Goal: Task Accomplishment & Management: Use online tool/utility

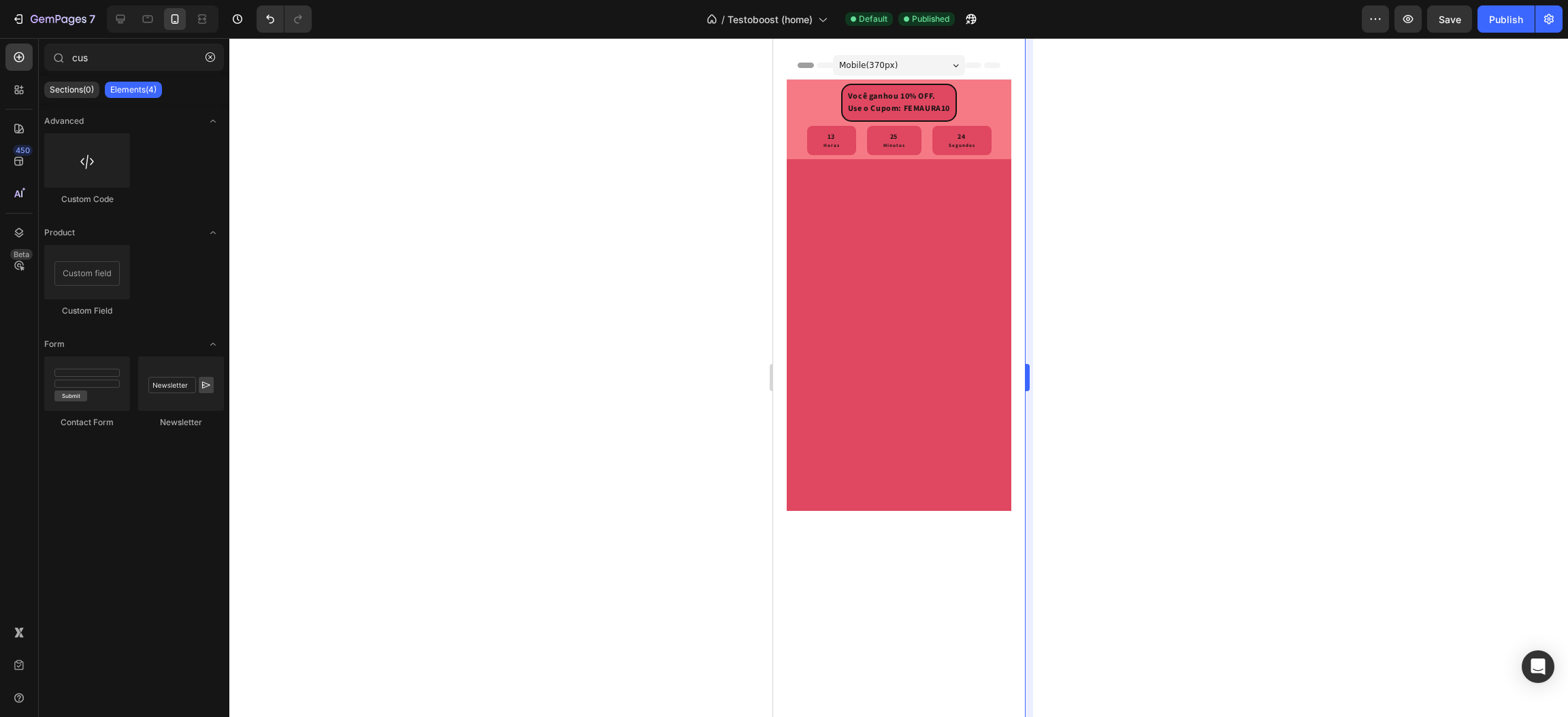
scroll to position [5625, 0]
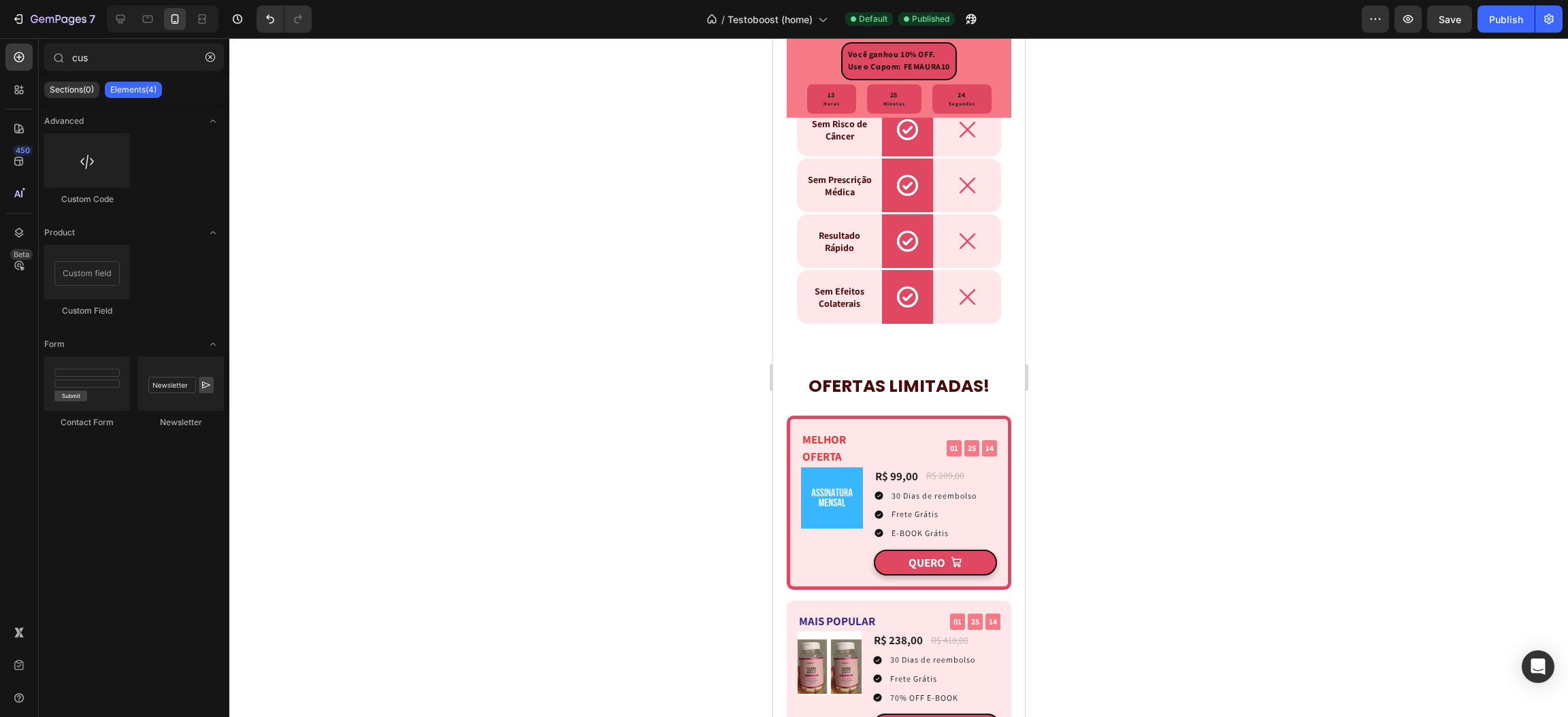
drag, startPoint x: 1016, startPoint y: 513, endPoint x: 1802, endPoint y: 334, distance: 806.1
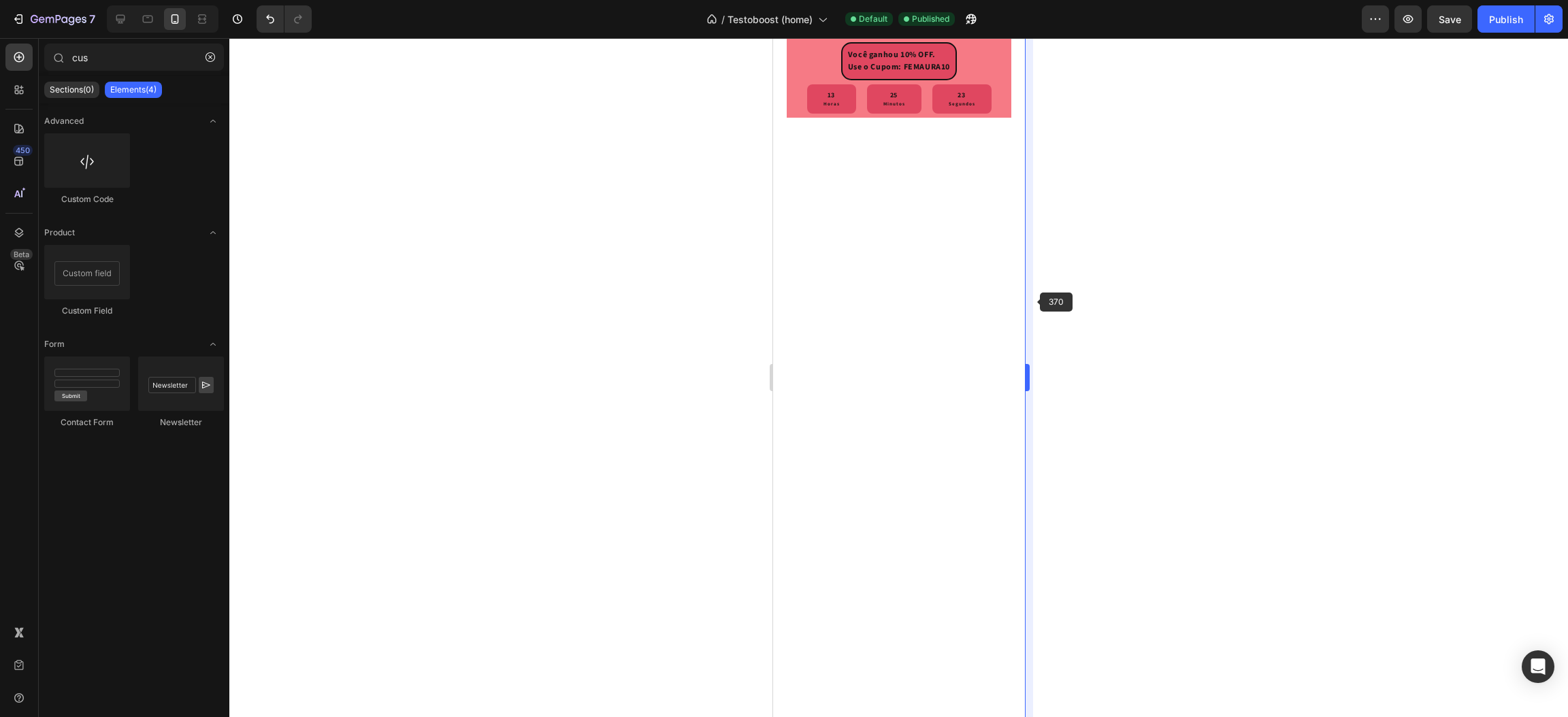
scroll to position [0, 0]
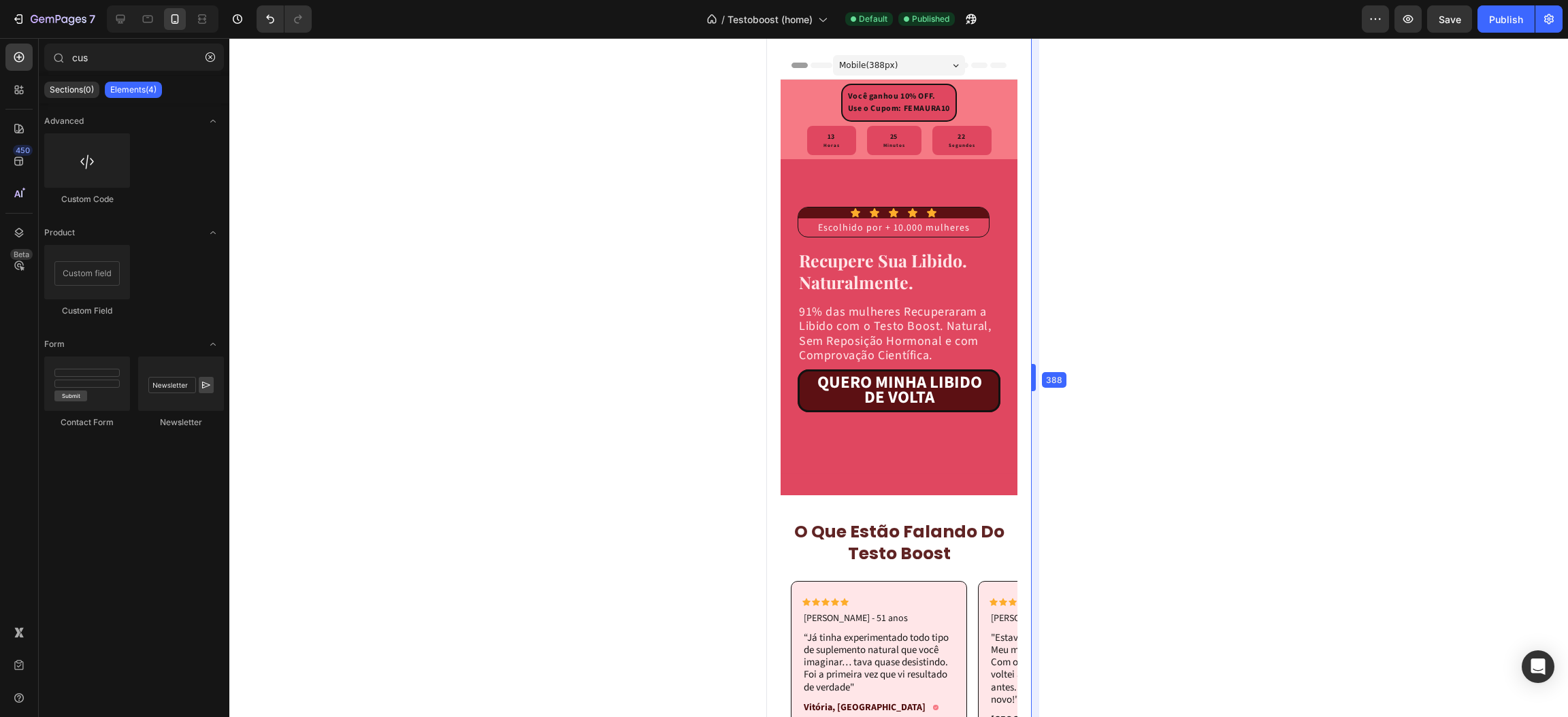
drag, startPoint x: 1030, startPoint y: 301, endPoint x: 1054, endPoint y: 299, distance: 24.1
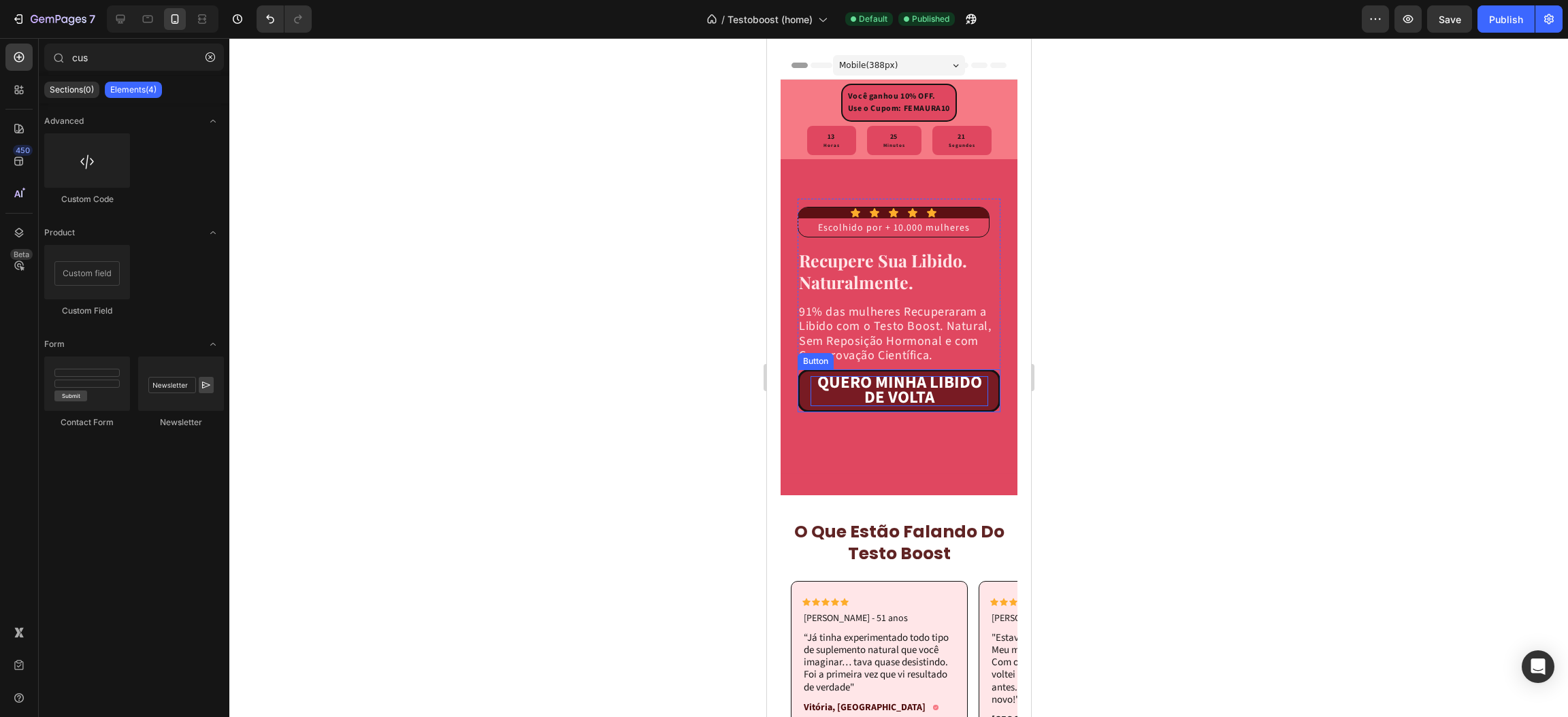
click at [832, 408] on strong "QUERO MINHA LIBIDO DE VOLTA" at bounding box center [899, 390] width 165 height 40
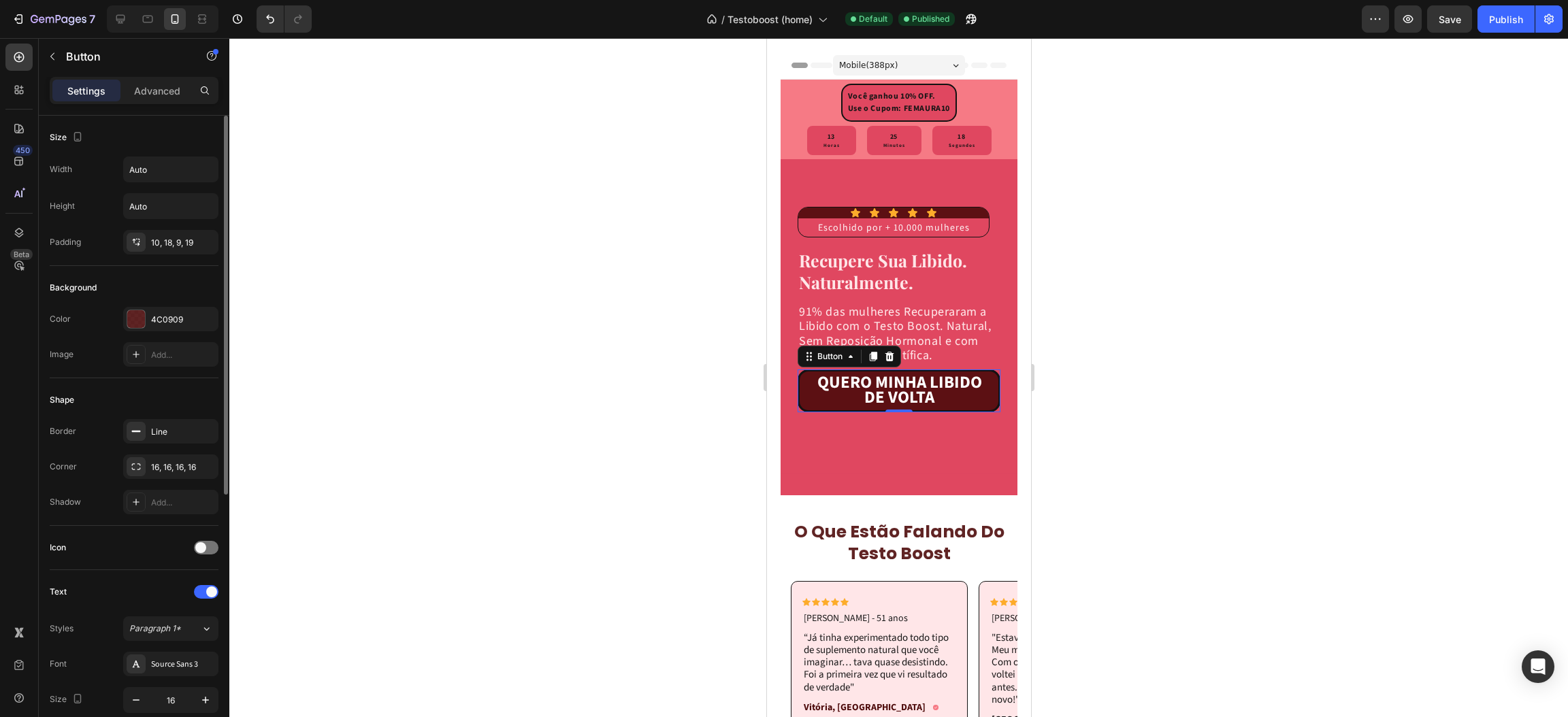
scroll to position [102, 0]
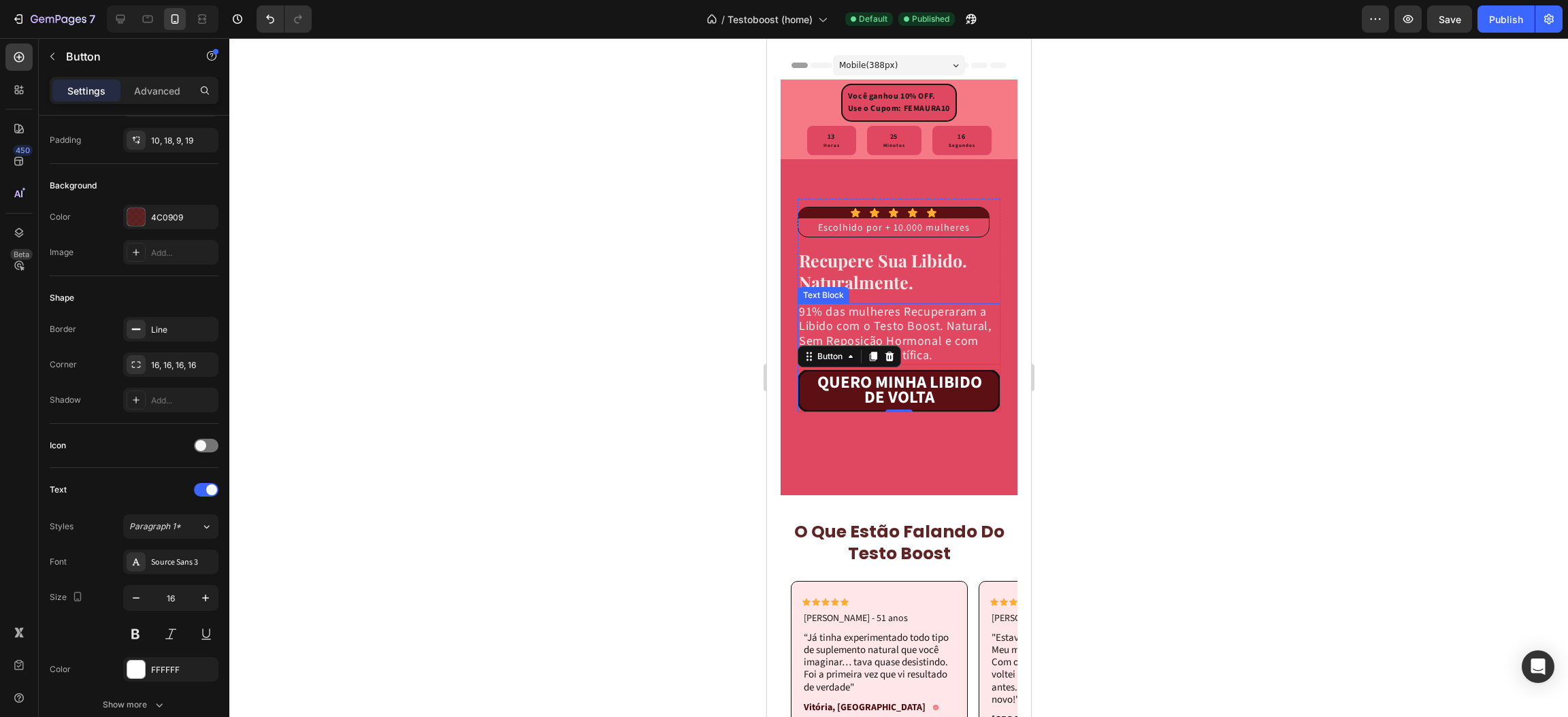
click at [866, 330] on p "91% das mulheres Recuperaram a Libido com o Testo Boost. Natural, Sem Reposição…" at bounding box center [899, 334] width 200 height 59
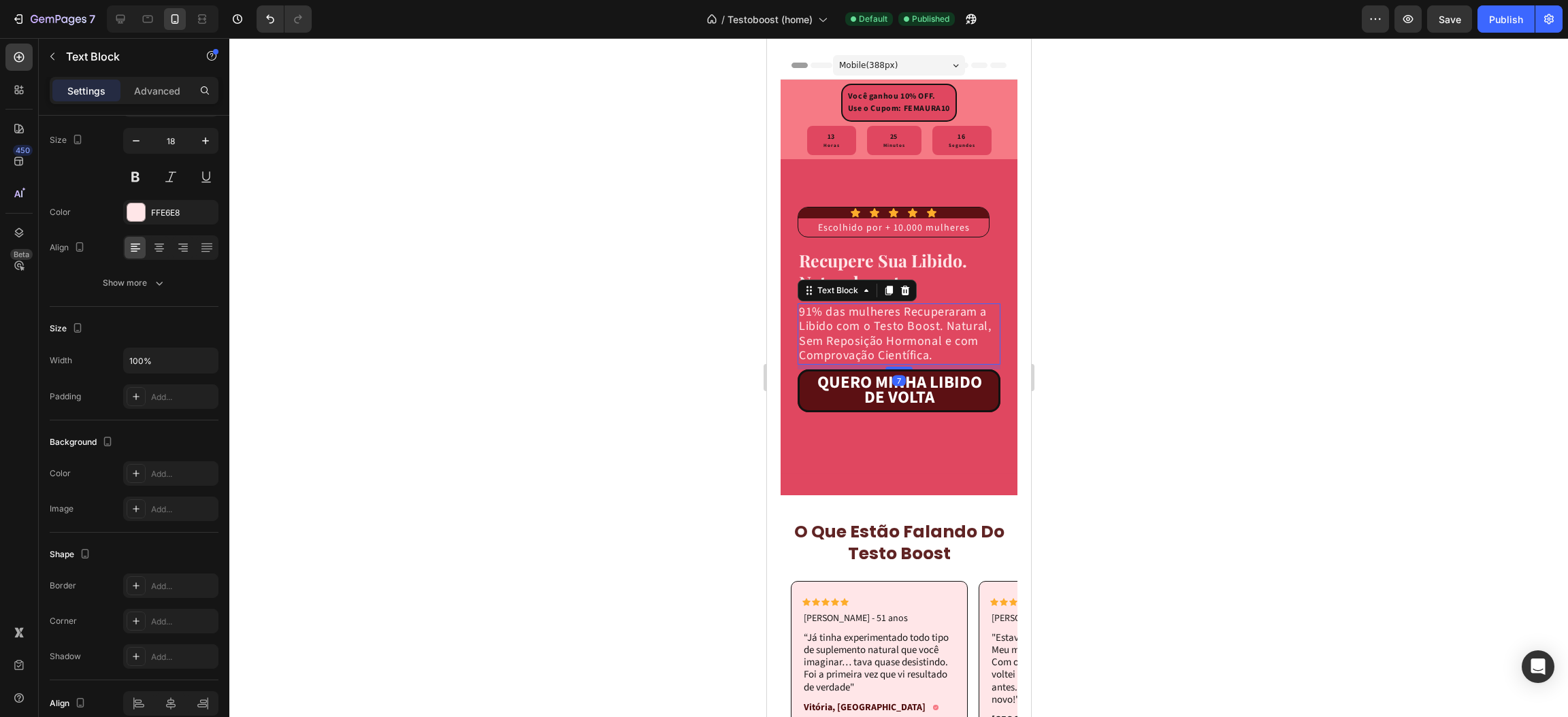
scroll to position [0, 0]
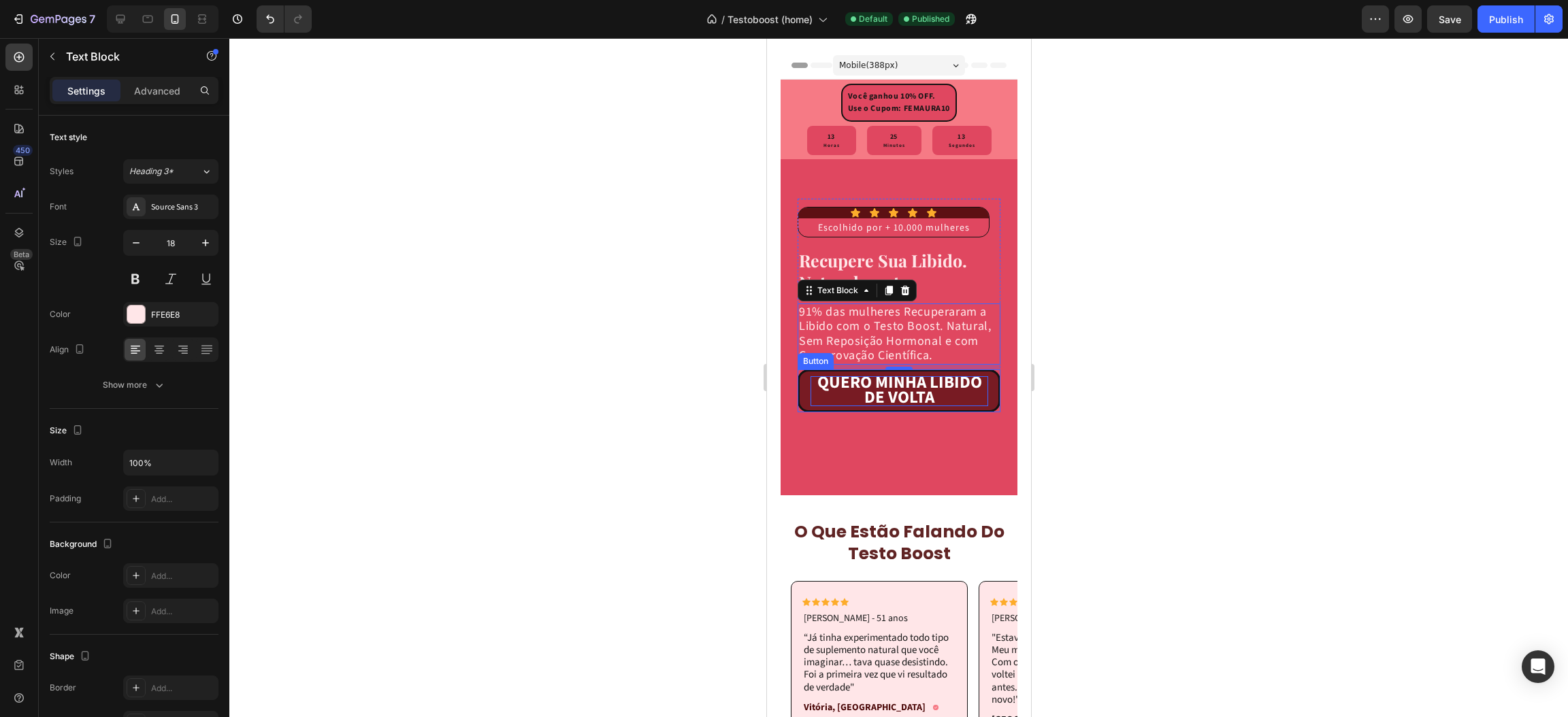
click at [876, 407] on strong "QUERO MINHA LIBIDO DE VOLTA" at bounding box center [899, 390] width 165 height 40
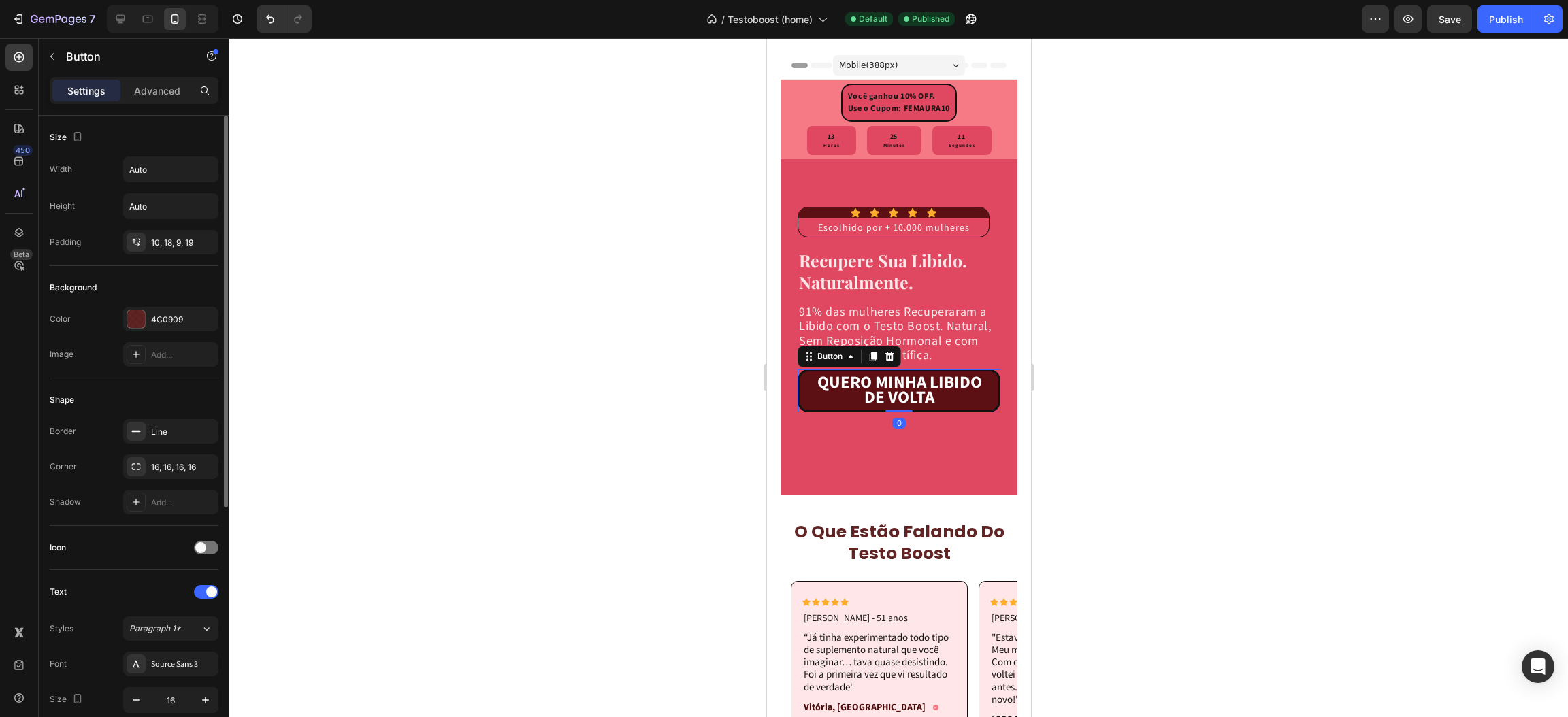
scroll to position [204, 0]
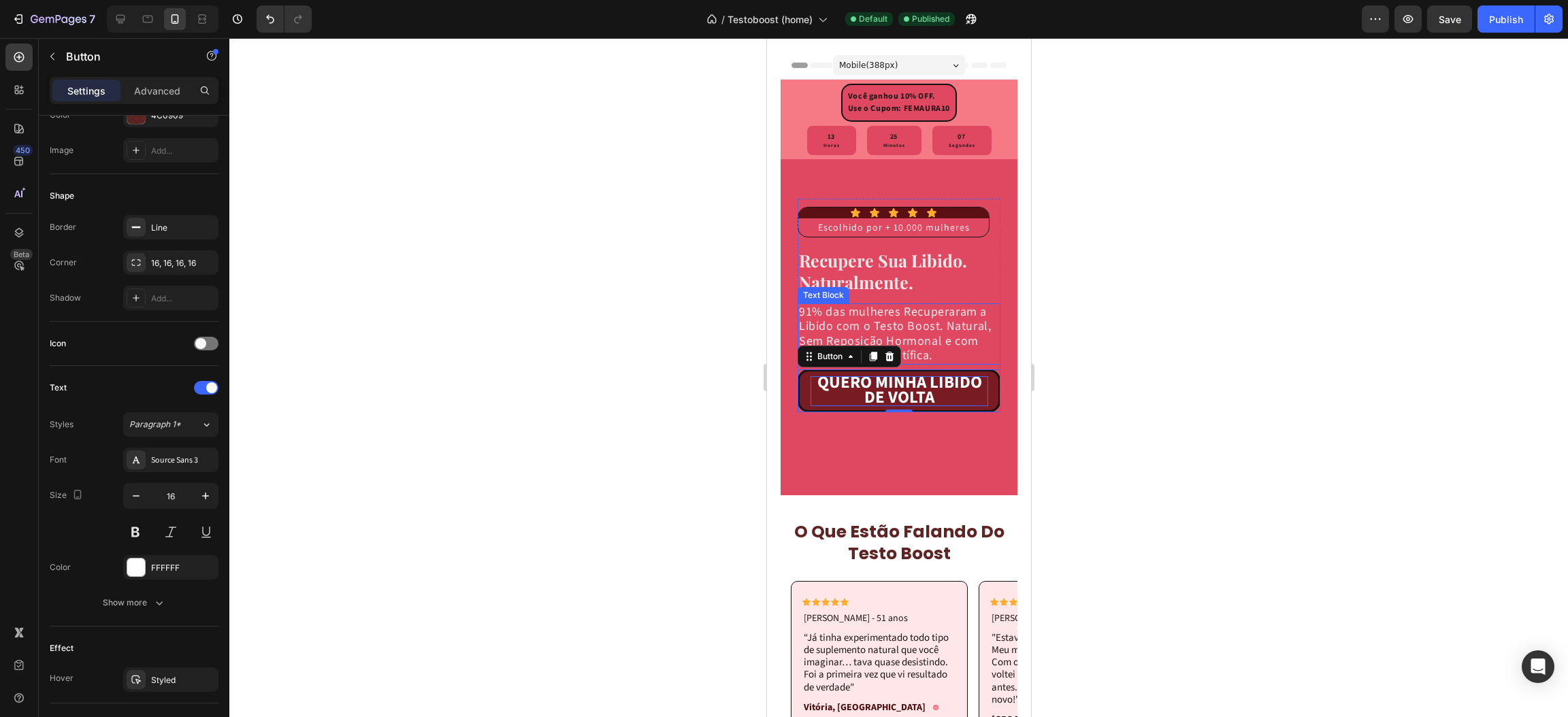
click at [882, 394] on strong "QUERO MINHA LIBIDO DE VOLTA" at bounding box center [899, 390] width 165 height 40
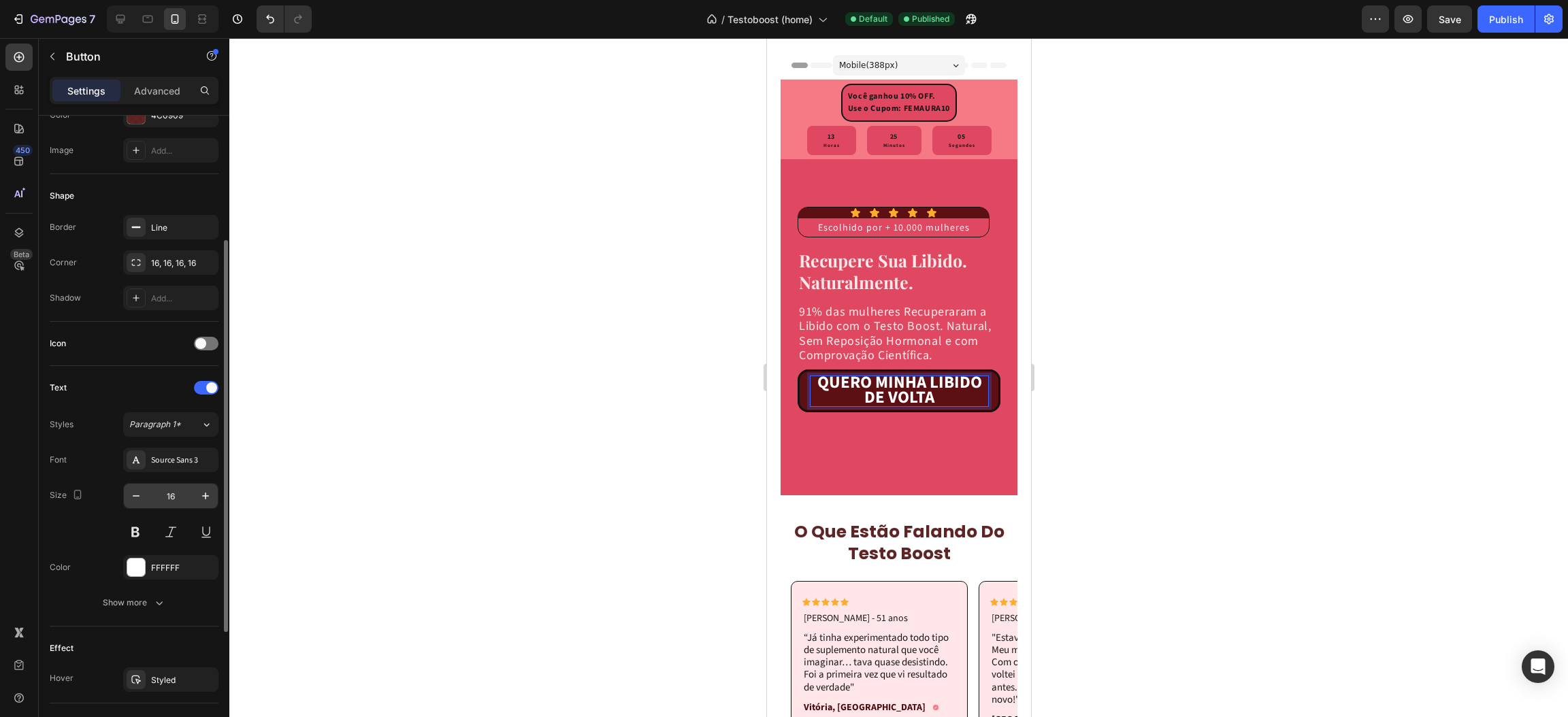
click at [147, 503] on button "button" at bounding box center [137, 496] width 25 height 25
click at [140, 501] on icon "button" at bounding box center [136, 496] width 13 height 13
type input "14"
click at [190, 497] on input "14" at bounding box center [171, 496] width 45 height 25
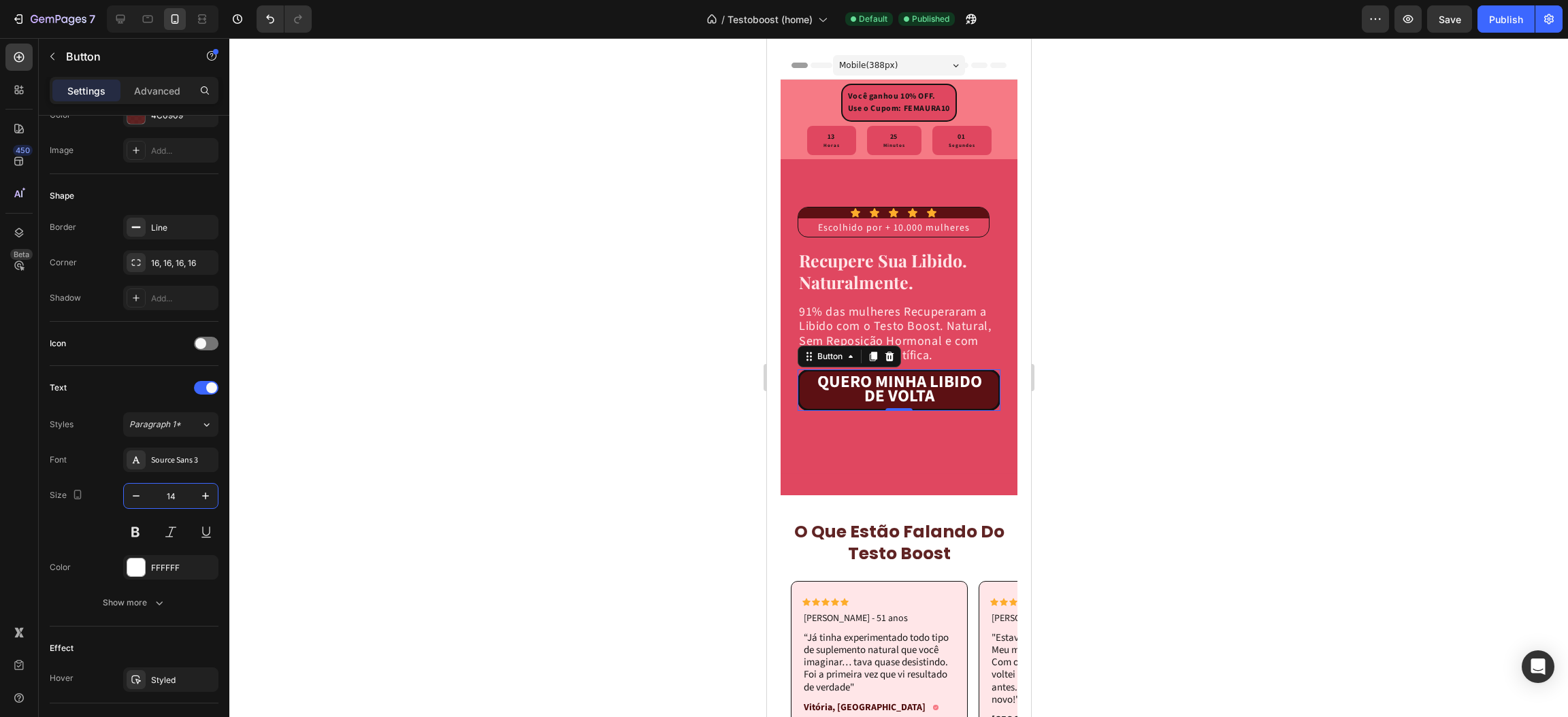
click at [959, 337] on p "91% das mulheres Recuperaram a Libido com o Testo Boost. Natural, Sem Reposição…" at bounding box center [899, 334] width 200 height 59
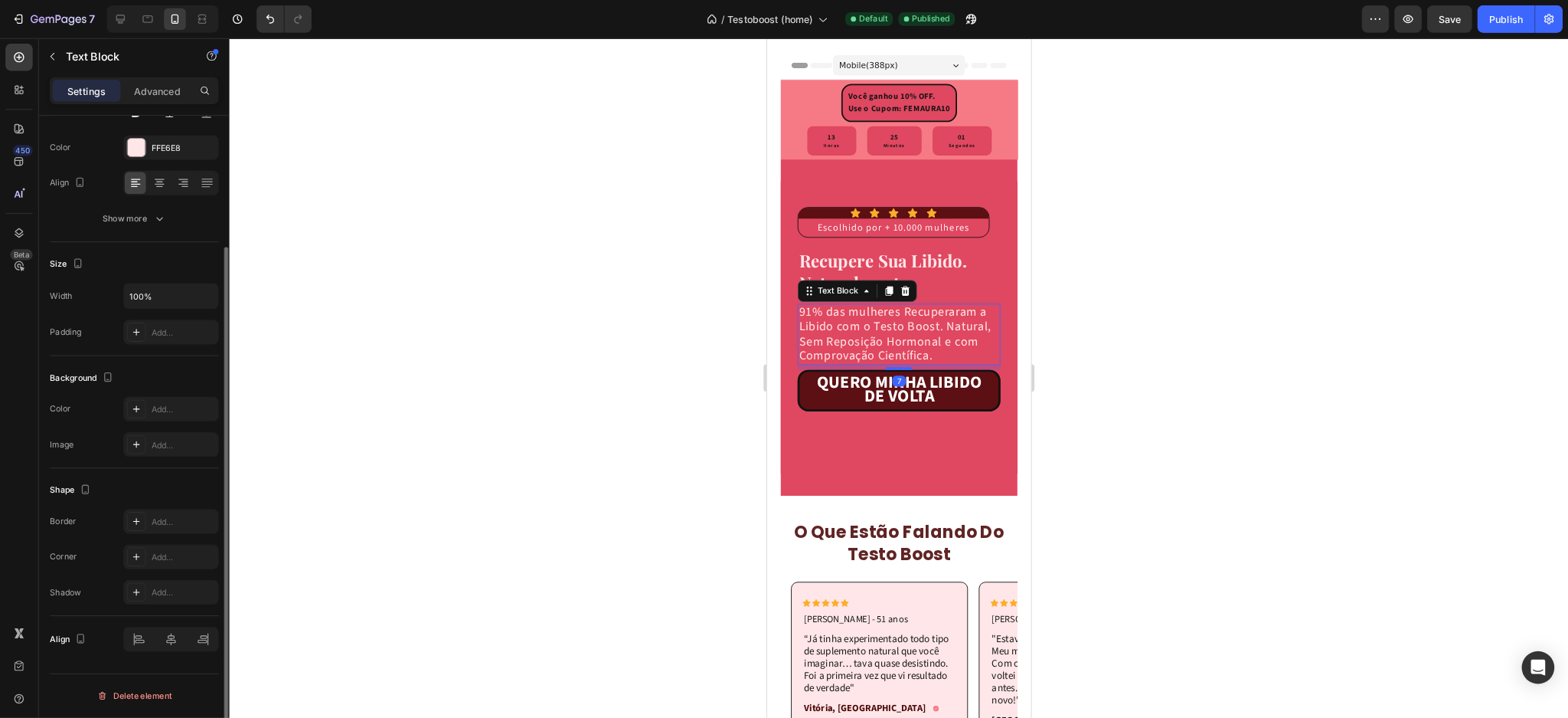
scroll to position [0, 0]
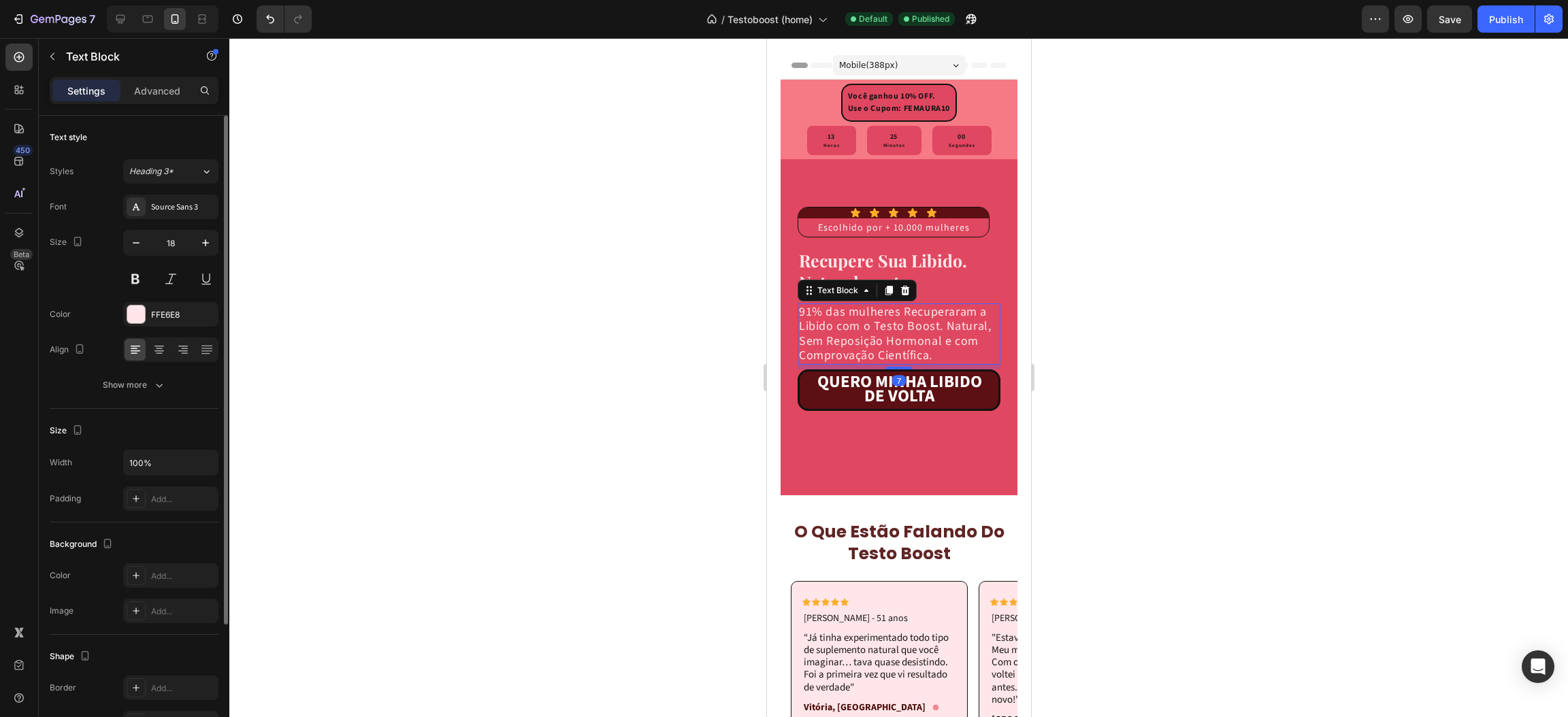
click at [1175, 383] on div at bounding box center [899, 378] width 1339 height 679
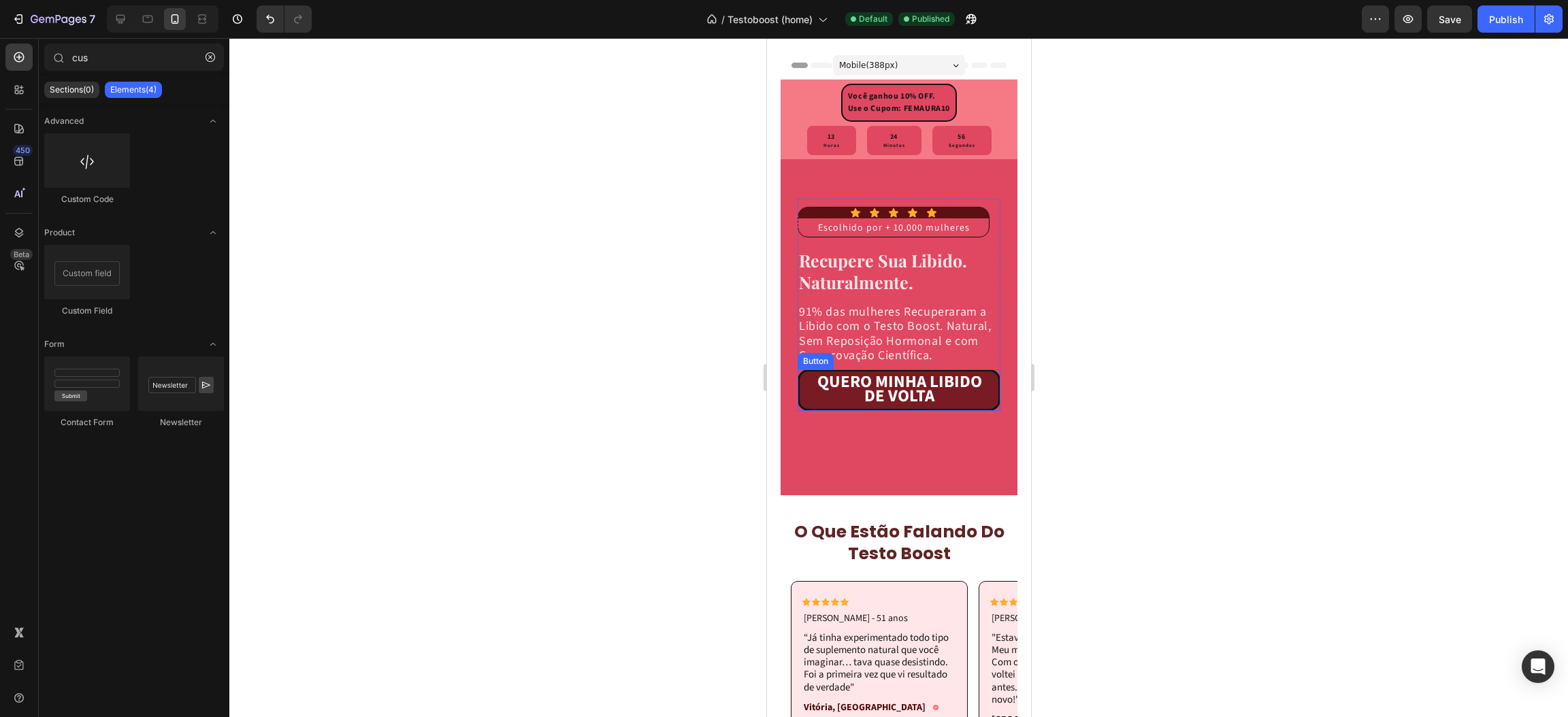
click at [978, 411] on link "QUERO MINHA LIBIDO DE VOLTA" at bounding box center [898, 390] width 203 height 41
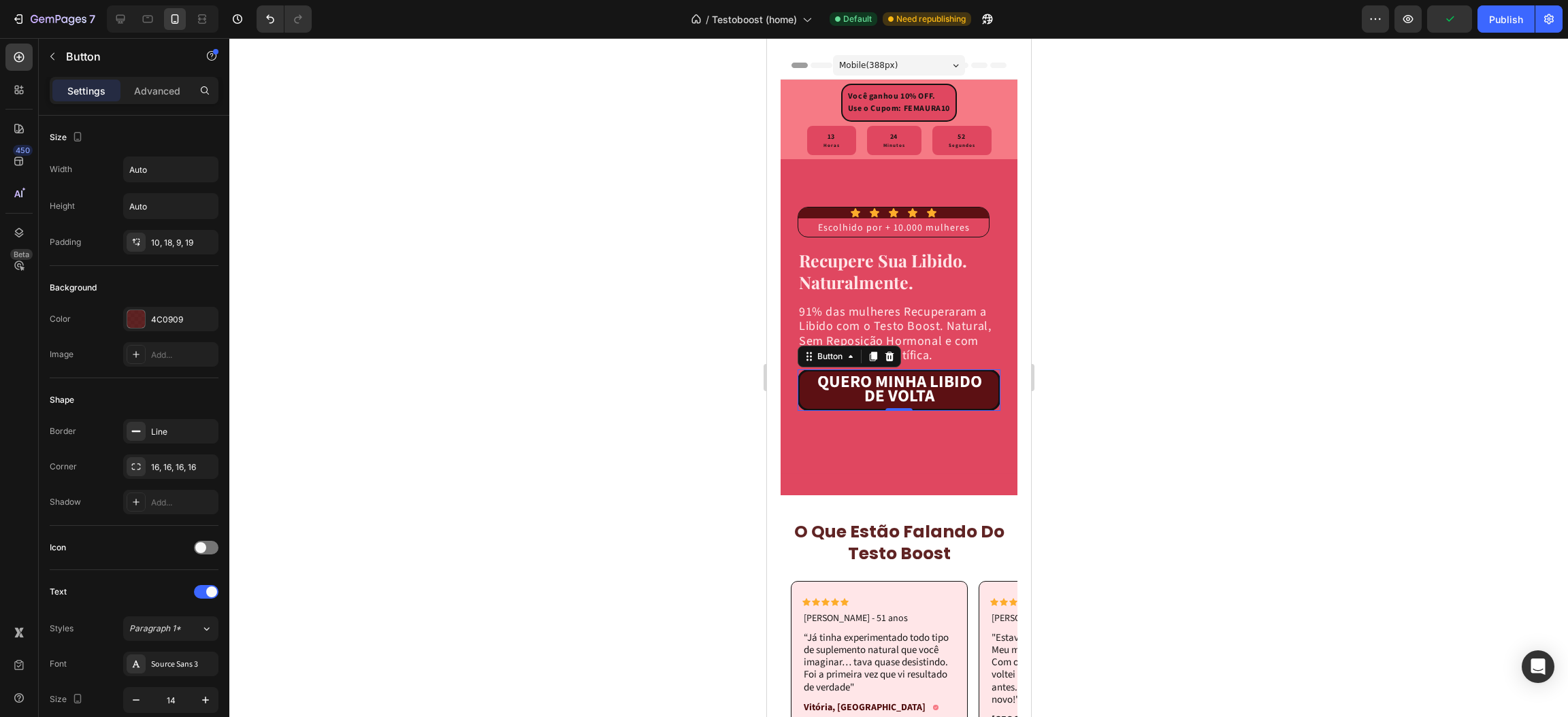
drag, startPoint x: 1212, startPoint y: 359, endPoint x: 1203, endPoint y: 360, distance: 9.1
click at [1212, 359] on div at bounding box center [899, 378] width 1339 height 679
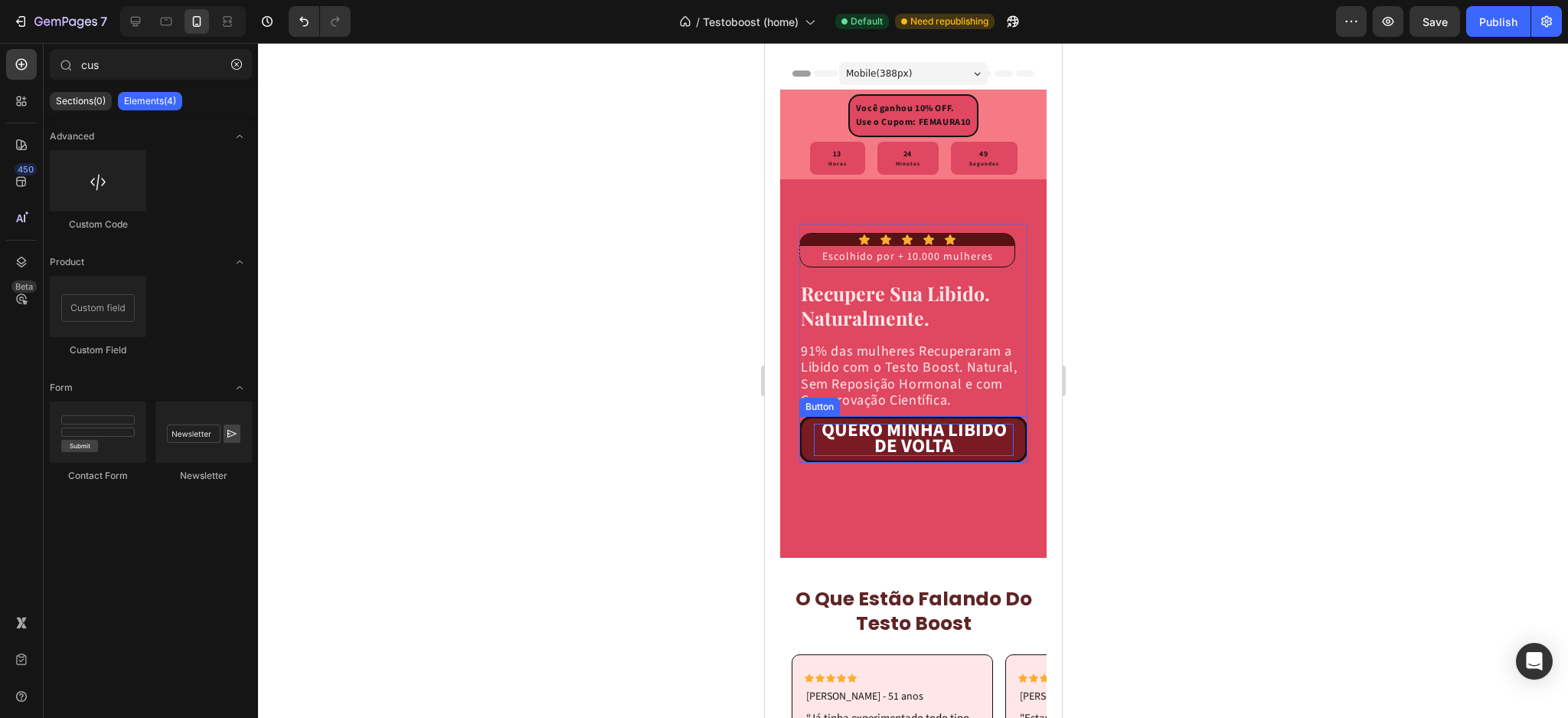
click at [860, 453] on strong "QUERO MINHA LIBIDO DE VOLTA" at bounding box center [914, 437] width 186 height 44
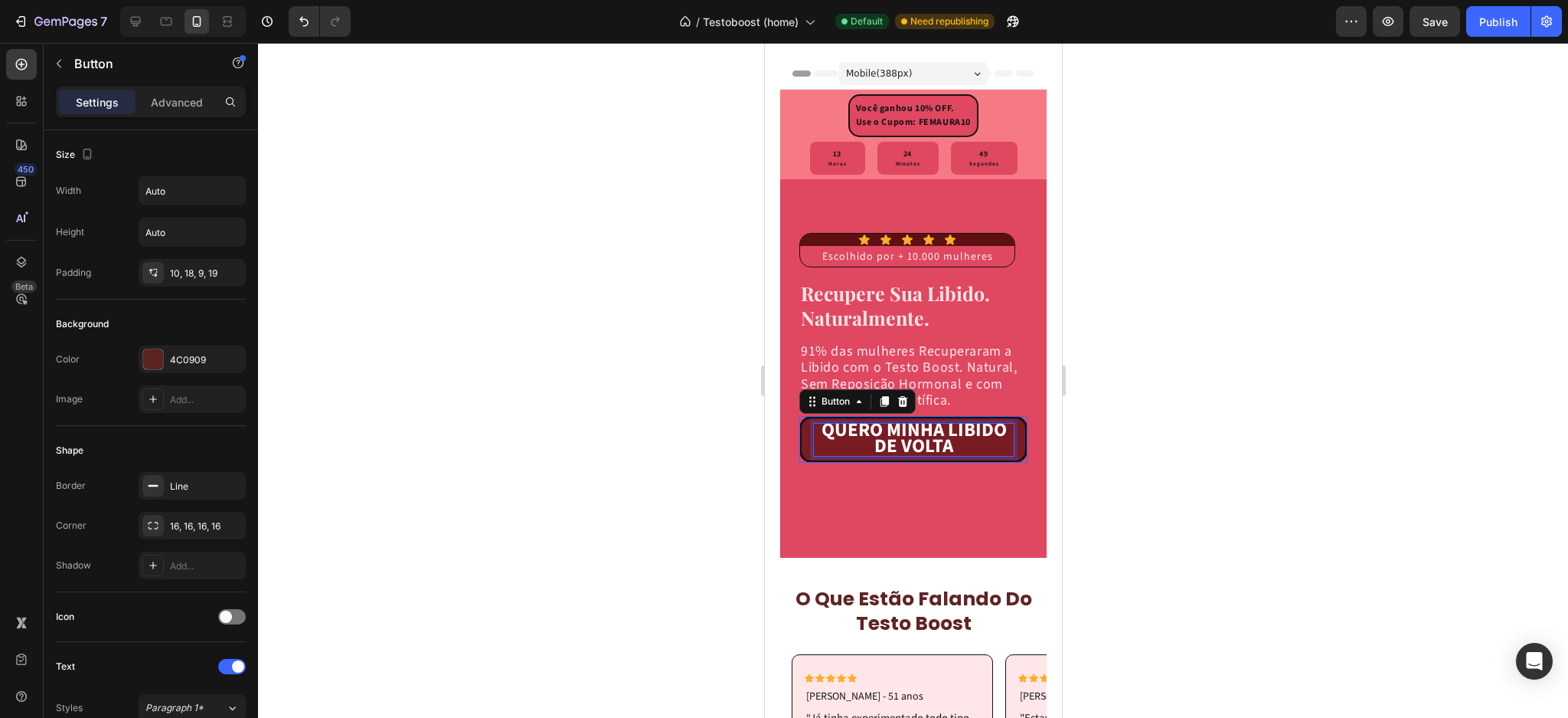
click at [860, 453] on strong "QUERO MINHA LIBIDO DE VOLTA" at bounding box center [914, 437] width 186 height 44
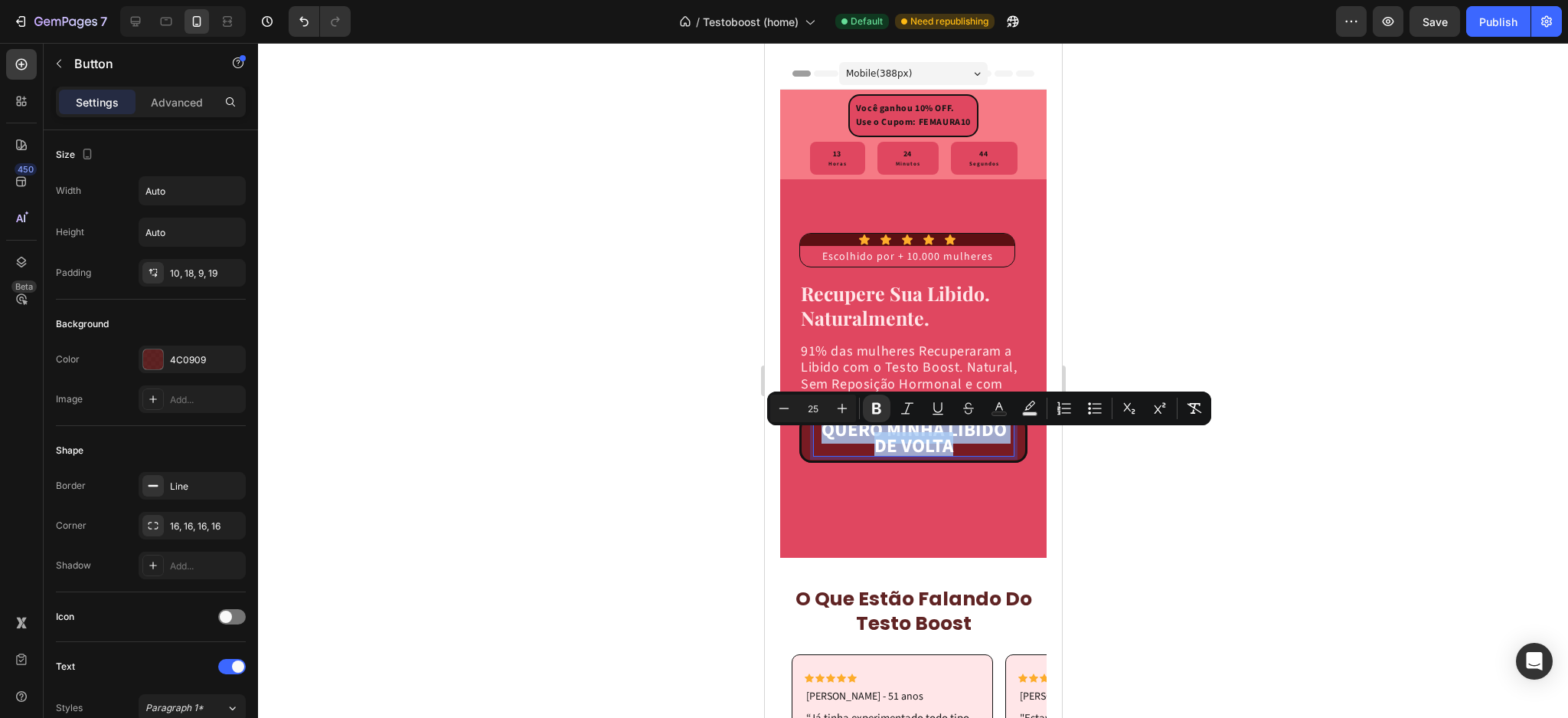
copy strong "QUERO MINHA LIBIDO DE VOLTA"
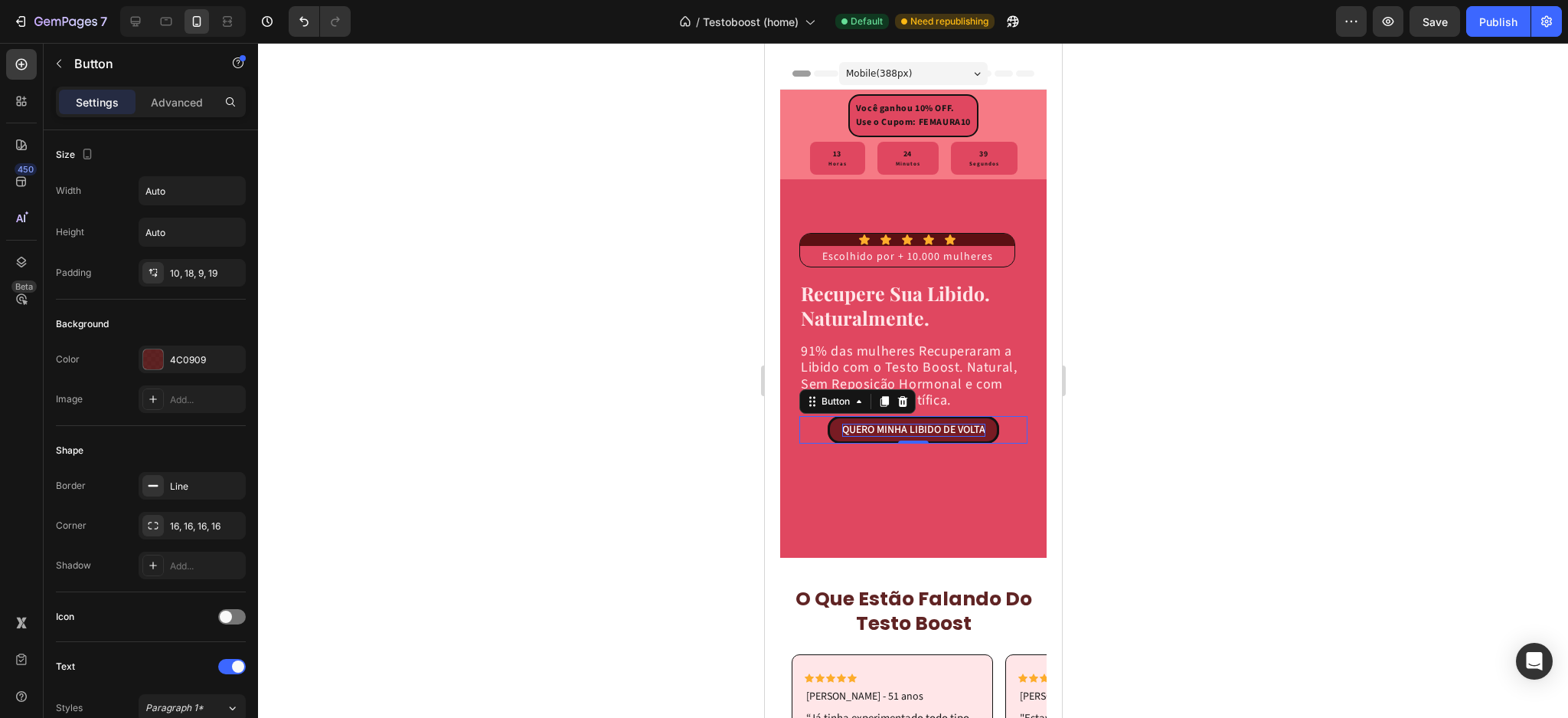
click at [1230, 470] on div at bounding box center [914, 380] width 1311 height 675
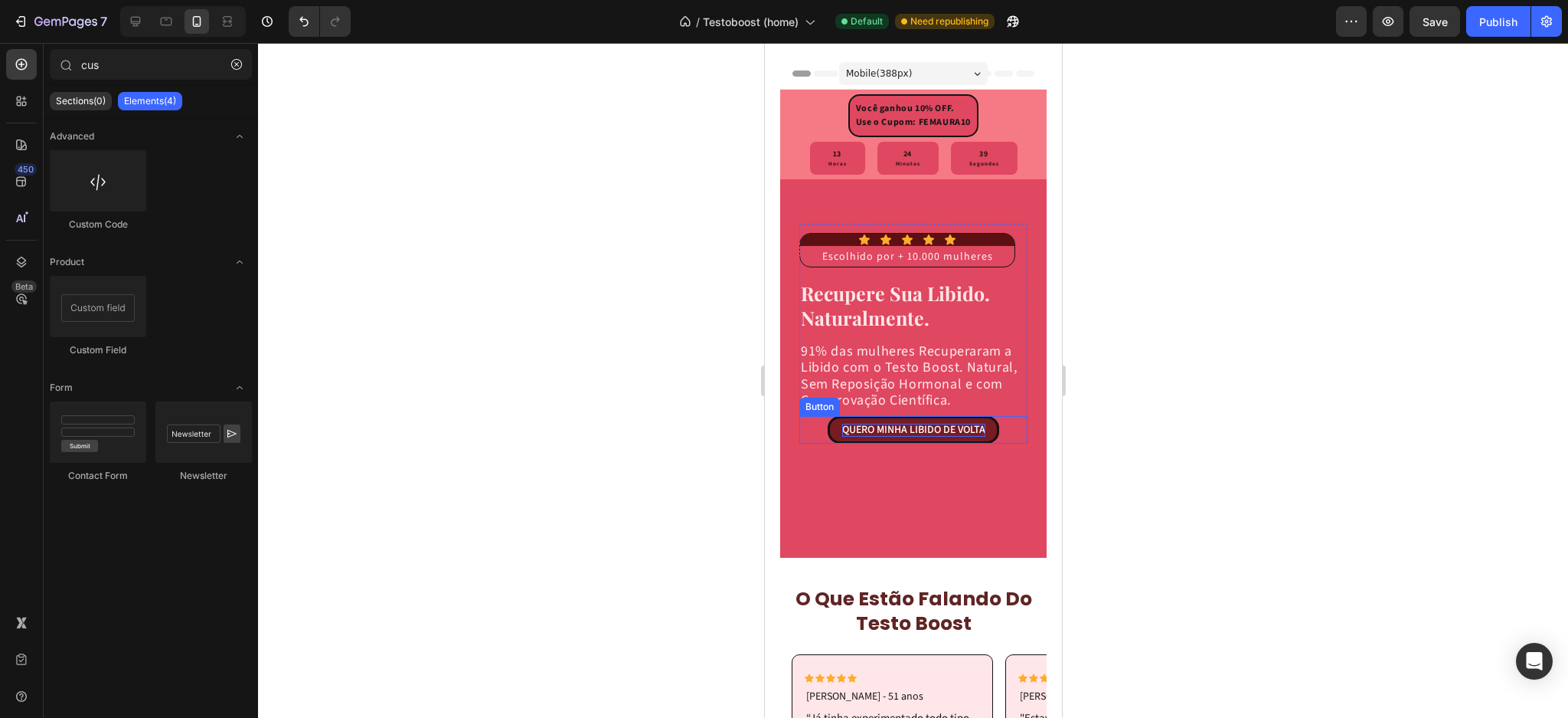
click at [942, 436] on p "QUERO MINHA LIBIDO DE VOLTA" at bounding box center [914, 430] width 144 height 13
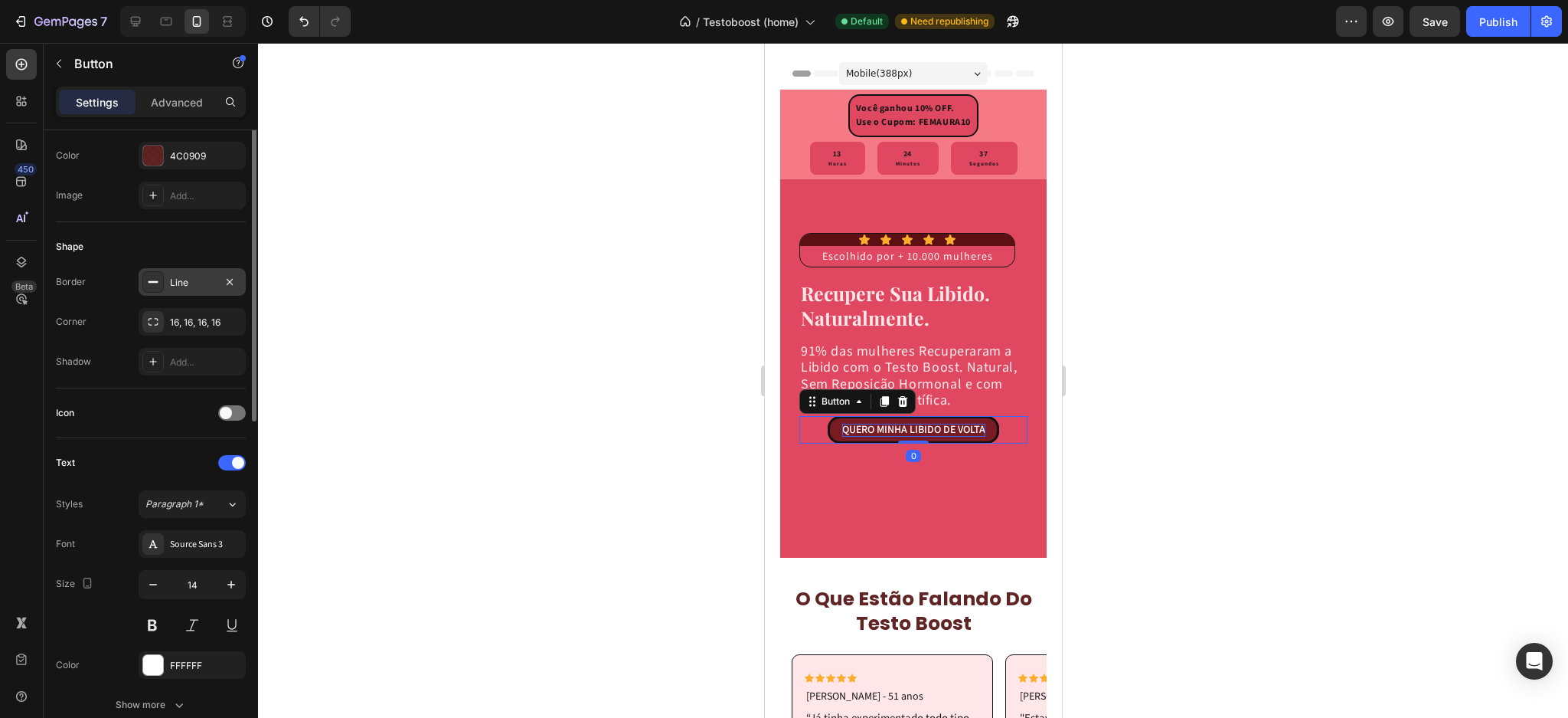
scroll to position [307, 0]
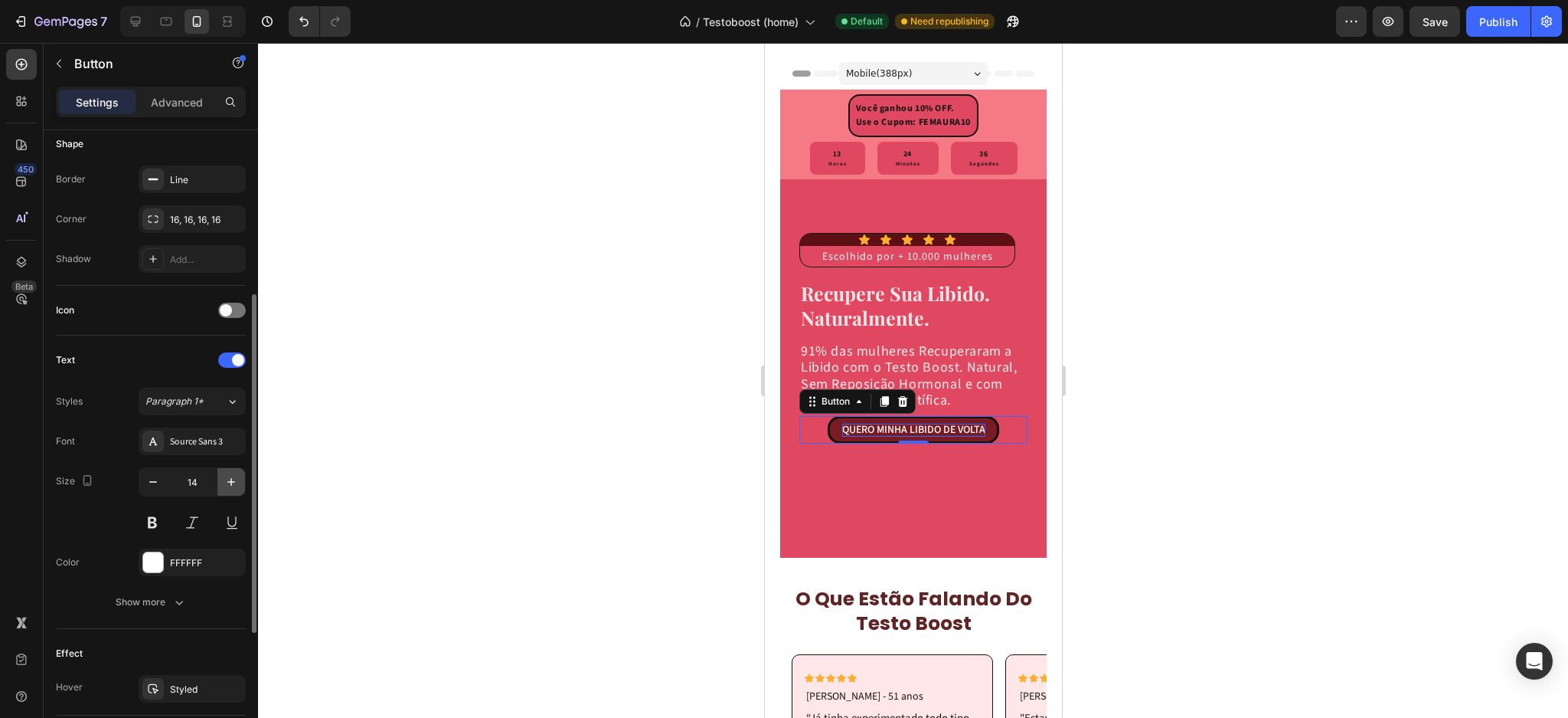
click at [228, 483] on icon "button" at bounding box center [231, 482] width 7 height 7
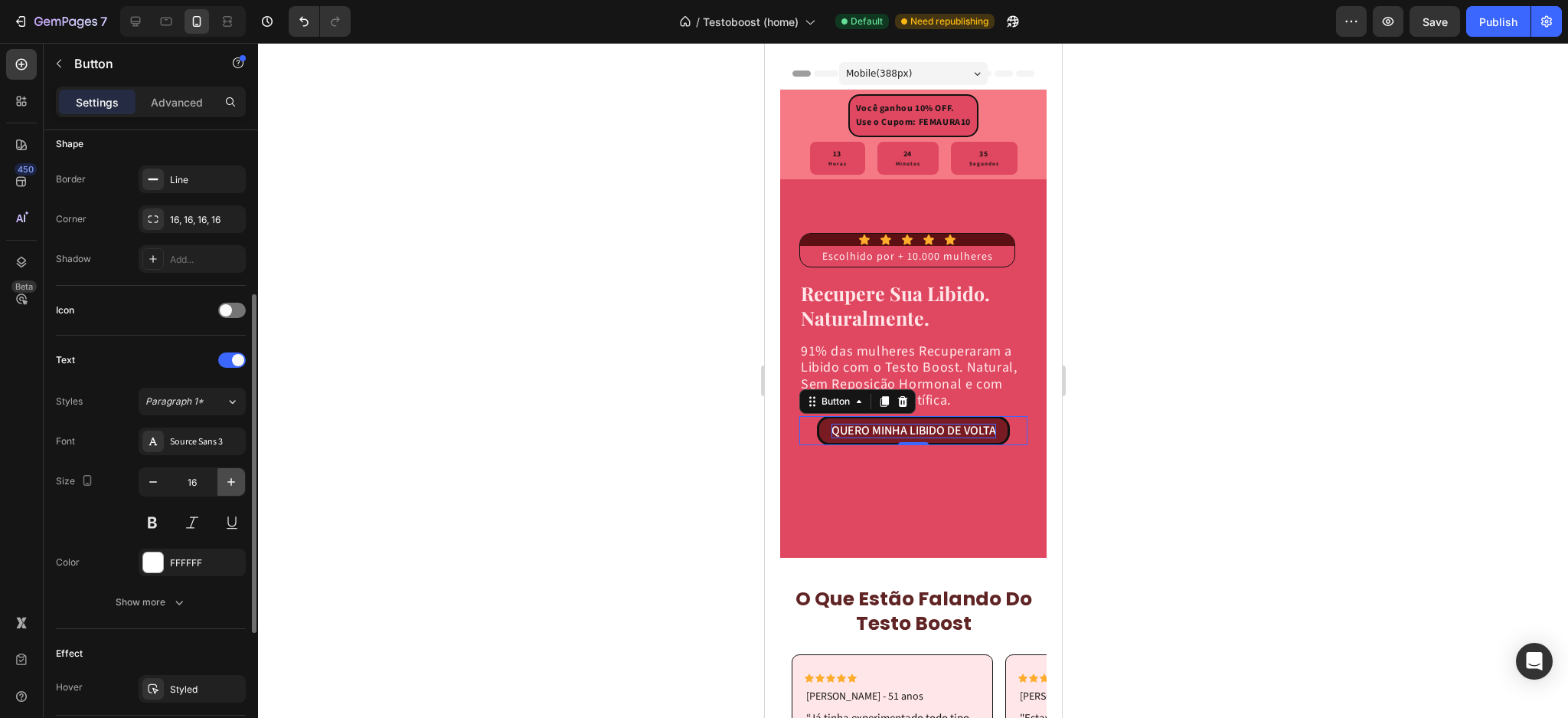
click at [228, 483] on icon "button" at bounding box center [231, 482] width 7 height 7
type input "18"
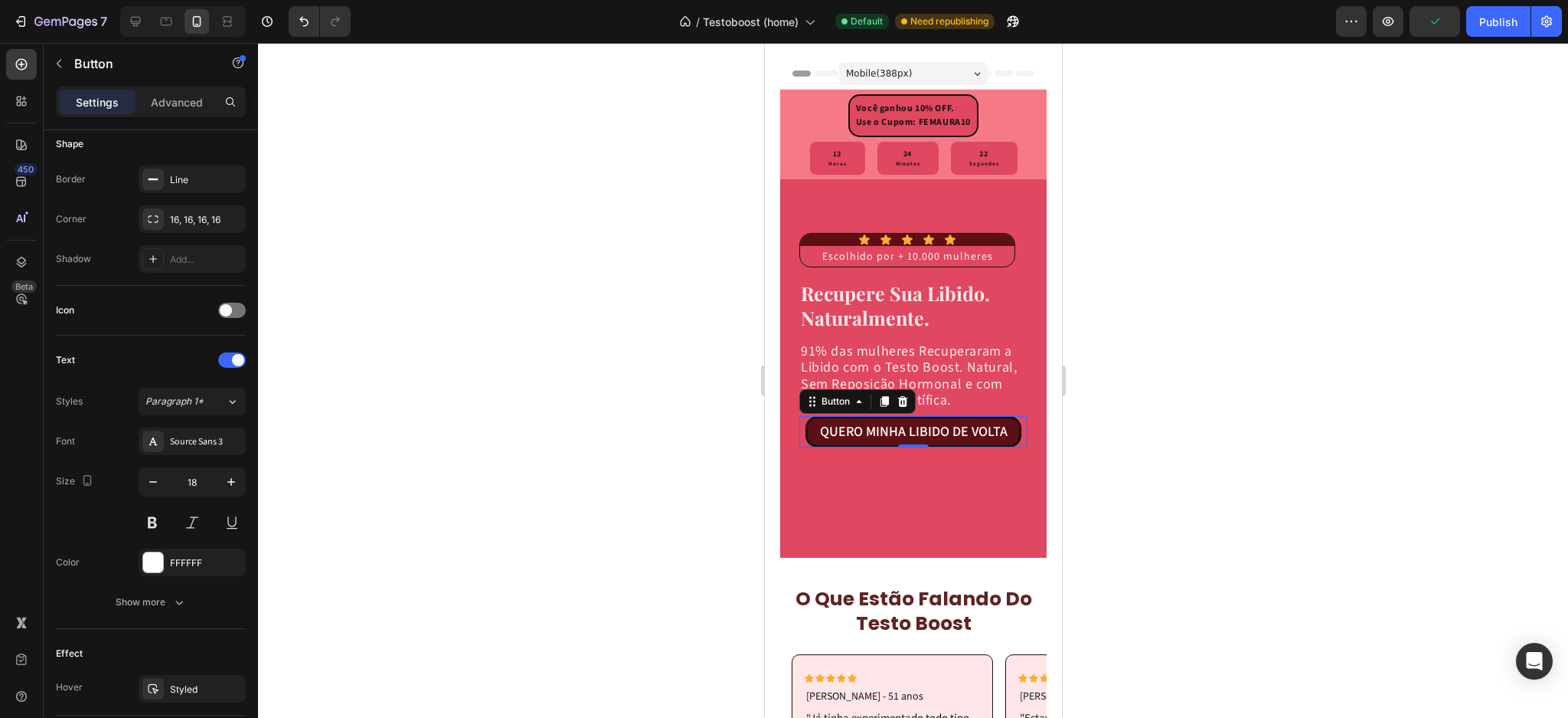
click at [1162, 432] on div at bounding box center [914, 380] width 1311 height 675
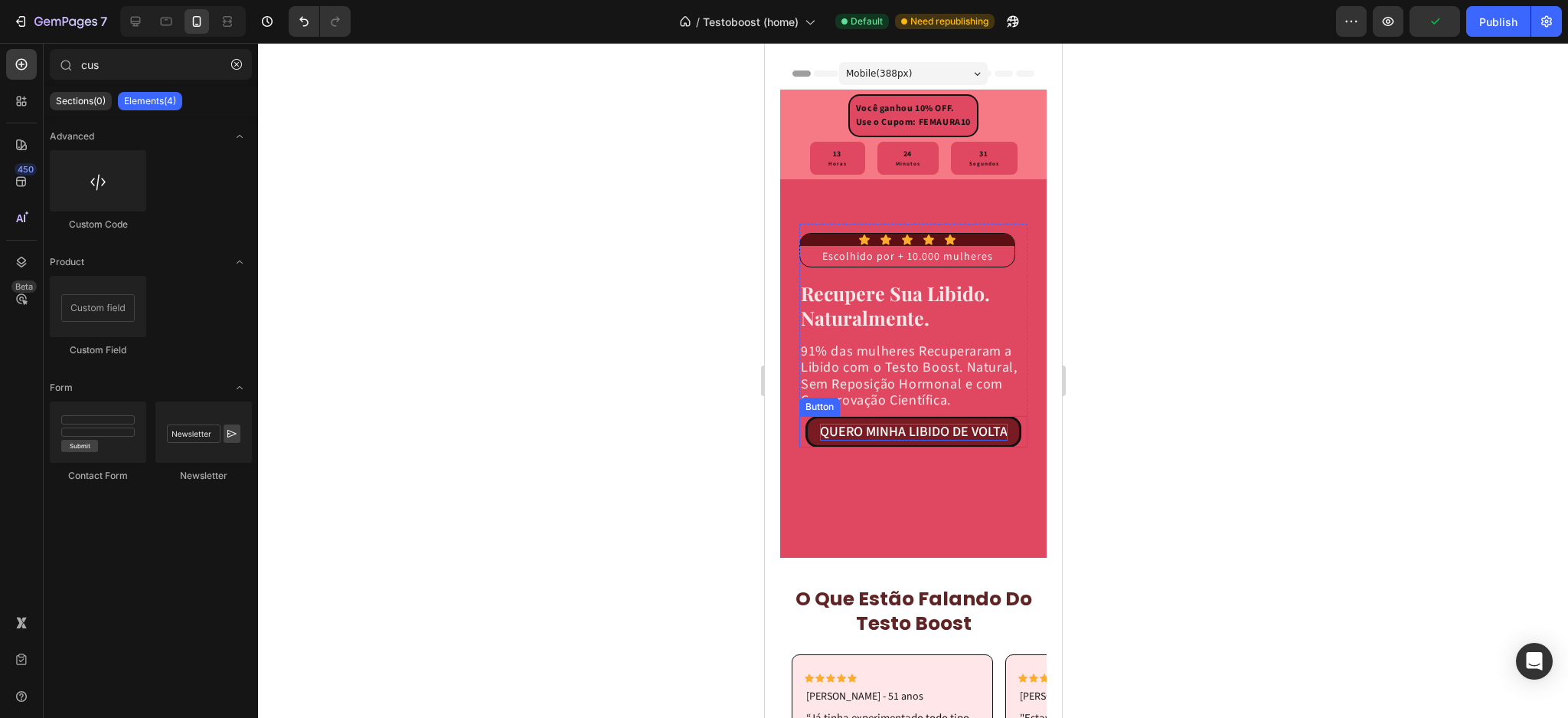
click at [882, 440] on p "QUERO MINHA LIBIDO DE VOLTA" at bounding box center [913, 432] width 187 height 17
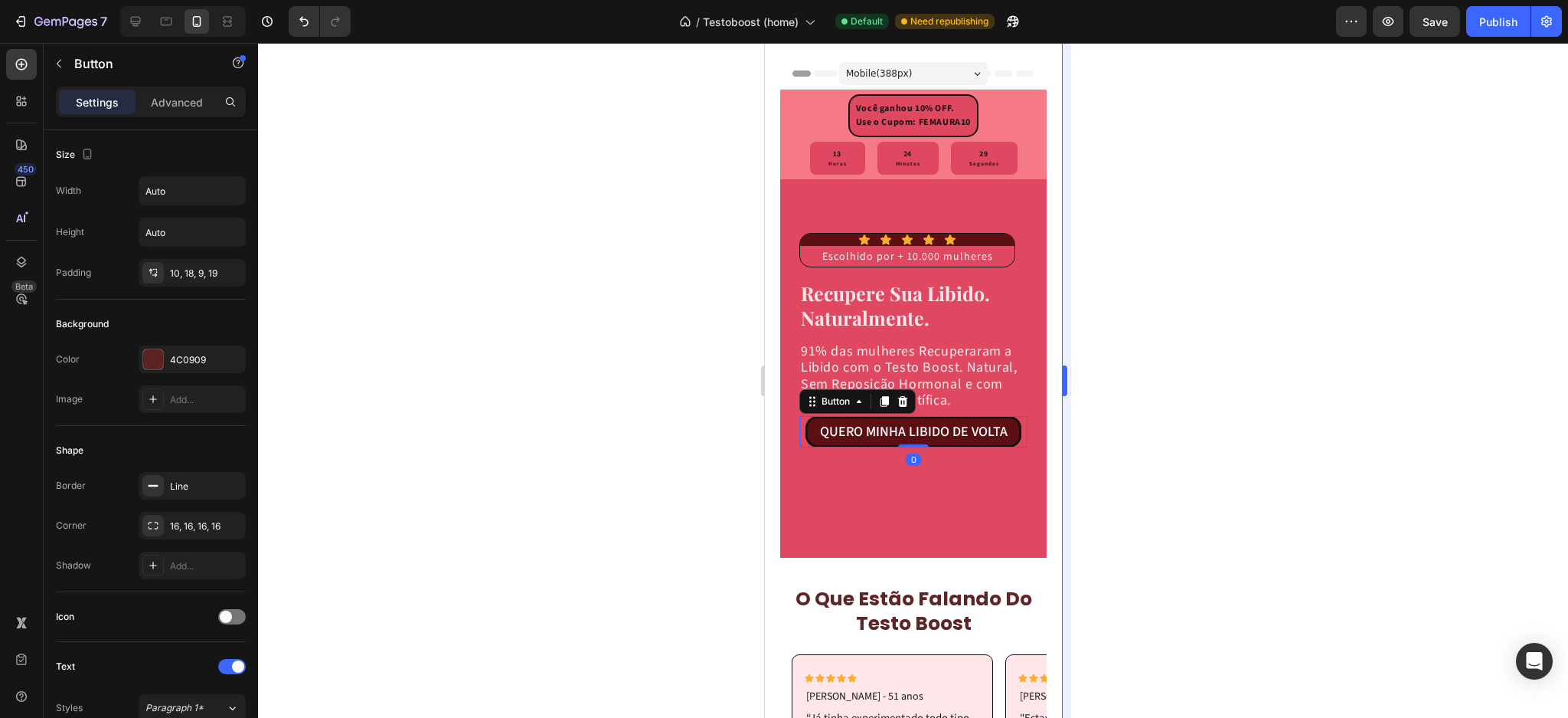
click at [1160, 406] on div at bounding box center [914, 380] width 1311 height 675
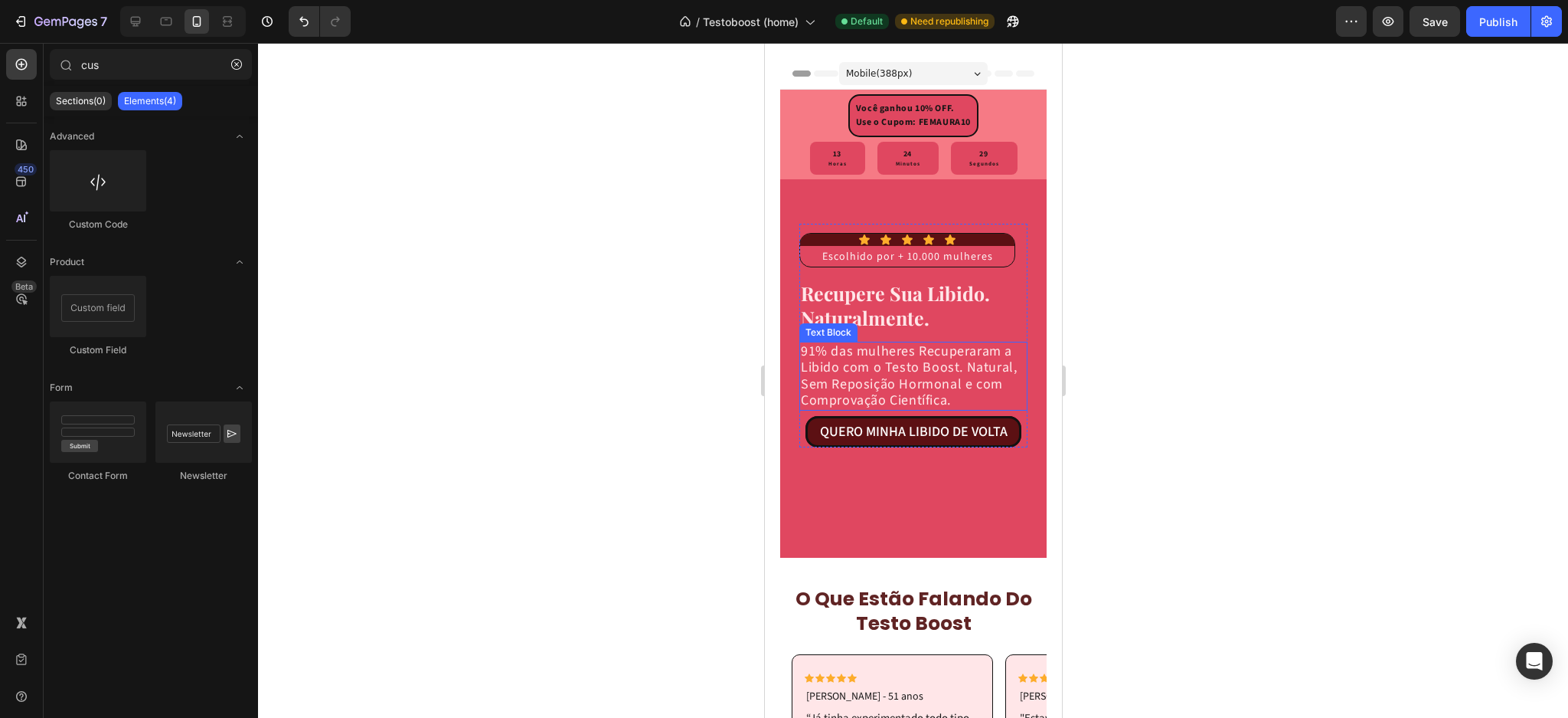
click at [895, 397] on p "91% das mulheres Recuperaram a Libido com o Testo Boost. Natural, Sem Reposição…" at bounding box center [914, 376] width 226 height 66
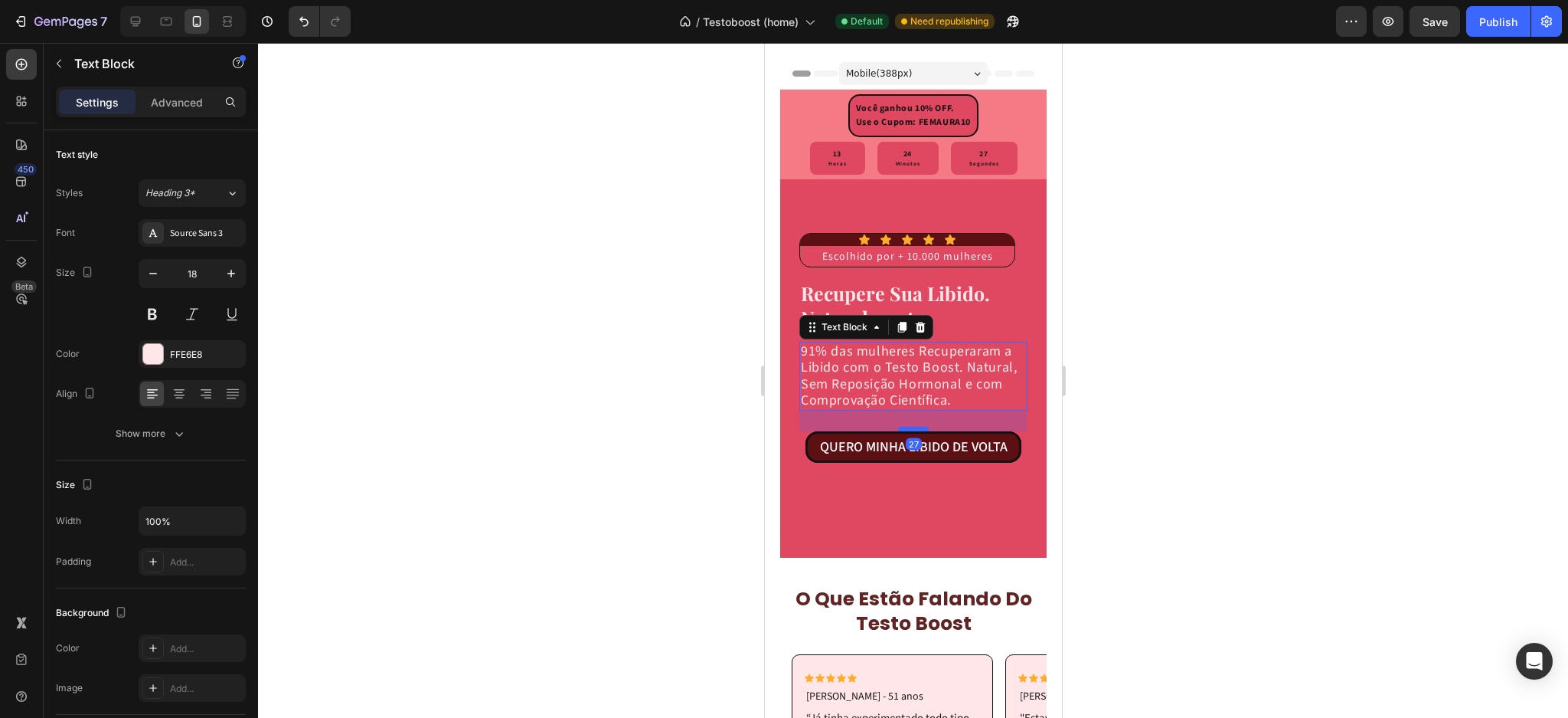
click at [899, 432] on div at bounding box center [913, 429] width 31 height 5
click at [1149, 460] on div at bounding box center [914, 380] width 1311 height 675
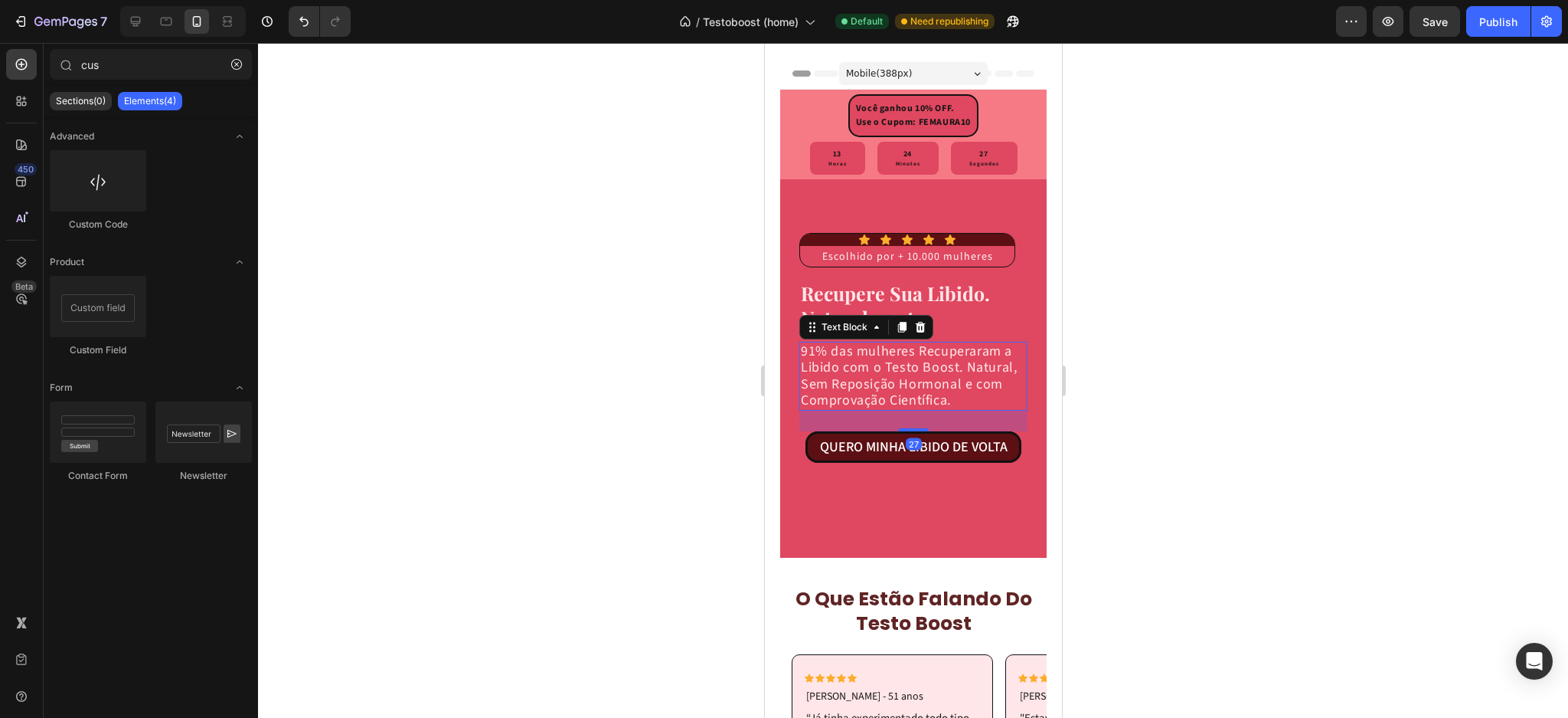
click at [951, 532] on div "Icon Icon Icon Icon Icon Icon List Escolhido por + 10.000 mulheres Text Block R…" at bounding box center [913, 368] width 267 height 379
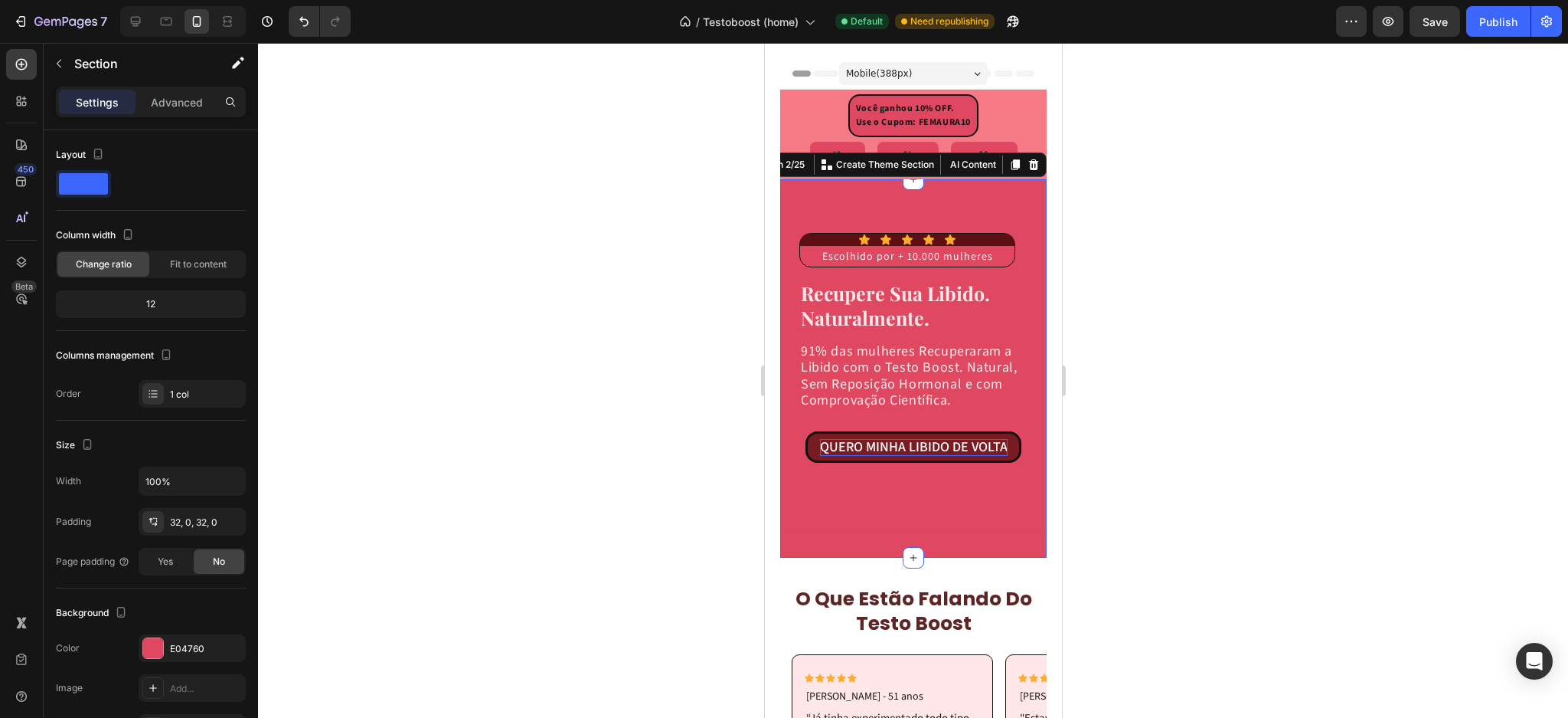
click at [941, 456] on p "QUERO MINHA LIBIDO DE VOLTA" at bounding box center [913, 448] width 187 height 17
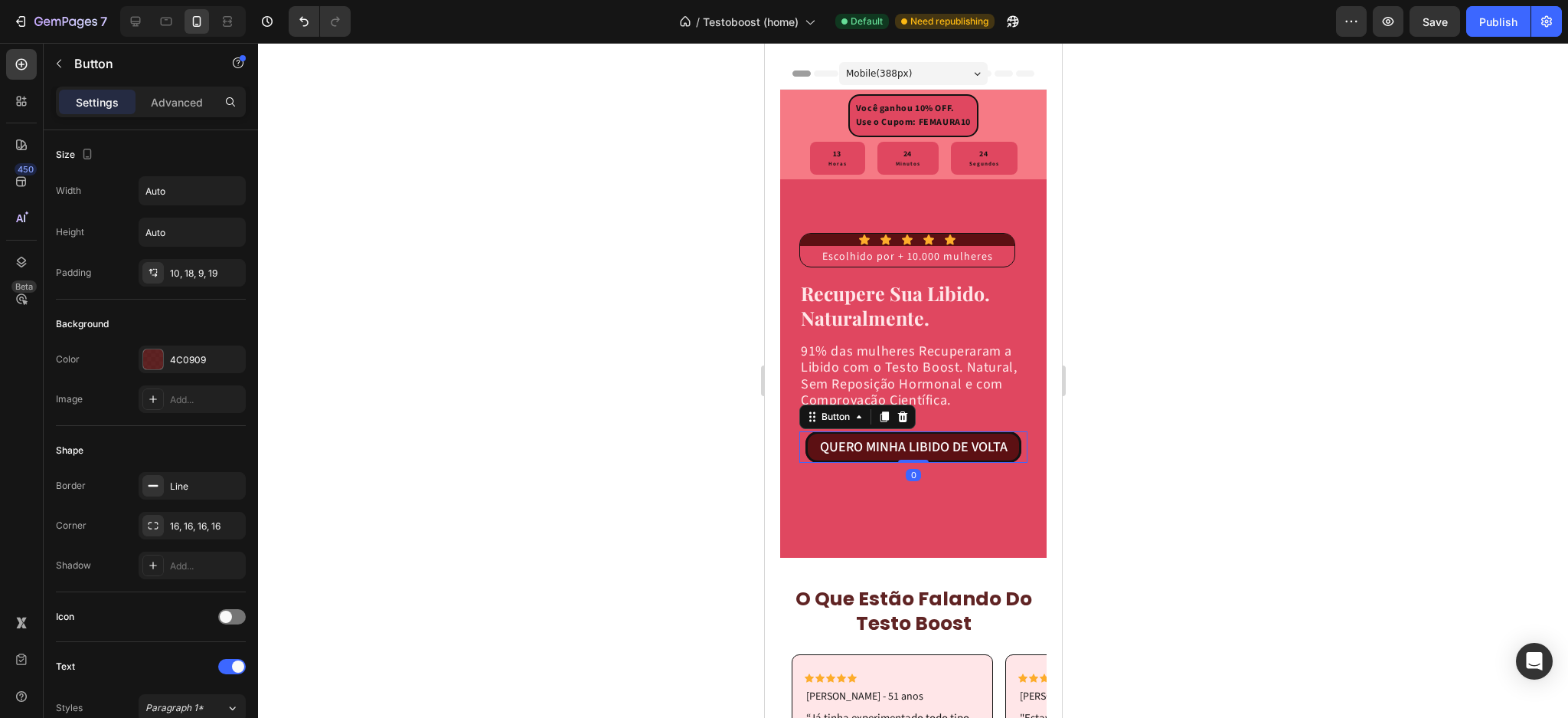
click at [529, 507] on div at bounding box center [914, 380] width 1311 height 675
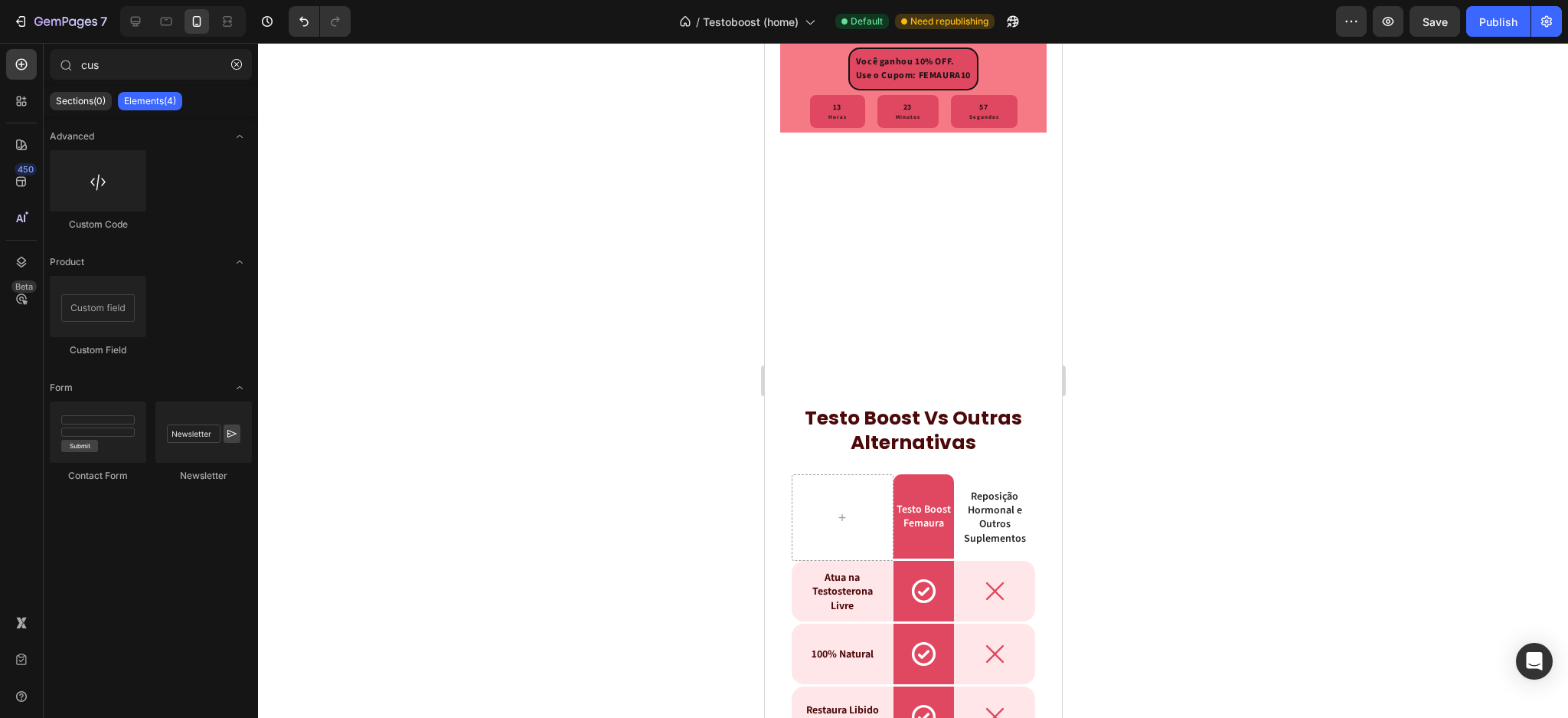
scroll to position [5924, 0]
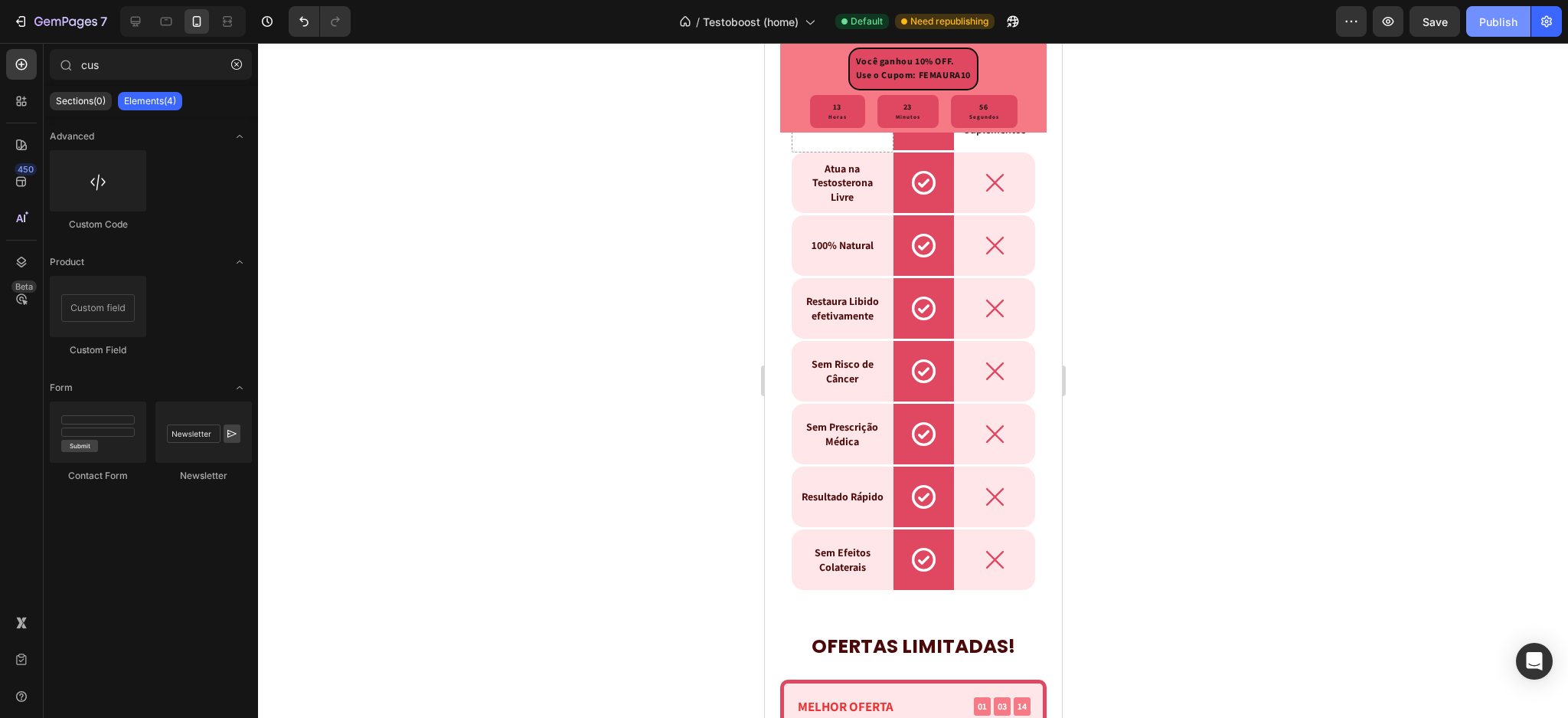
click at [1492, 10] on button "Publish" at bounding box center [1498, 21] width 64 height 31
click at [139, 23] on icon at bounding box center [135, 21] width 10 height 10
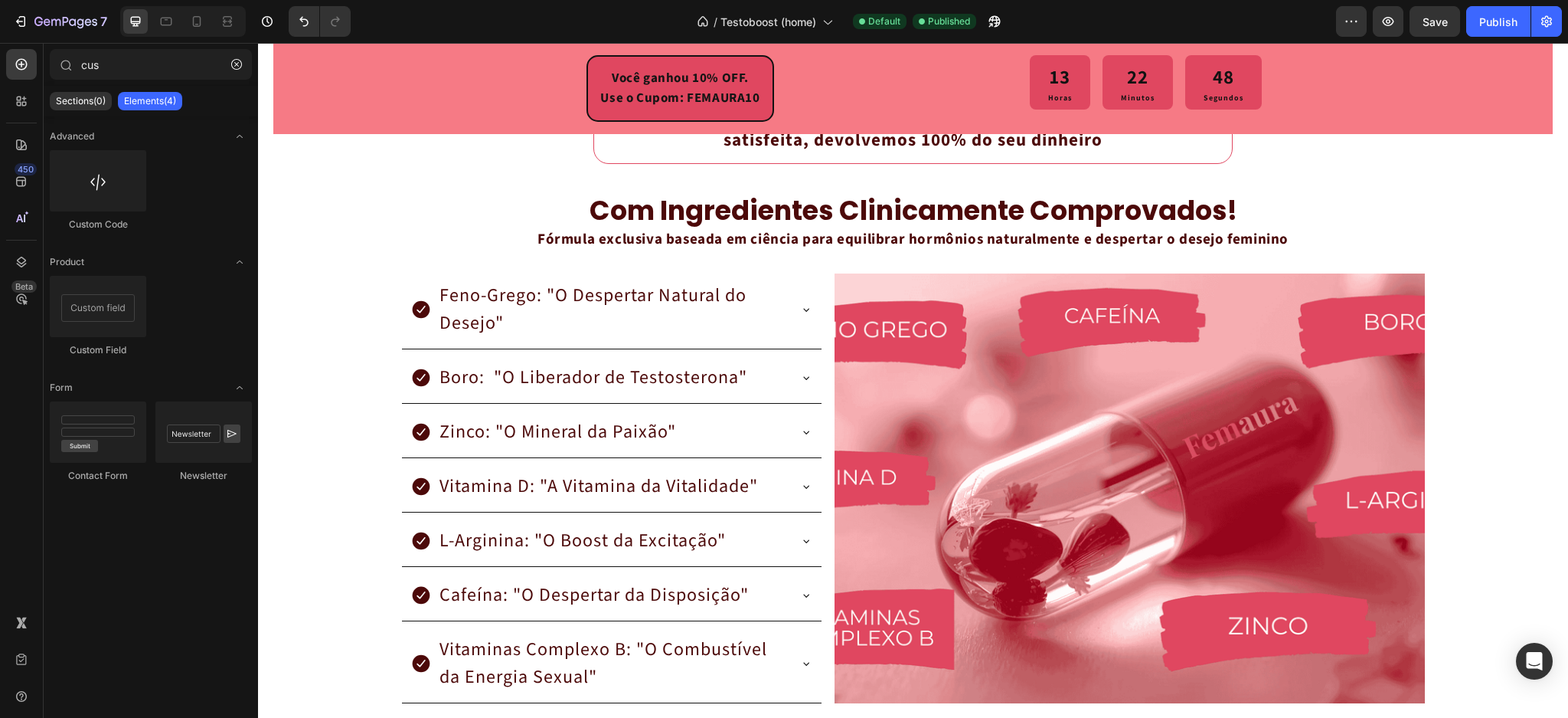
scroll to position [2423, 0]
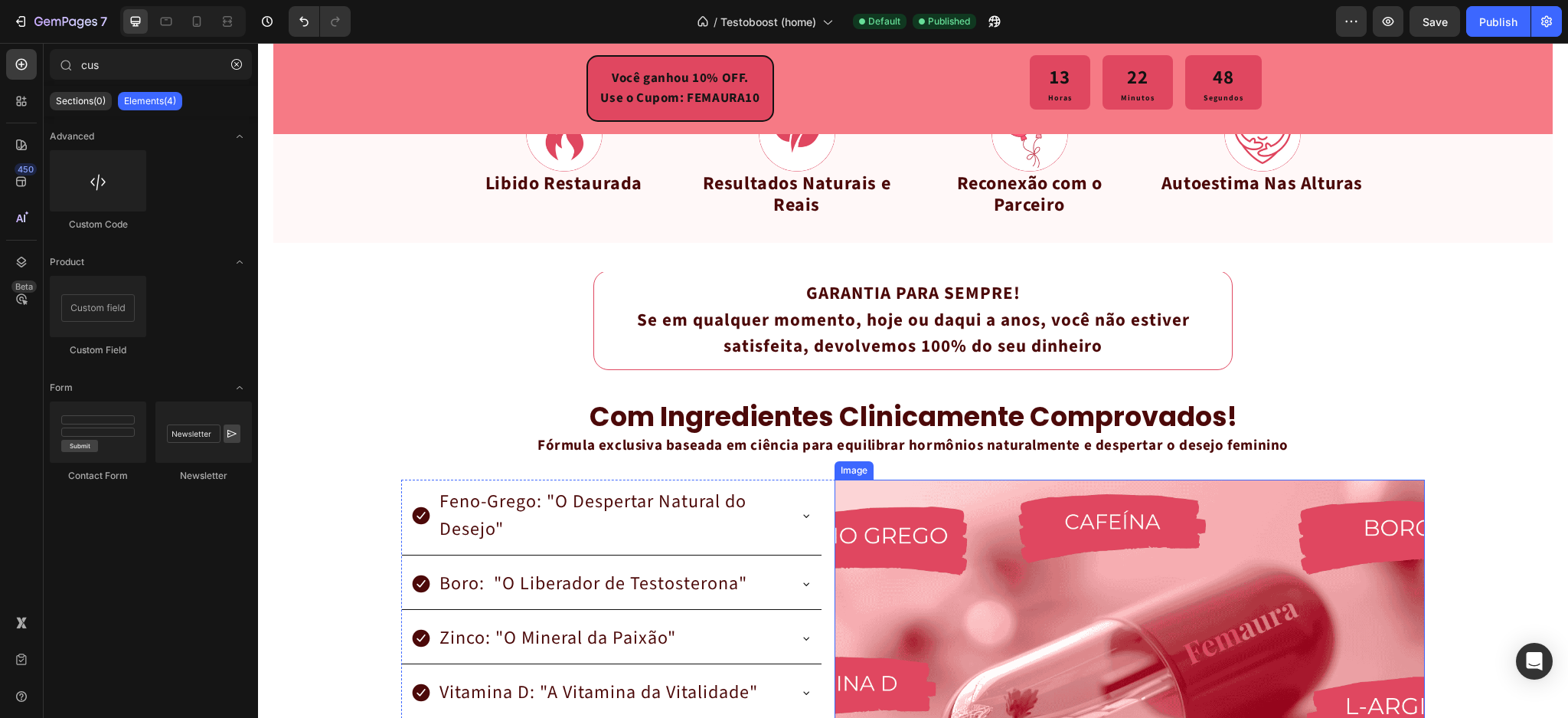
drag, startPoint x: 1019, startPoint y: 587, endPoint x: 932, endPoint y: 569, distance: 88.8
click at [1018, 587] on img at bounding box center [1129, 694] width 590 height 430
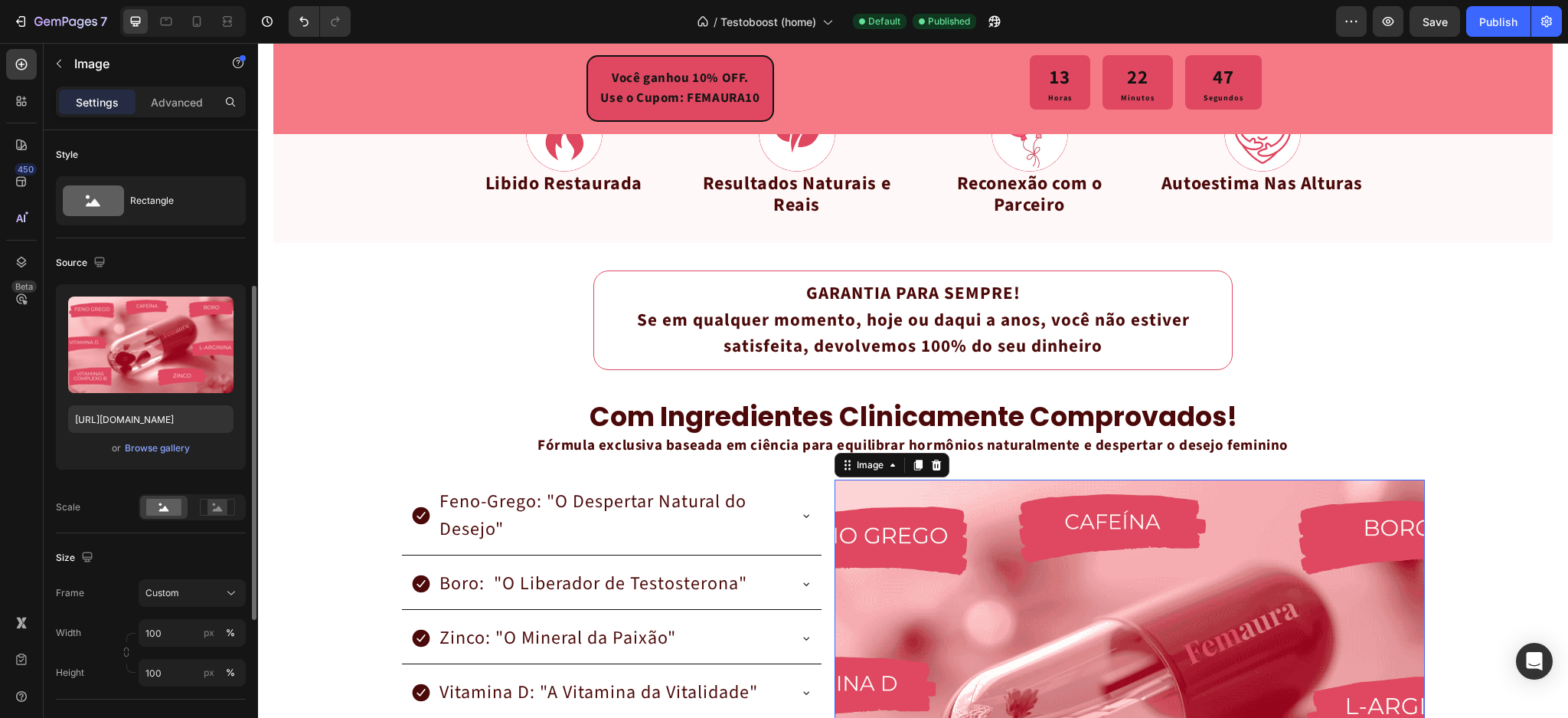
scroll to position [102, 0]
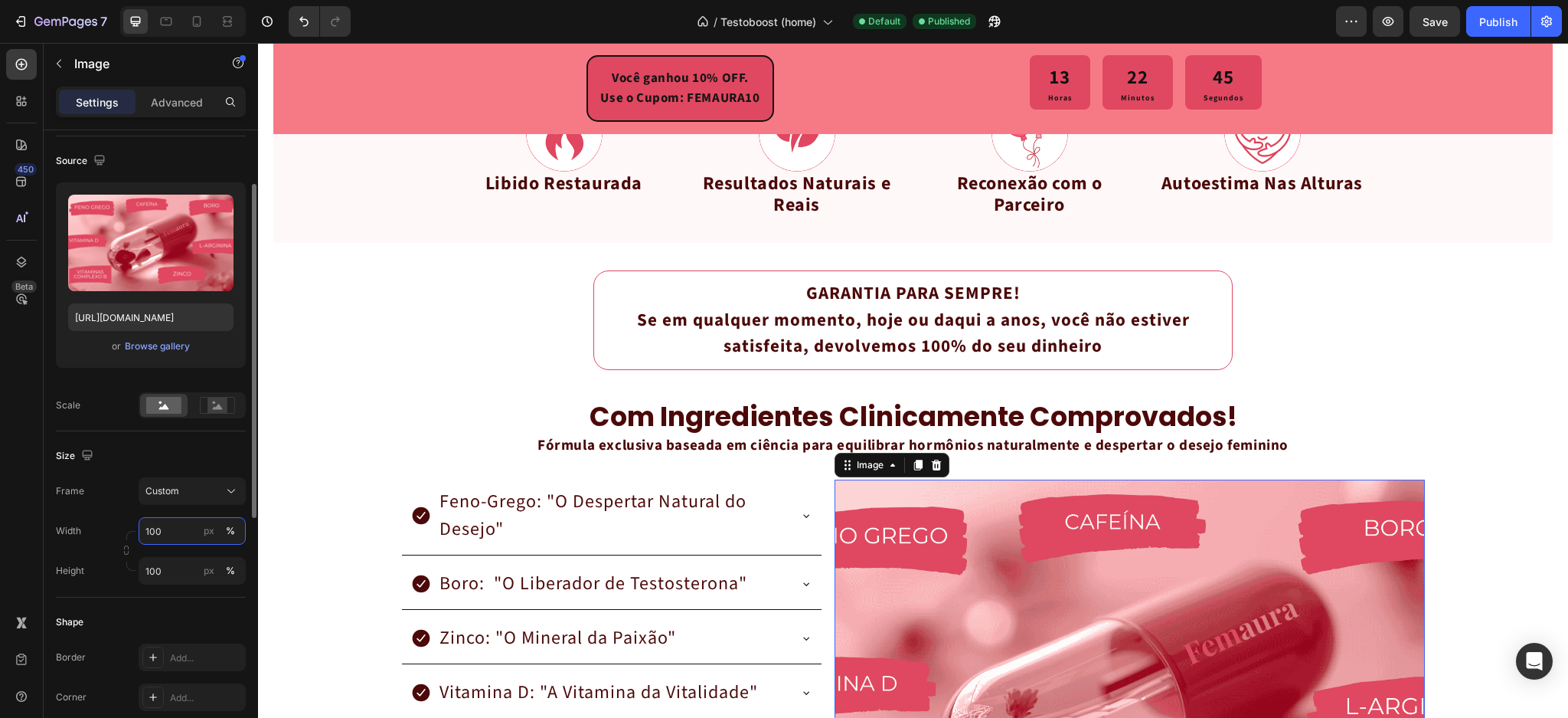
click at [157, 529] on input "100" at bounding box center [192, 532] width 107 height 28
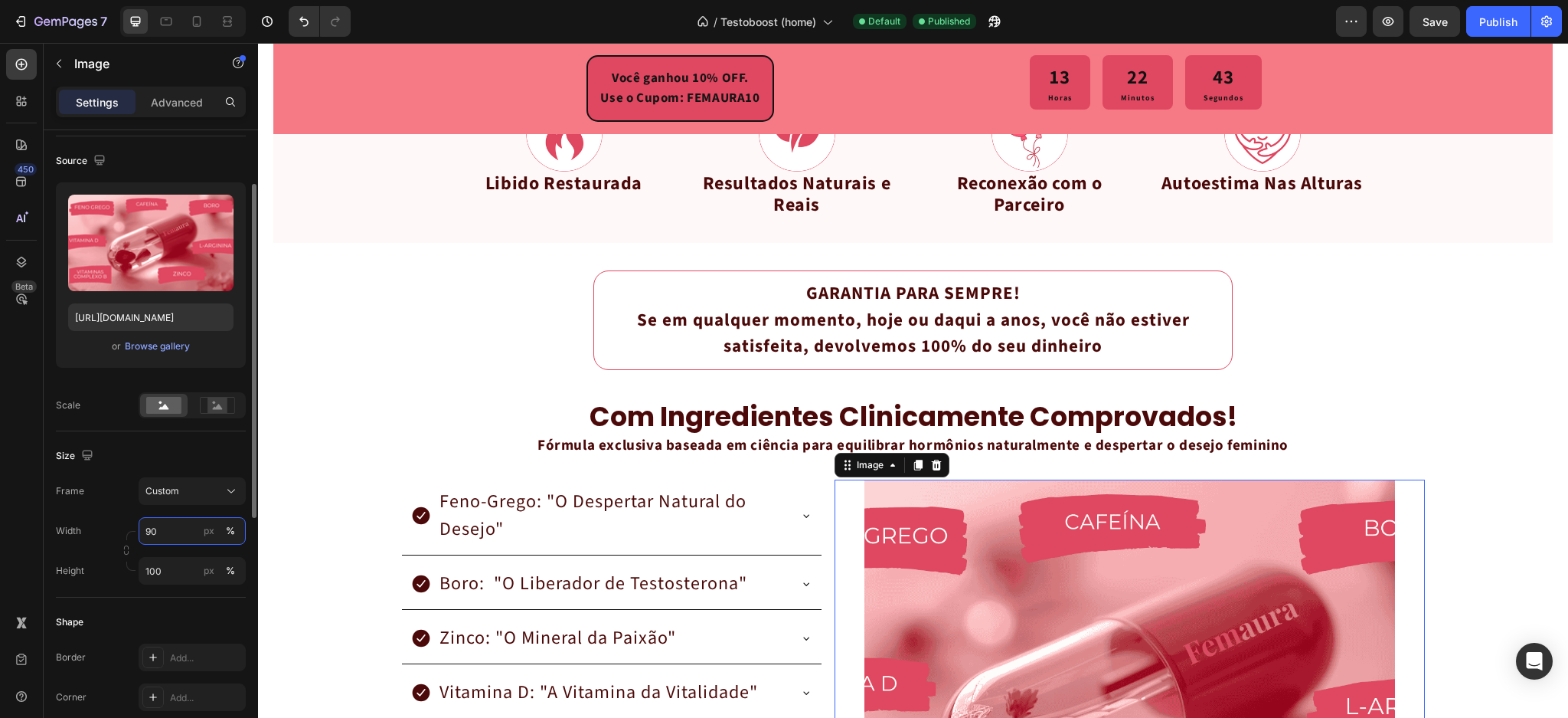
click at [152, 532] on input "90" at bounding box center [192, 532] width 107 height 28
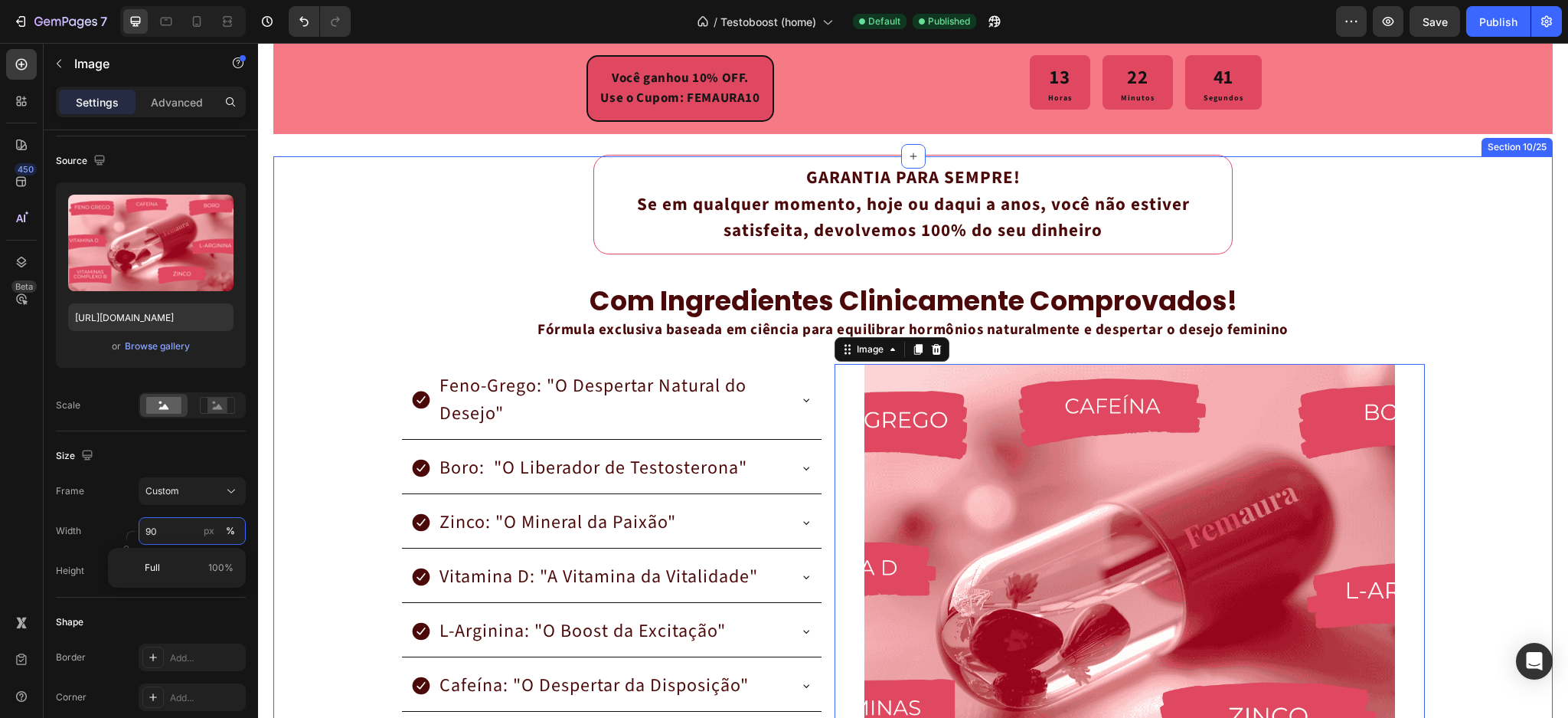
scroll to position [2627, 0]
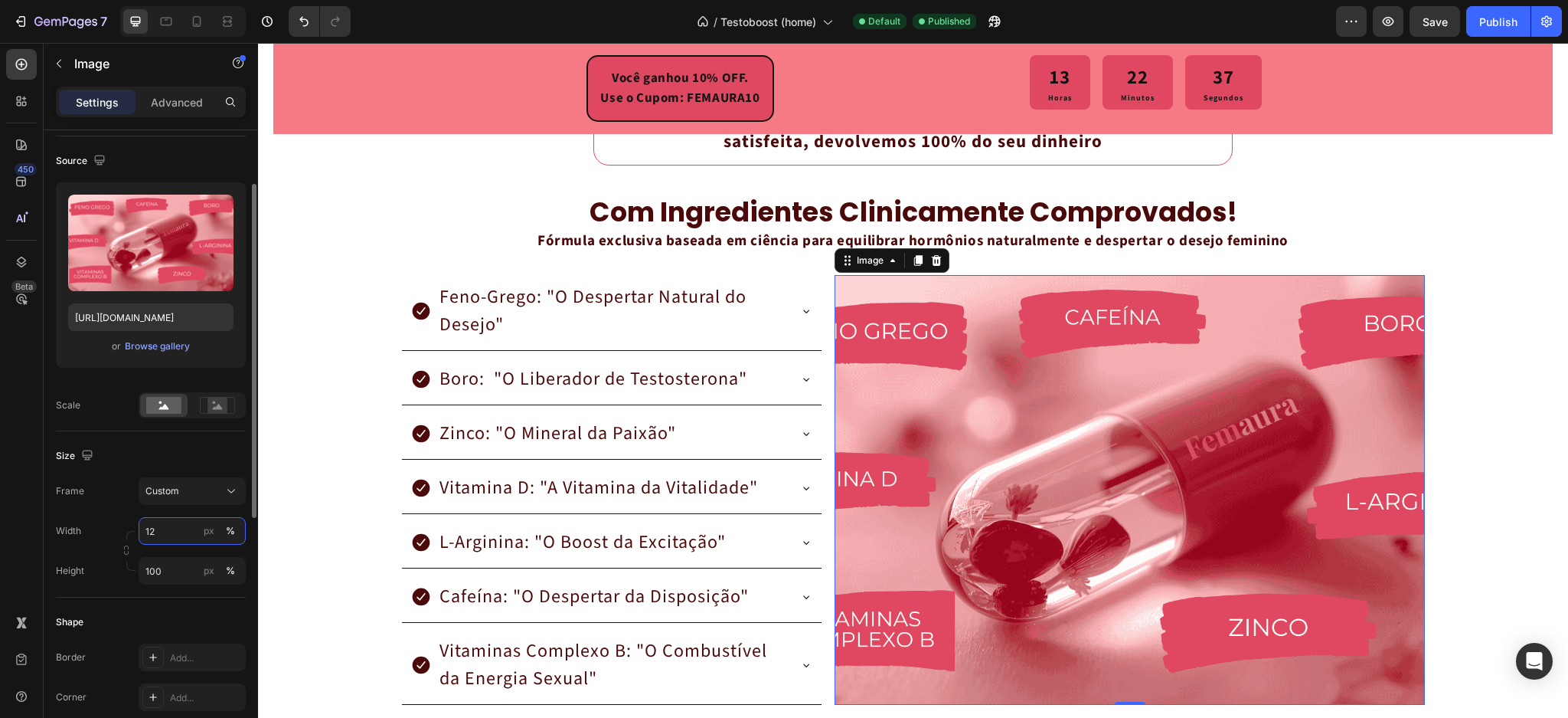
type input "1"
type input "0"
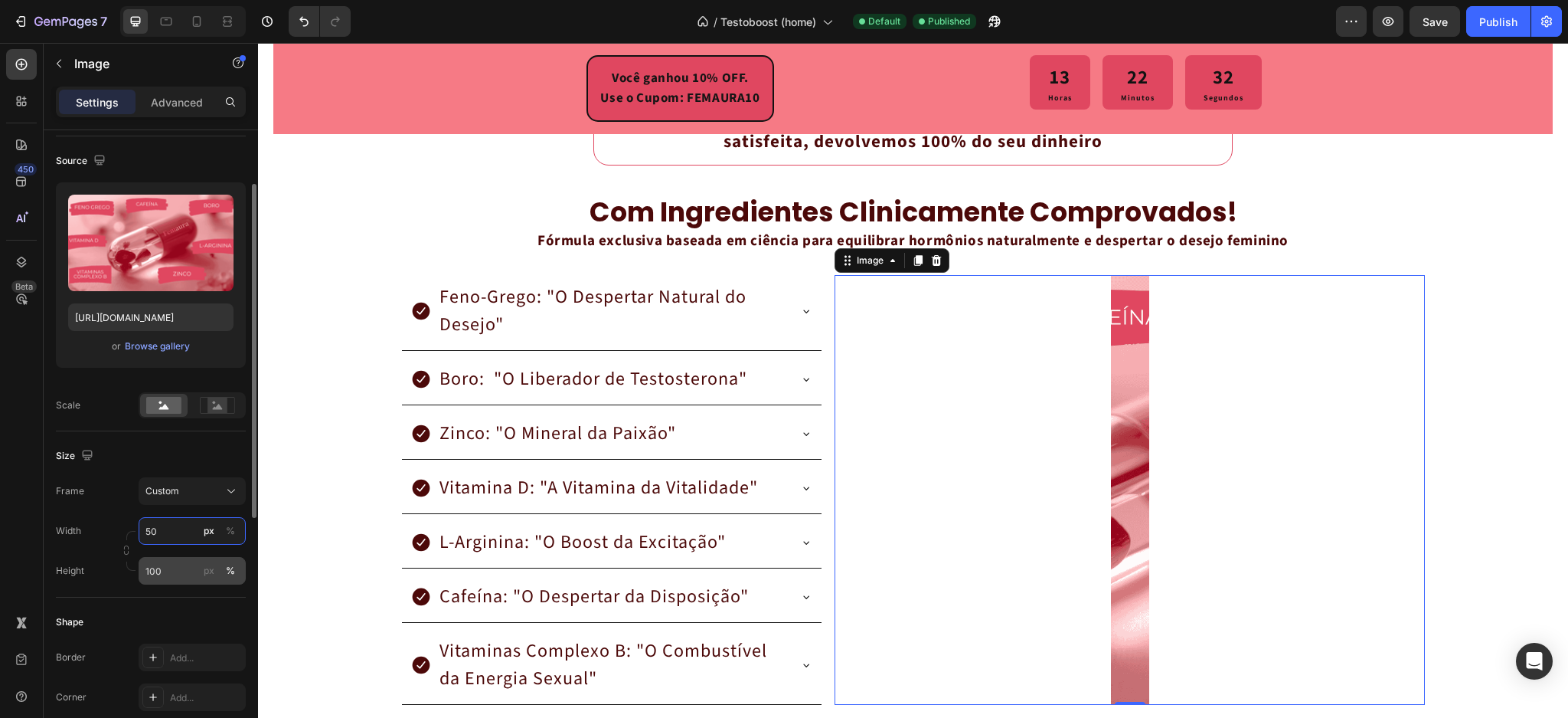
type input "50"
click at [166, 569] on input "100" at bounding box center [192, 571] width 107 height 28
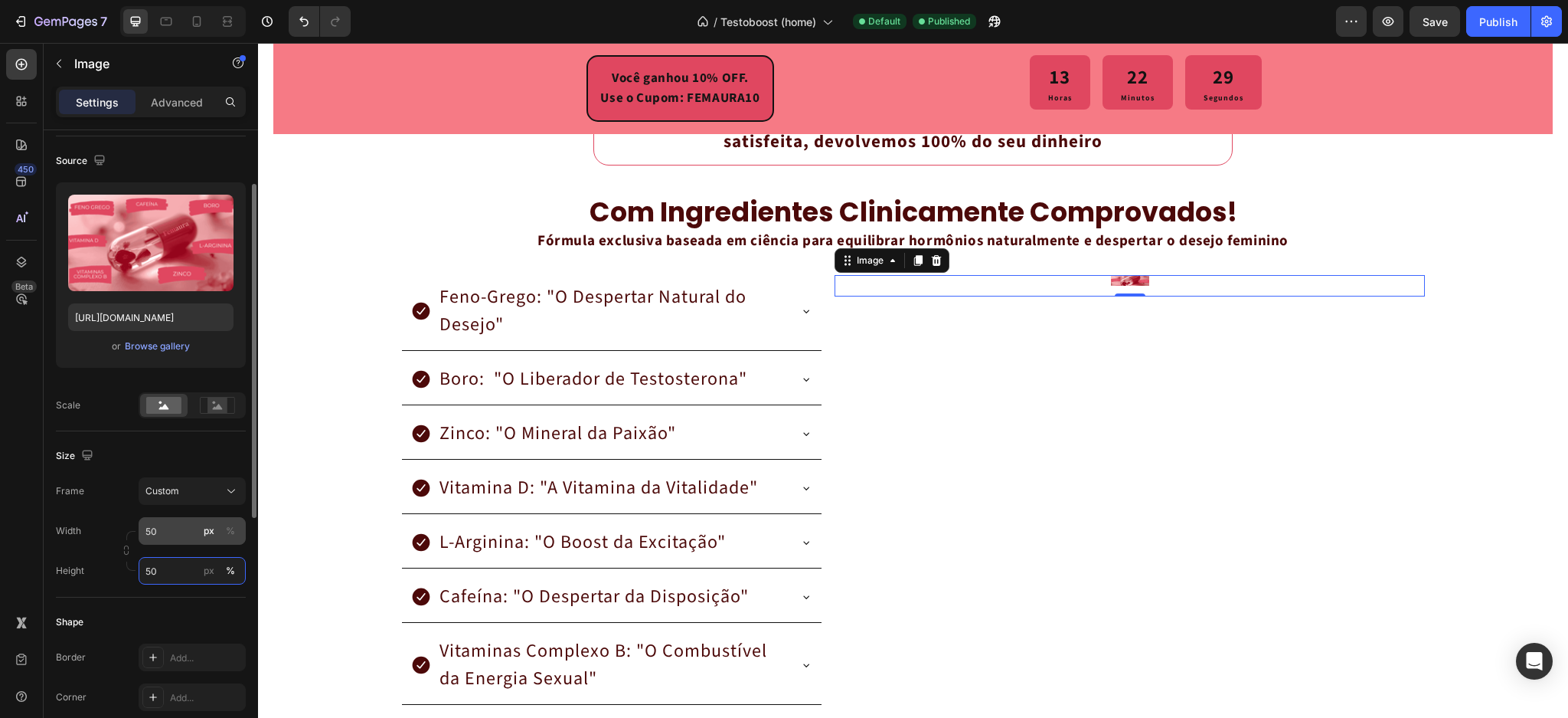
type input "50"
click at [159, 534] on input "50" at bounding box center [192, 532] width 107 height 28
type input "80"
click at [148, 563] on input "50" at bounding box center [192, 571] width 107 height 28
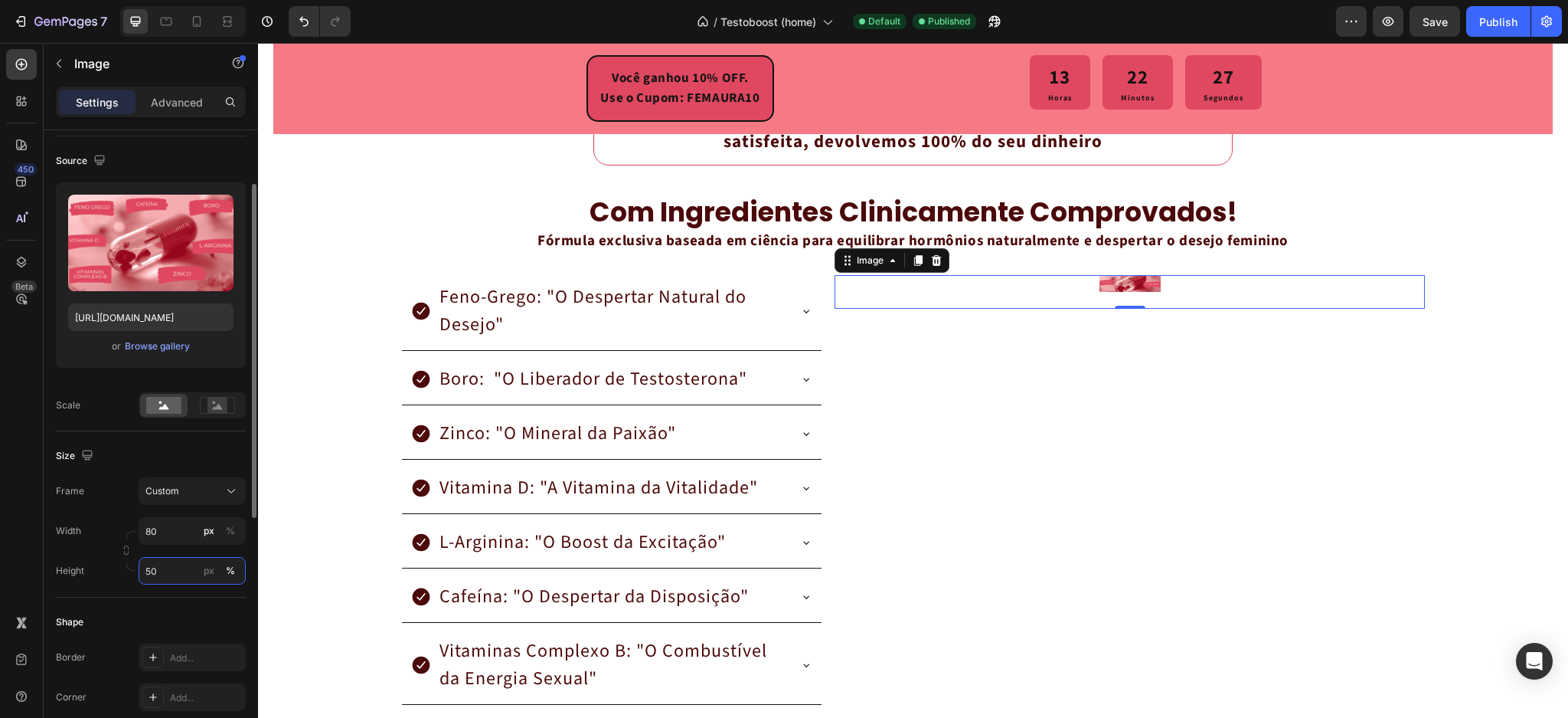
click at [148, 563] on input "50" at bounding box center [192, 571] width 107 height 28
type input "80"
click at [213, 573] on div "px" at bounding box center [210, 571] width 11 height 14
click at [179, 532] on input "80" at bounding box center [192, 532] width 107 height 28
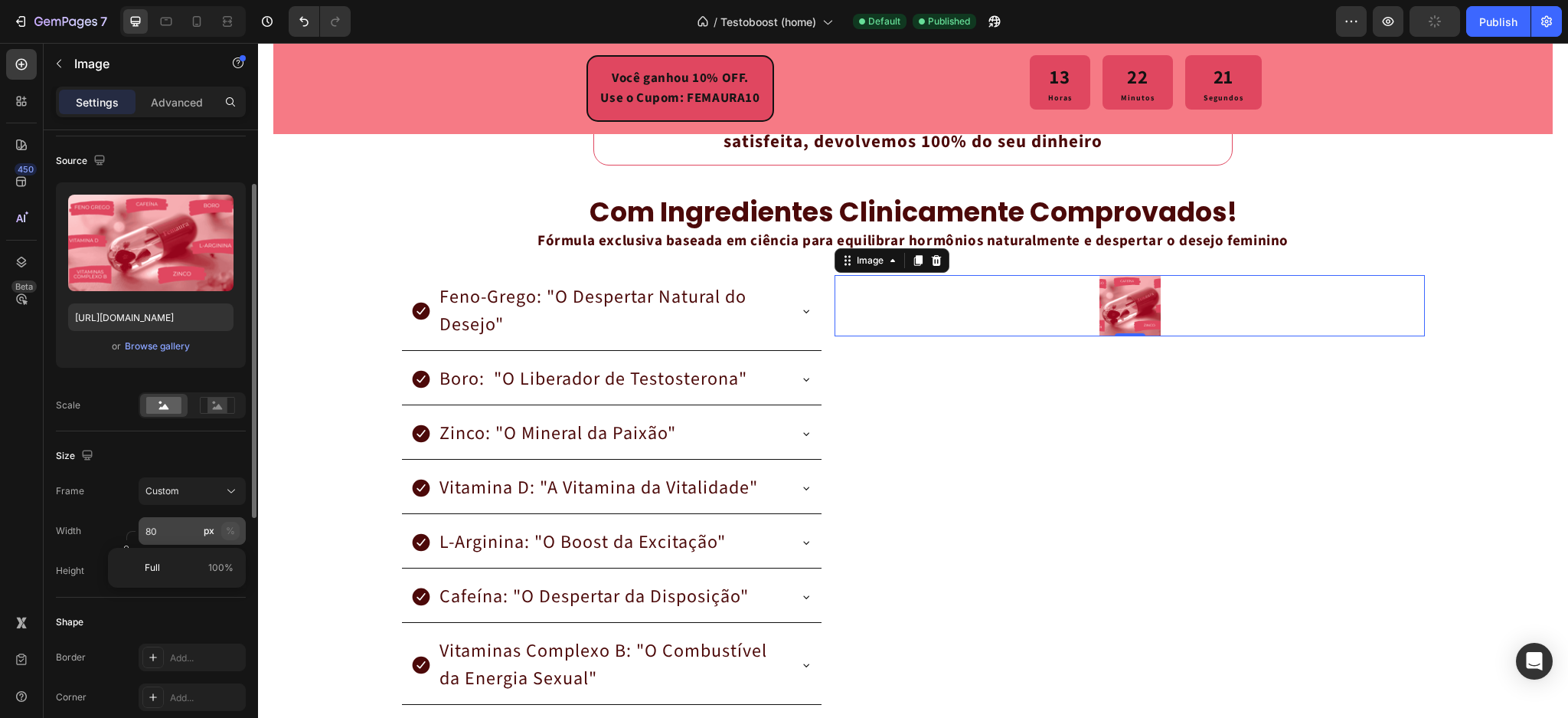
click at [221, 532] on button "%" at bounding box center [230, 531] width 19 height 19
click at [234, 529] on div "%" at bounding box center [230, 531] width 9 height 14
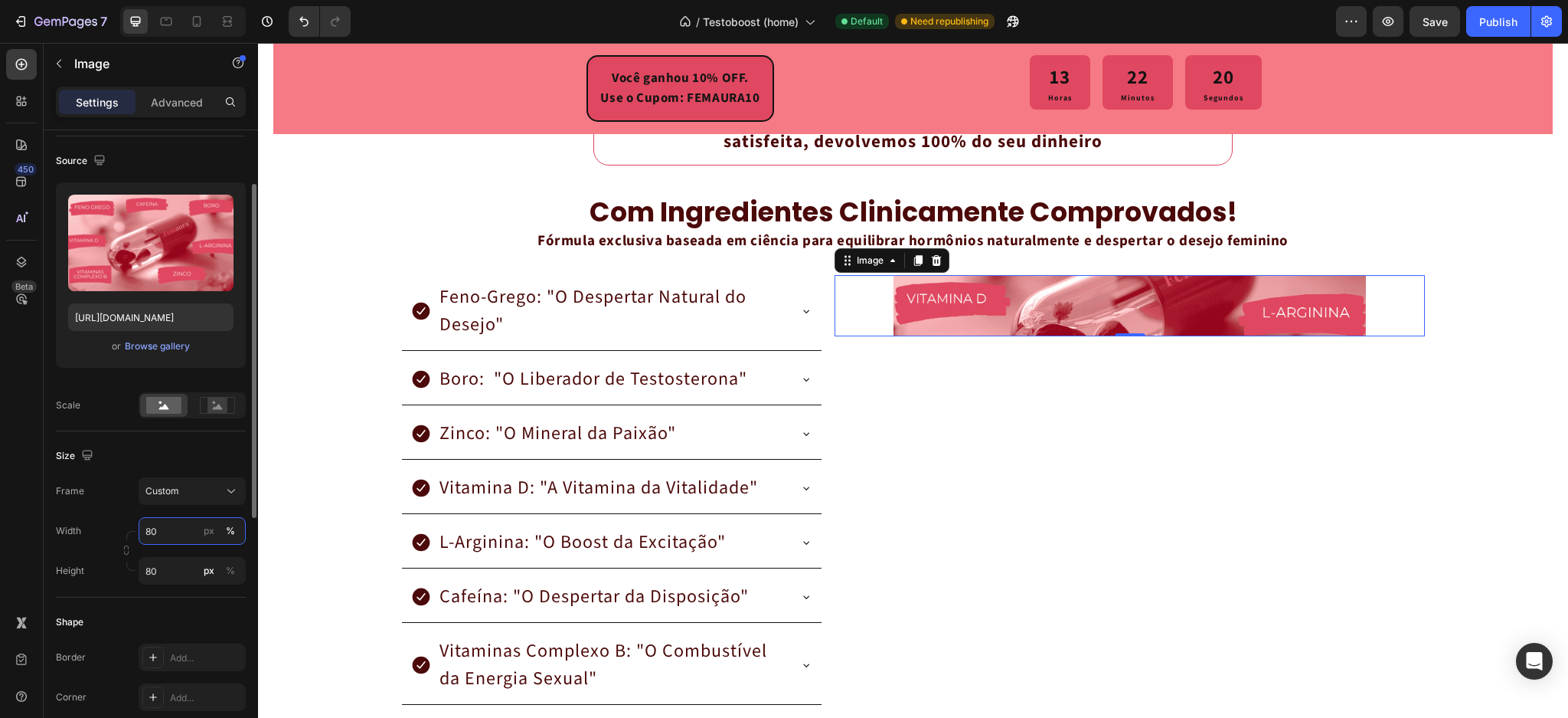
click at [190, 531] on input "80" at bounding box center [192, 532] width 107 height 28
type input "8"
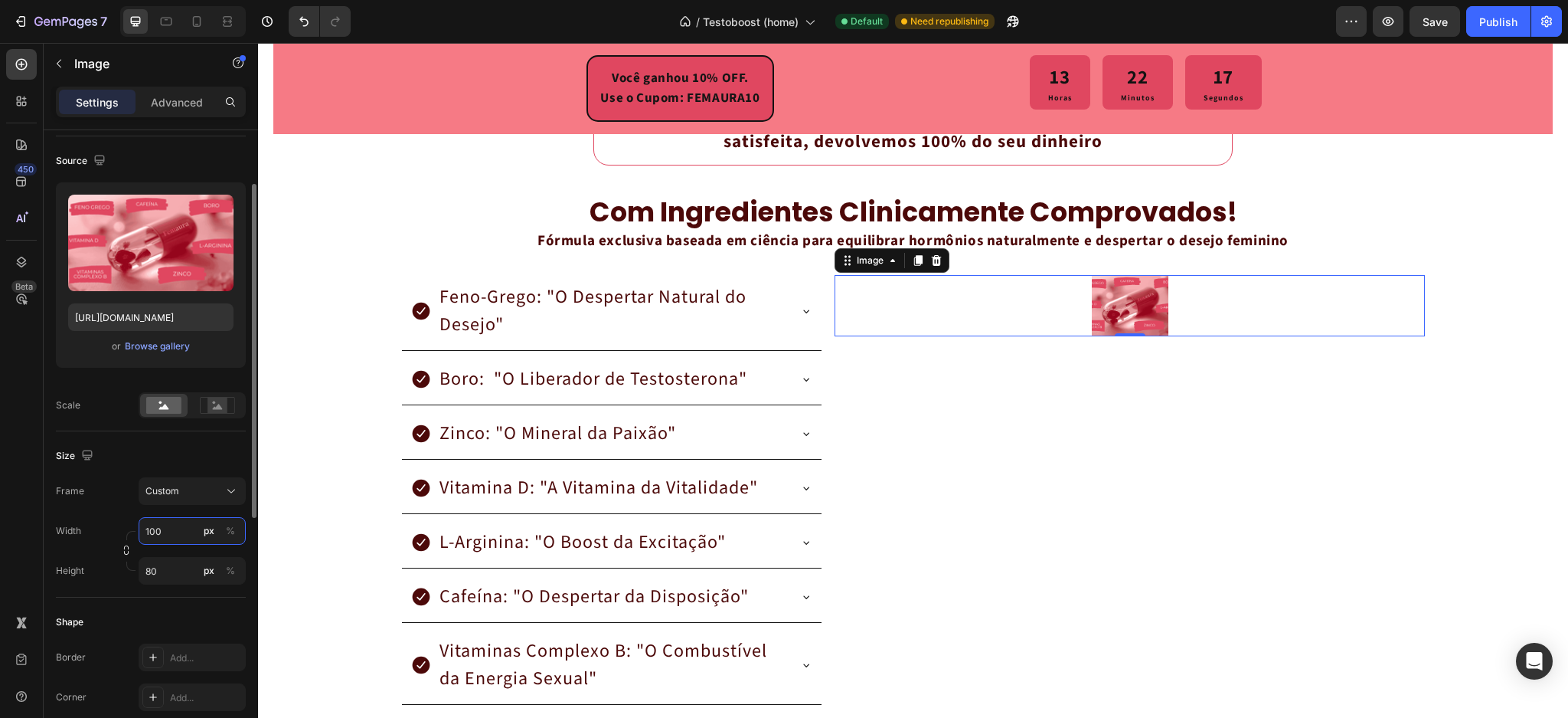
type input "100"
click at [172, 610] on div "Shape" at bounding box center [151, 622] width 190 height 24
click at [176, 573] on input "80" at bounding box center [192, 571] width 107 height 28
click at [115, 548] on div "Width 100 px % Height 80 px %" at bounding box center [151, 551] width 190 height 67
click at [121, 549] on button "button" at bounding box center [127, 550] width 19 height 19
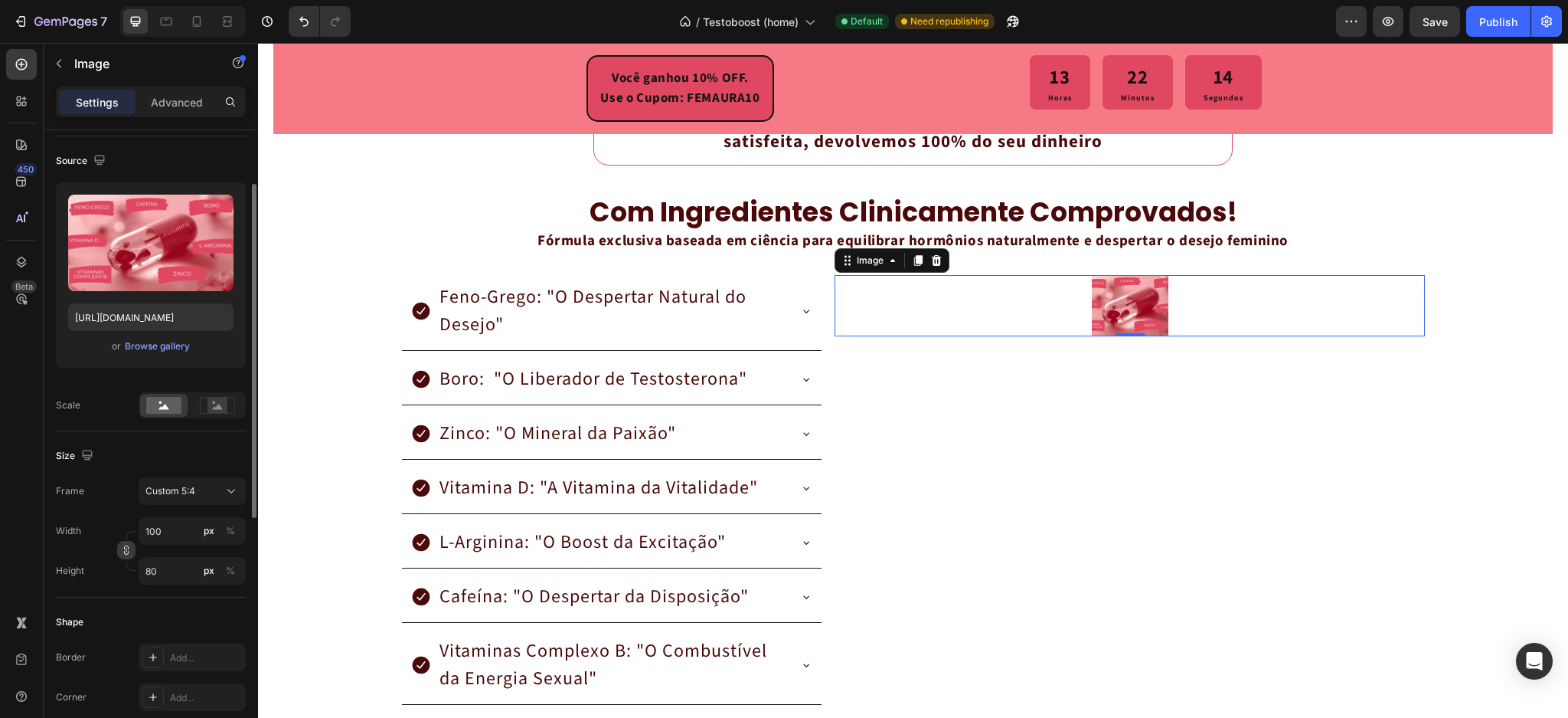
click at [122, 549] on icon "button" at bounding box center [127, 550] width 11 height 11
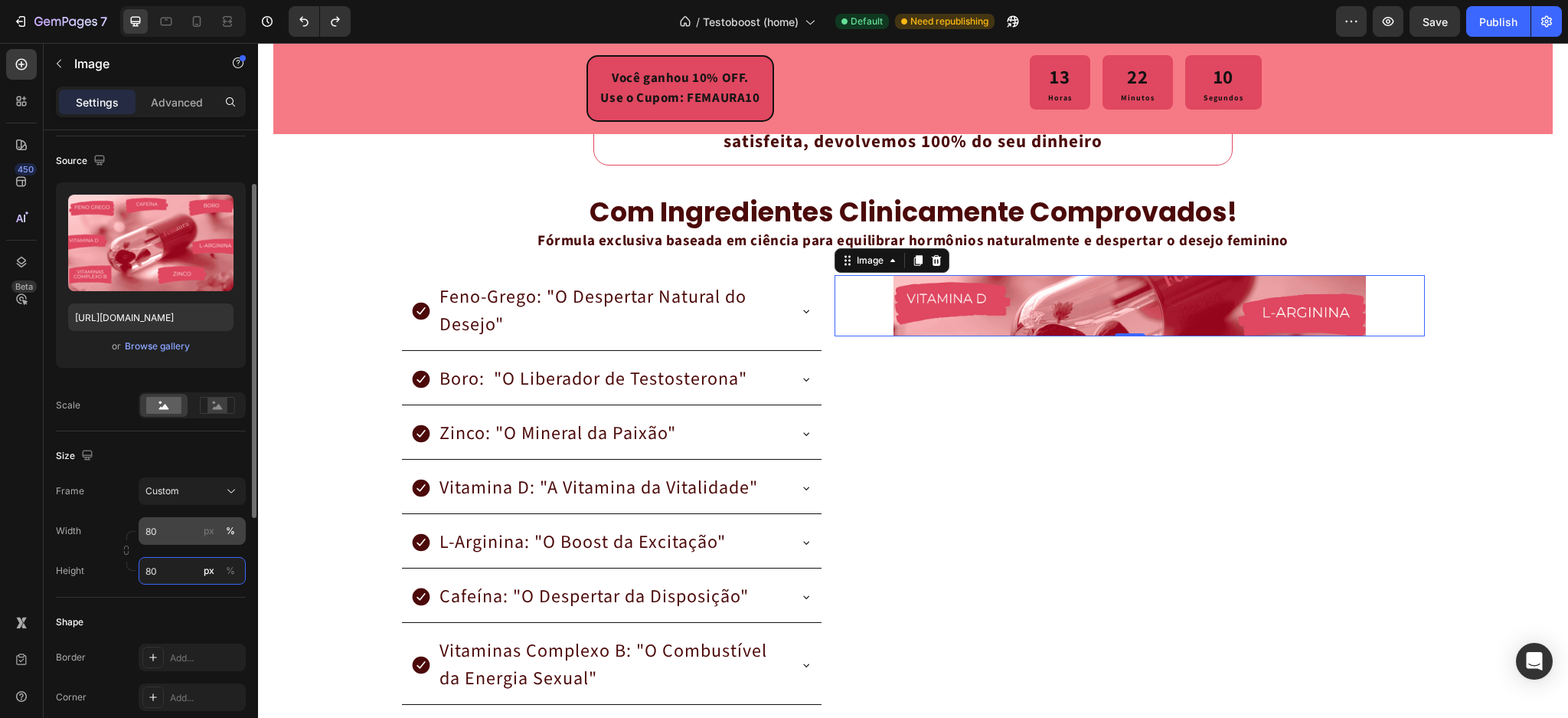
type input "80"
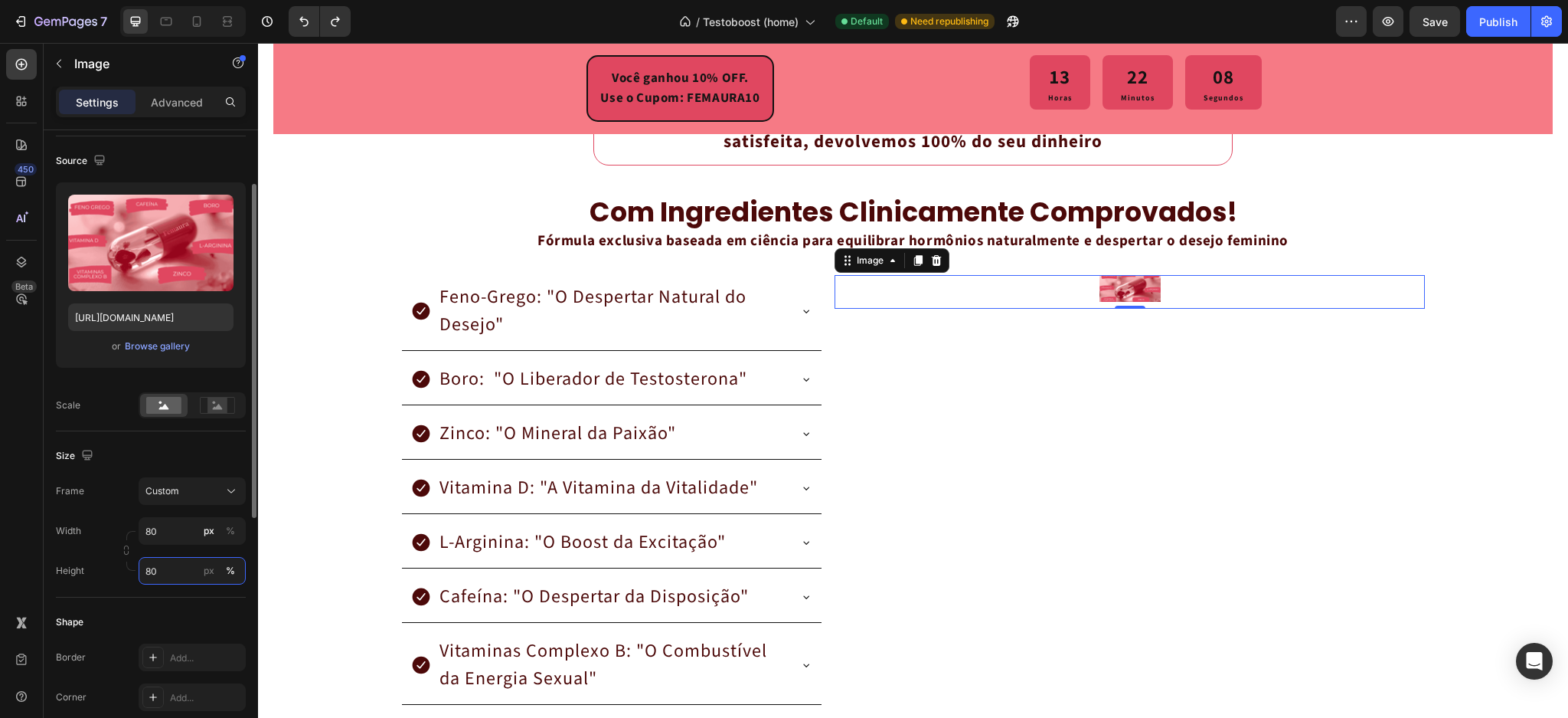
type input "50"
type input "100"
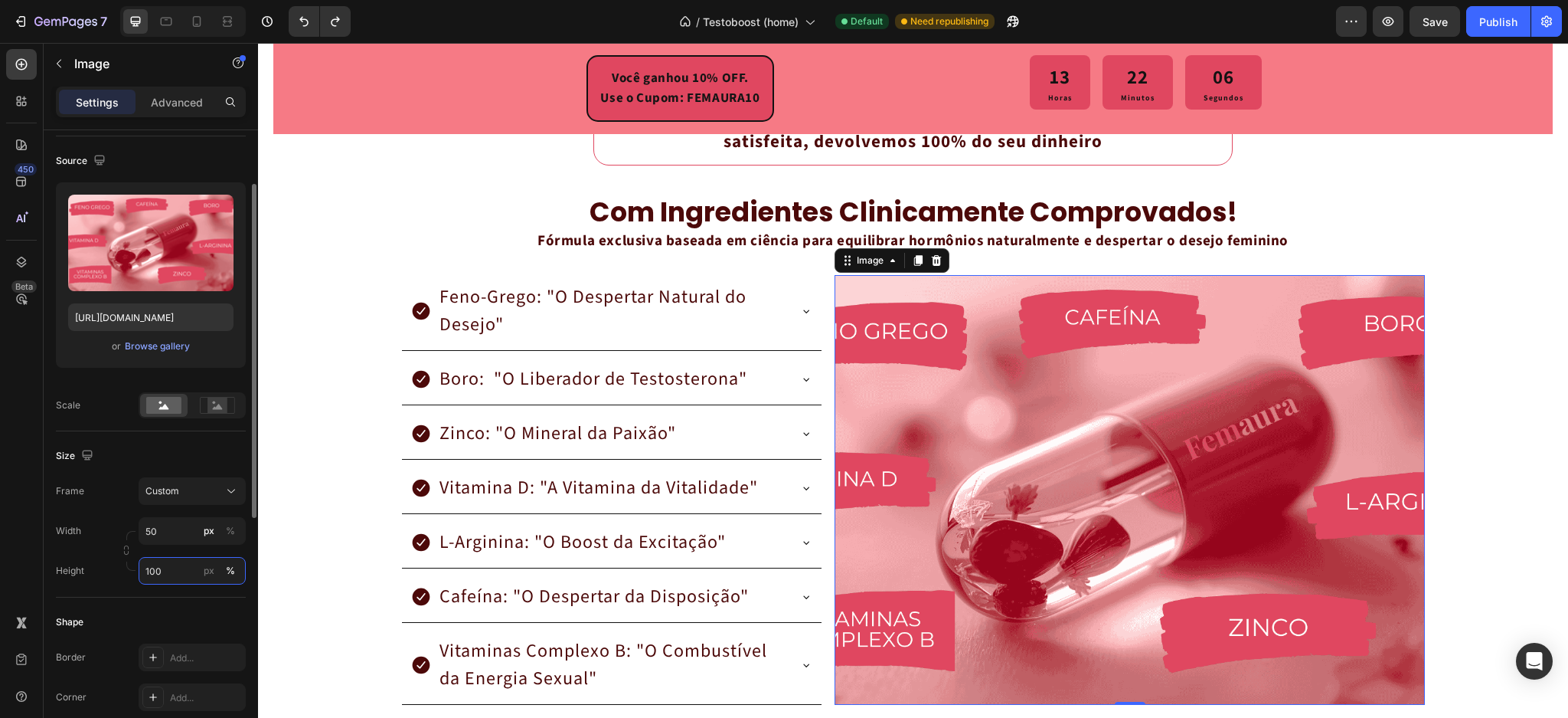
type input "100"
click at [197, 603] on div "Shape Border Add... Corner Add... Shadow Add..." at bounding box center [151, 681] width 190 height 166
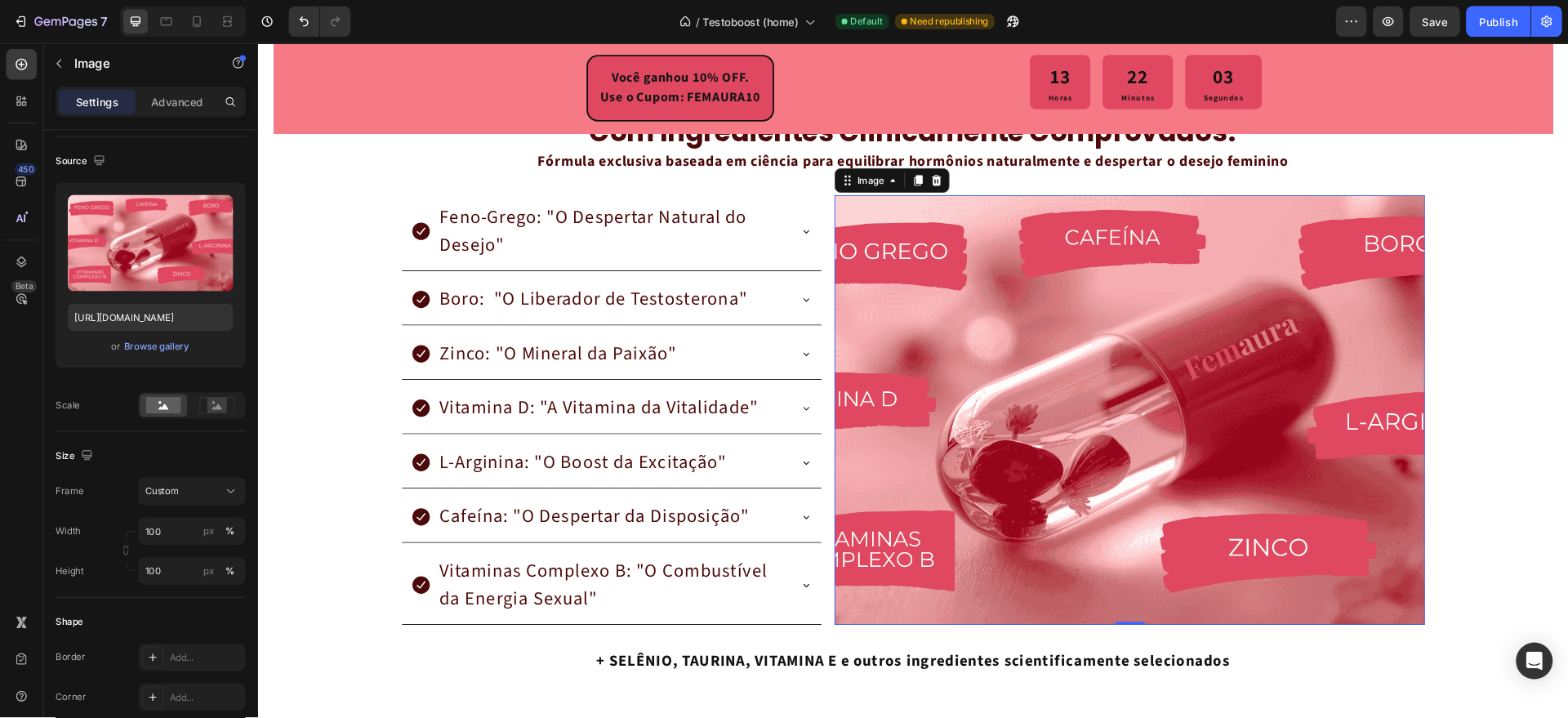
scroll to position [2910, 0]
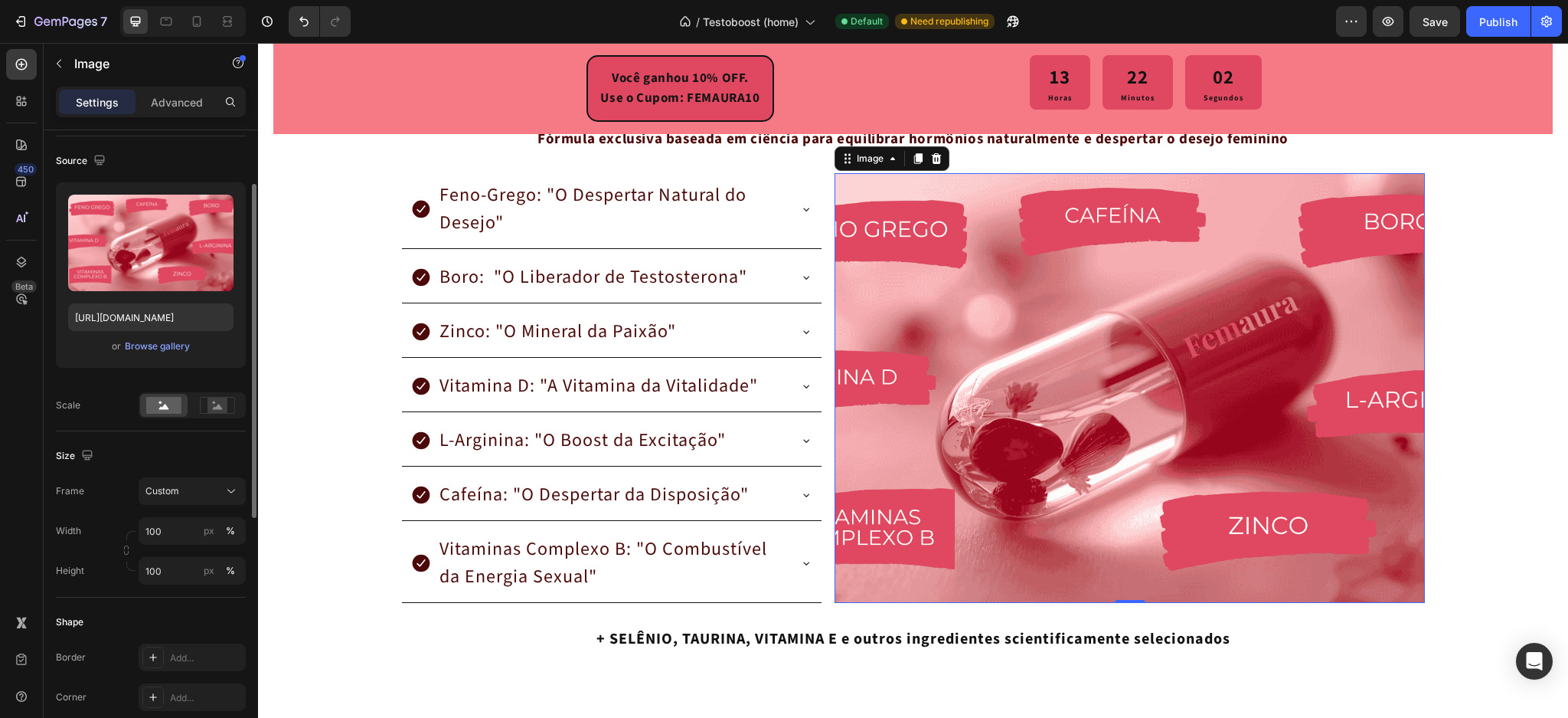
click at [203, 467] on div "Size Frame Custom Width 100 px % Height 100 px %" at bounding box center [151, 515] width 190 height 166
click at [189, 490] on div "Custom" at bounding box center [183, 490] width 76 height 14
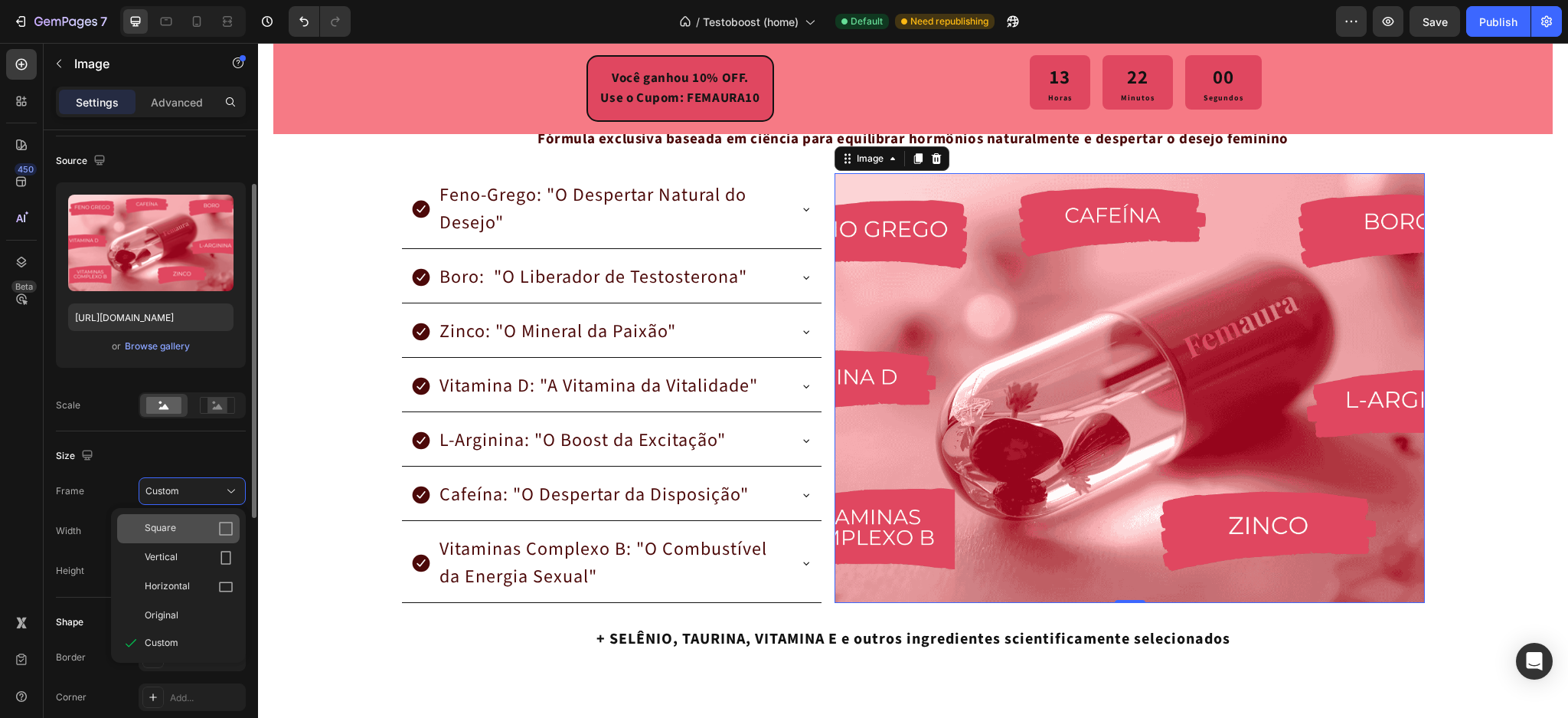
click at [192, 525] on div "Square" at bounding box center [188, 529] width 89 height 15
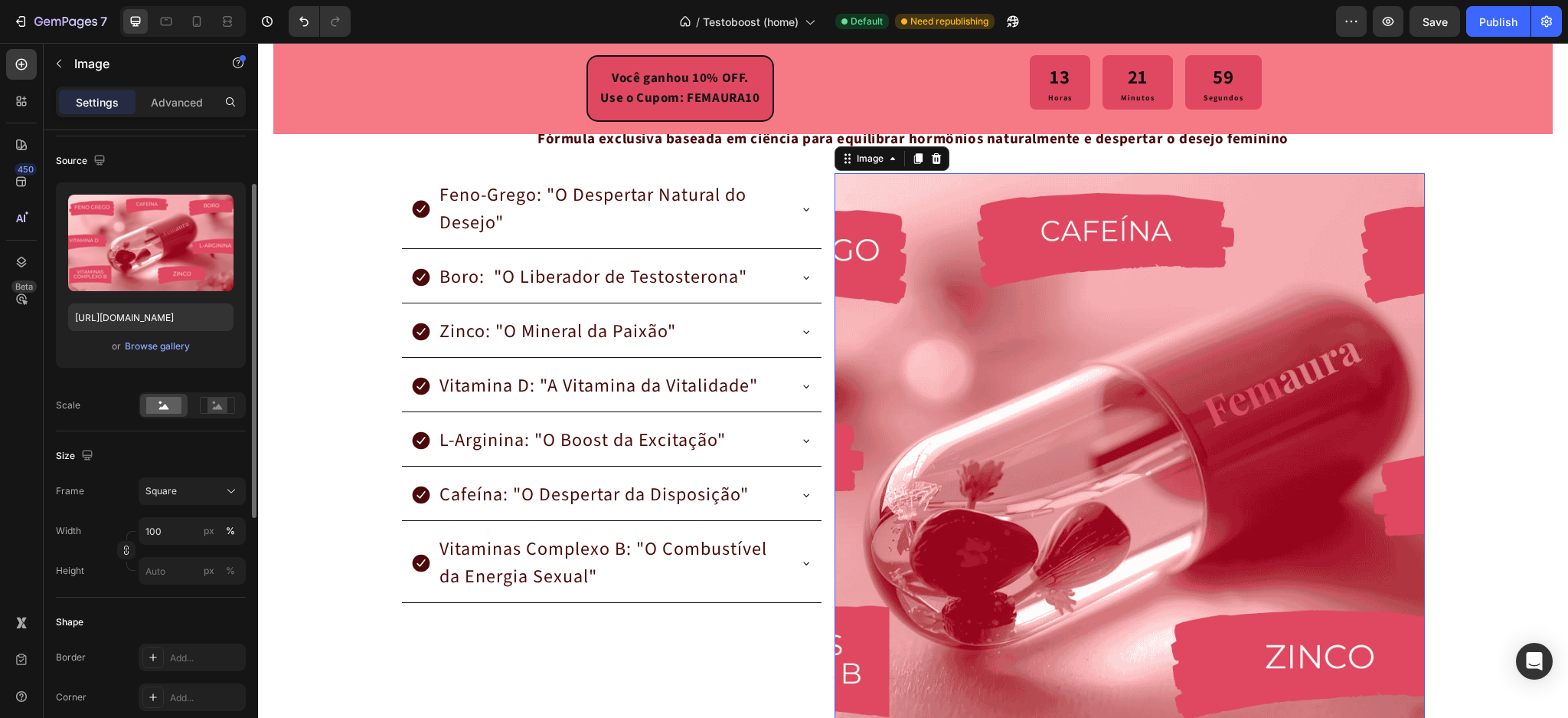
click at [201, 506] on div "Frame Square Width 100 px % Height px %" at bounding box center [151, 531] width 190 height 107
click at [213, 491] on div "Square" at bounding box center [183, 490] width 76 height 14
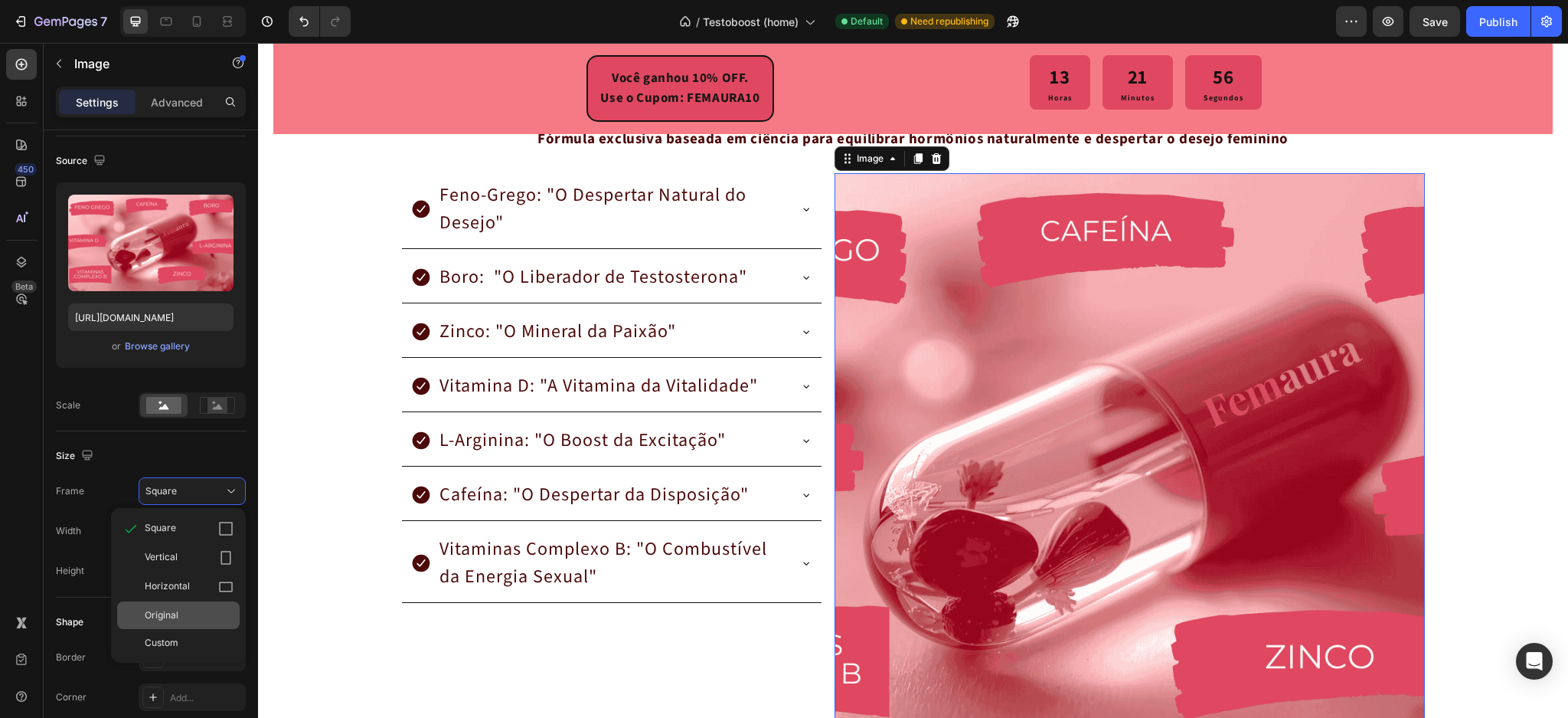
click at [189, 612] on div "Original" at bounding box center [188, 614] width 89 height 14
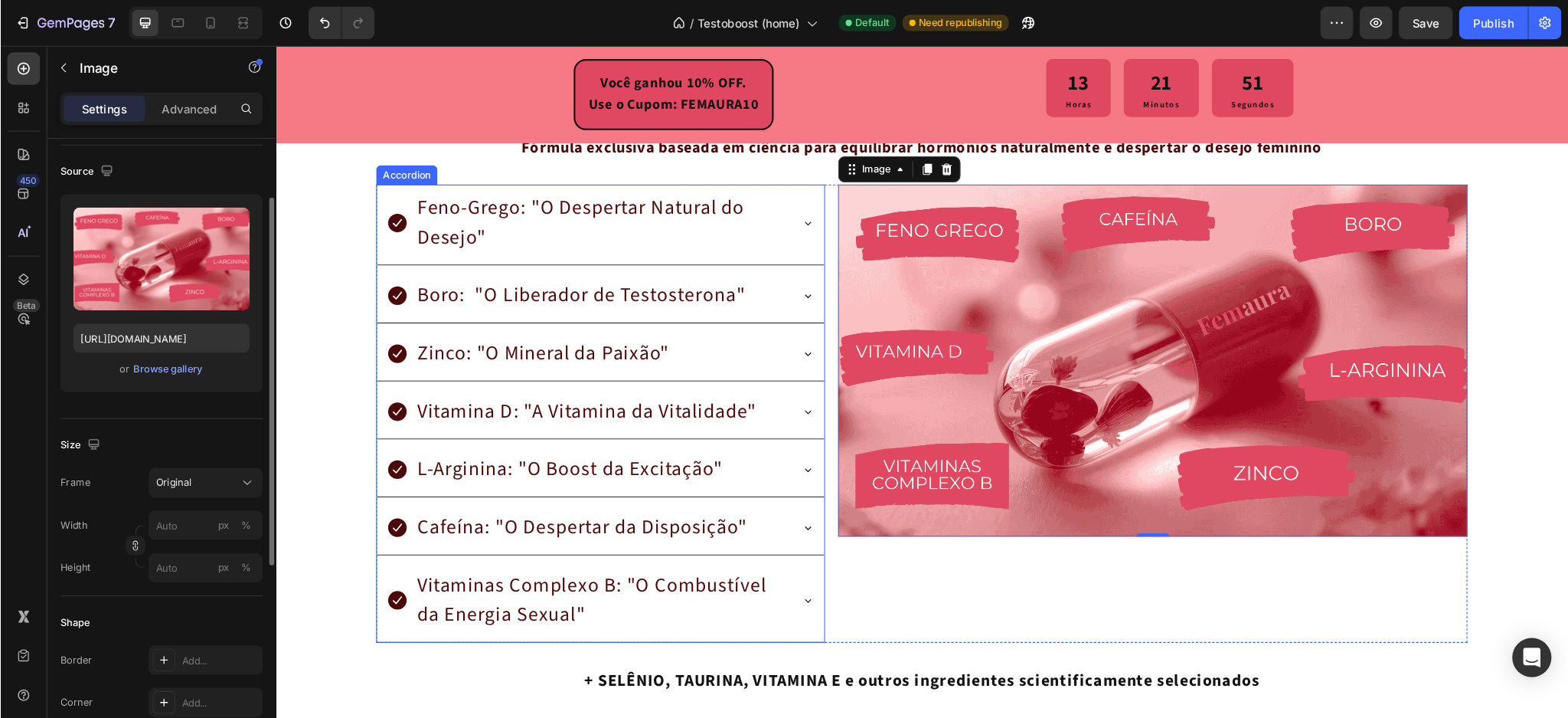
scroll to position [102, 0]
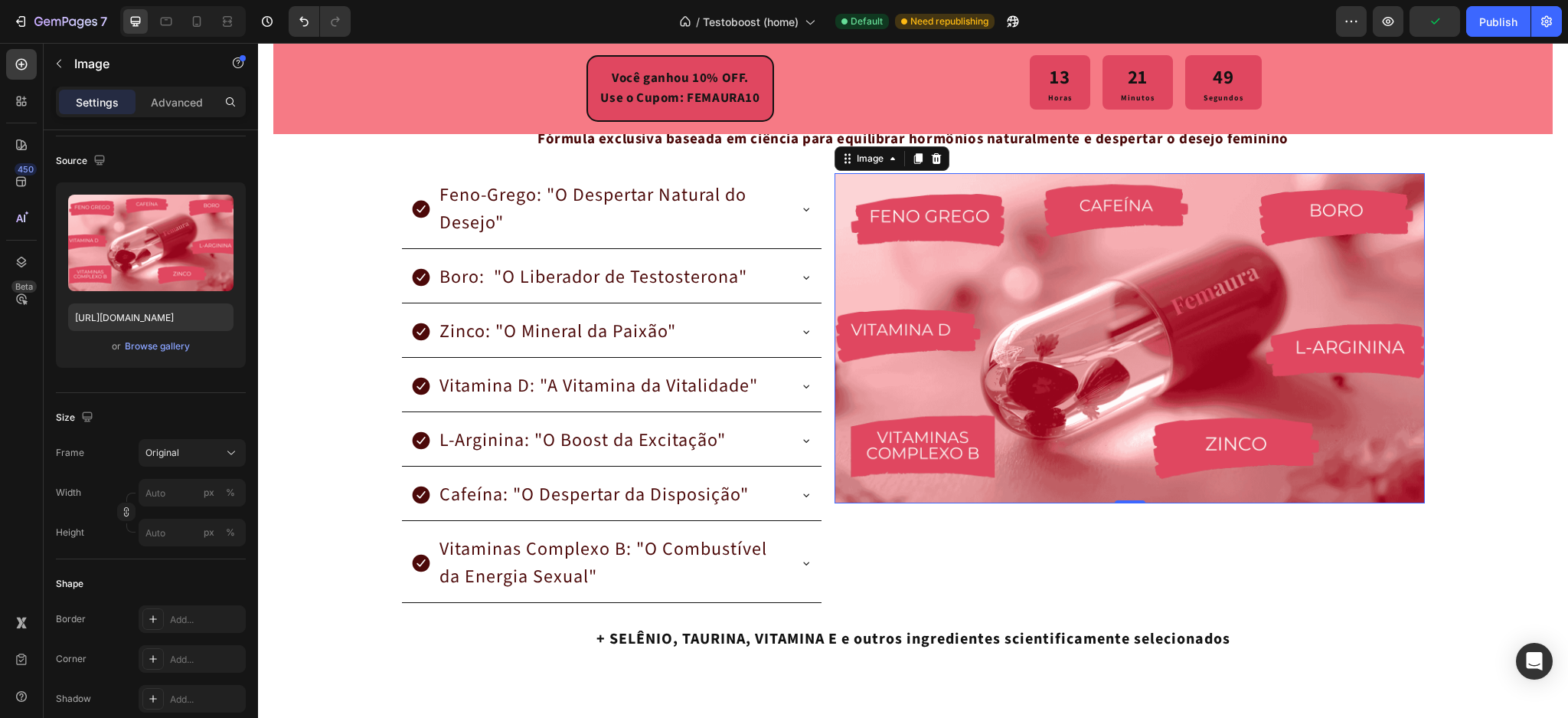
click at [1122, 358] on img at bounding box center [1129, 338] width 590 height 330
click at [1506, 483] on div "GARANTIA PARA SEMPRE! Se em qualquer momento, hoje ou daqui a anos, você não es…" at bounding box center [913, 321] width 1280 height 711
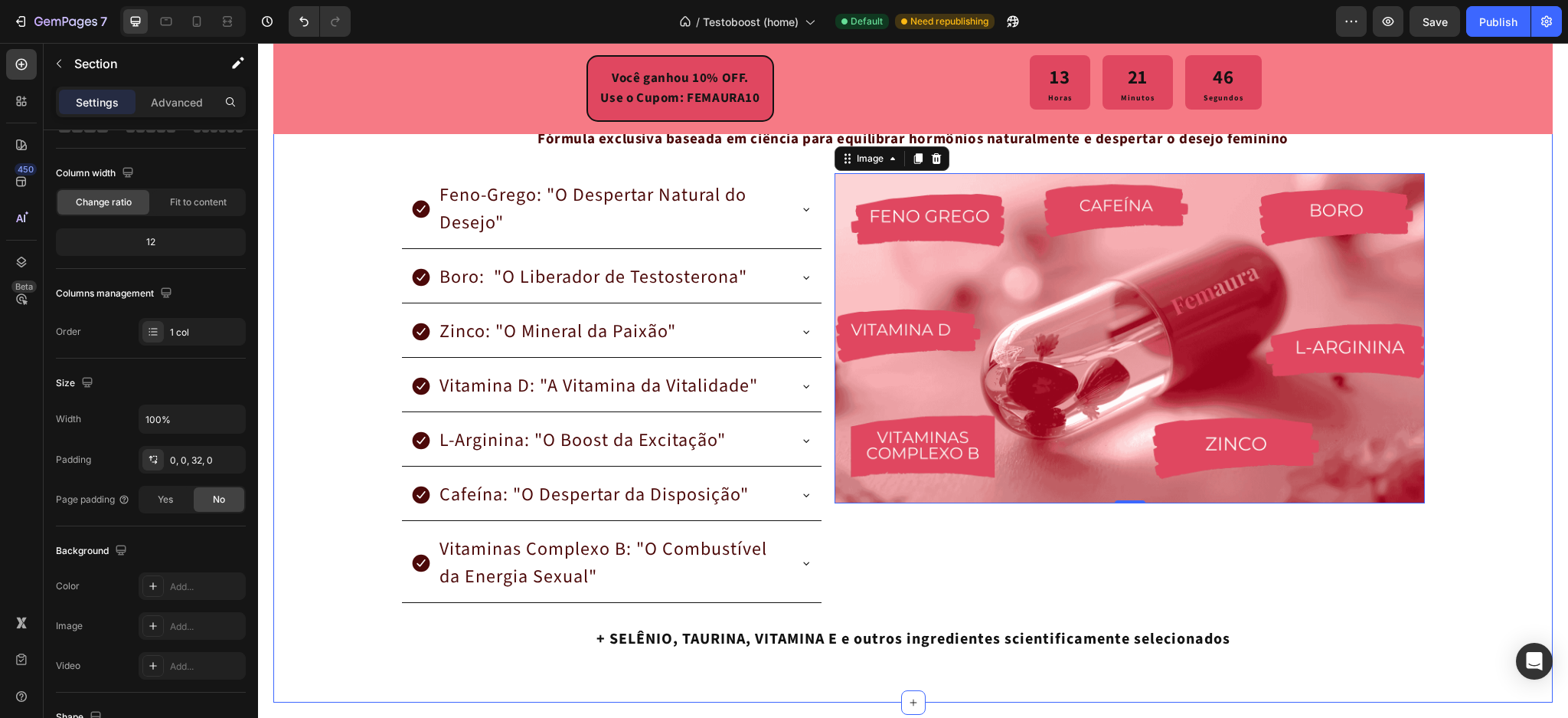
scroll to position [0, 0]
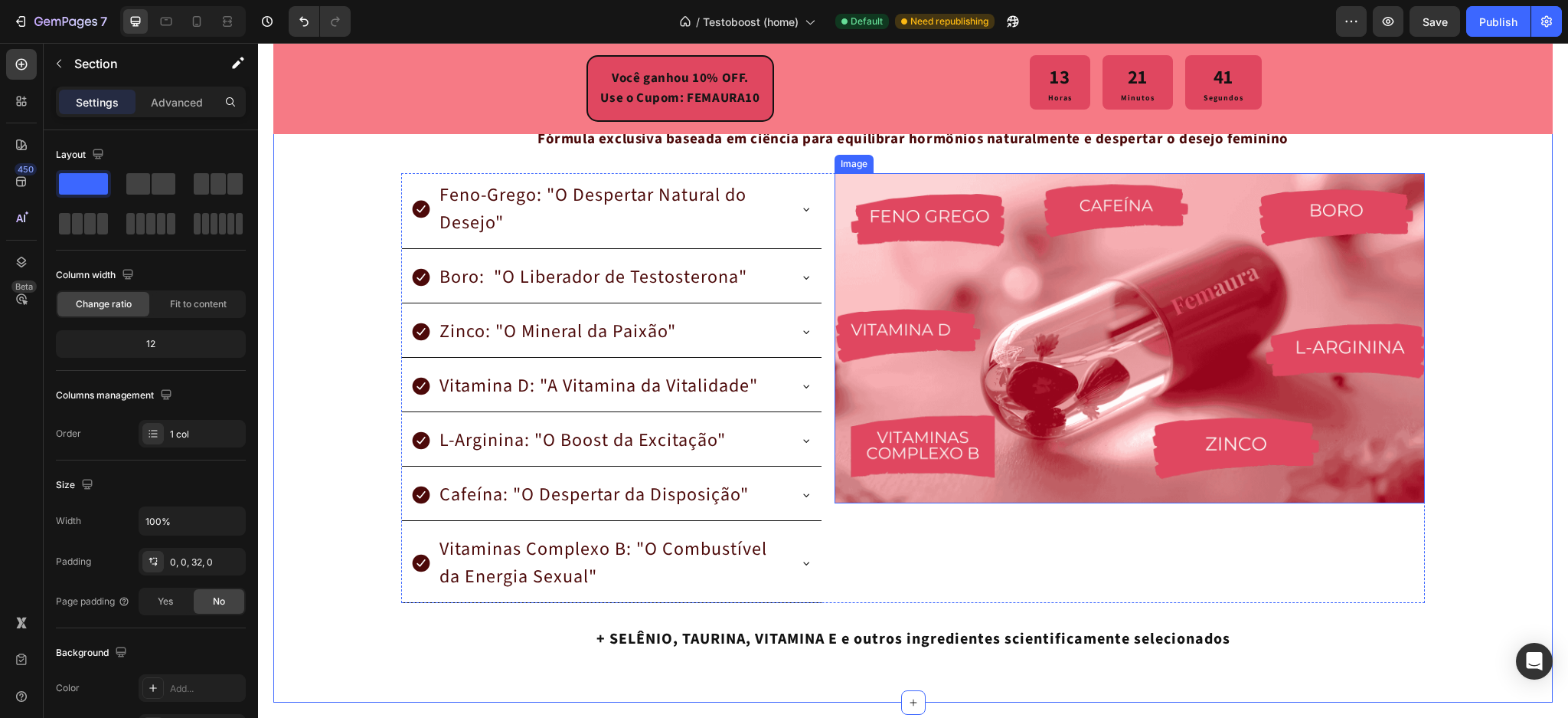
click at [1093, 399] on img at bounding box center [1129, 338] width 590 height 330
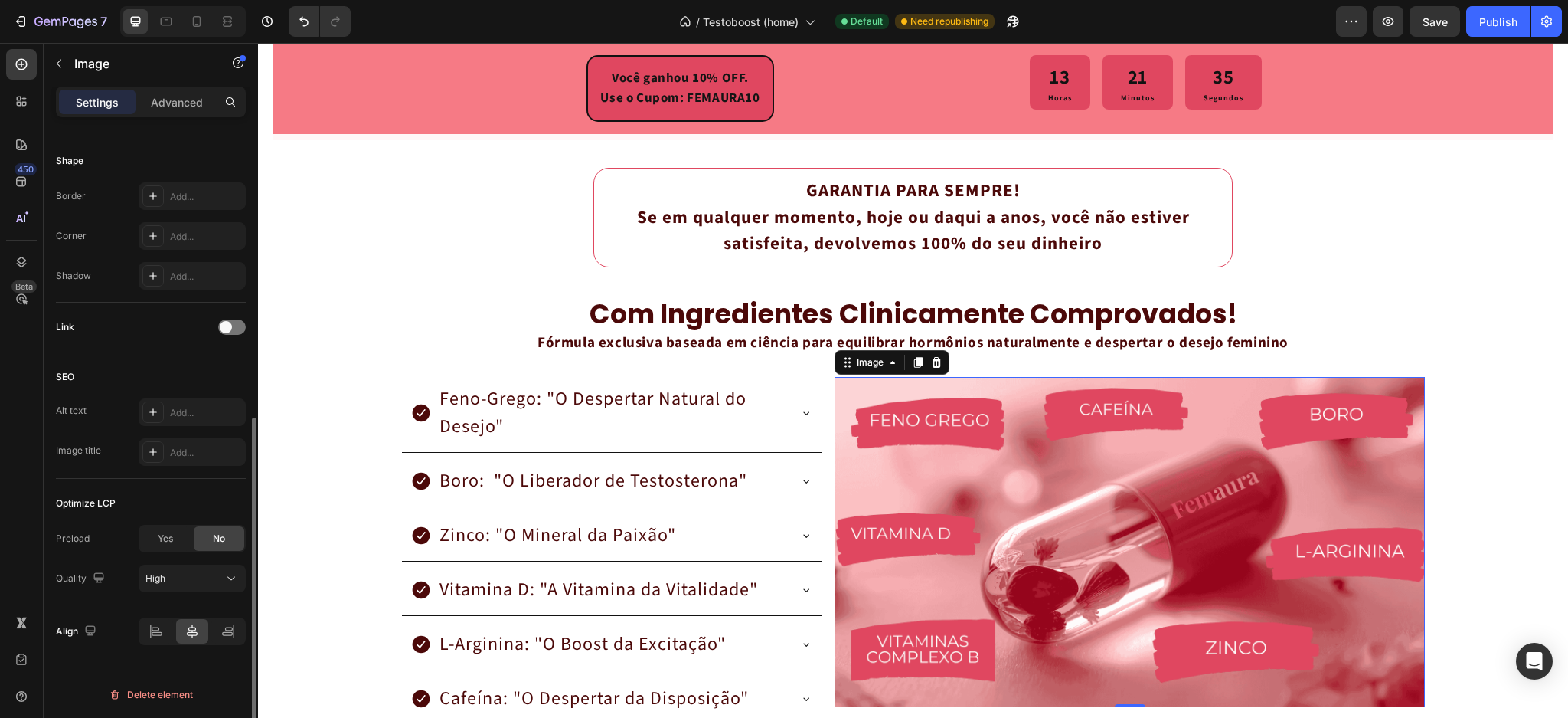
scroll to position [422, 0]
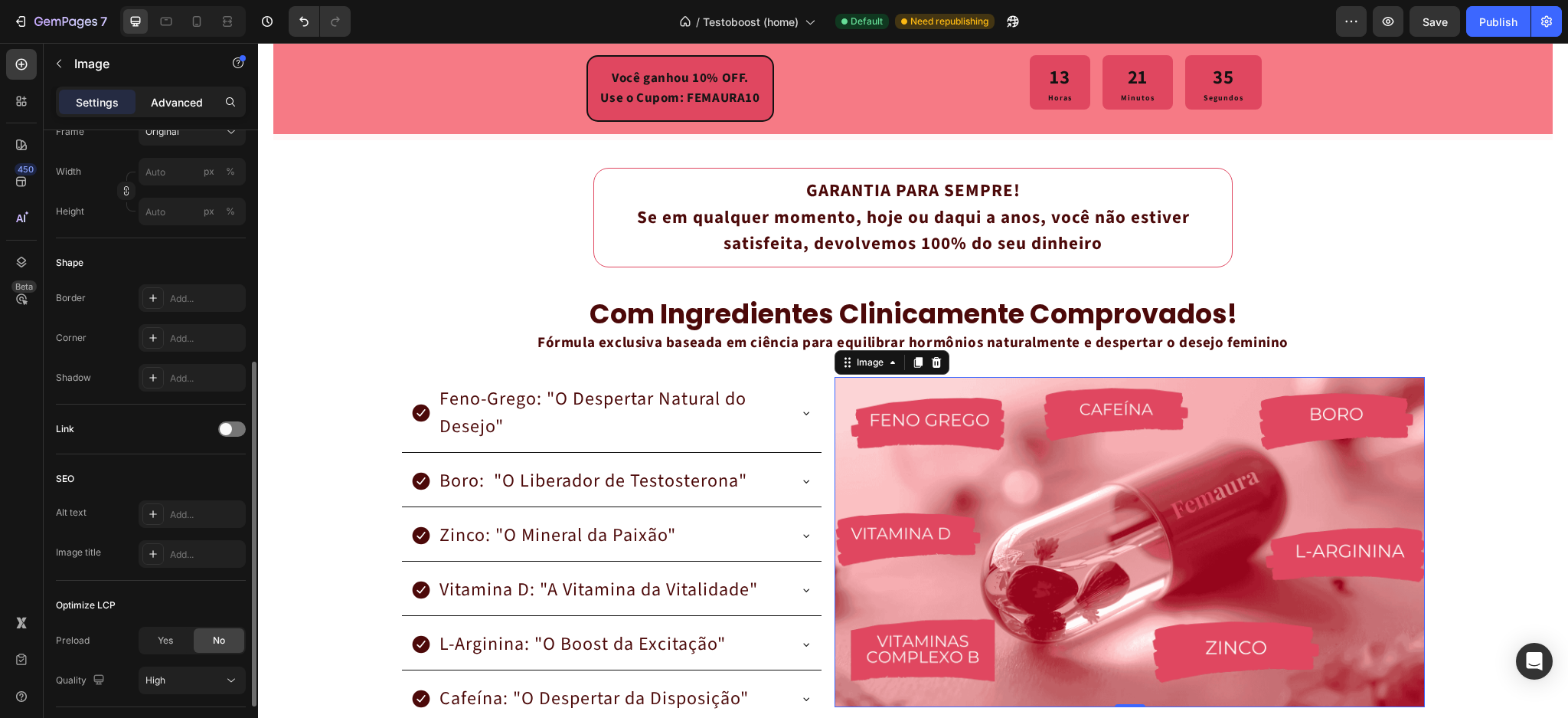
click at [183, 98] on p "Advanced" at bounding box center [177, 102] width 52 height 16
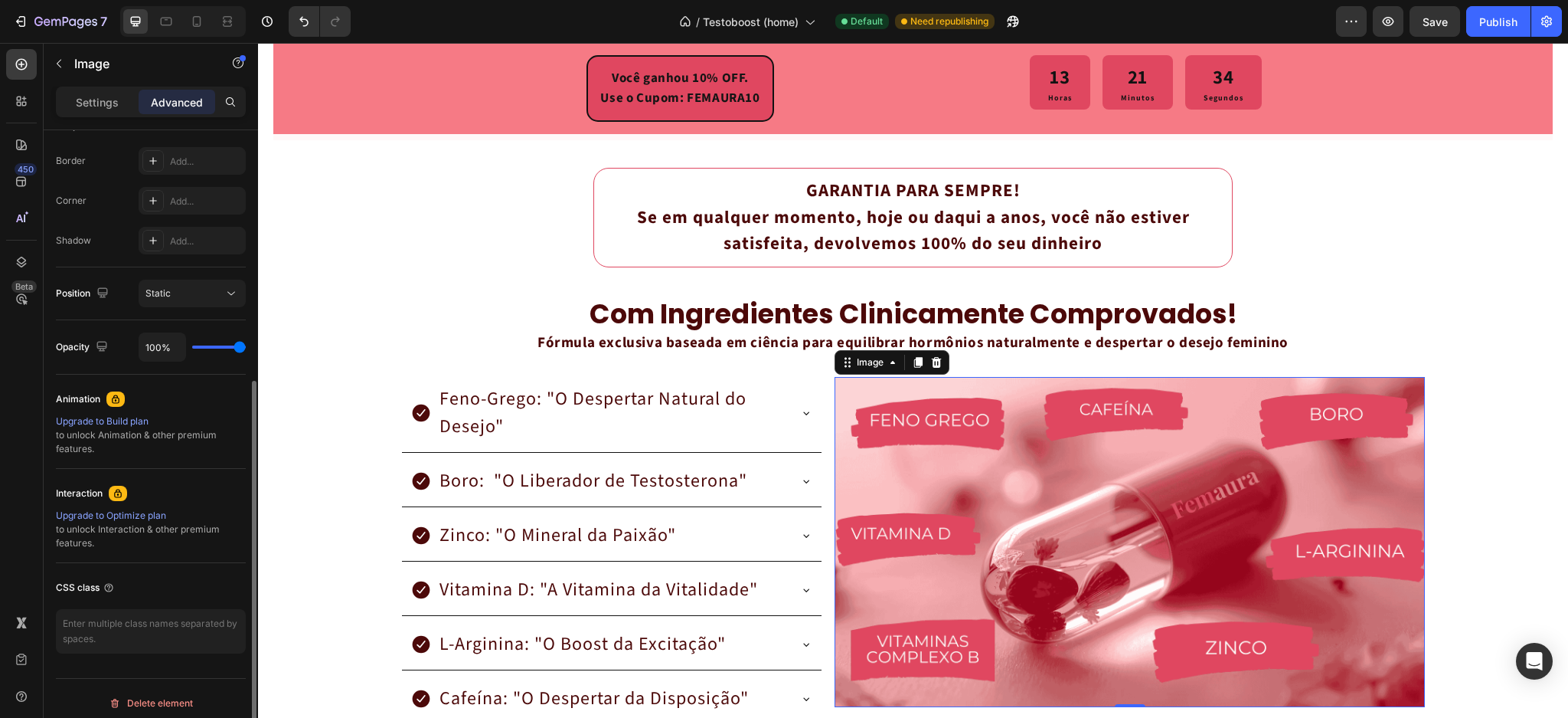
scroll to position [0, 0]
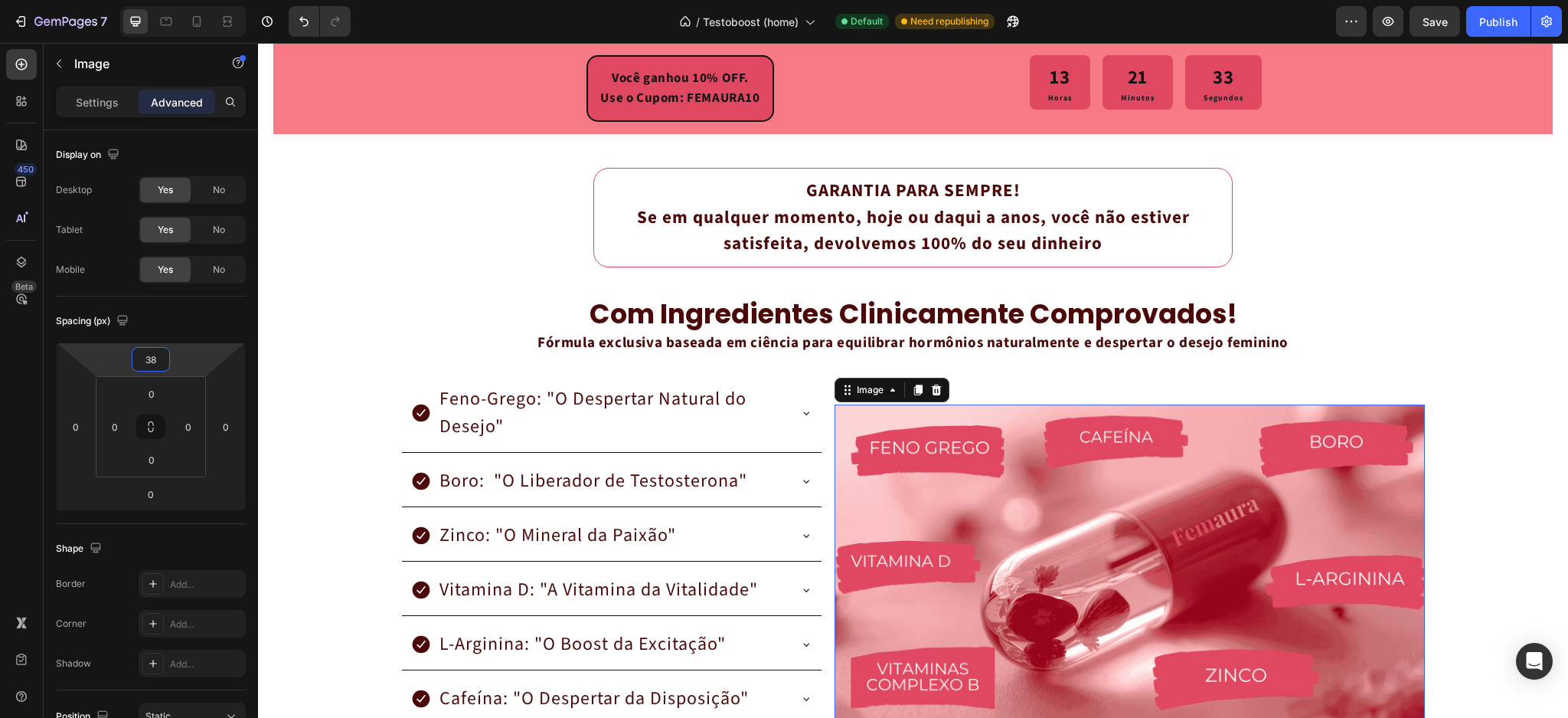
drag, startPoint x: 182, startPoint y: 344, endPoint x: 84, endPoint y: 288, distance: 112.9
click at [182, 0] on html "7 / Testoboost (home) Default Need republishing Preview Save Publish 450 Beta c…" at bounding box center [784, 0] width 1568 height 0
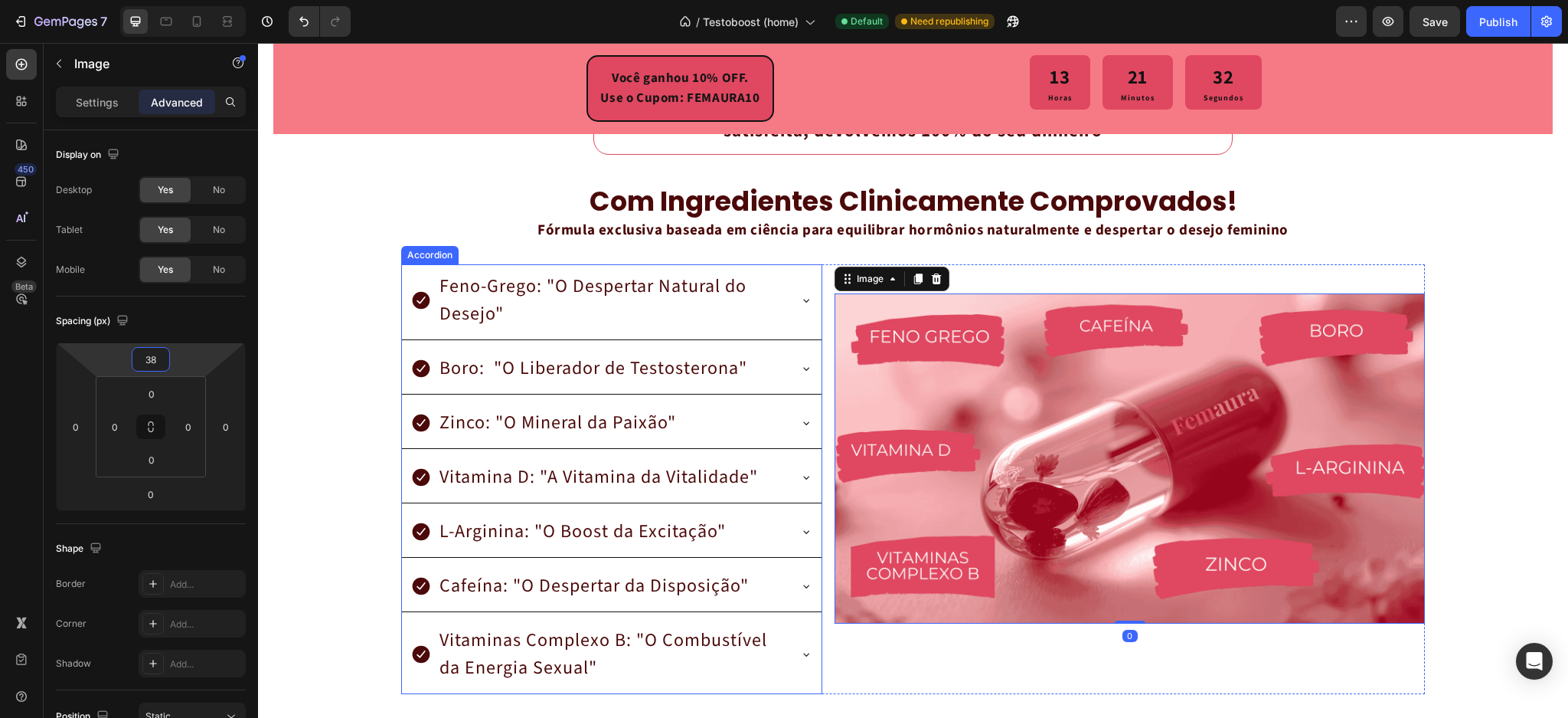
scroll to position [2728, 0]
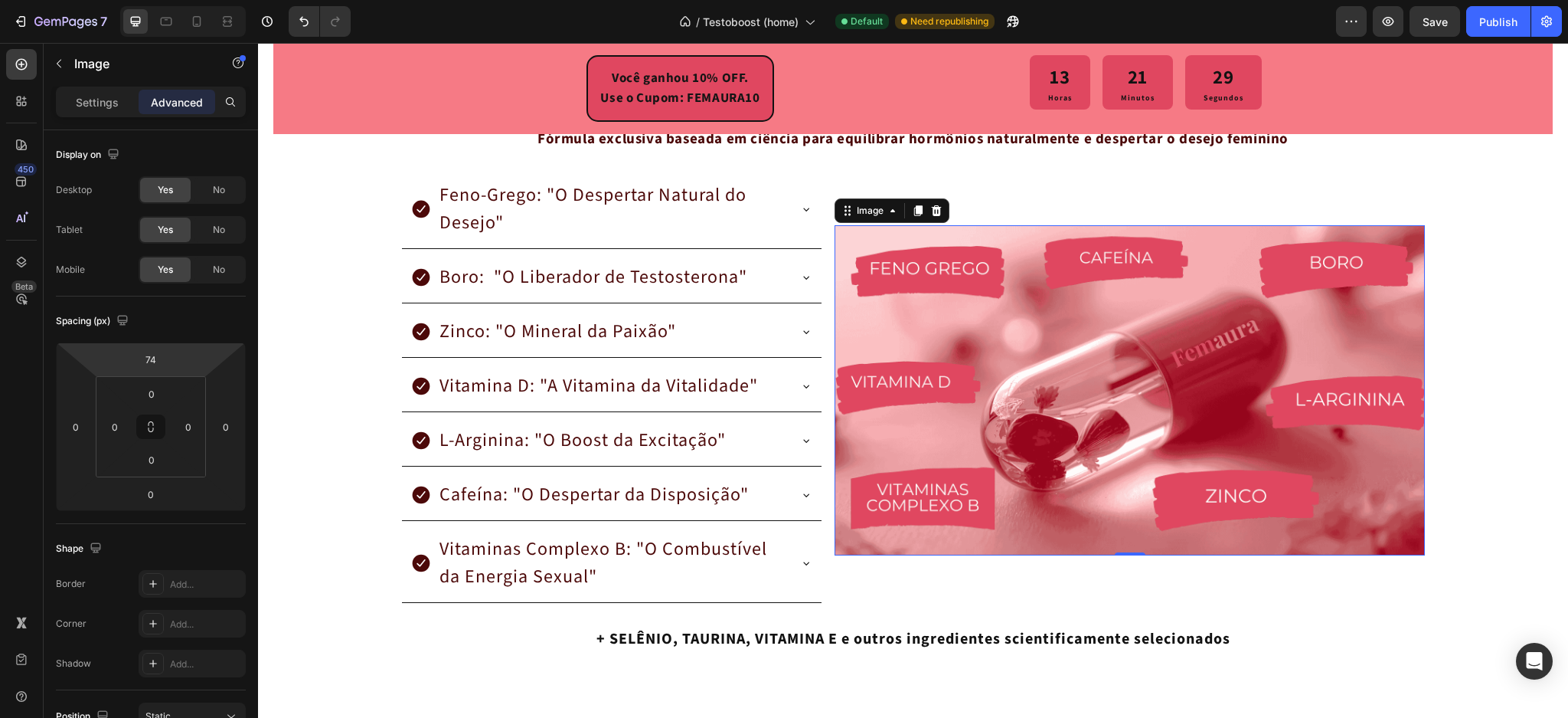
type input "76"
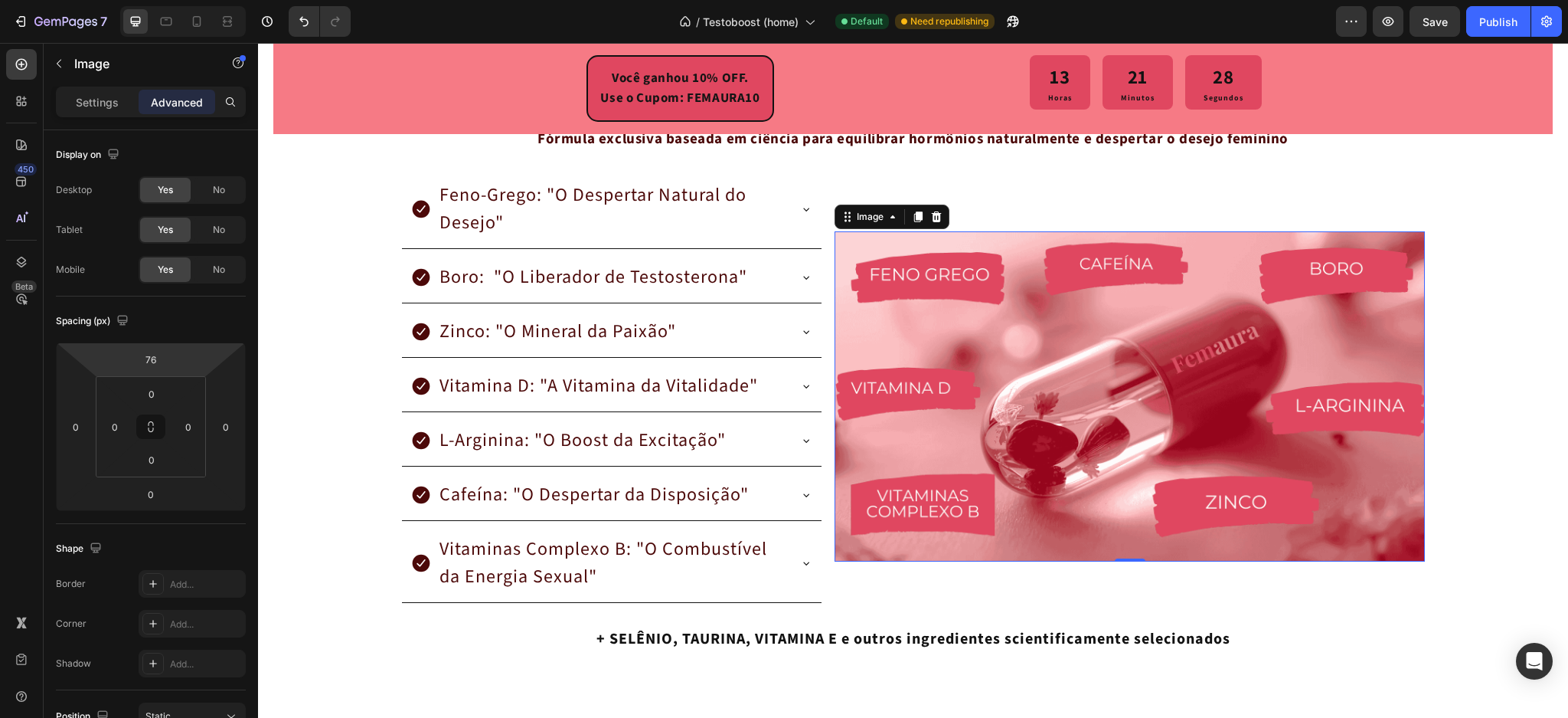
drag, startPoint x: 205, startPoint y: 362, endPoint x: 208, endPoint y: 342, distance: 20.2
click at [208, 0] on html "7 / Testoboost (home) Default Need republishing Preview Save Publish 450 Beta c…" at bounding box center [784, 0] width 1568 height 0
click at [304, 305] on div "GARANTIA PARA SEMPRE! Se em qualquer momento, hoje ou daqui a anos, você não es…" at bounding box center [913, 321] width 1280 height 711
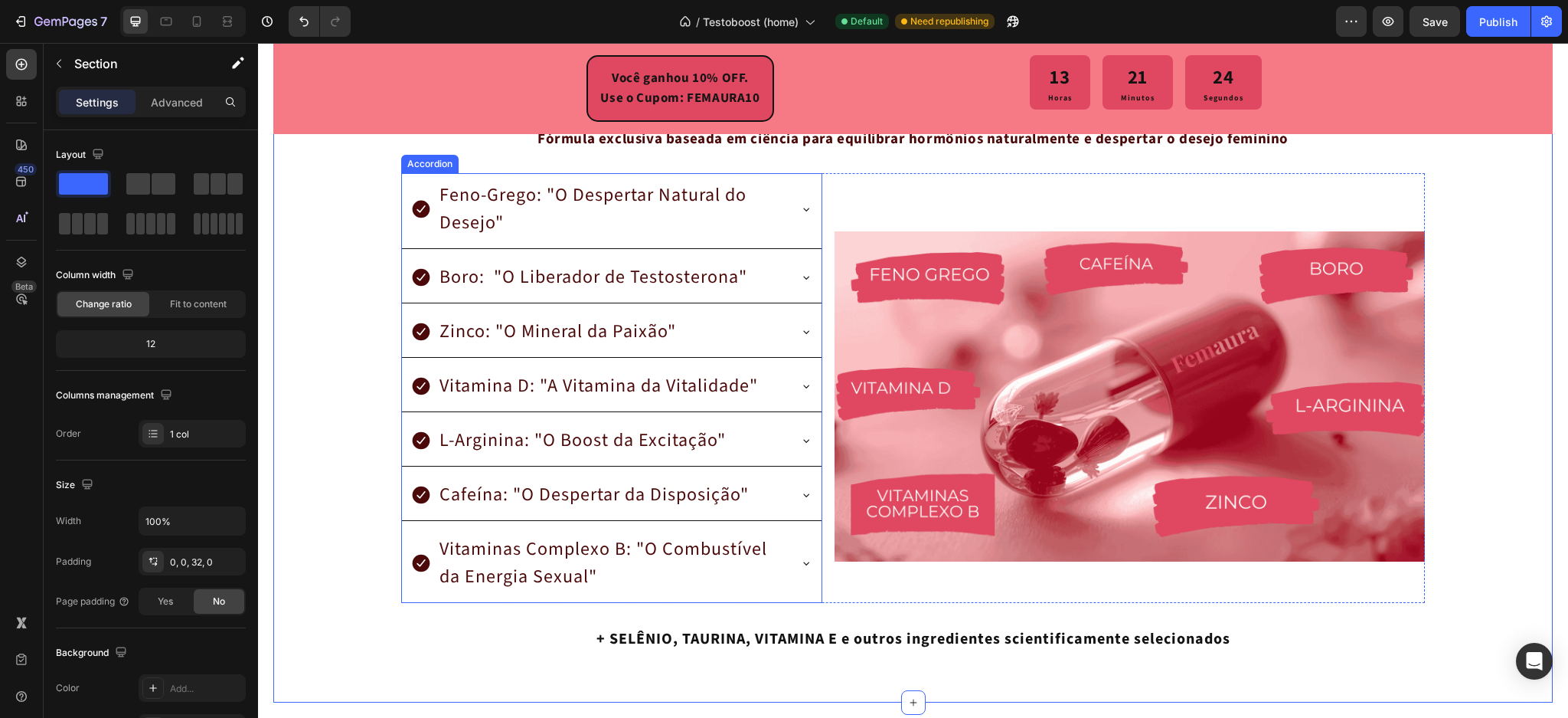
click at [788, 264] on div "Boro: "O Liberador de Testosterona"" at bounding box center [612, 280] width 420 height 48
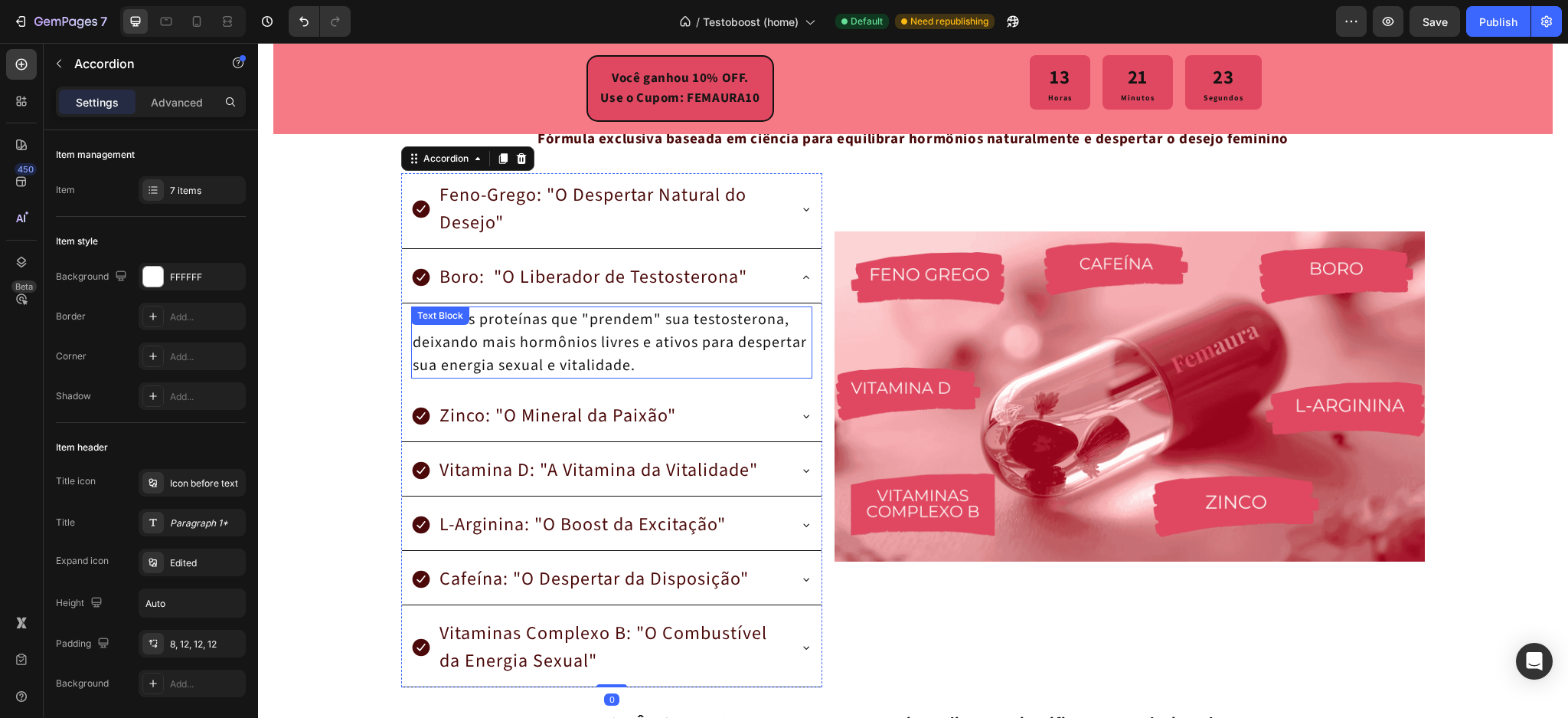
click at [791, 457] on div "Vitamina D: "A Vitamina da Vitalidade"" at bounding box center [612, 473] width 420 height 48
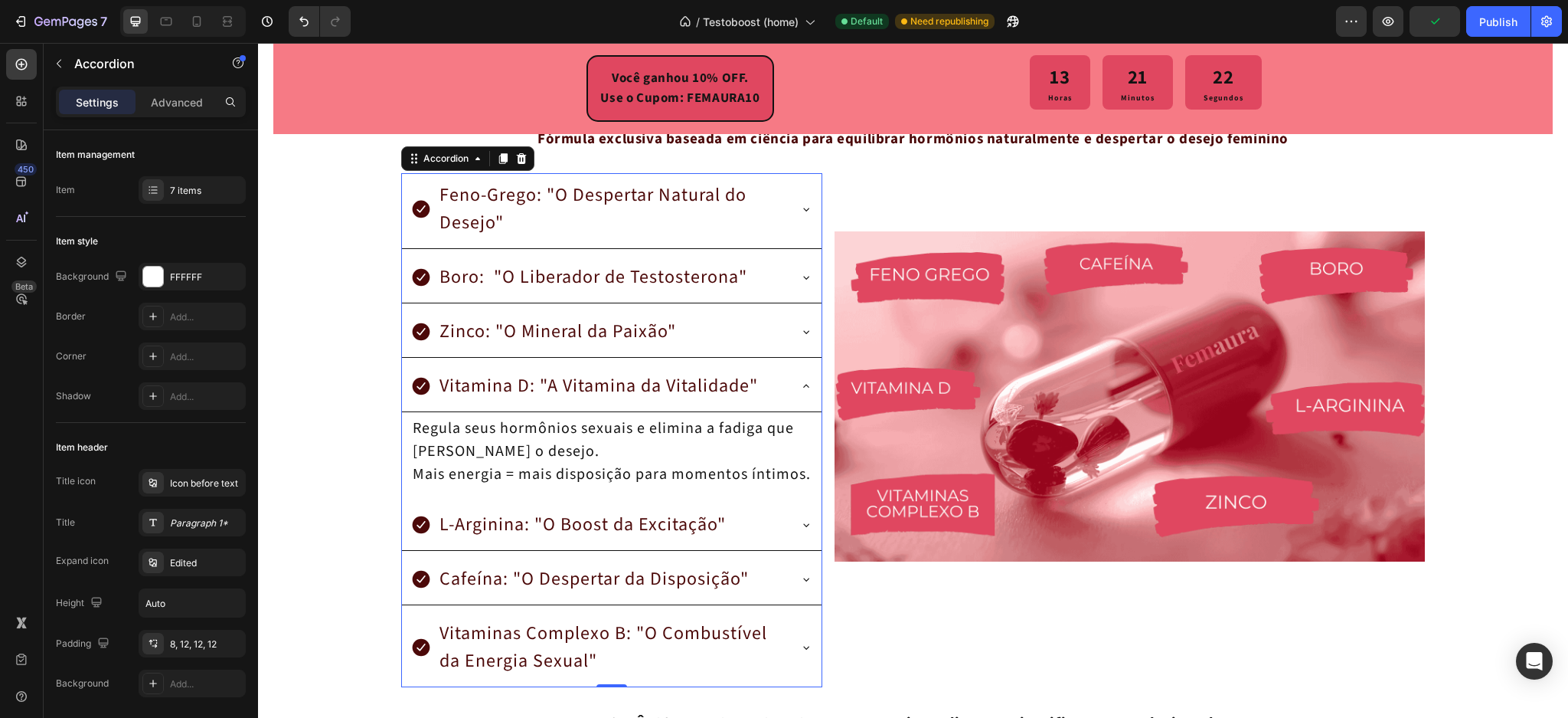
click at [789, 371] on div "Vitamina D: "A Vitamina da Vitalidade"" at bounding box center [612, 388] width 420 height 48
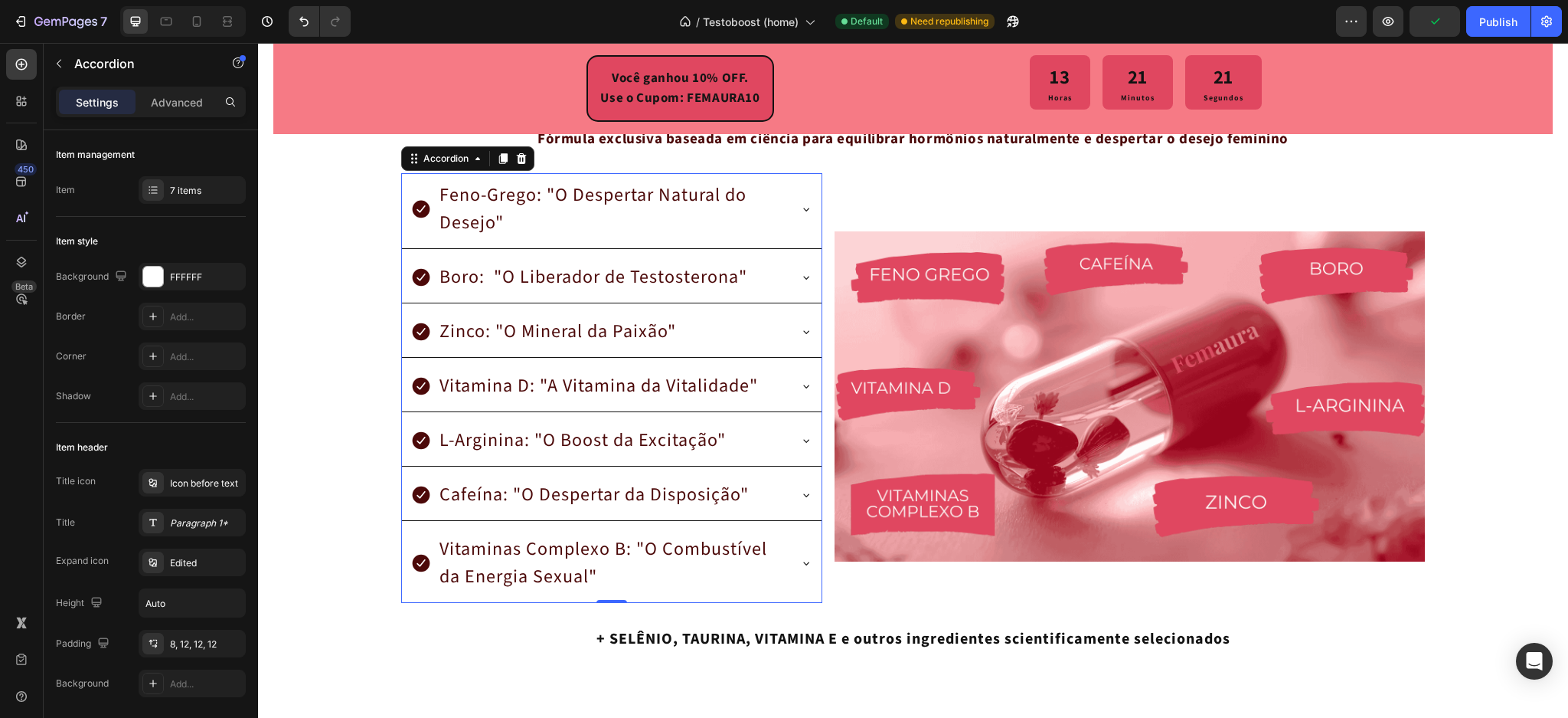
click at [791, 473] on div "Cafeína: "O Despertar da Disposição"" at bounding box center [612, 497] width 420 height 48
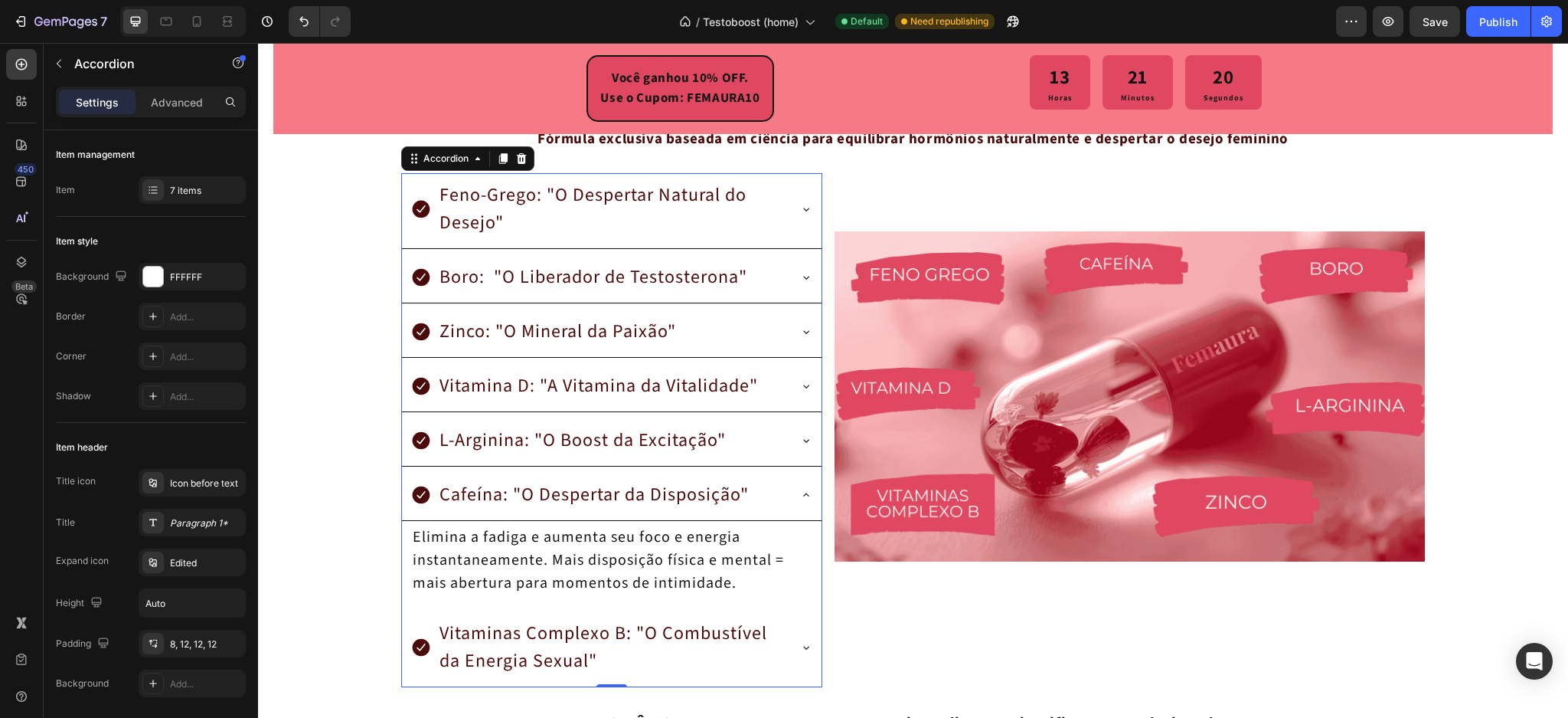
click at [791, 473] on div "Cafeína: "O Despertar da Disposição"" at bounding box center [612, 497] width 420 height 48
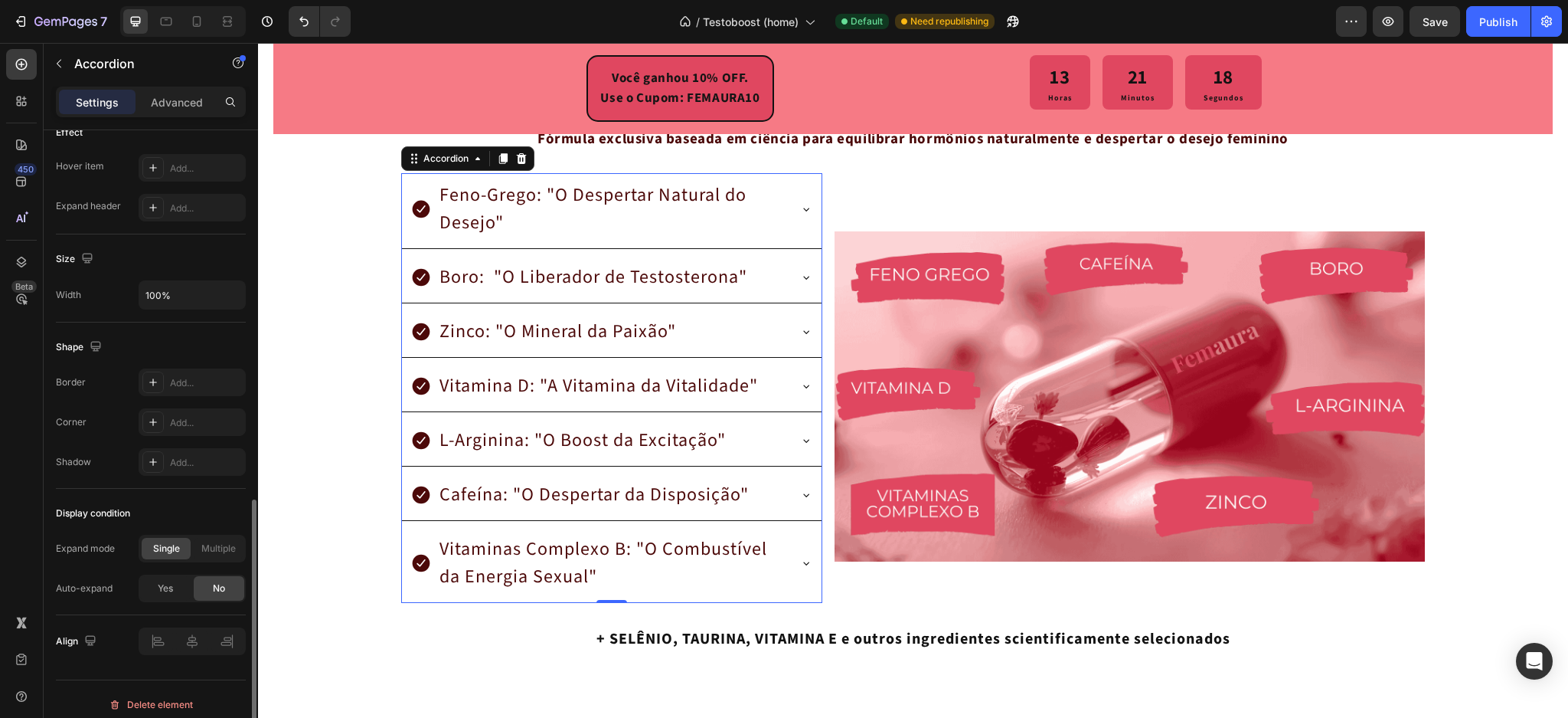
scroll to position [827, 0]
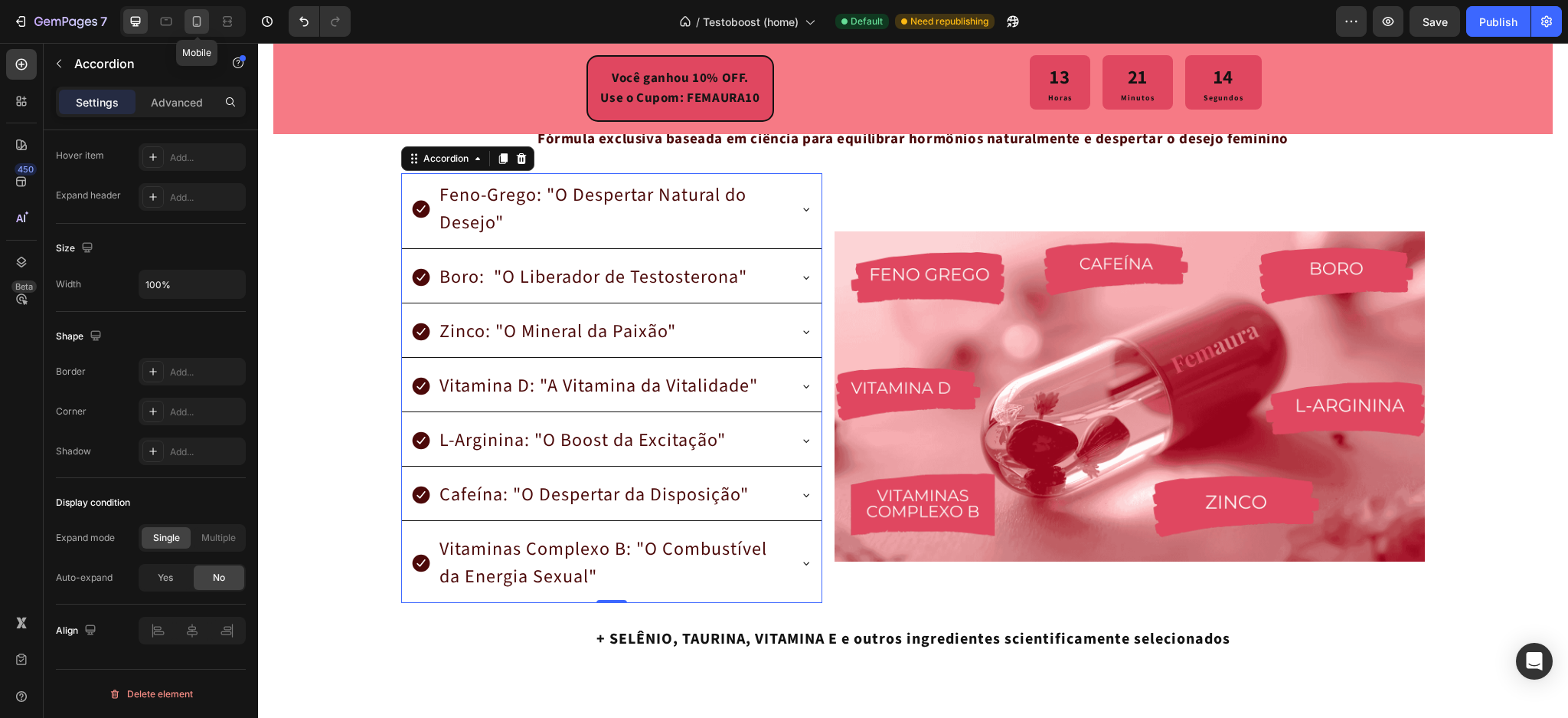
click at [205, 21] on div at bounding box center [197, 21] width 24 height 24
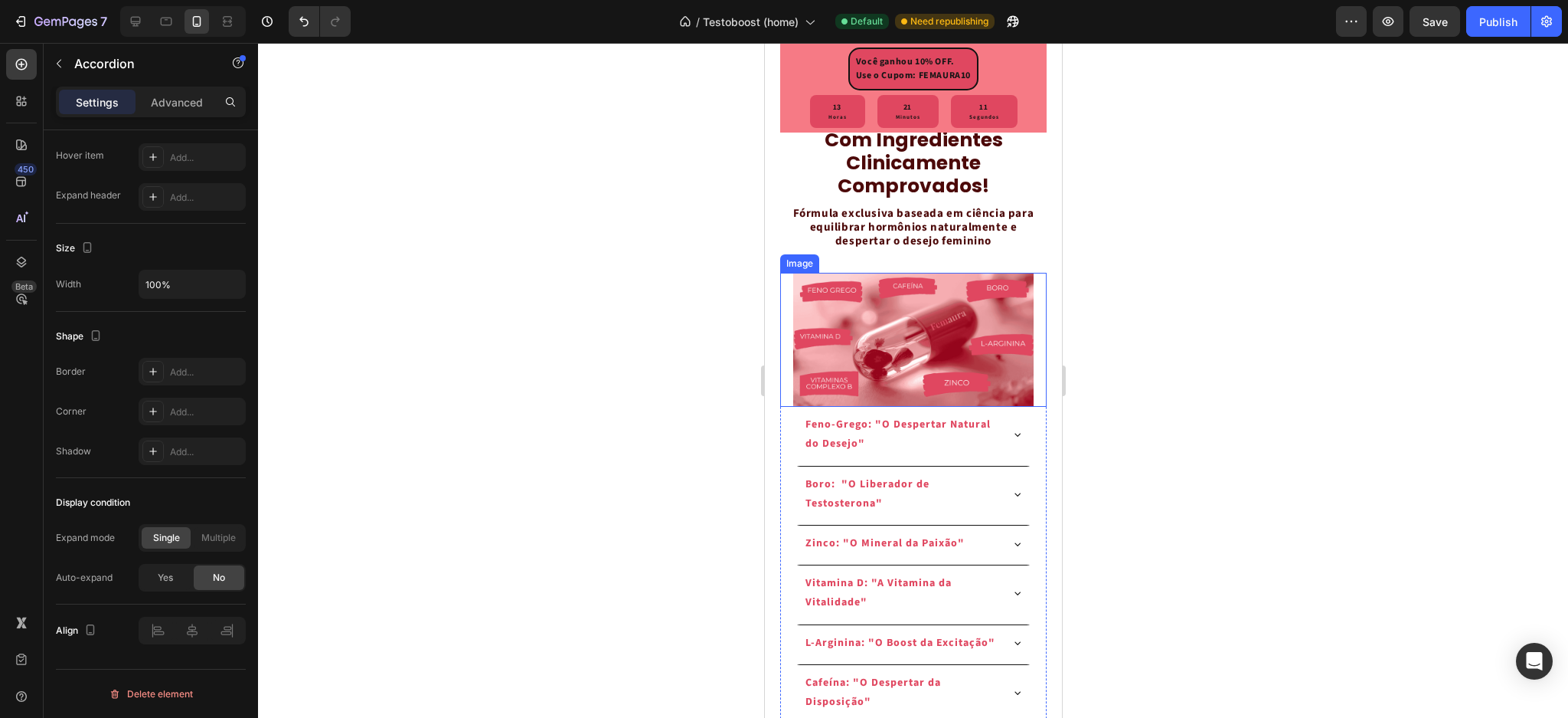
scroll to position [2879, 0]
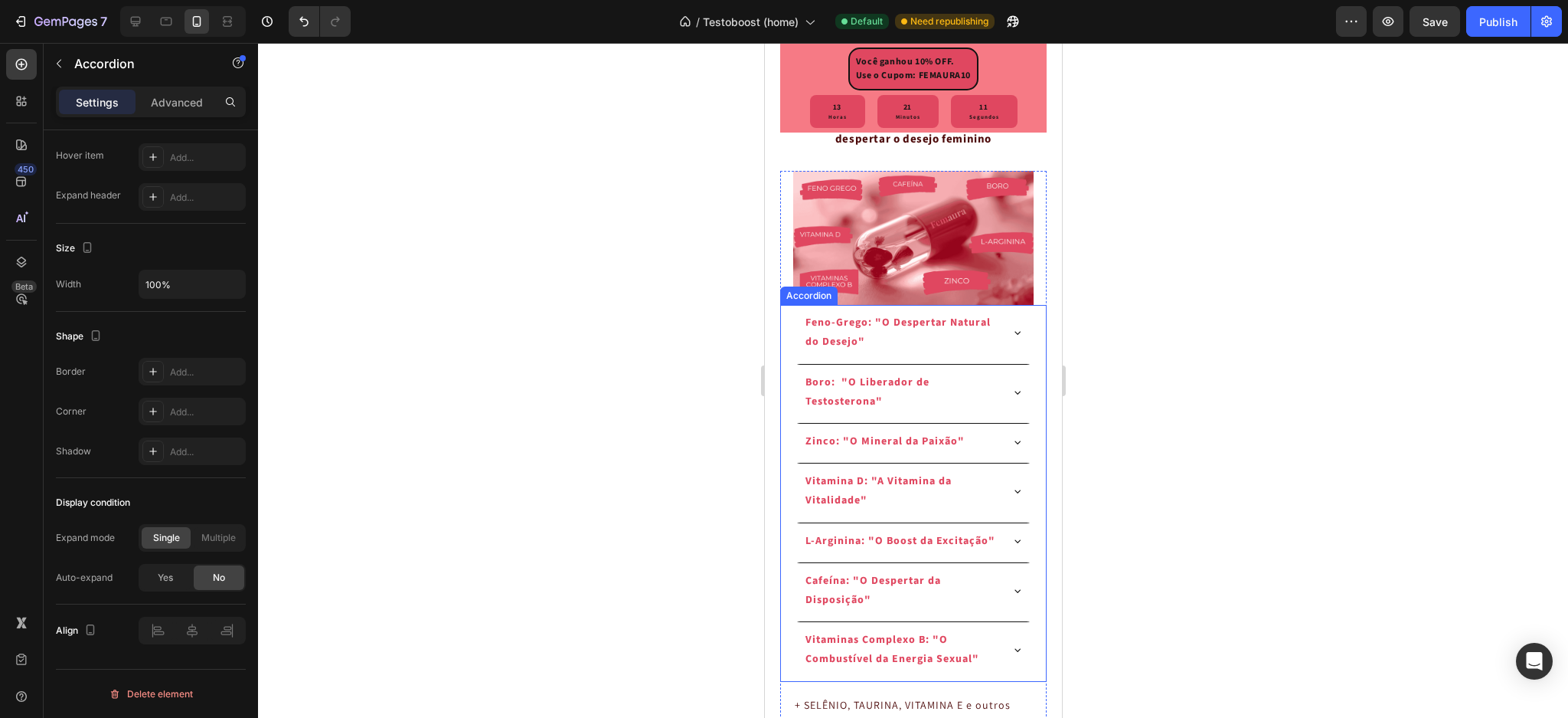
click at [1011, 386] on icon at bounding box center [1016, 392] width 12 height 12
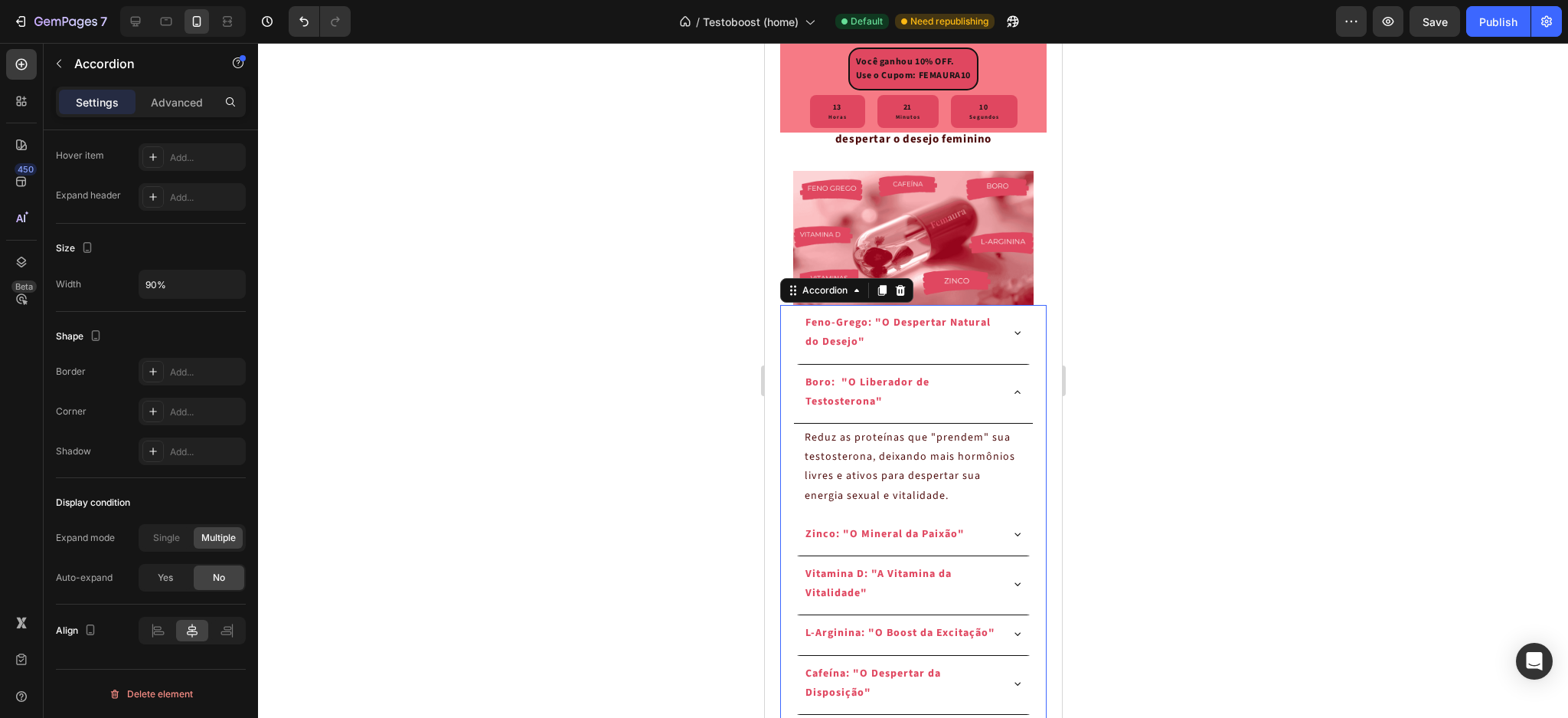
click at [998, 331] on div "Feno-Grego: "O Despertar Natural do Desejo"" at bounding box center [912, 334] width 238 height 59
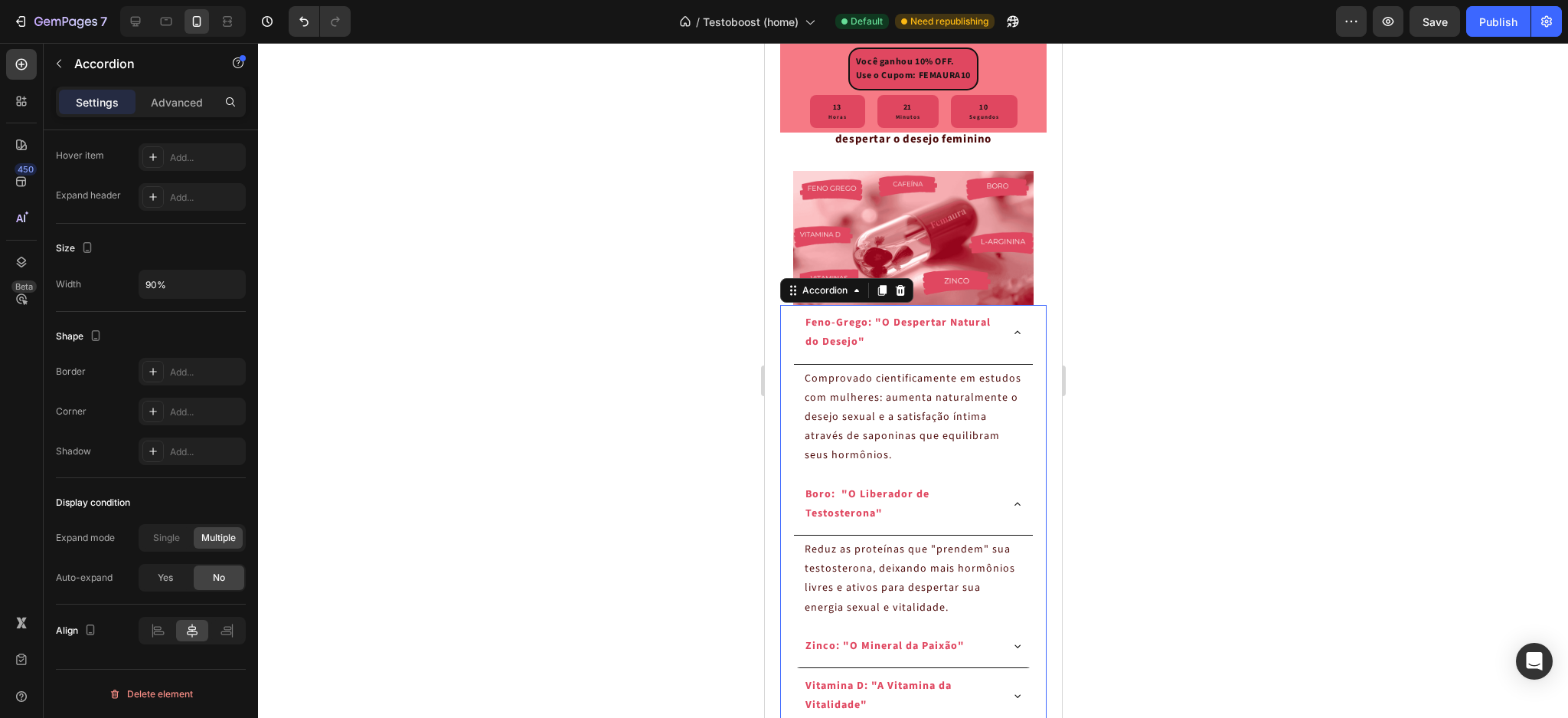
click at [998, 331] on div "Feno-Grego: "O Despertar Natural do Desejo"" at bounding box center [912, 334] width 238 height 59
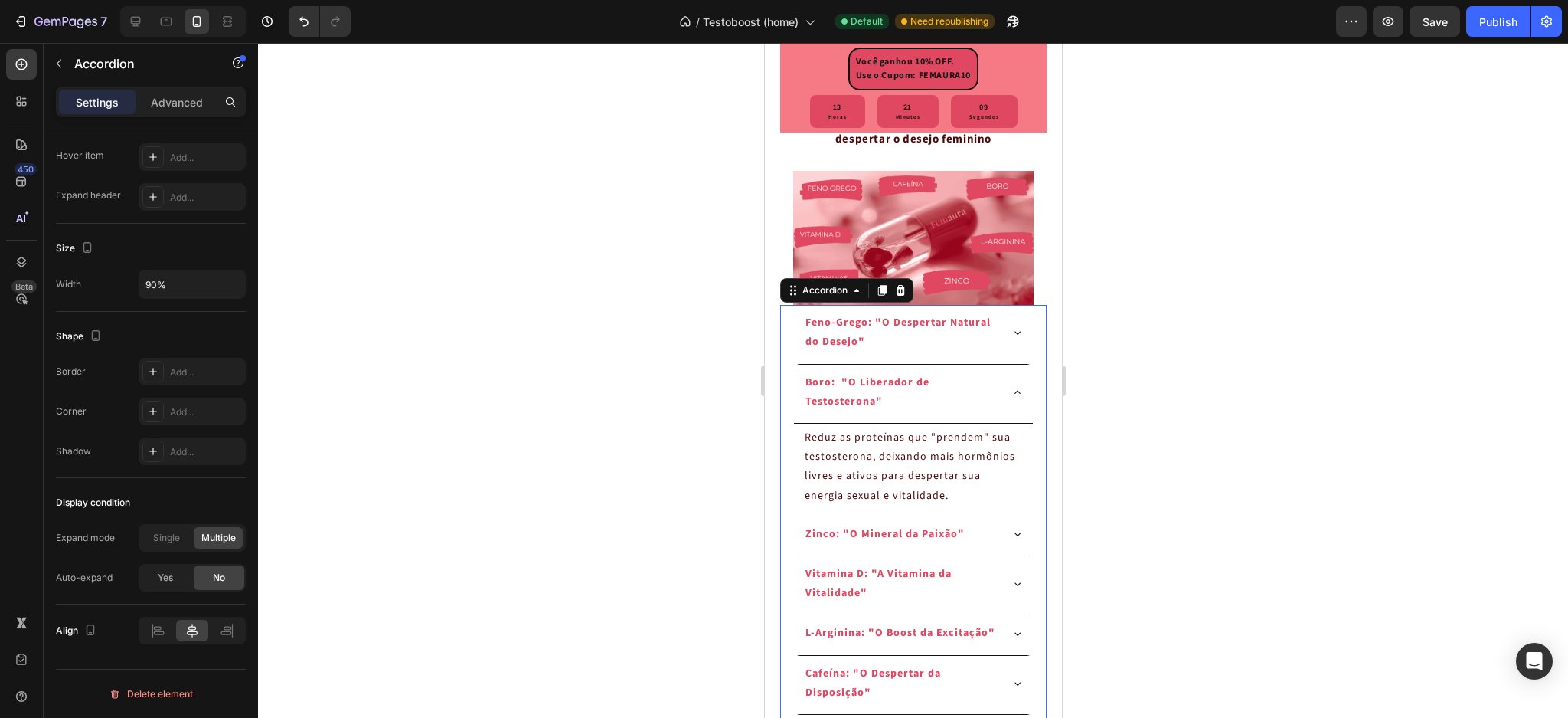
click at [1002, 400] on div "Boro: "O Liberador de Testosterona"" at bounding box center [912, 394] width 238 height 59
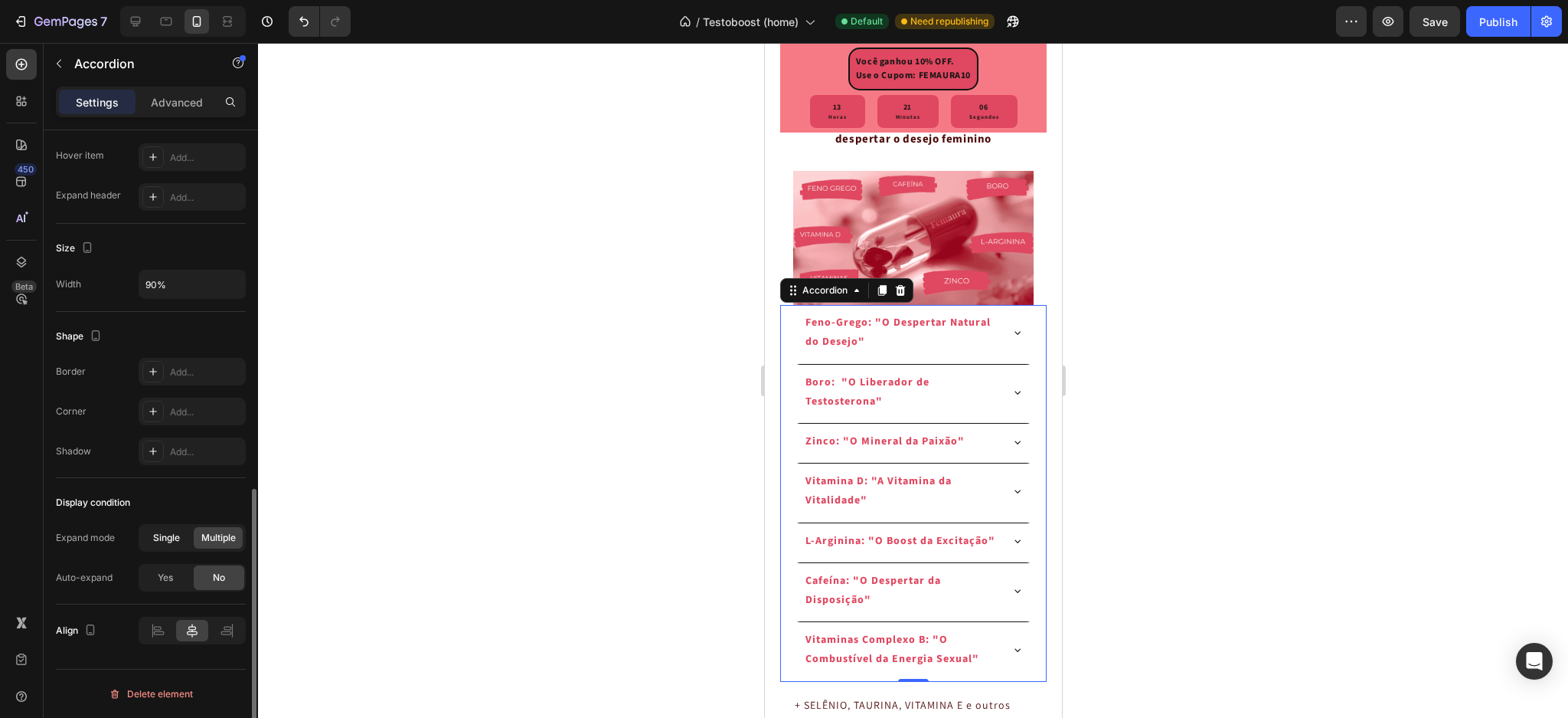
click at [163, 545] on span "Single" at bounding box center [166, 537] width 27 height 14
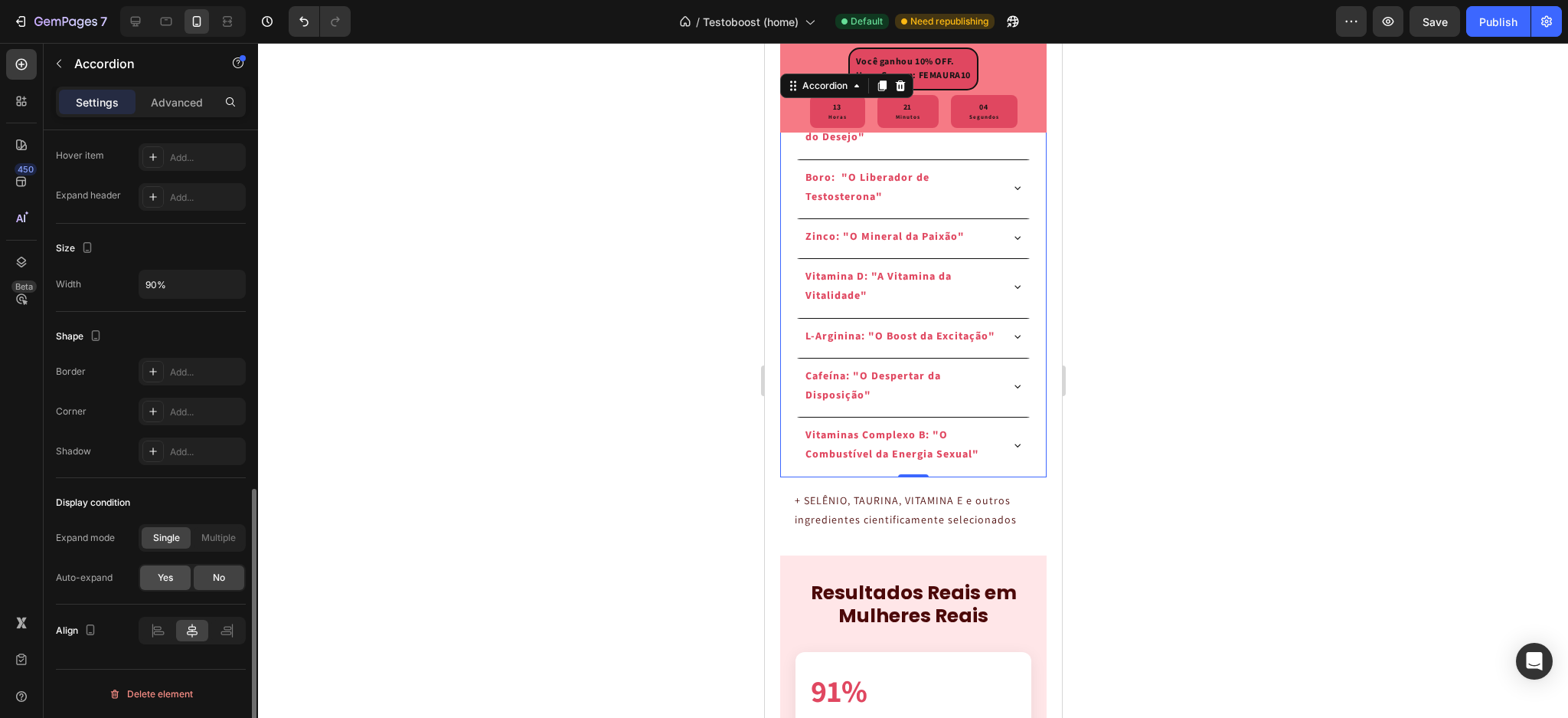
click at [169, 575] on span "Yes" at bounding box center [165, 577] width 15 height 14
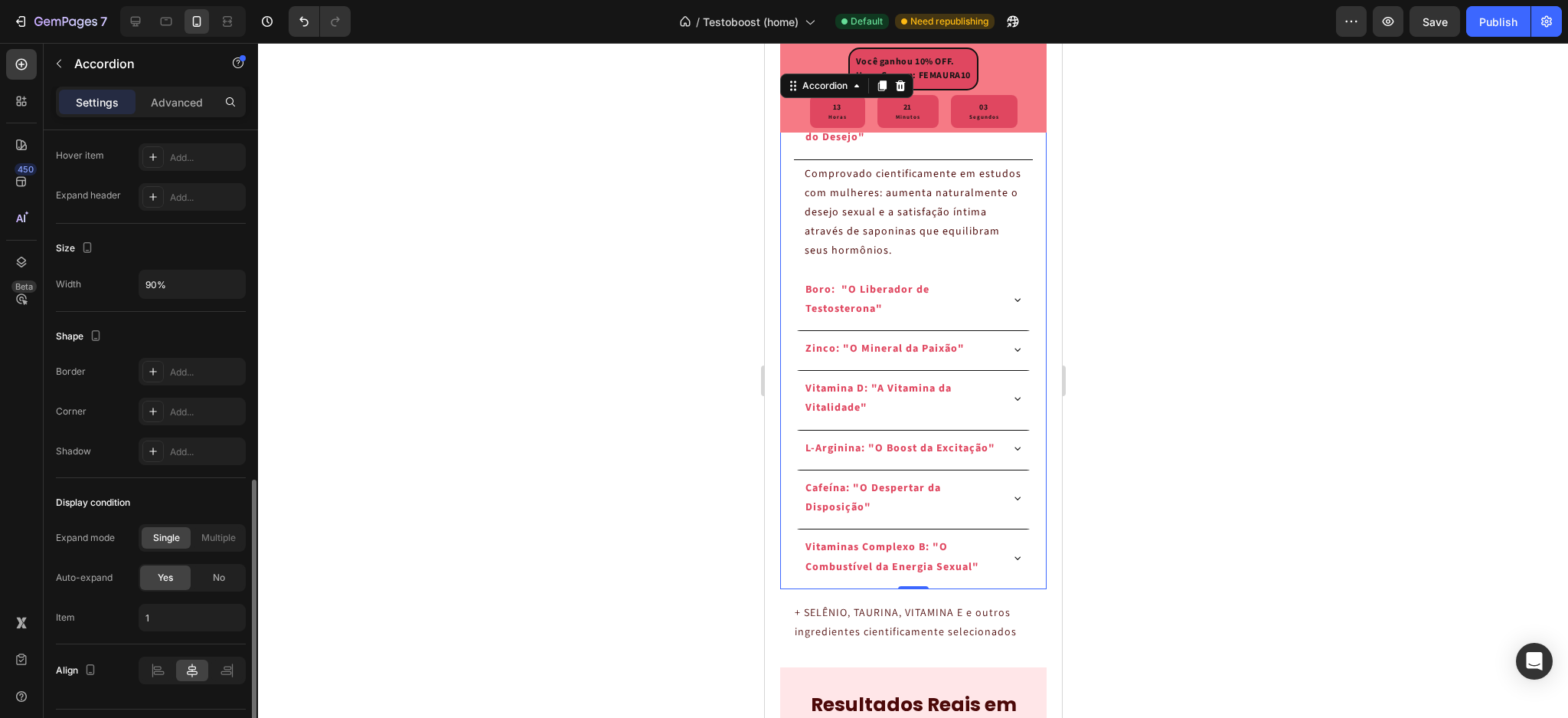
click at [169, 575] on span "Yes" at bounding box center [165, 577] width 15 height 14
click at [204, 575] on div "No" at bounding box center [219, 577] width 50 height 24
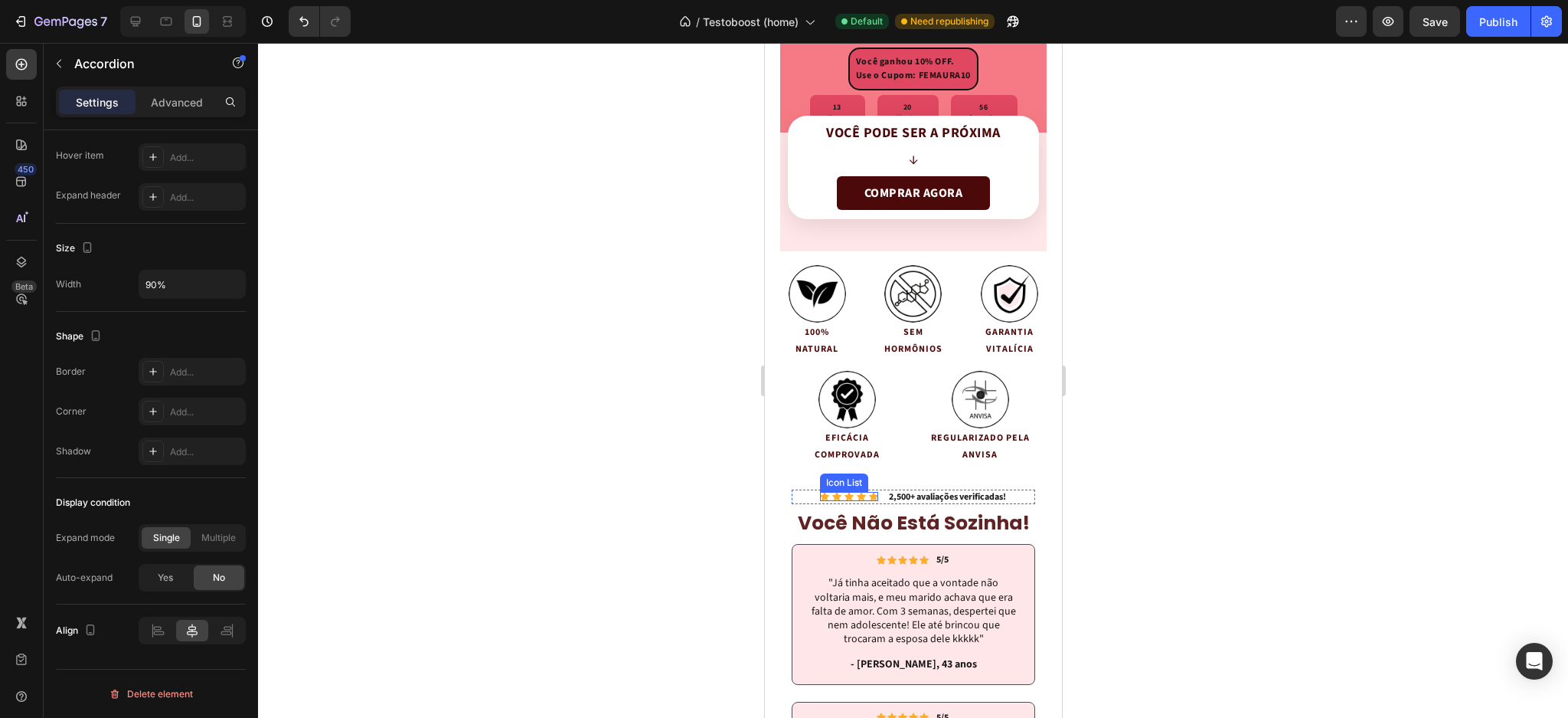
scroll to position [4003, 0]
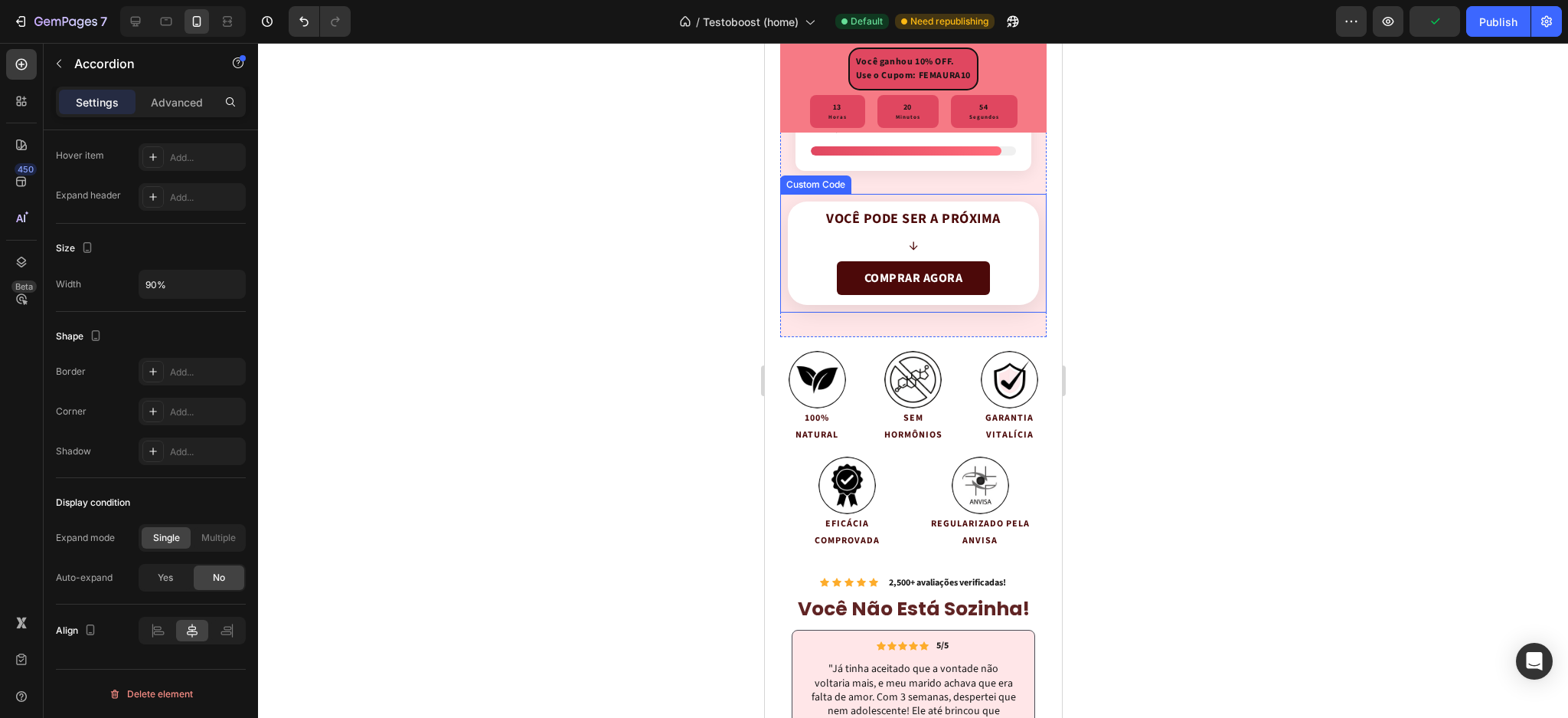
click at [894, 261] on link "COMPRAR AGORA" at bounding box center [913, 278] width 153 height 34
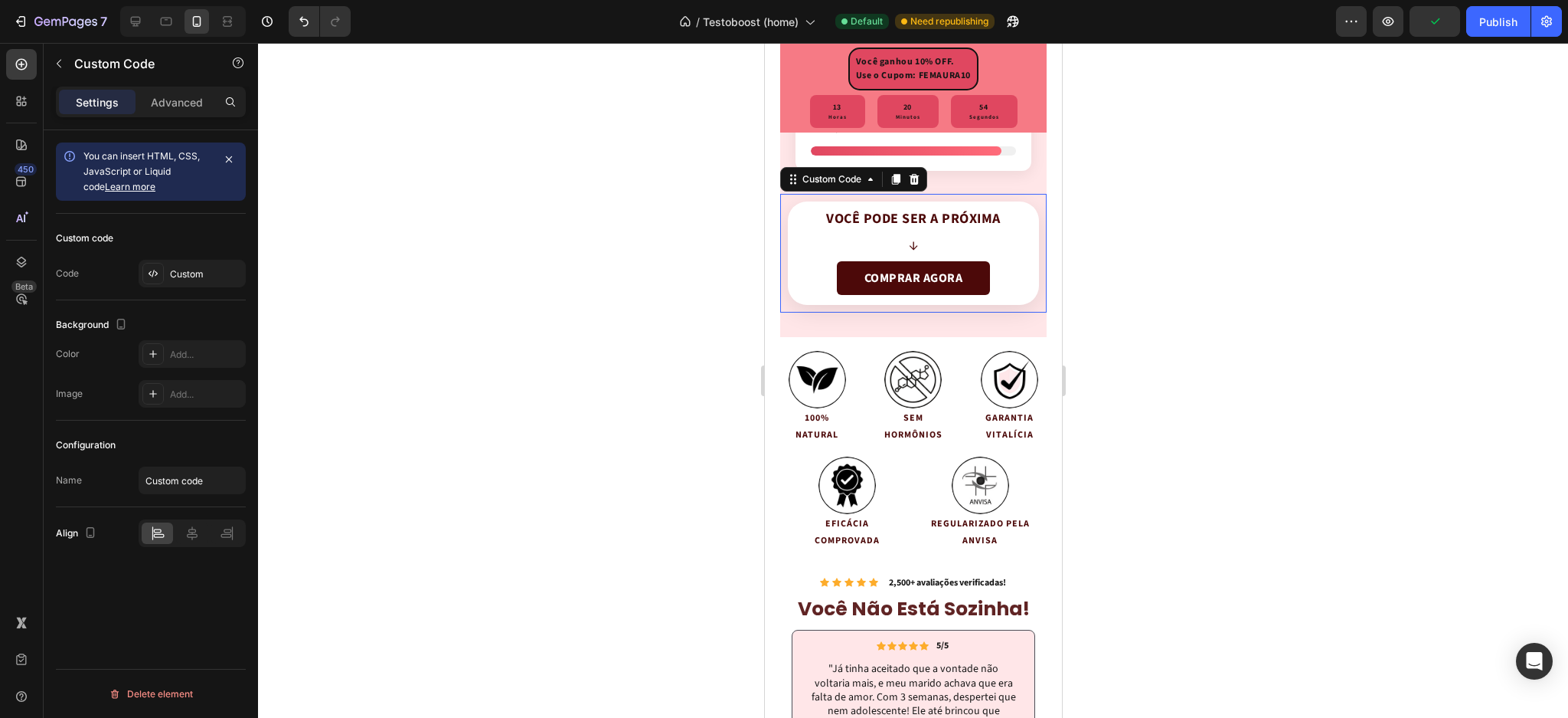
scroll to position [0, 0]
click at [894, 261] on link "COMPRAR AGORA" at bounding box center [913, 278] width 153 height 34
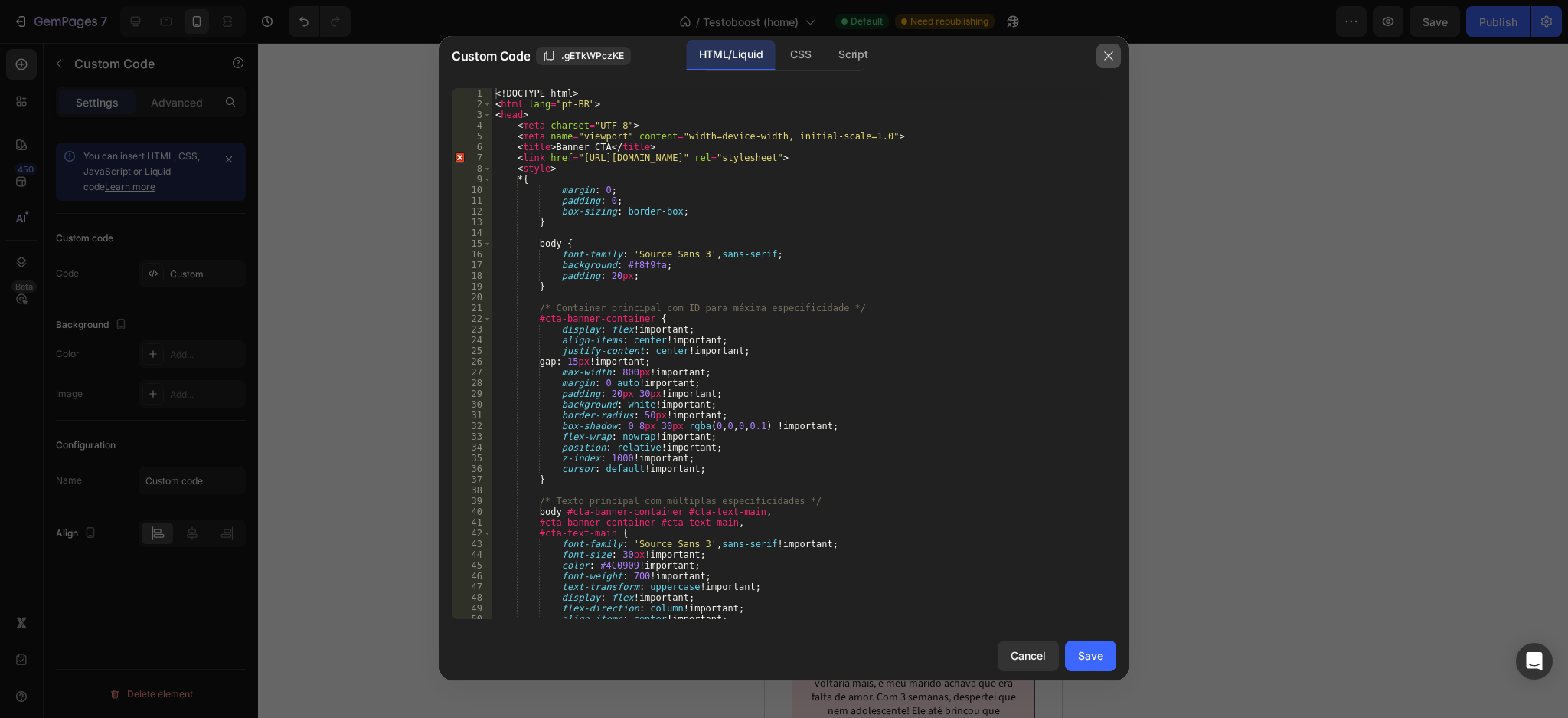
click at [1103, 50] on button "button" at bounding box center [1108, 56] width 24 height 24
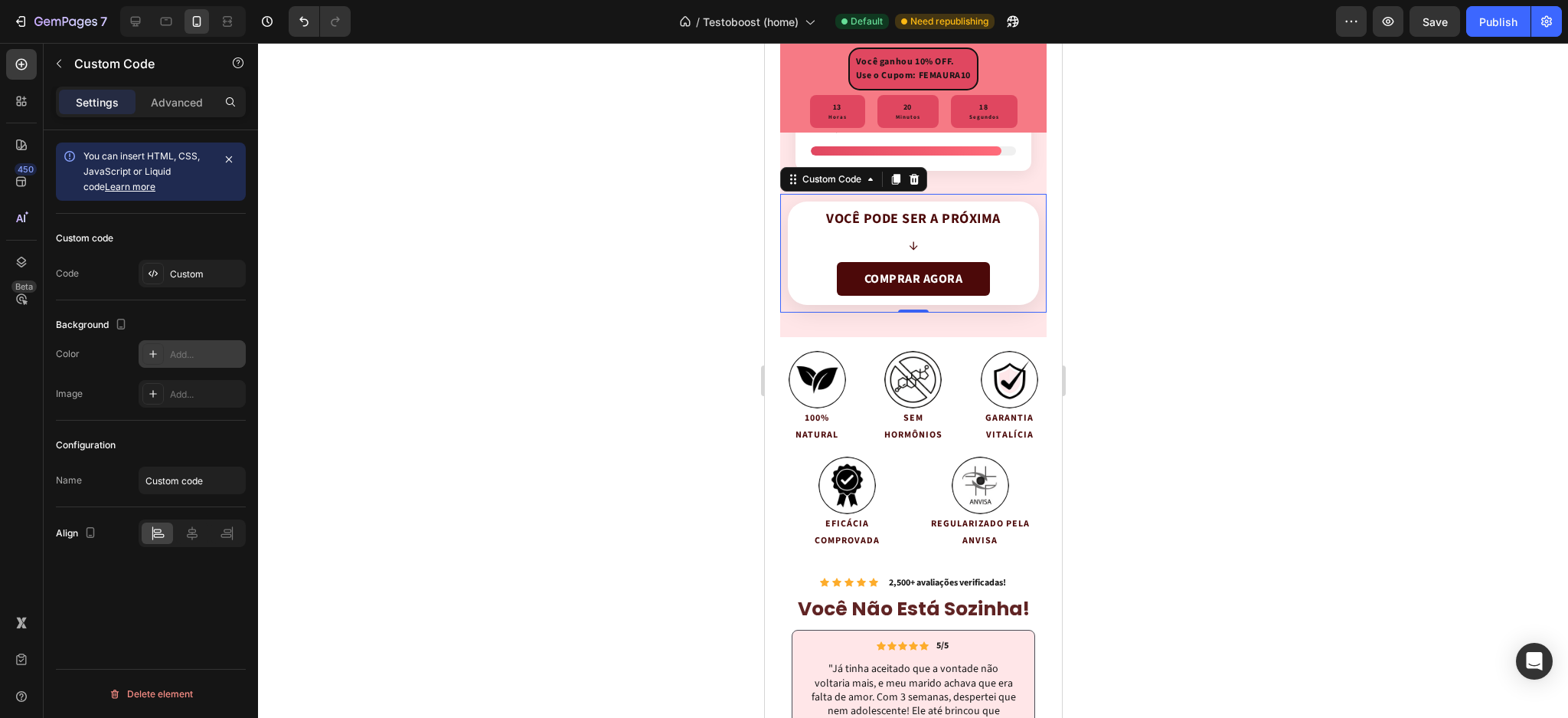
click at [154, 360] on icon at bounding box center [153, 353] width 12 height 12
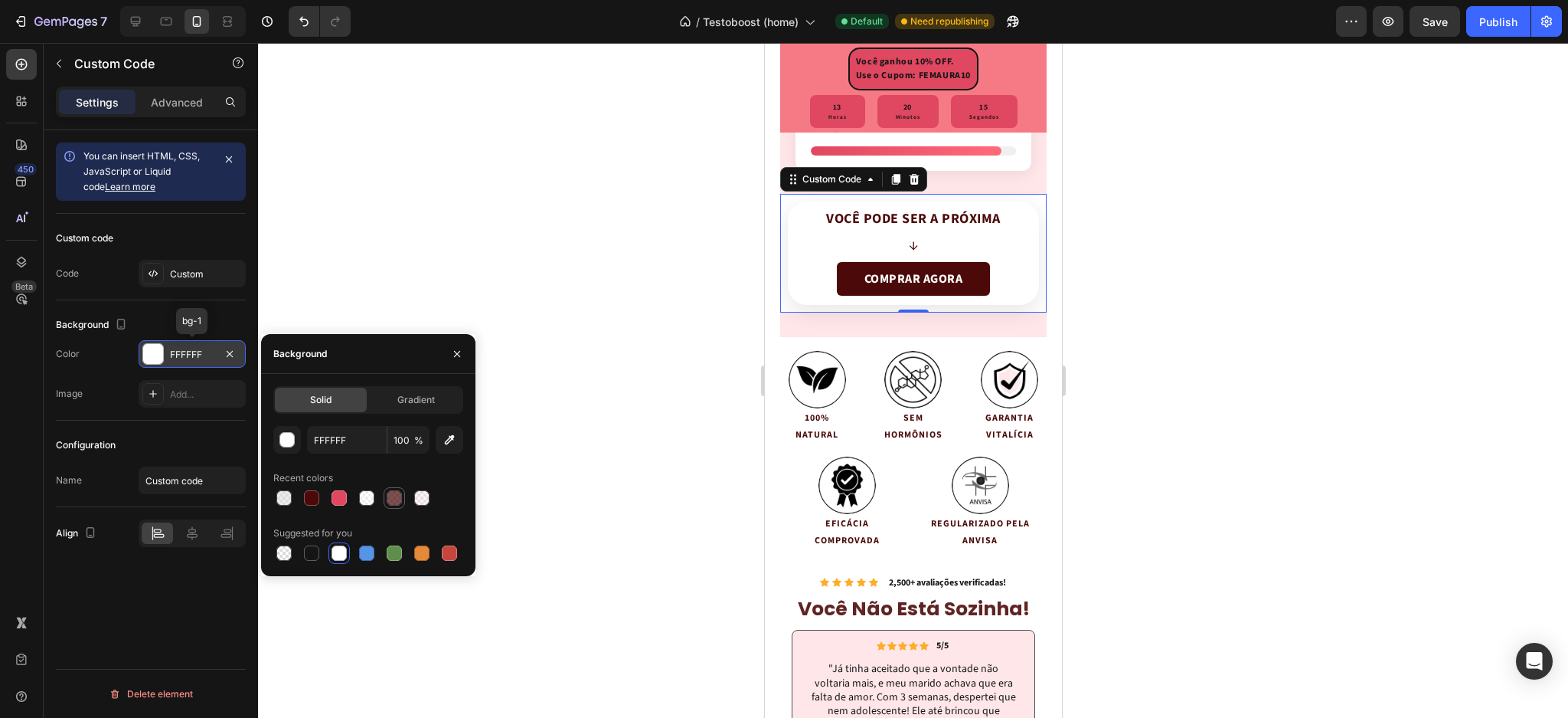
click at [390, 493] on div at bounding box center [394, 498] width 15 height 15
type input "4C0909"
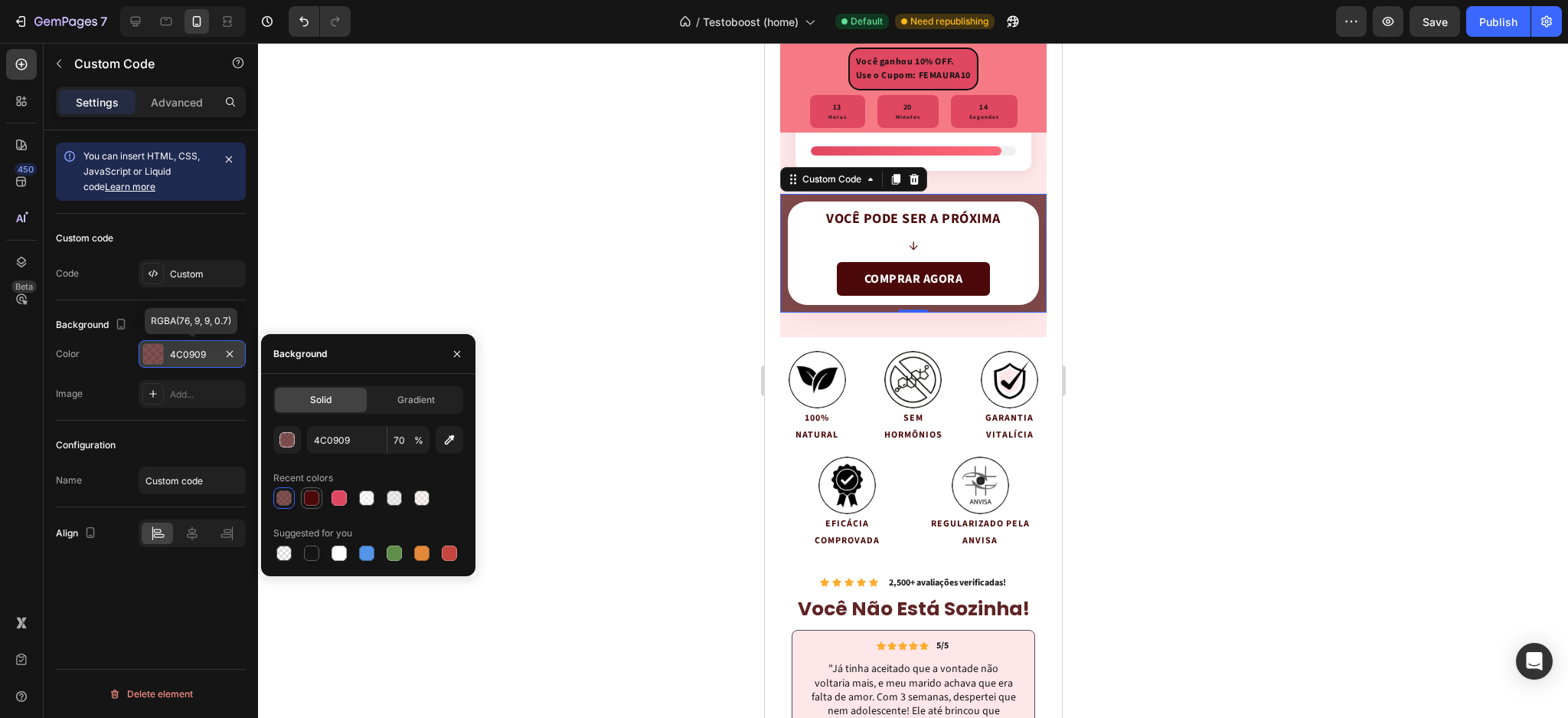
click at [311, 496] on div at bounding box center [311, 498] width 15 height 15
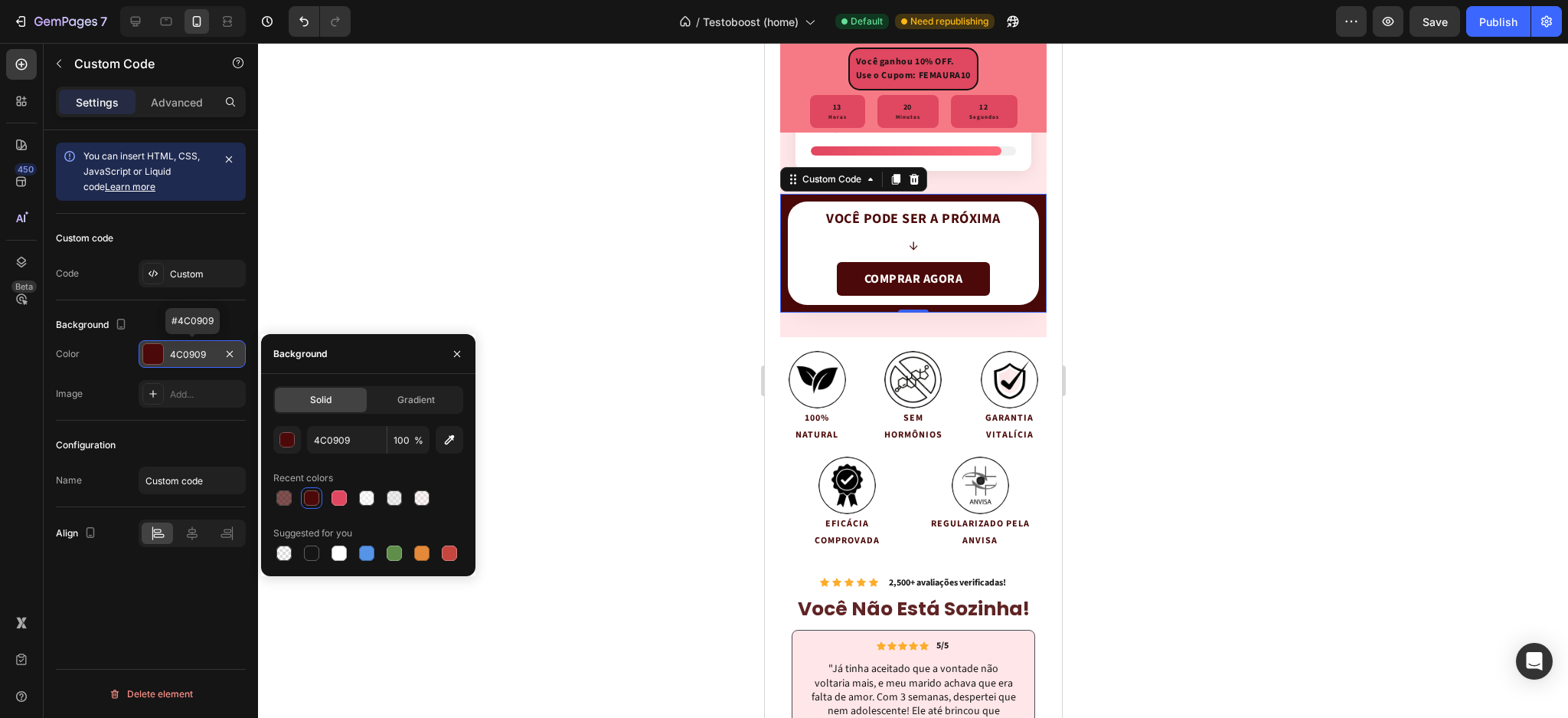
type input "70"
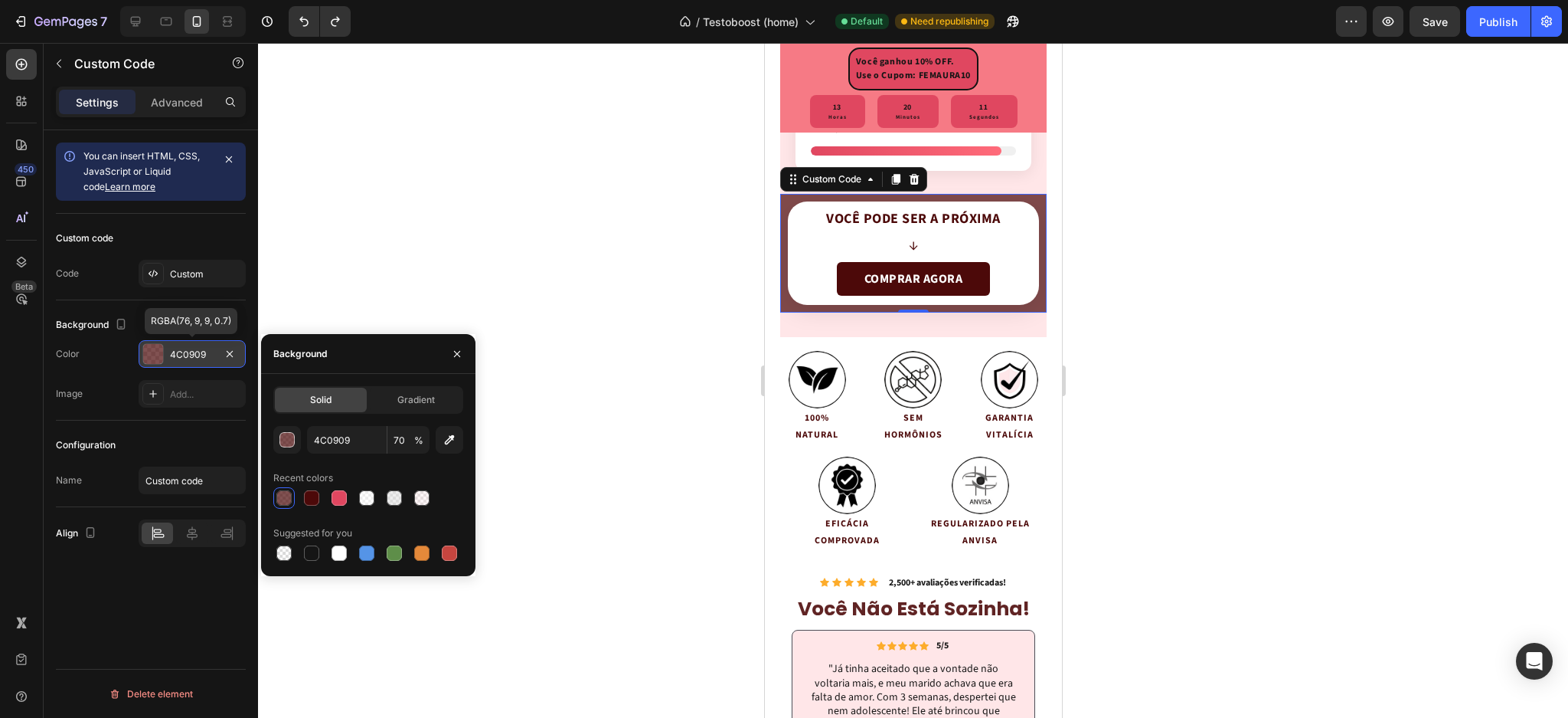
type input "FFFFFF"
type input "100"
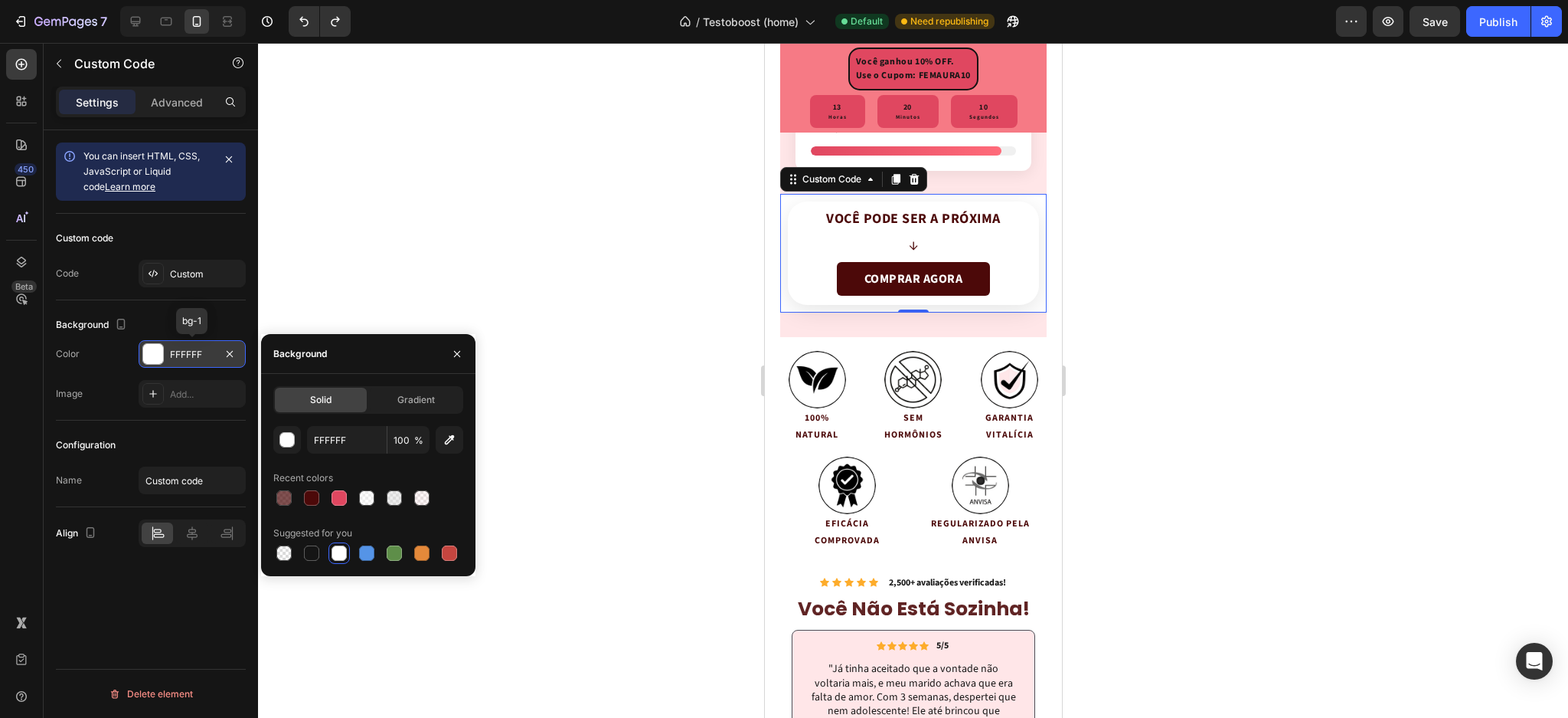
click at [1243, 356] on div at bounding box center [914, 380] width 1311 height 675
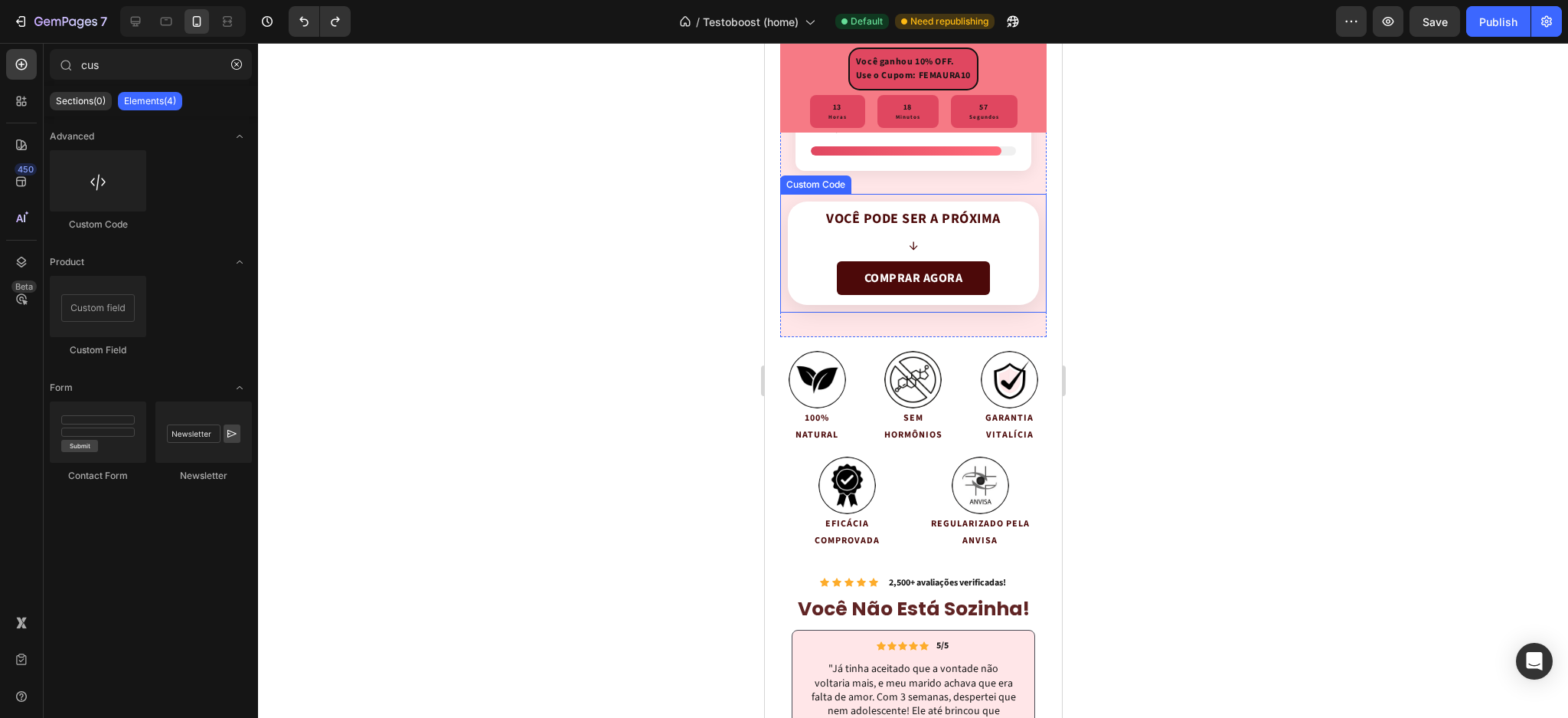
click at [940, 269] on link "COMPRAR AGORA" at bounding box center [913, 278] width 153 height 34
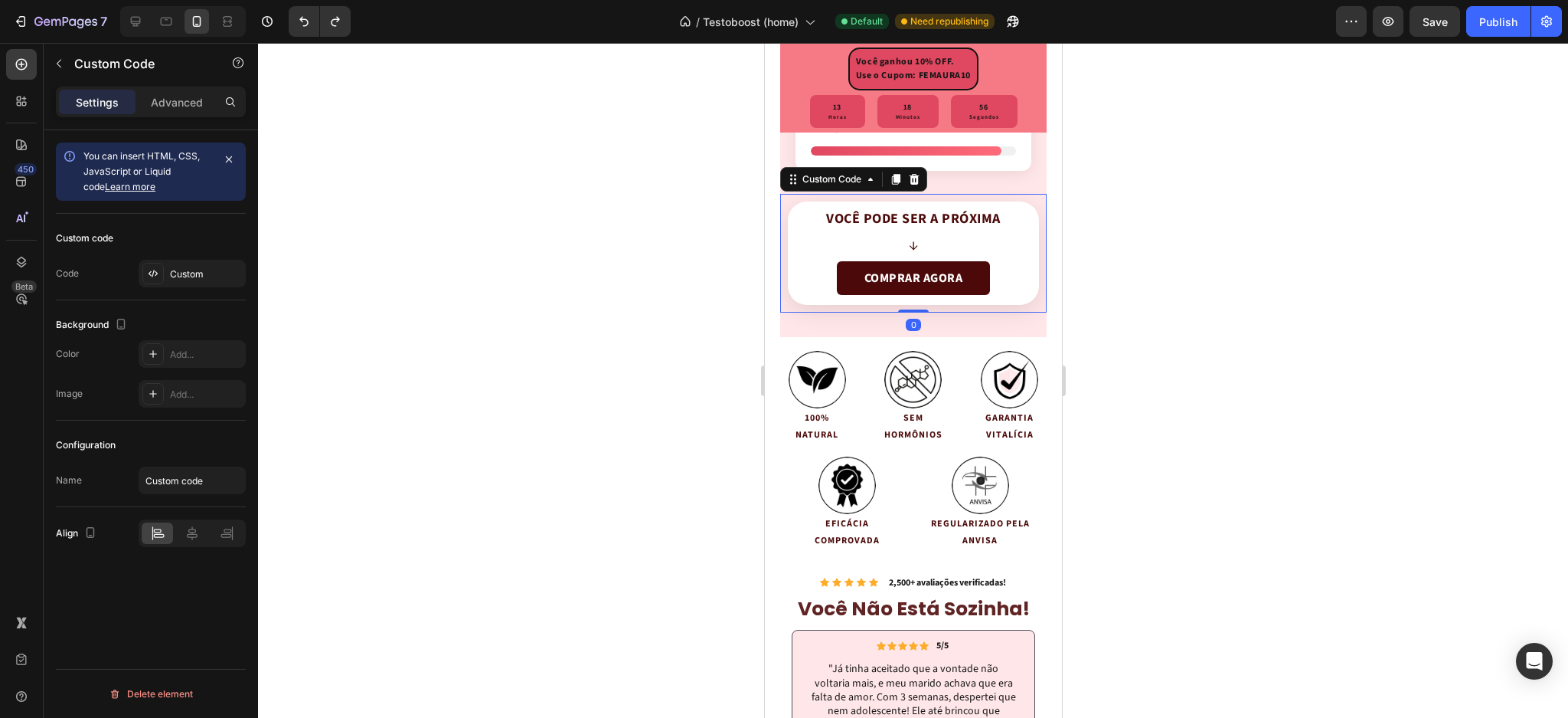
click at [940, 269] on link "COMPRAR AGORA" at bounding box center [913, 278] width 153 height 34
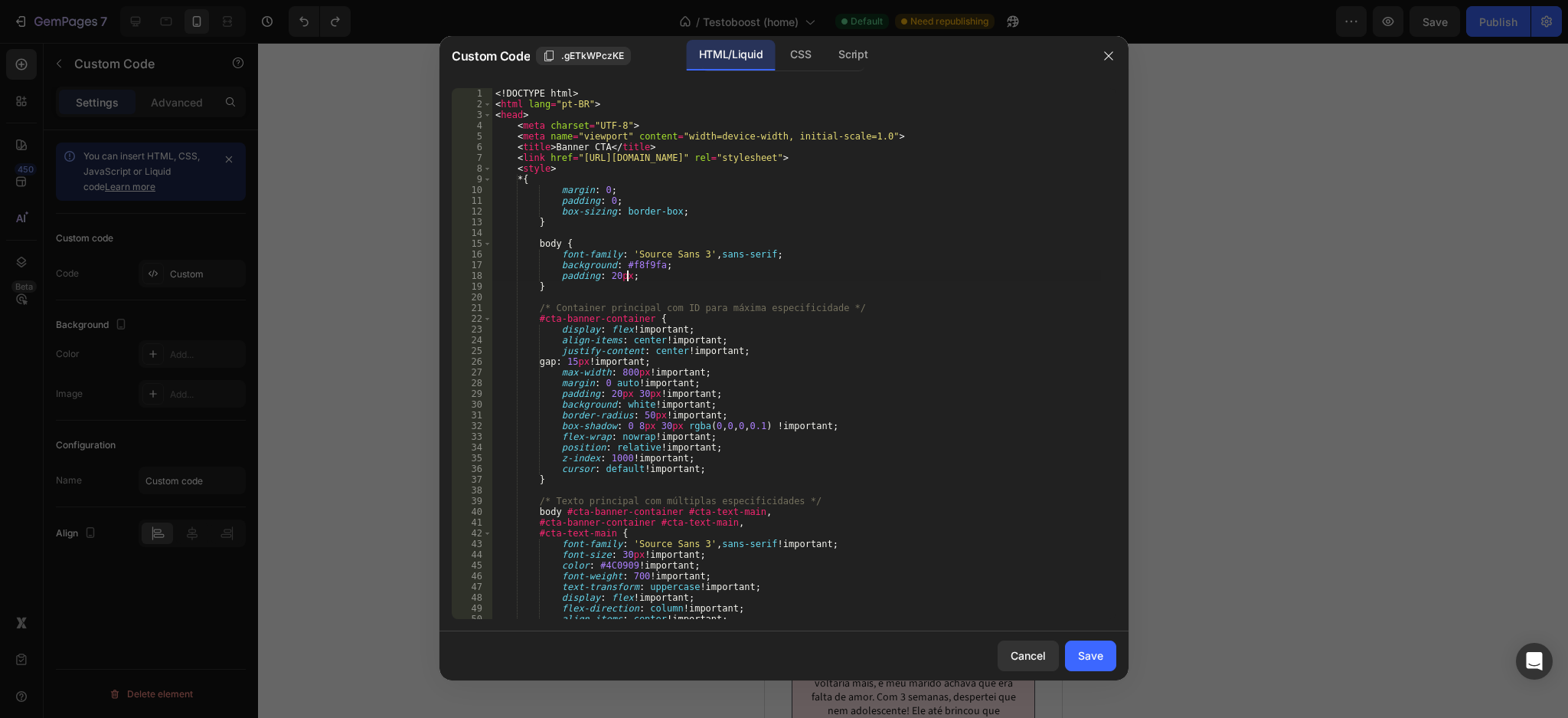
click at [790, 278] on div "<! DOCTYPE html > < html lang = "pt-BR" > < head > < meta charset = "UTF-8" > <…" at bounding box center [796, 364] width 609 height 553
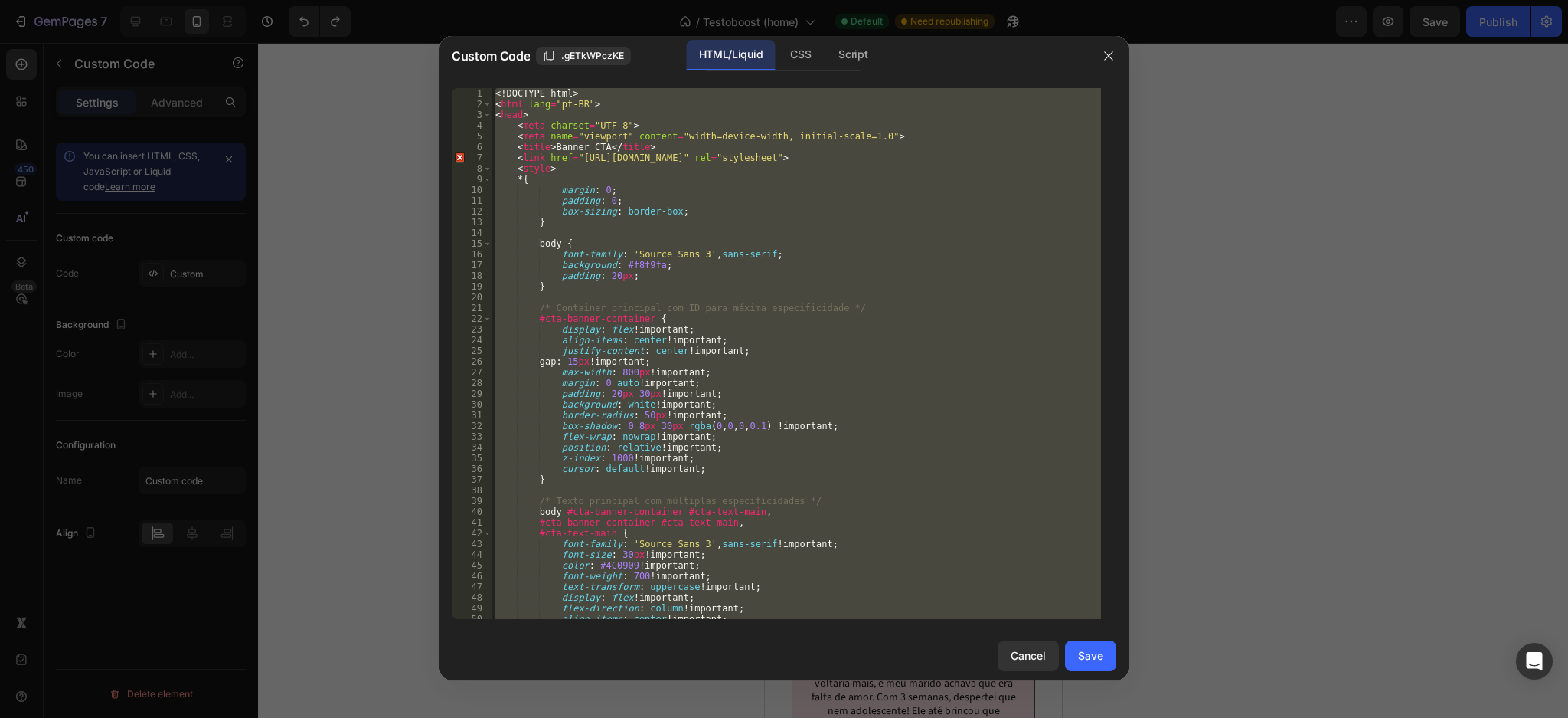
paste textarea
type textarea "</html>"
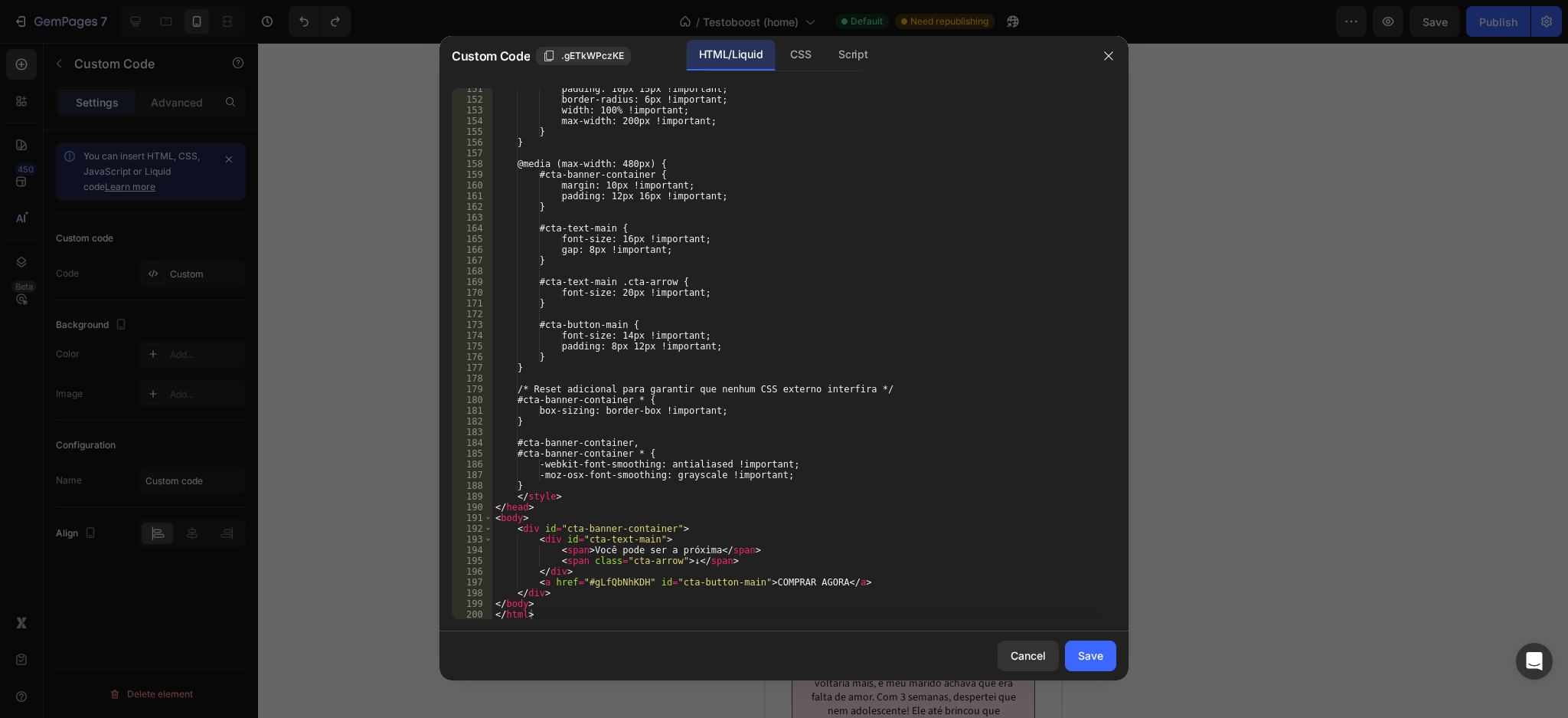
click at [1095, 671] on div "Cancel Save" at bounding box center [784, 656] width 689 height 49
click at [1098, 666] on button "Save" at bounding box center [1091, 656] width 51 height 31
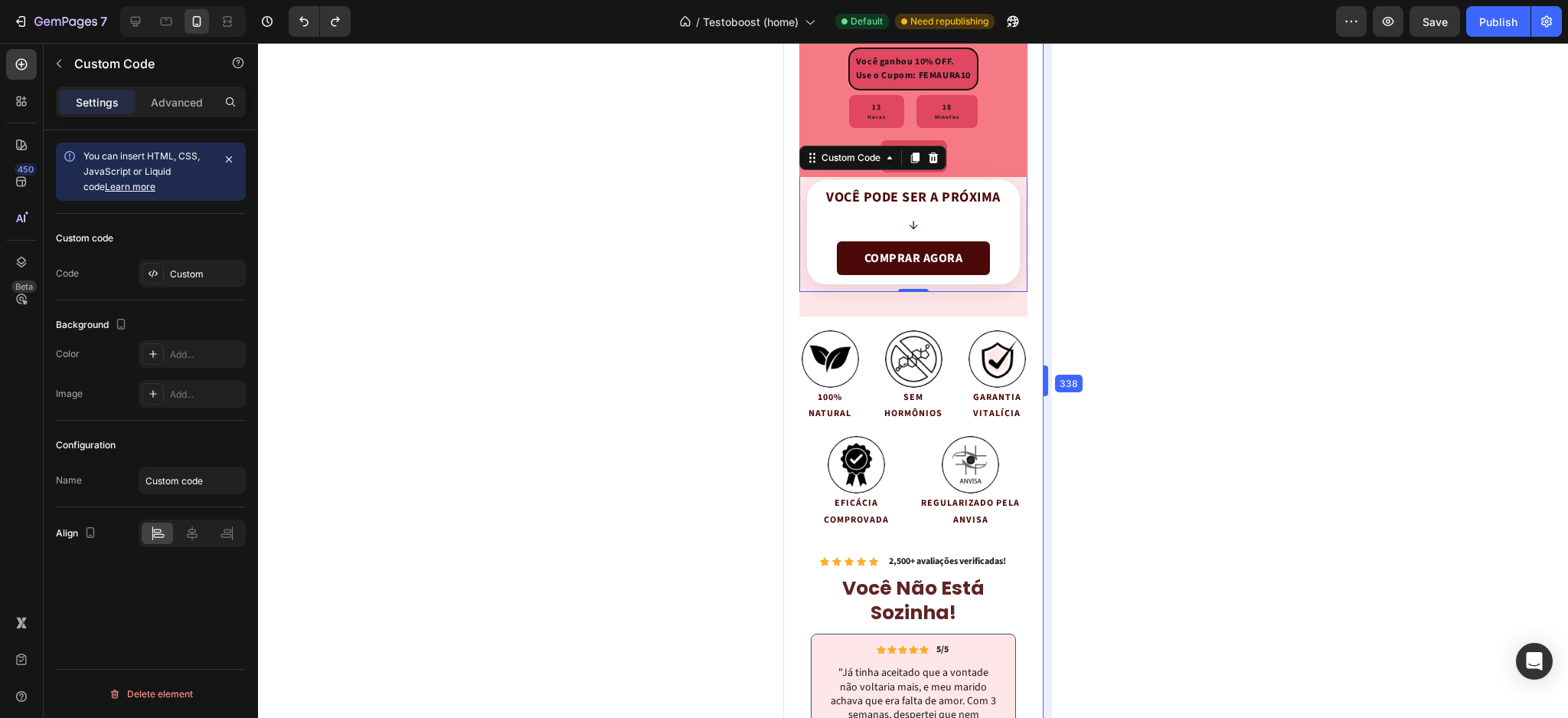
scroll to position [4069, 0]
drag, startPoint x: 1066, startPoint y: 324, endPoint x: 1038, endPoint y: 320, distance: 28.3
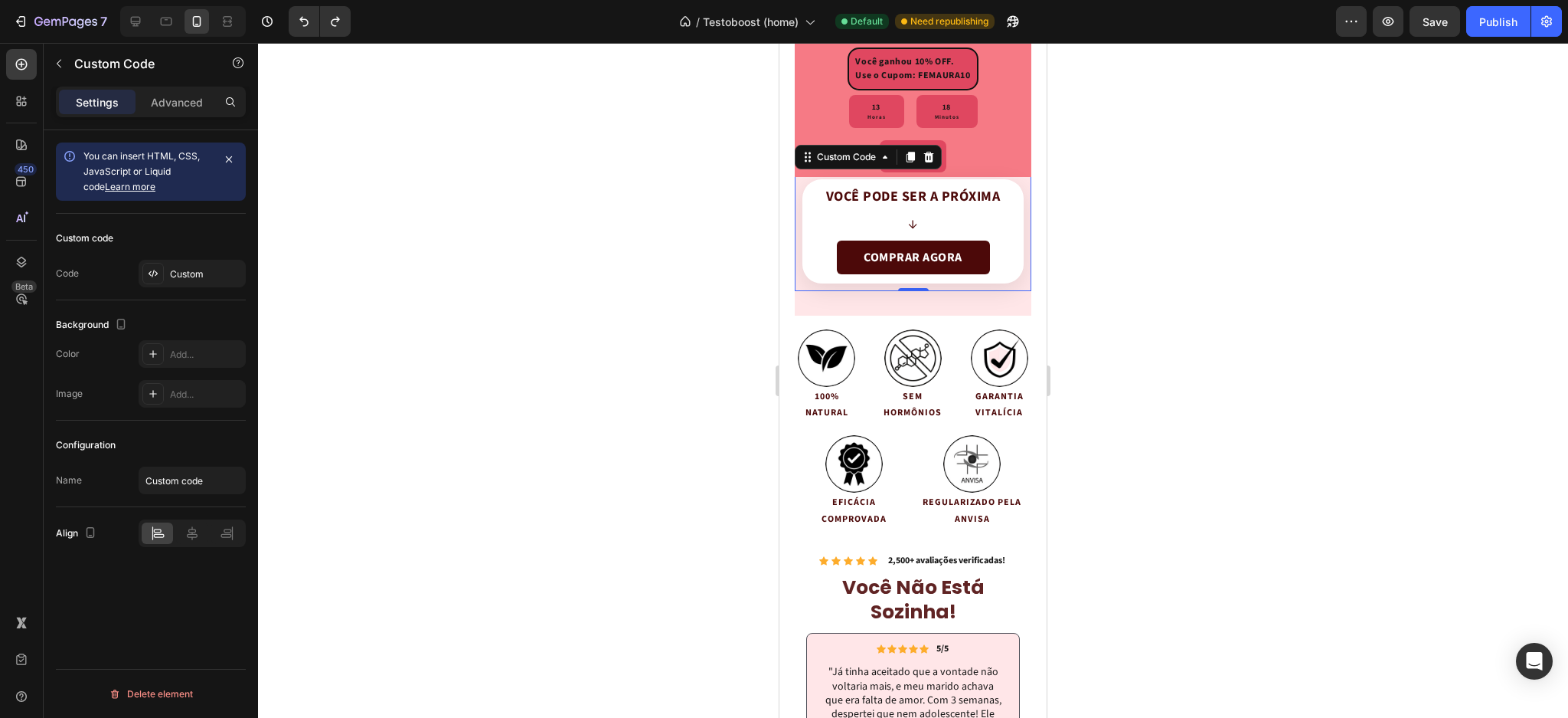
click at [1126, 273] on div at bounding box center [914, 380] width 1311 height 675
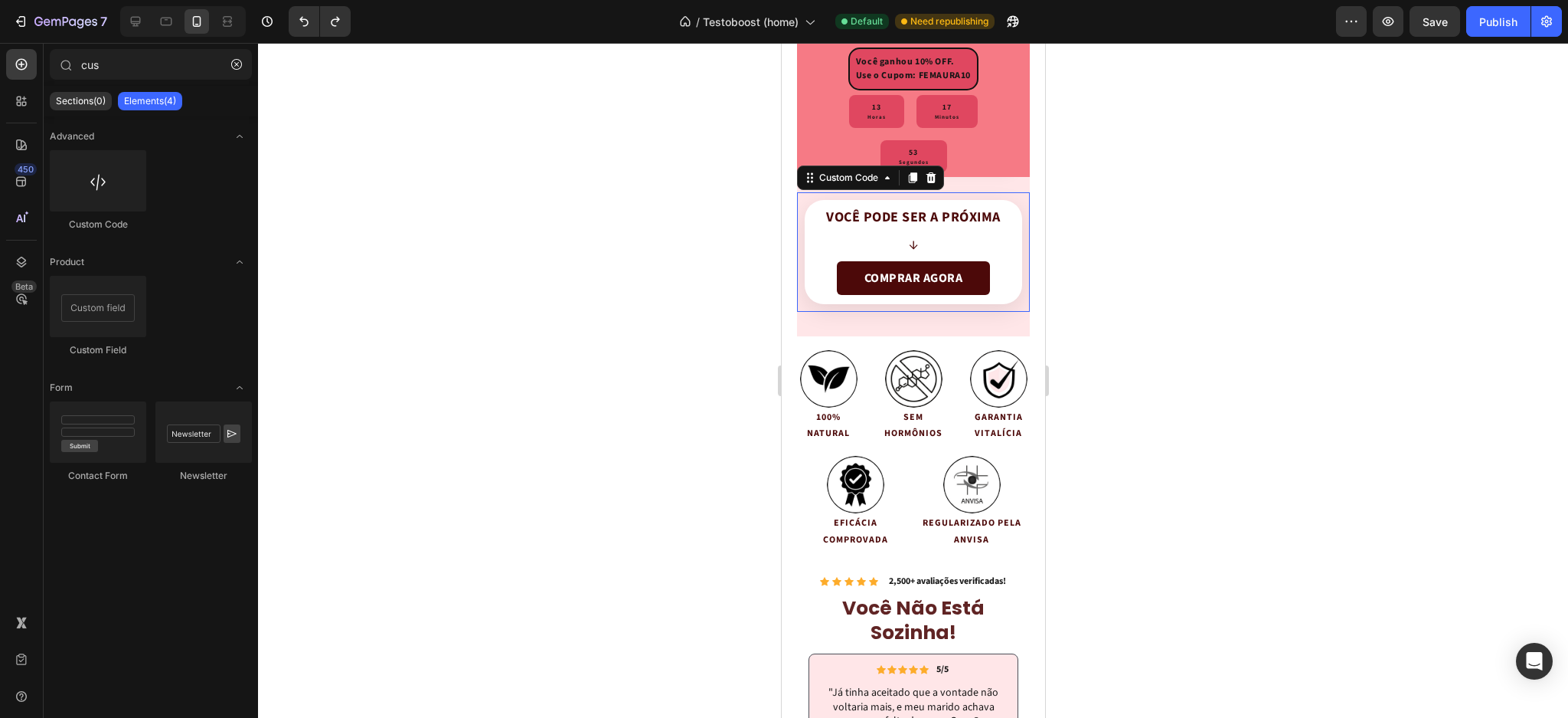
click at [920, 255] on div "Você pode ser a próxima ↓ COMPRAR AGORA" at bounding box center [913, 252] width 217 height 104
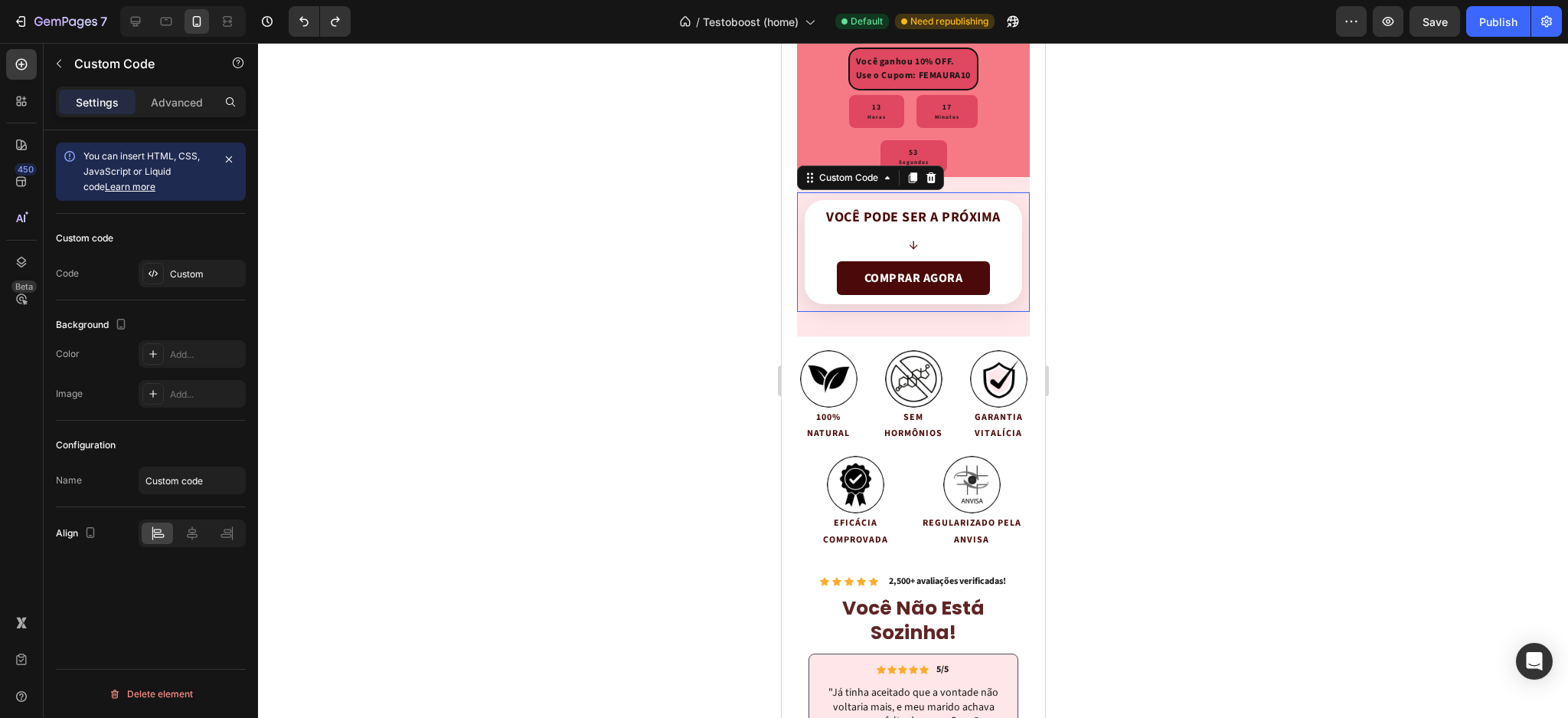
click at [920, 255] on div "Você pode ser a próxima ↓ COMPRAR AGORA" at bounding box center [913, 252] width 217 height 104
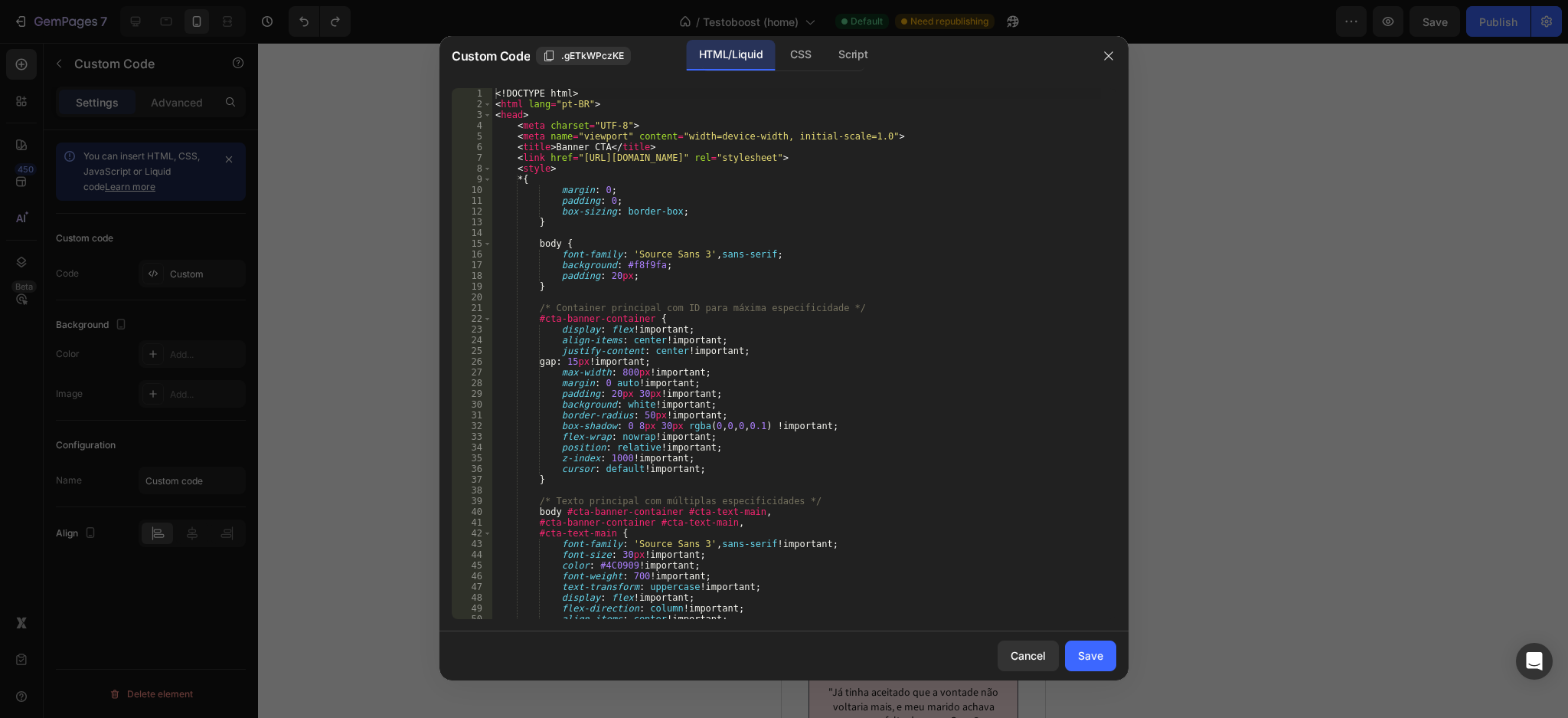
type textarea "padding: 20px;"
click at [786, 276] on div "<! DOCTYPE html > < html lang = "pt-BR" > < head > < meta charset = "UTF-8" > <…" at bounding box center [796, 364] width 609 height 553
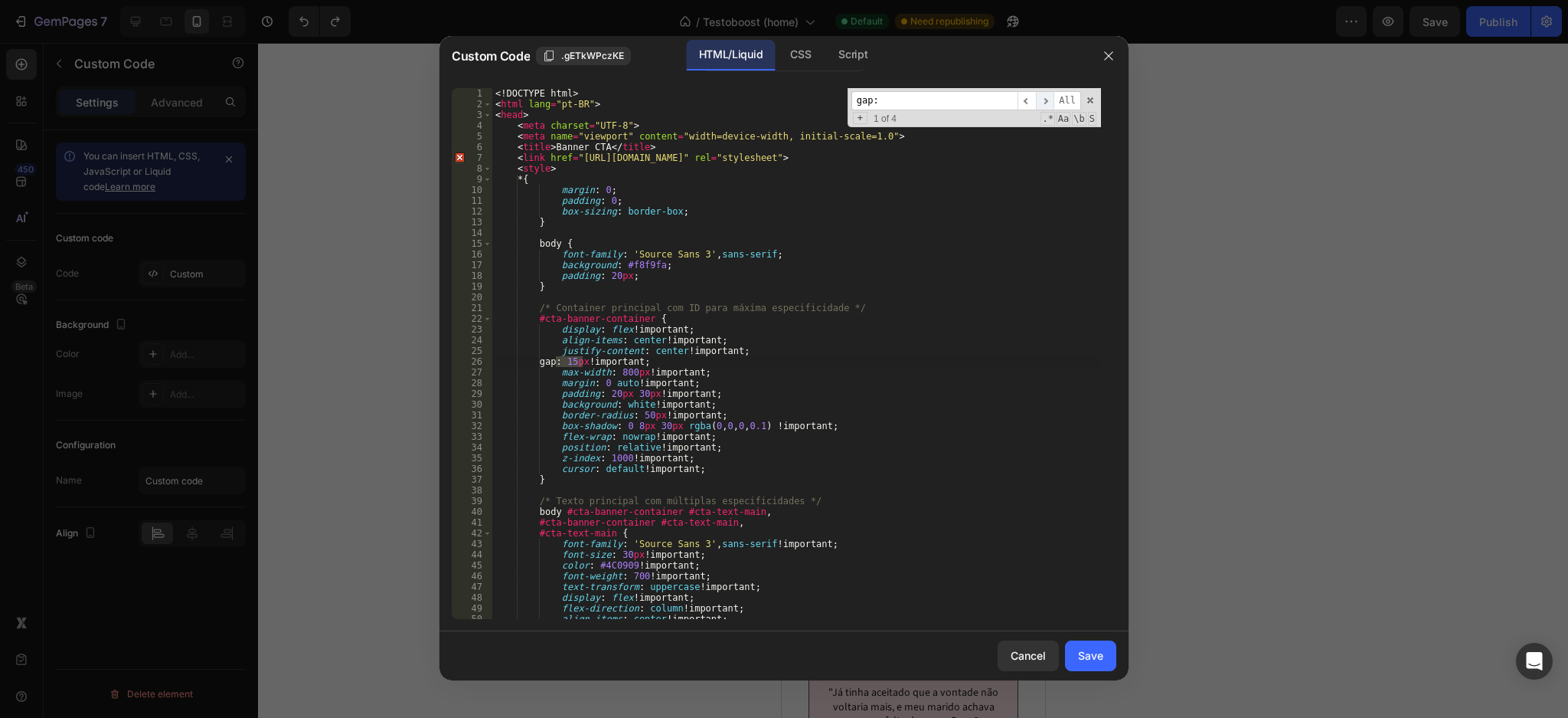
type input "gap:"
click at [1050, 93] on span "​" at bounding box center [1046, 101] width 19 height 20
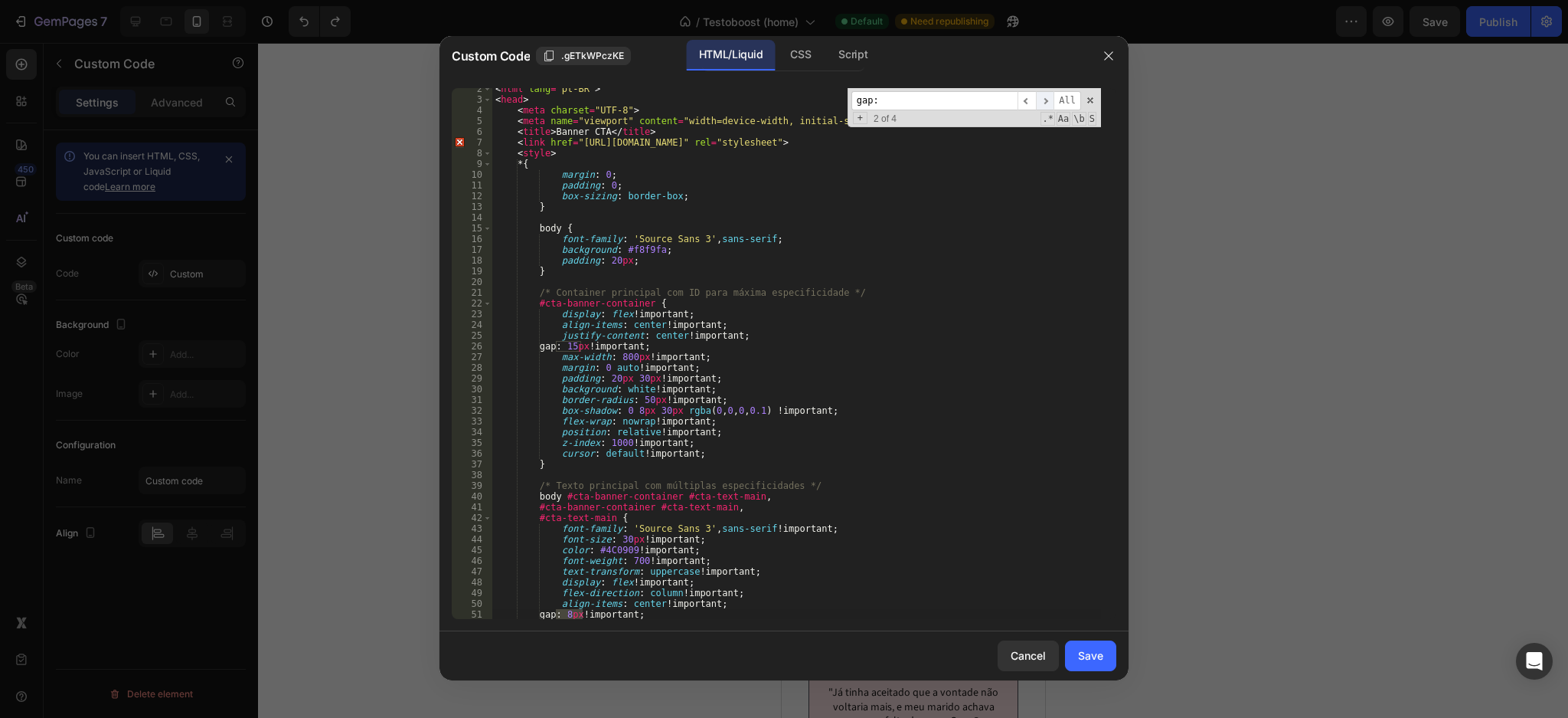
click at [1050, 93] on span "​" at bounding box center [1046, 101] width 19 height 20
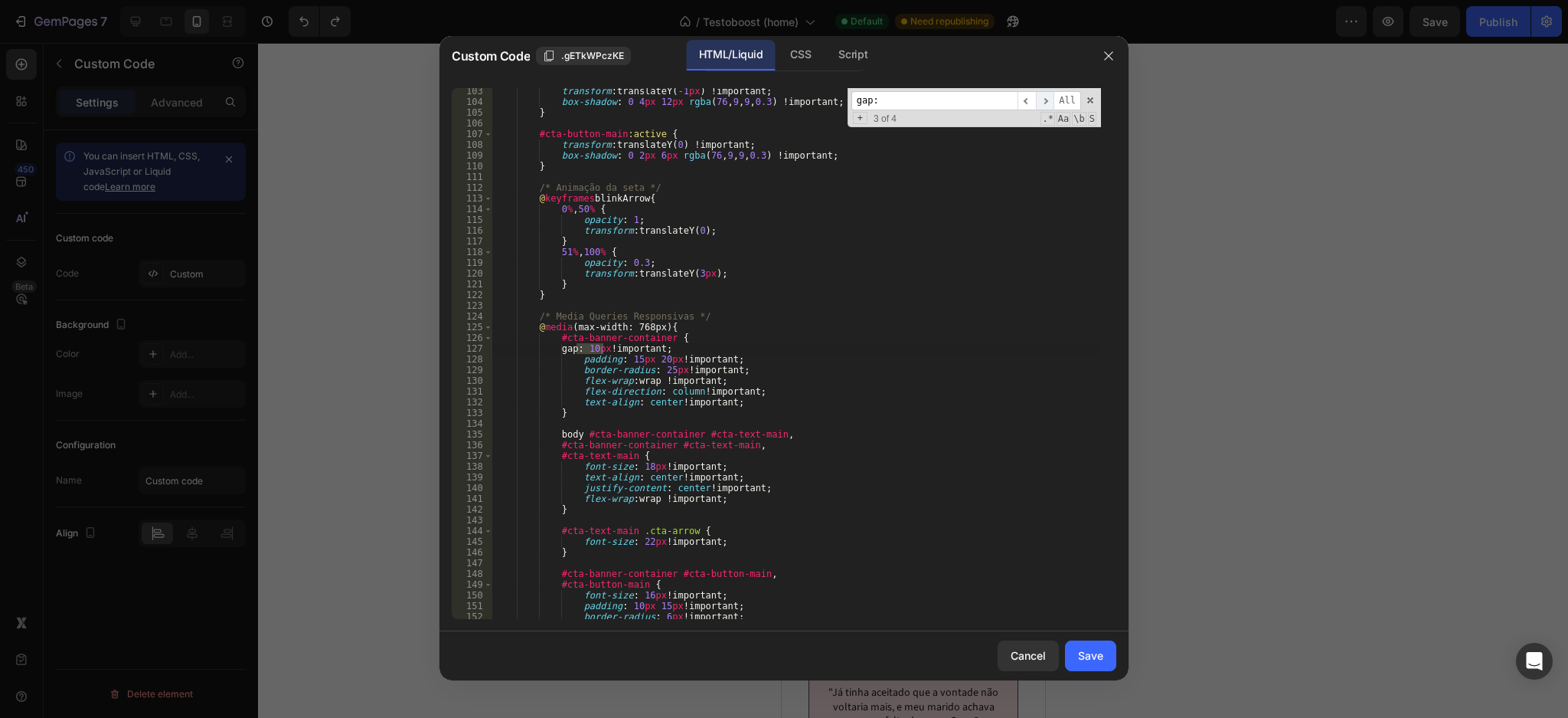
click at [1050, 93] on span "​" at bounding box center [1046, 101] width 19 height 20
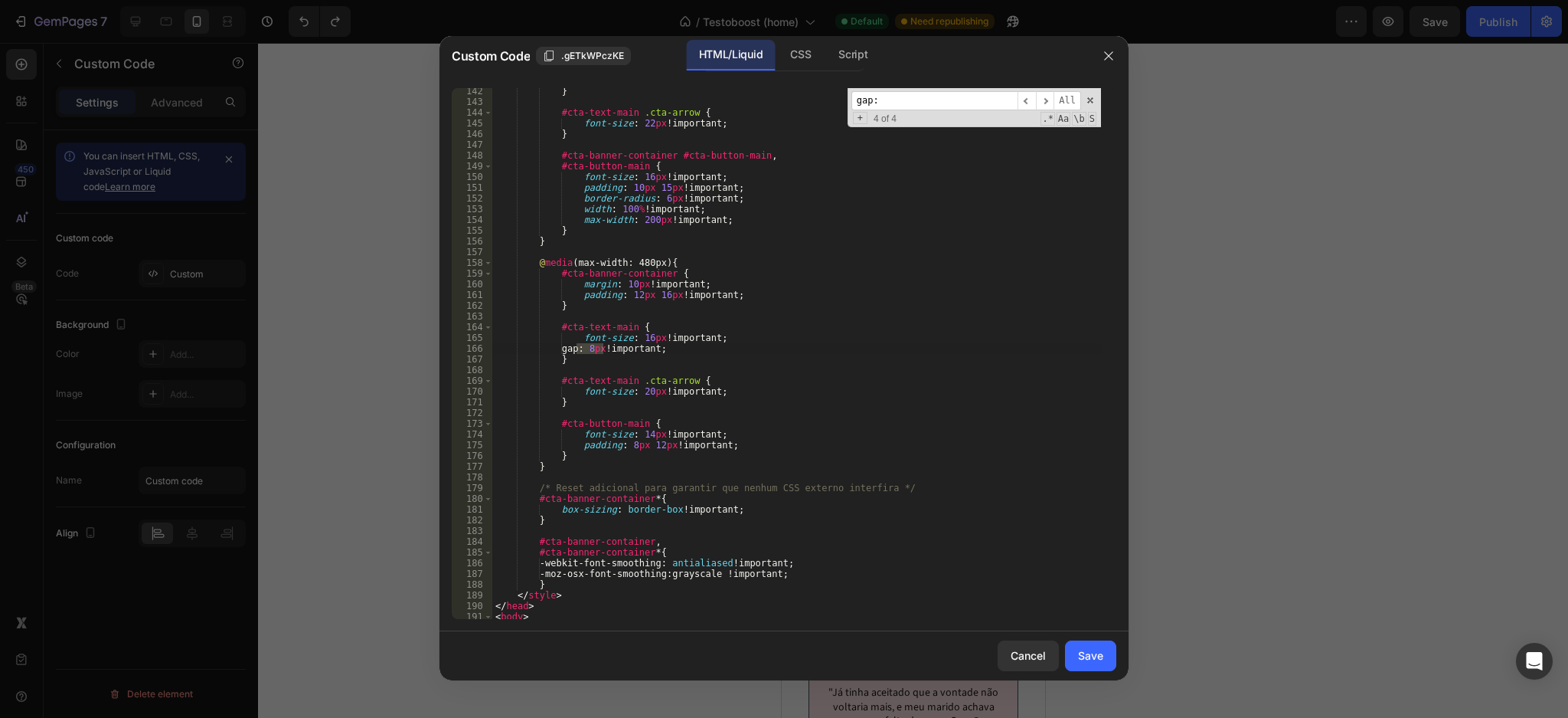
click at [604, 348] on div "} #cta-text-main .cta-arrow { font-size : 22 px !important ; } #cta-banner-cont…" at bounding box center [796, 362] width 609 height 553
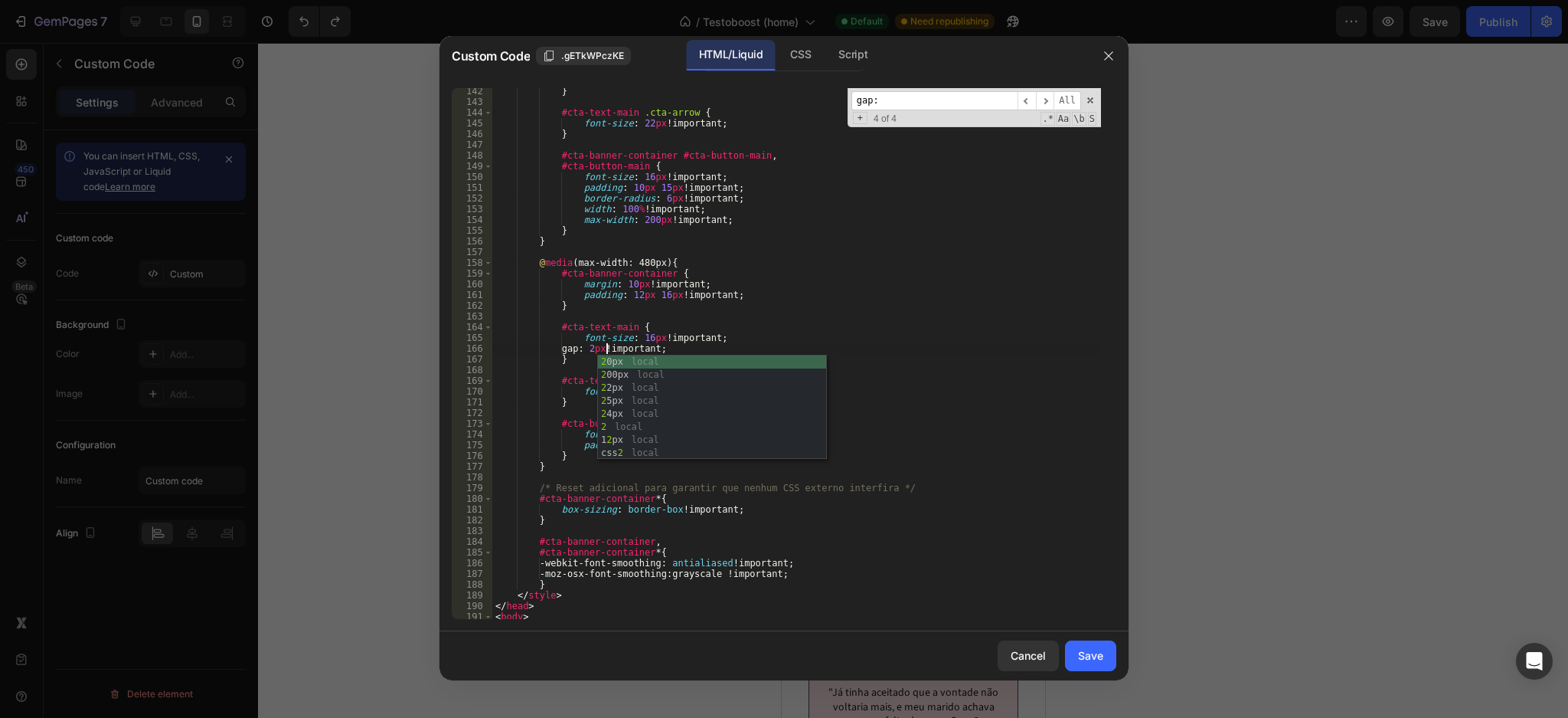
scroll to position [0, 8]
type textarea "gap: 2px !important;"
click at [1096, 647] on div "Save" at bounding box center [1091, 655] width 25 height 16
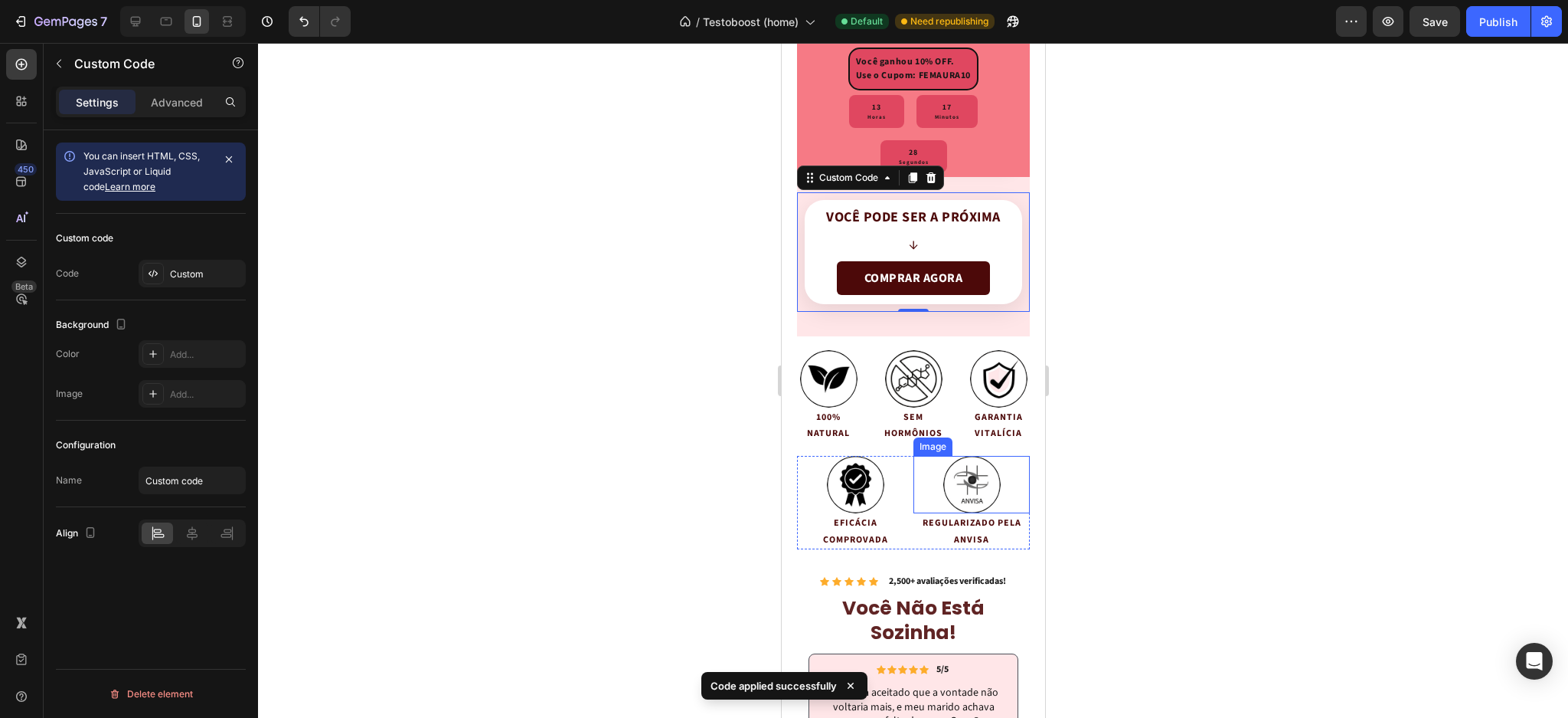
scroll to position [3967, 0]
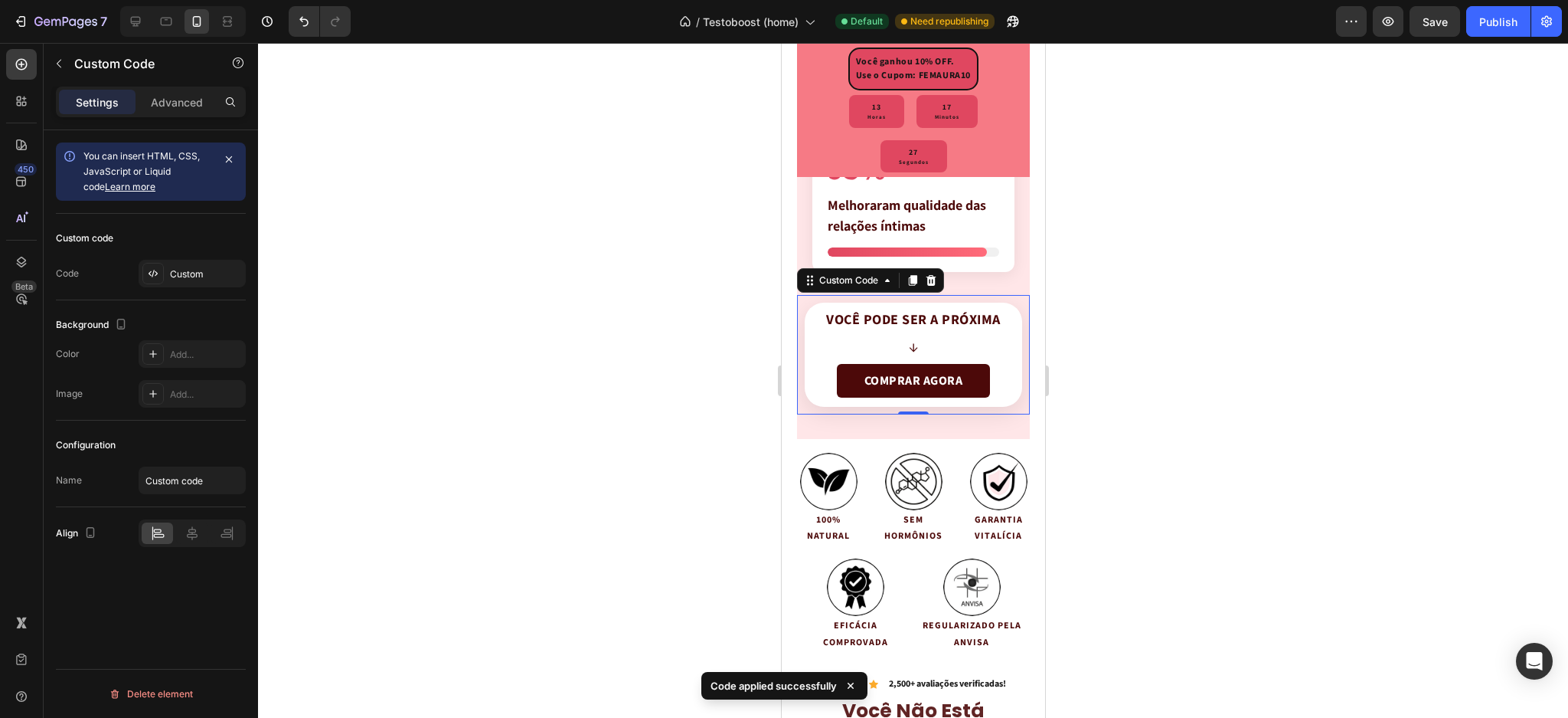
click at [1144, 327] on div at bounding box center [914, 380] width 1311 height 675
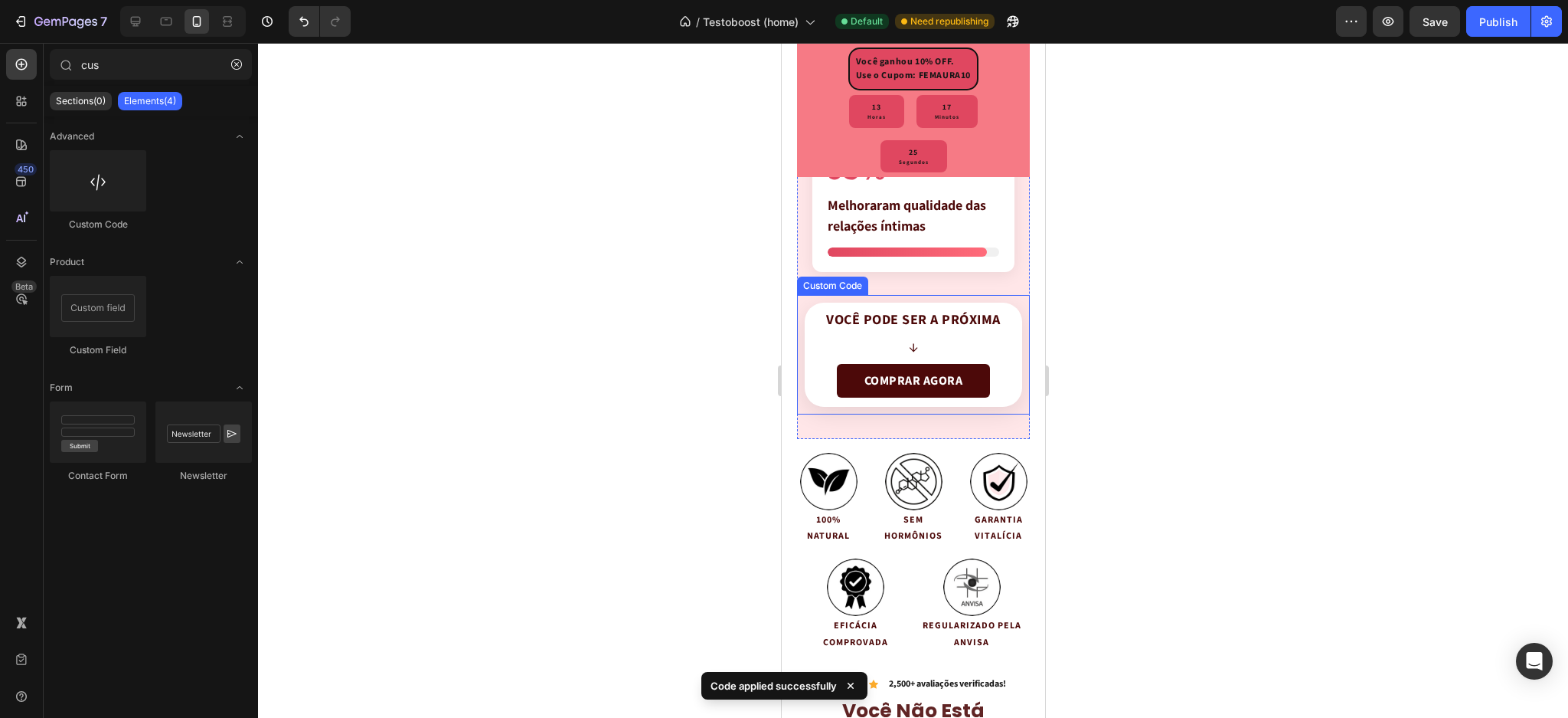
click at [933, 349] on div "Você pode ser a próxima ↓" at bounding box center [913, 334] width 174 height 45
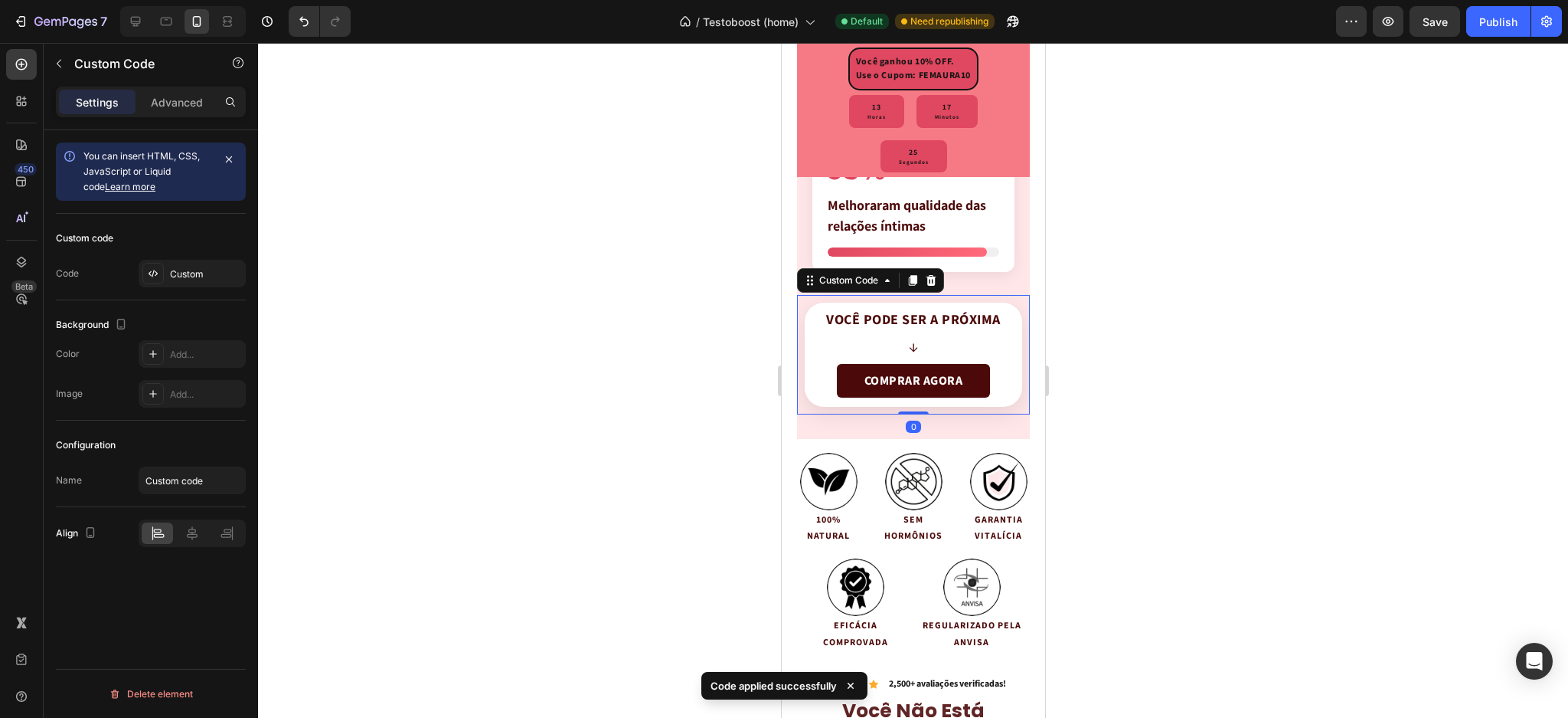
click at [933, 349] on div "Você pode ser a próxima ↓" at bounding box center [913, 334] width 174 height 45
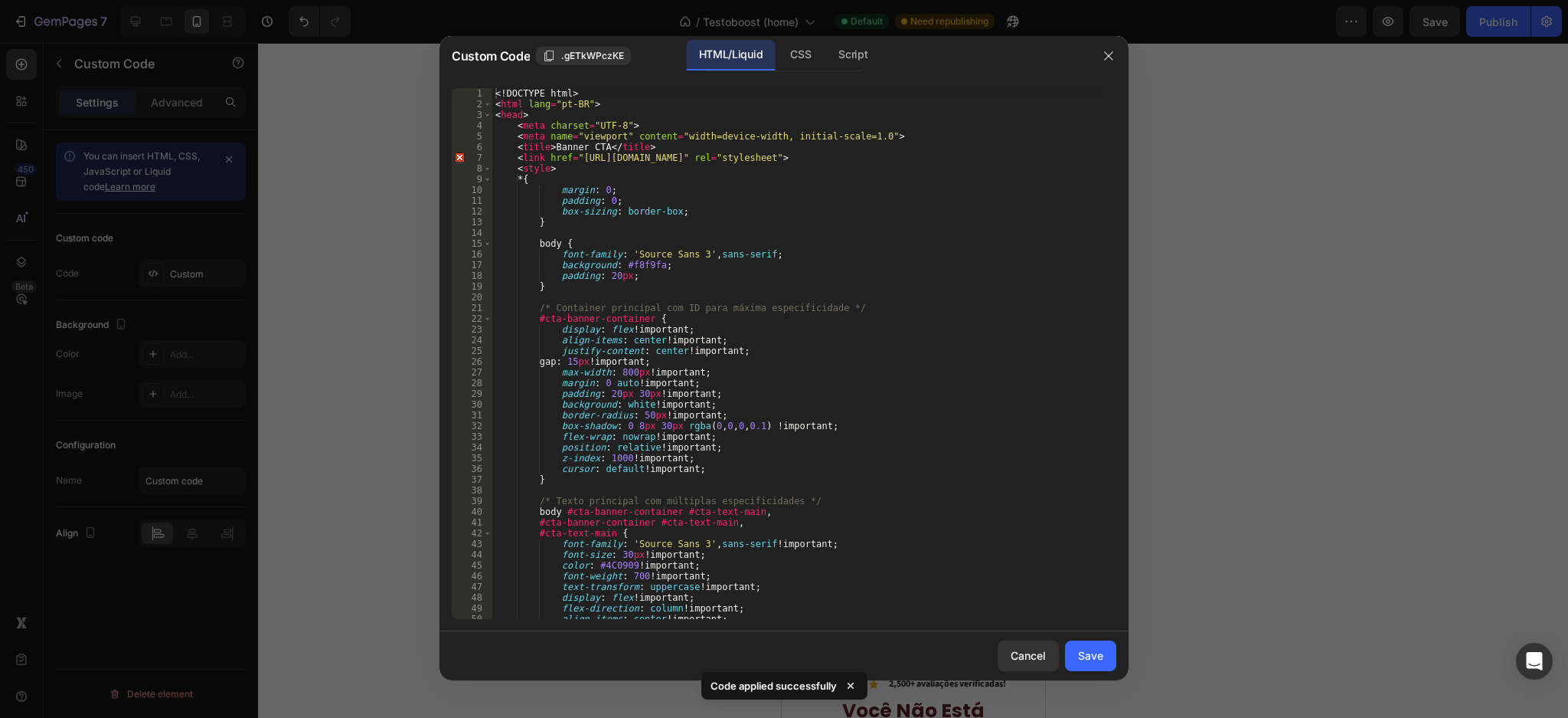
type textarea "/* Container principal com ID para máxima especificidade */"
click at [792, 310] on div "<! DOCTYPE html > < html lang = "pt-BR" > < head > < meta charset = "UTF-8" > <…" at bounding box center [796, 364] width 609 height 553
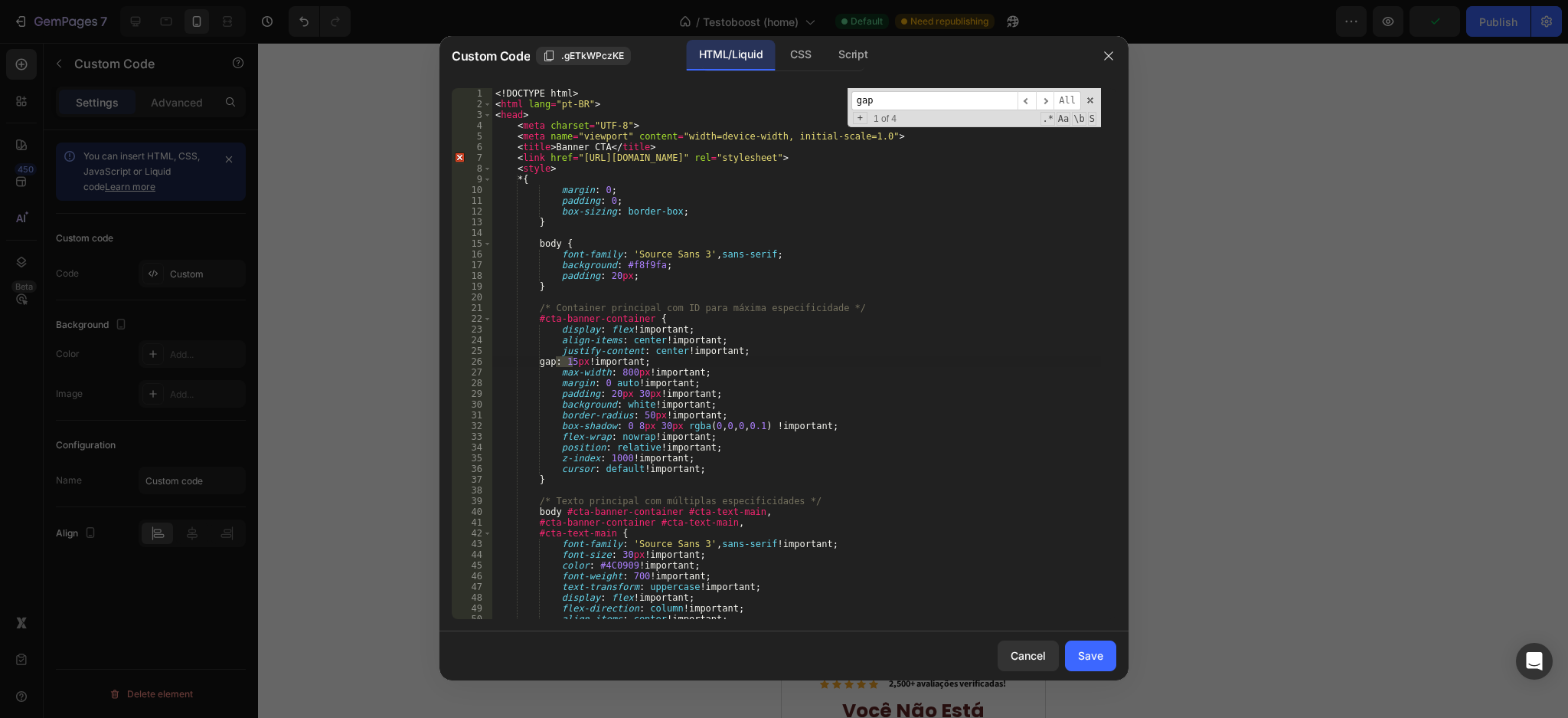
type input "gap"
click at [585, 356] on div "<! DOCTYPE html > < html lang = "pt-BR" > < head > < meta charset = "UTF-8" > <…" at bounding box center [796, 364] width 609 height 553
click at [590, 355] on div "<! DOCTYPE html > < html lang = "pt-BR" > < head > < meta charset = "UTF-8" > <…" at bounding box center [796, 364] width 609 height 553
type textarea "gap: 10px !important;"
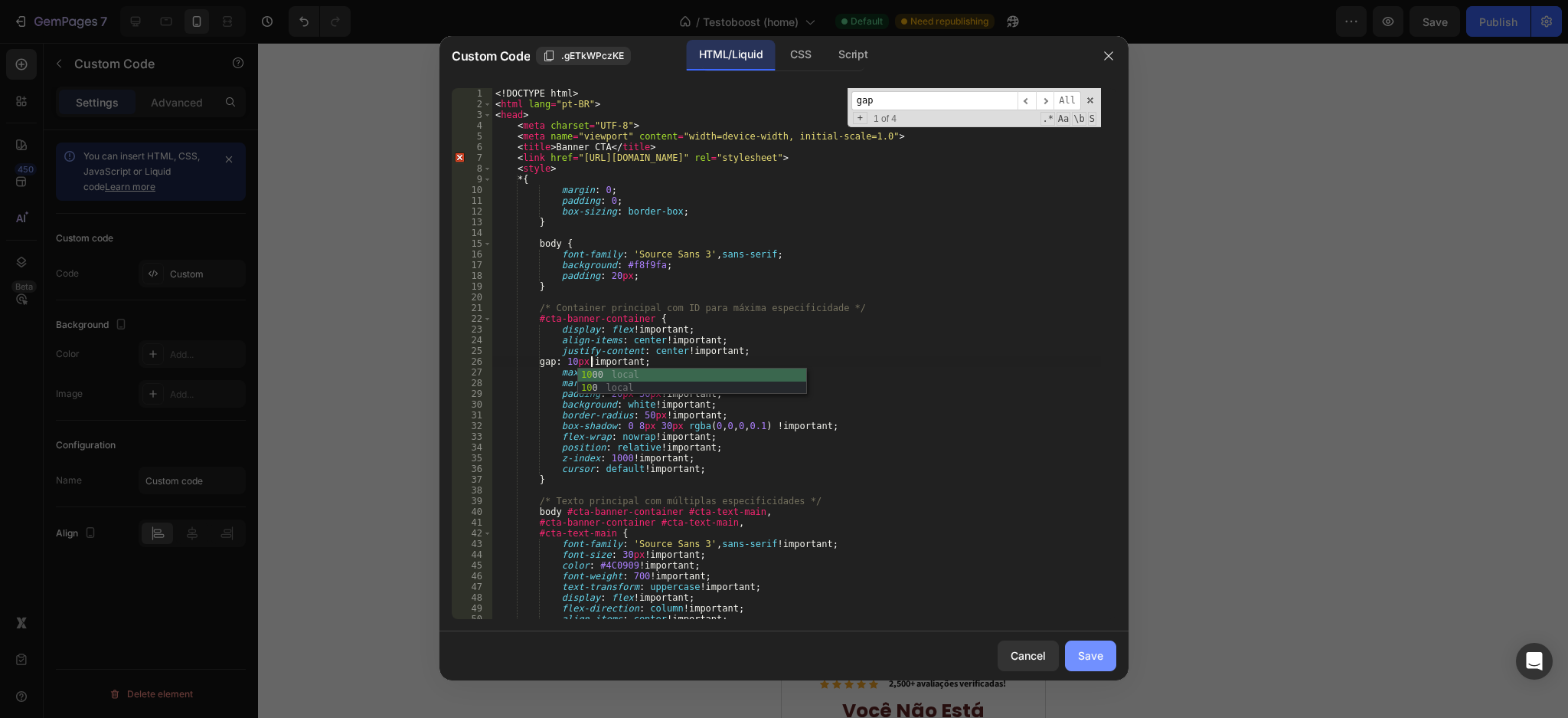
click at [1083, 650] on div "Save" at bounding box center [1091, 655] width 25 height 16
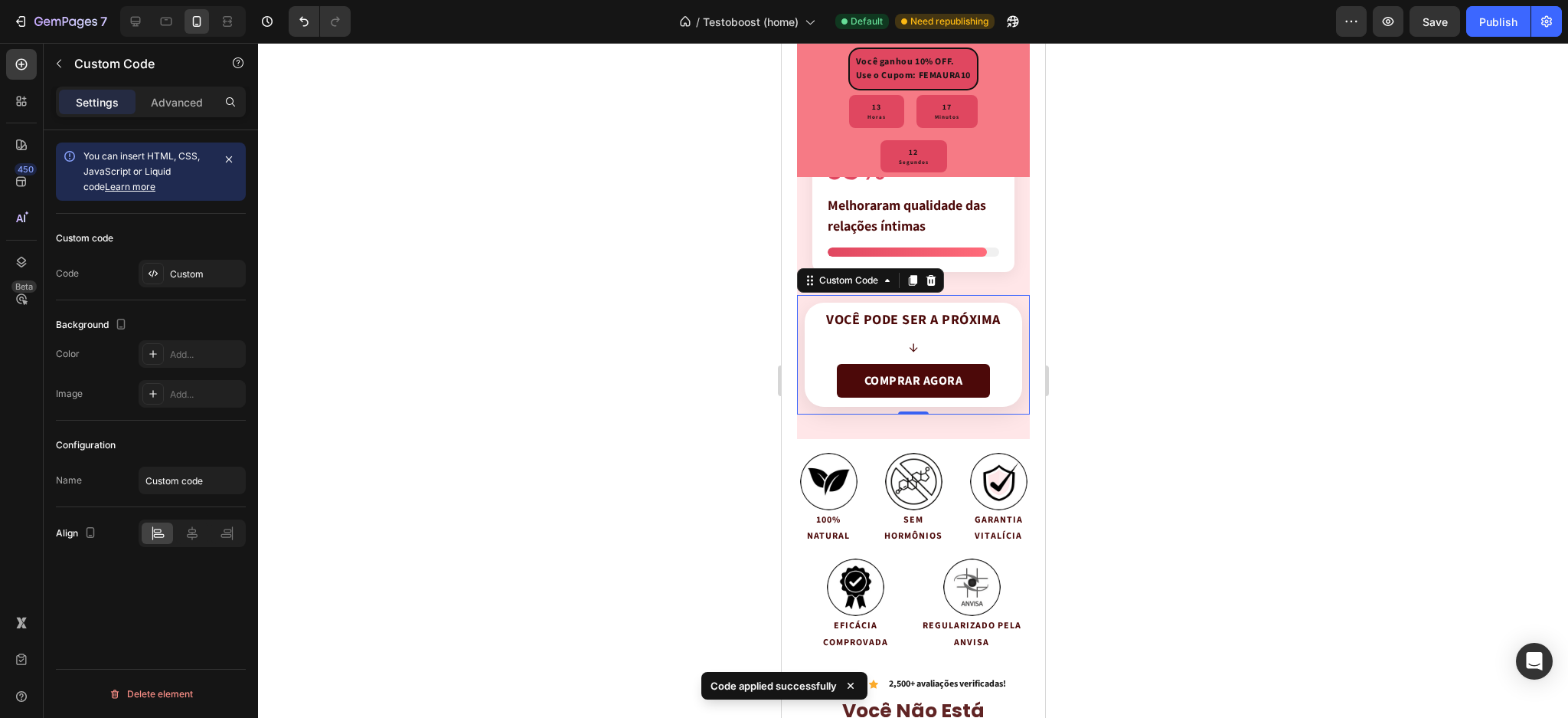
click at [1172, 339] on div at bounding box center [914, 380] width 1311 height 675
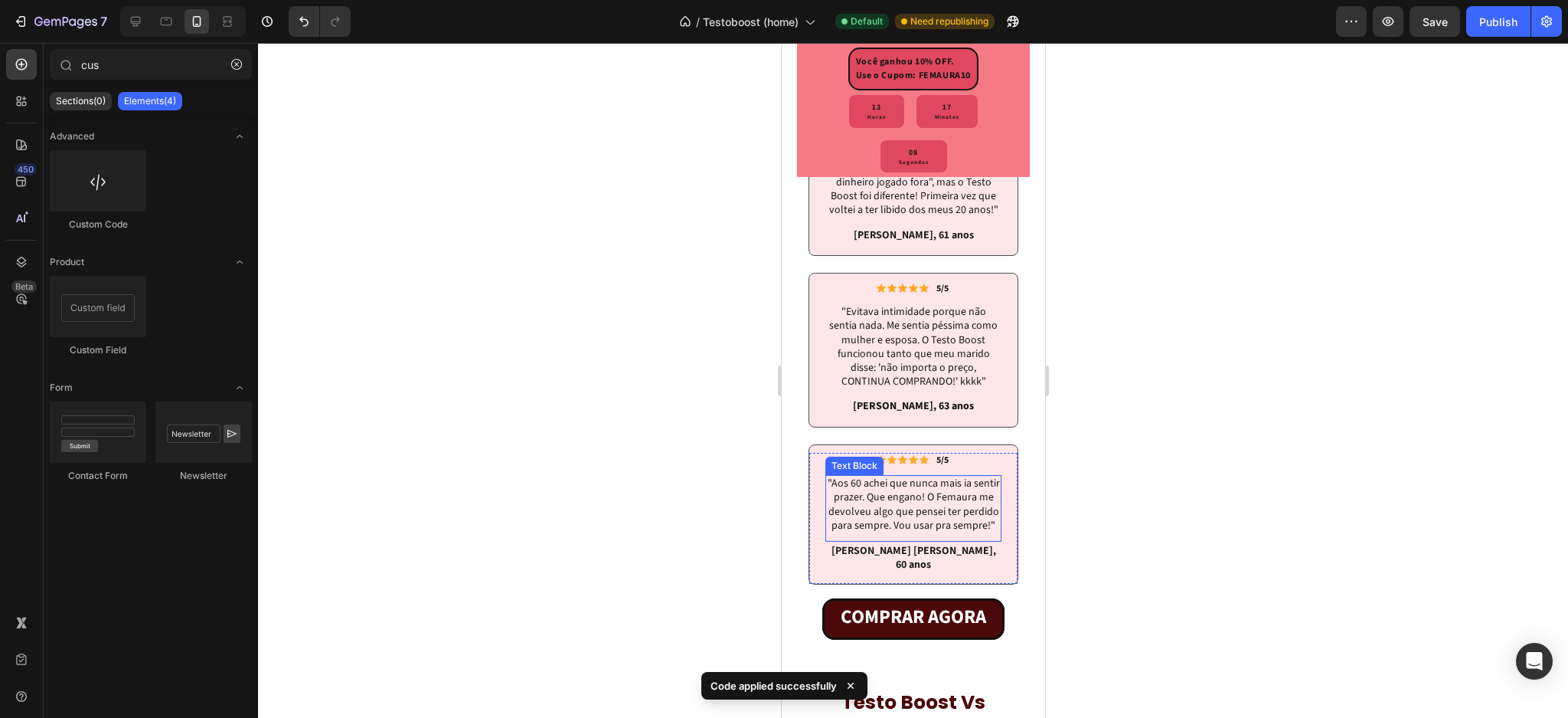
scroll to position [5192, 0]
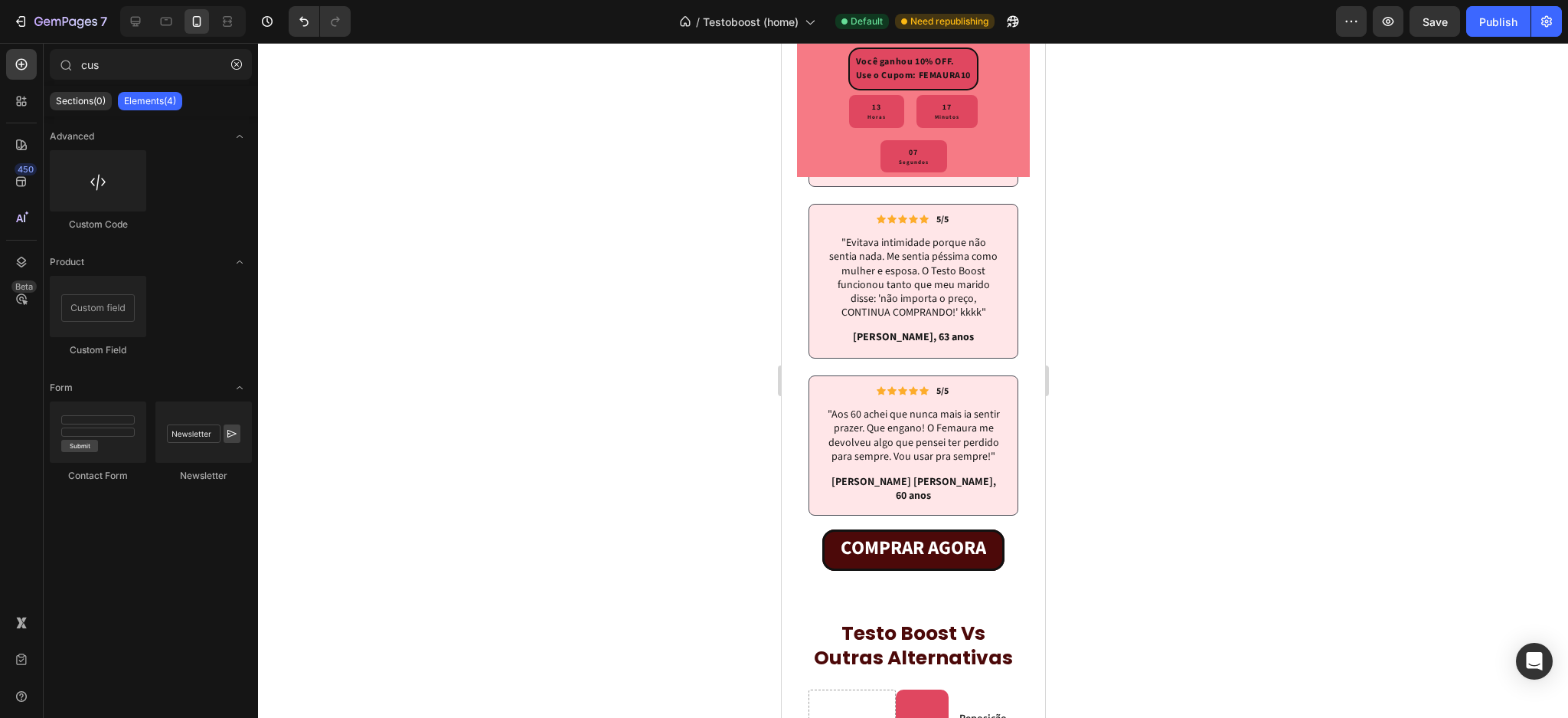
click at [1498, 26] on div "Publish" at bounding box center [1498, 21] width 38 height 16
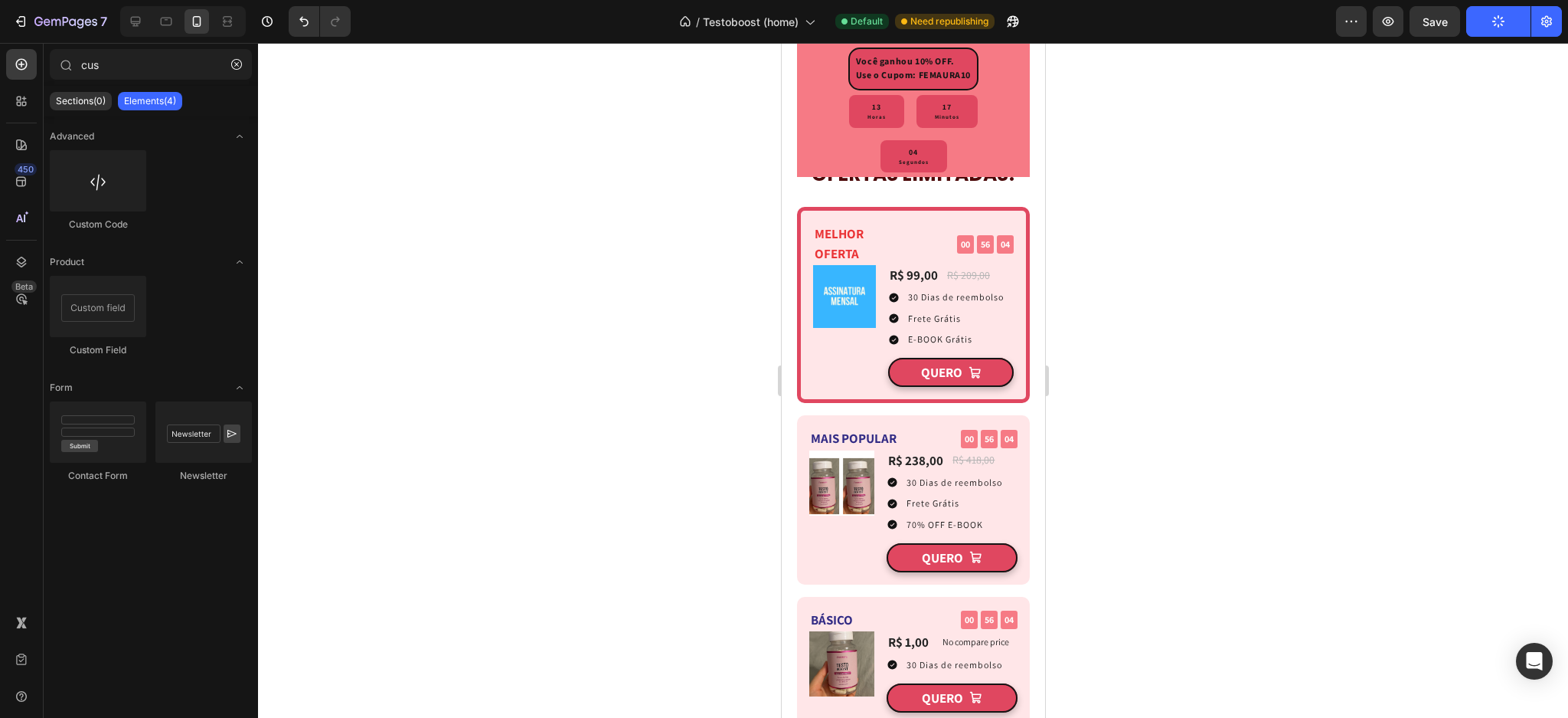
scroll to position [3161, 0]
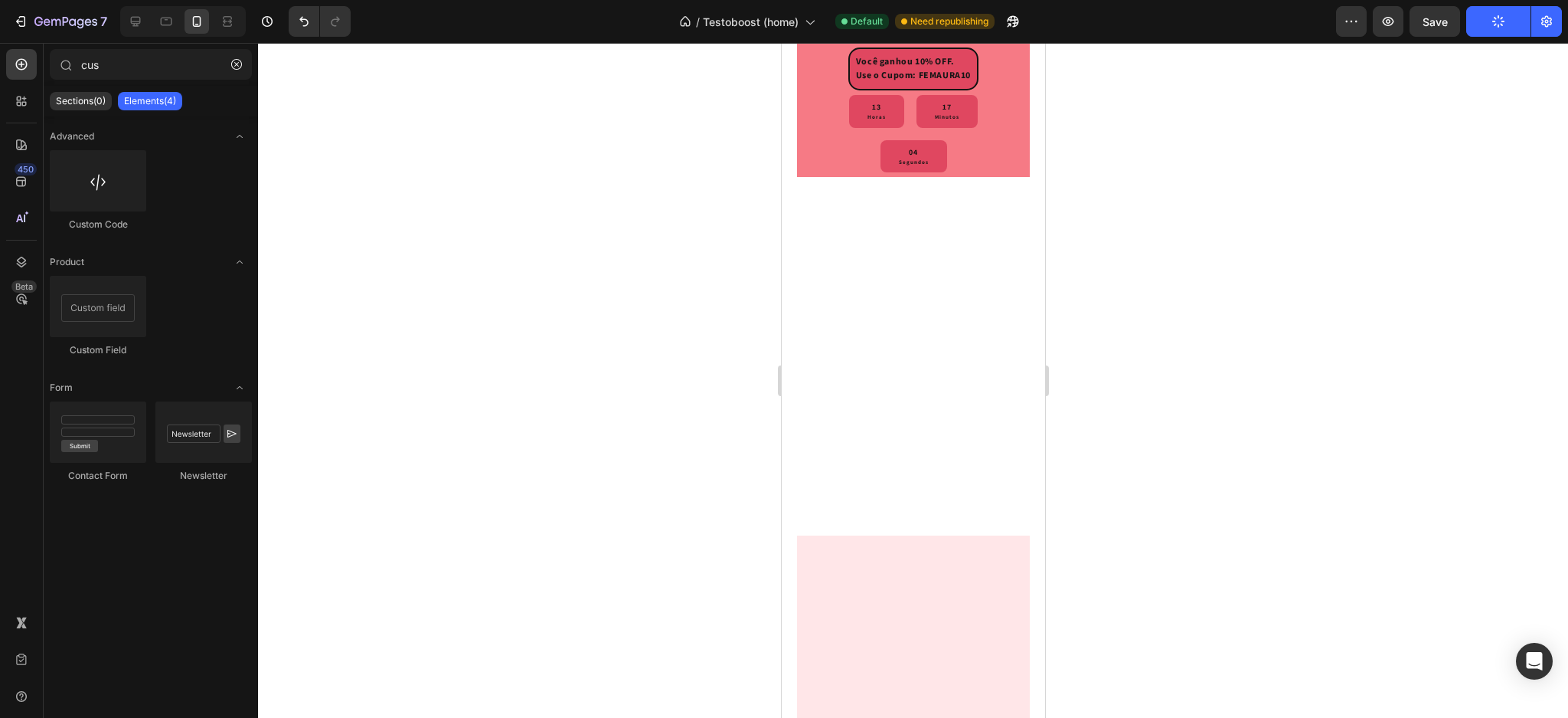
drag, startPoint x: 1032, startPoint y: 532, endPoint x: 1912, endPoint y: 43, distance: 1006.7
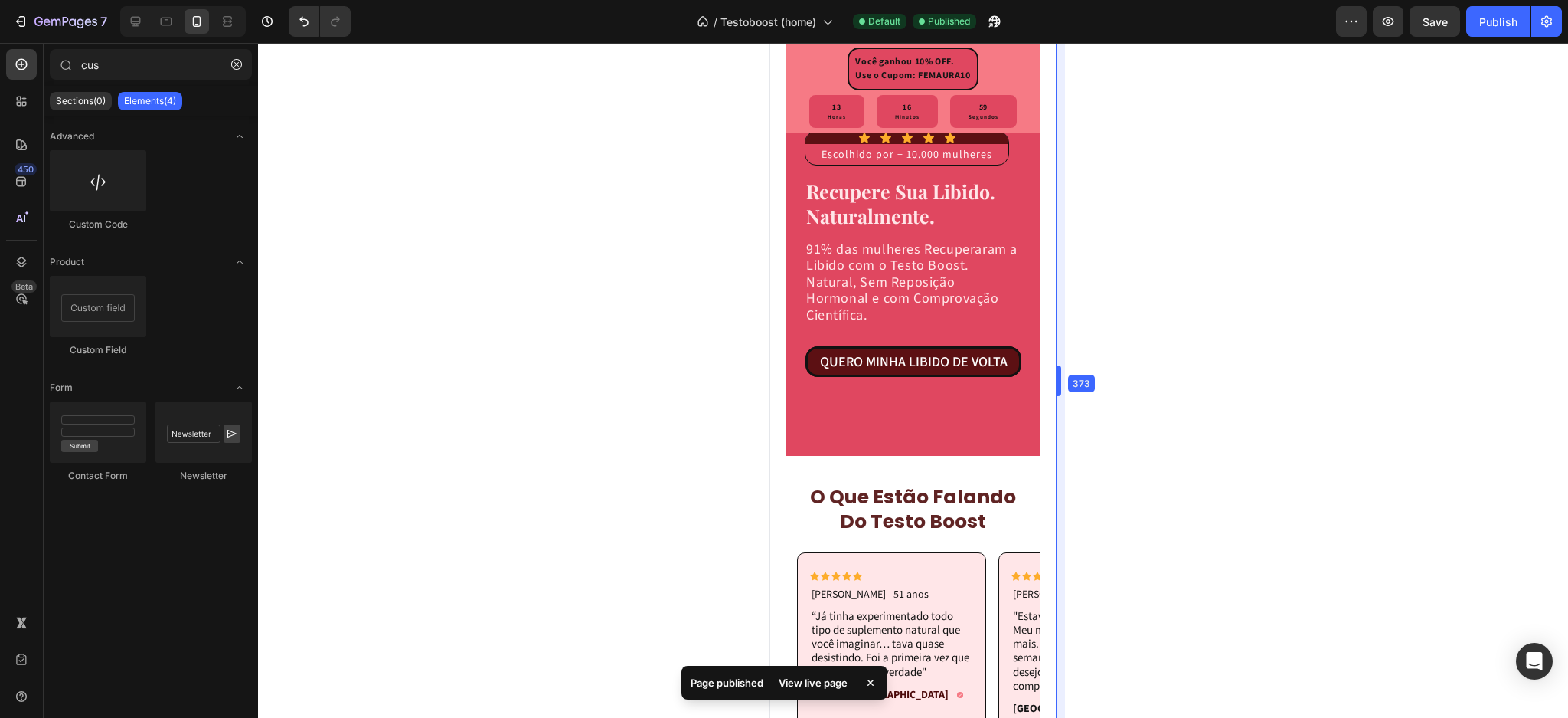
scroll to position [57, 0]
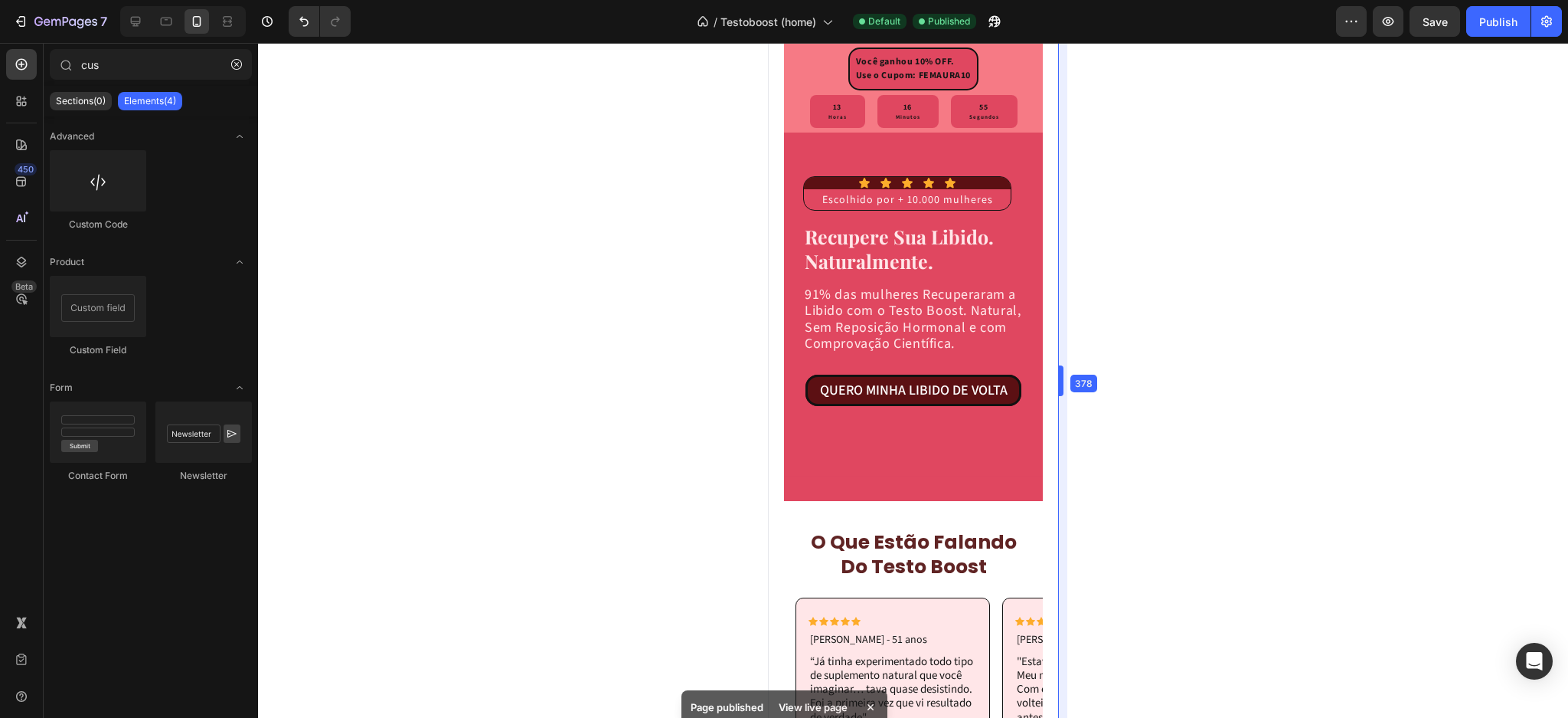
drag, startPoint x: 1045, startPoint y: 260, endPoint x: 1072, endPoint y: 263, distance: 27.2
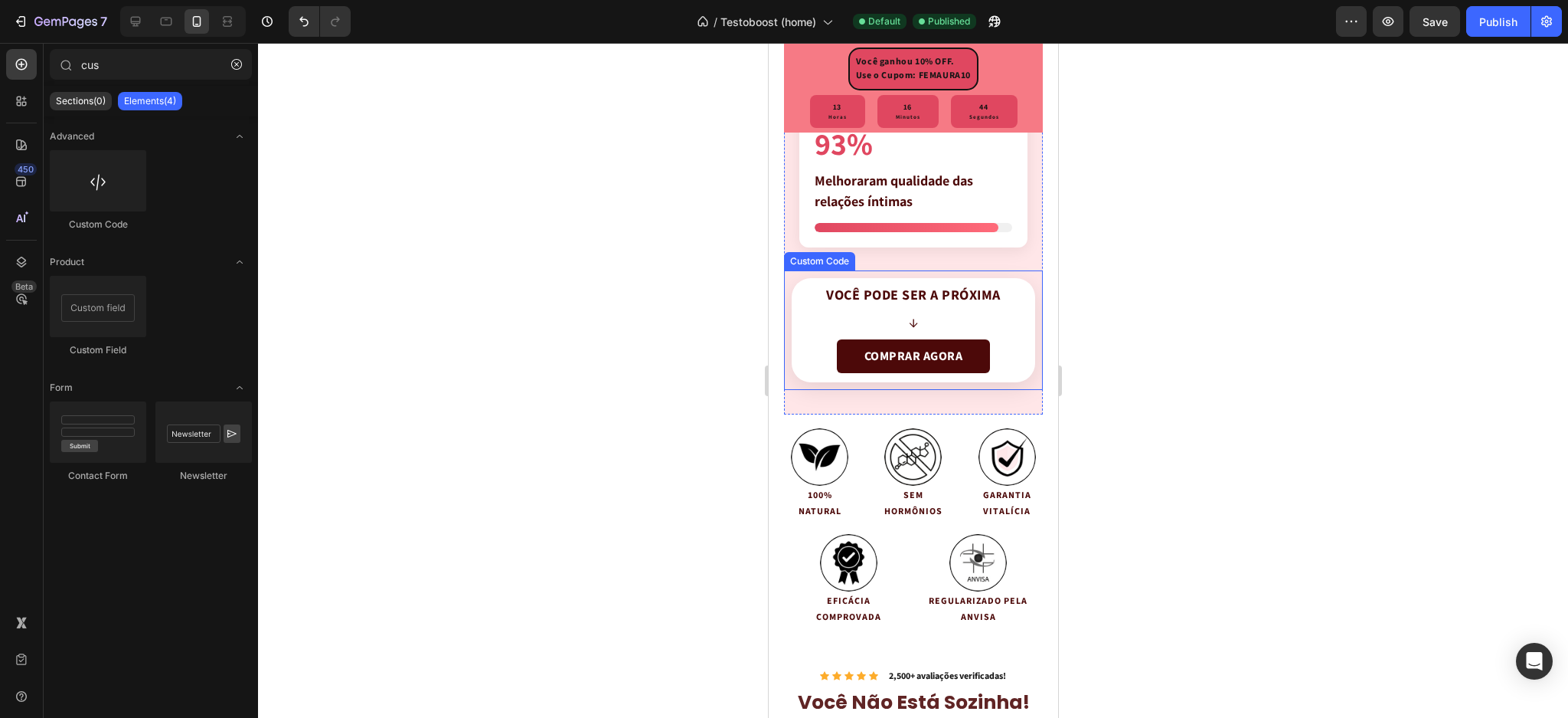
scroll to position [4346, 0]
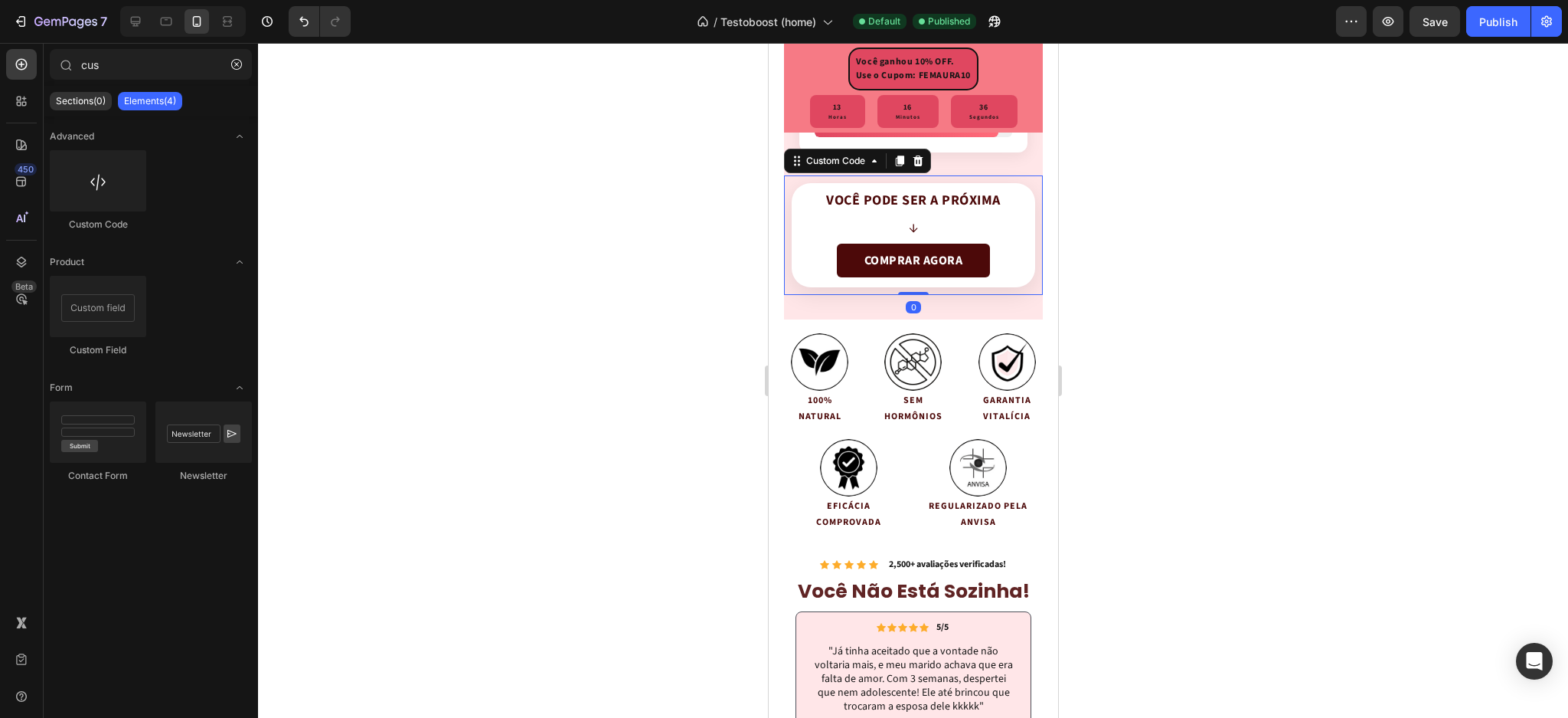
click at [956, 255] on link "COMPRAR AGORA" at bounding box center [913, 260] width 153 height 34
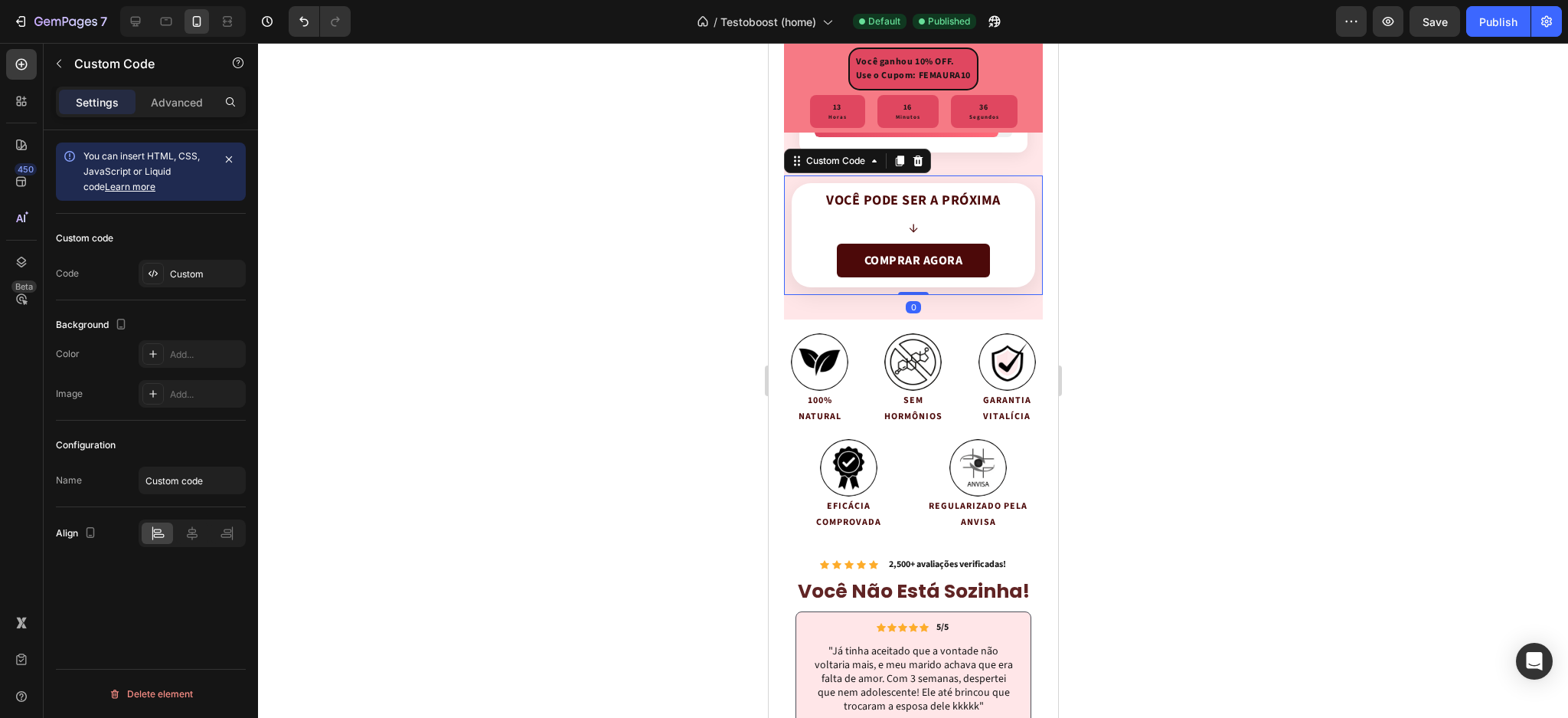
click at [956, 255] on link "COMPRAR AGORA" at bounding box center [913, 260] width 153 height 34
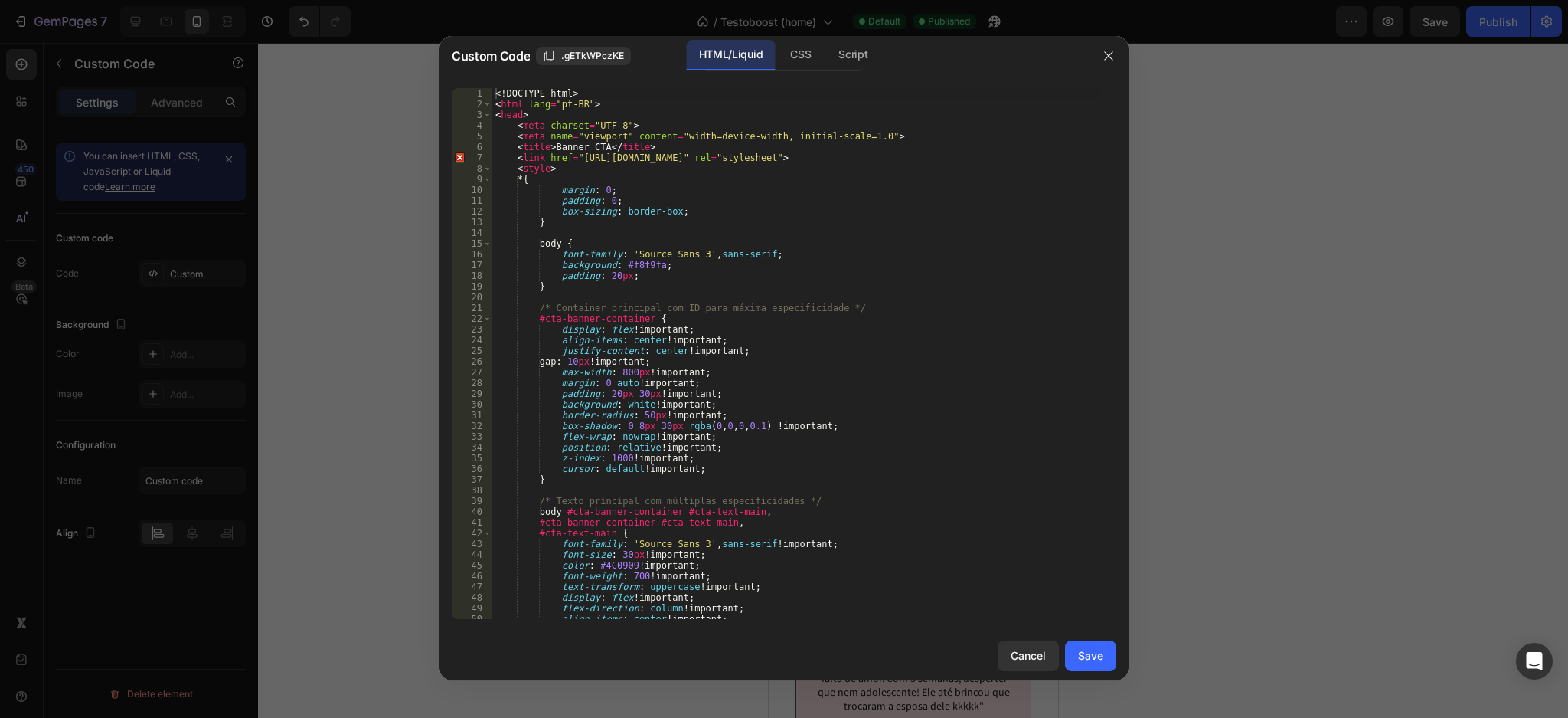
click at [748, 256] on div "<! DOCTYPE html > < html lang = "pt-BR" > < head > < meta charset = "UTF-8" > <…" at bounding box center [796, 364] width 609 height 553
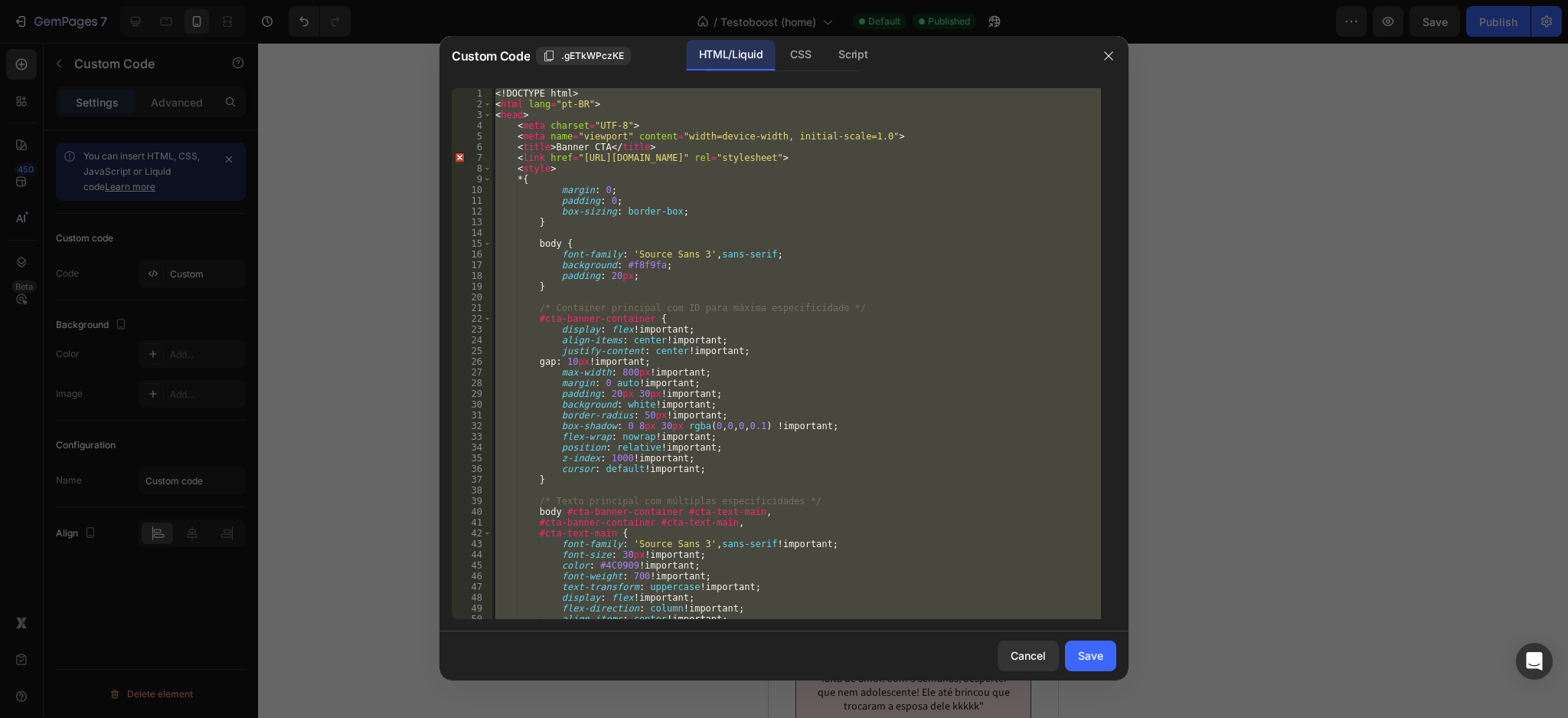
type textarea "</html>"
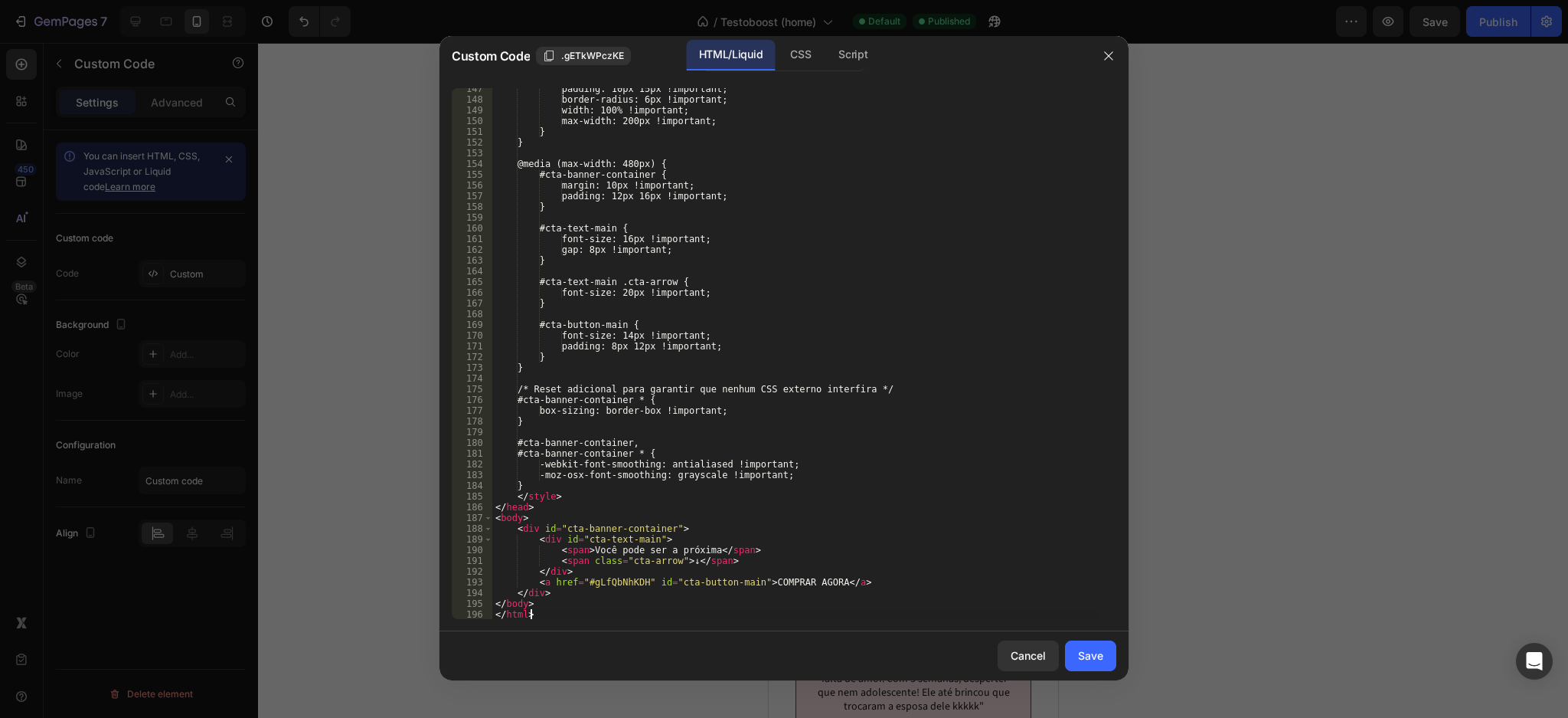
scroll to position [1570, 0]
click at [1092, 653] on div "Save" at bounding box center [1091, 655] width 25 height 16
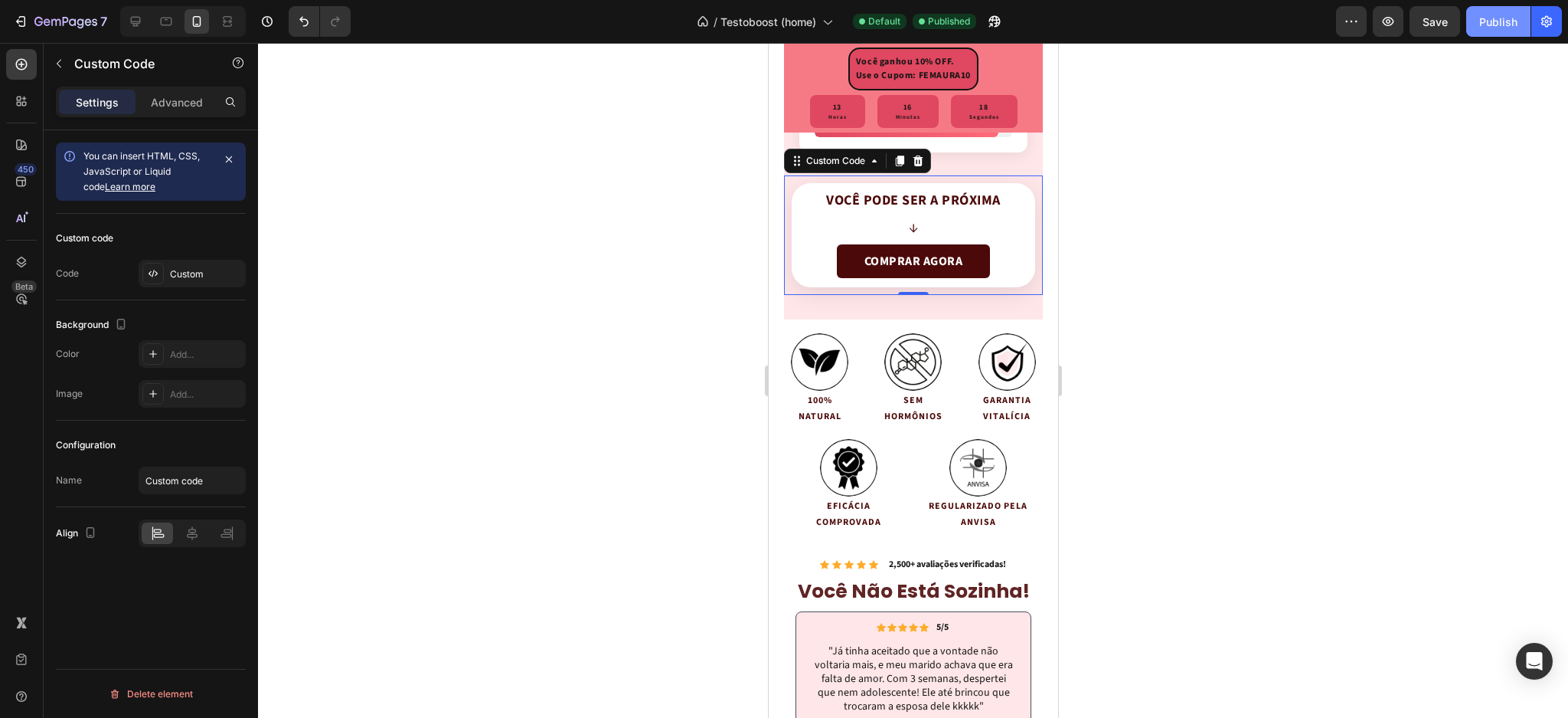
click at [1514, 18] on div "Publish" at bounding box center [1498, 21] width 38 height 16
click at [1514, 18] on button "Publish" at bounding box center [1498, 21] width 64 height 31
click at [925, 228] on div "Você pode ser a próxima ↓" at bounding box center [913, 214] width 174 height 45
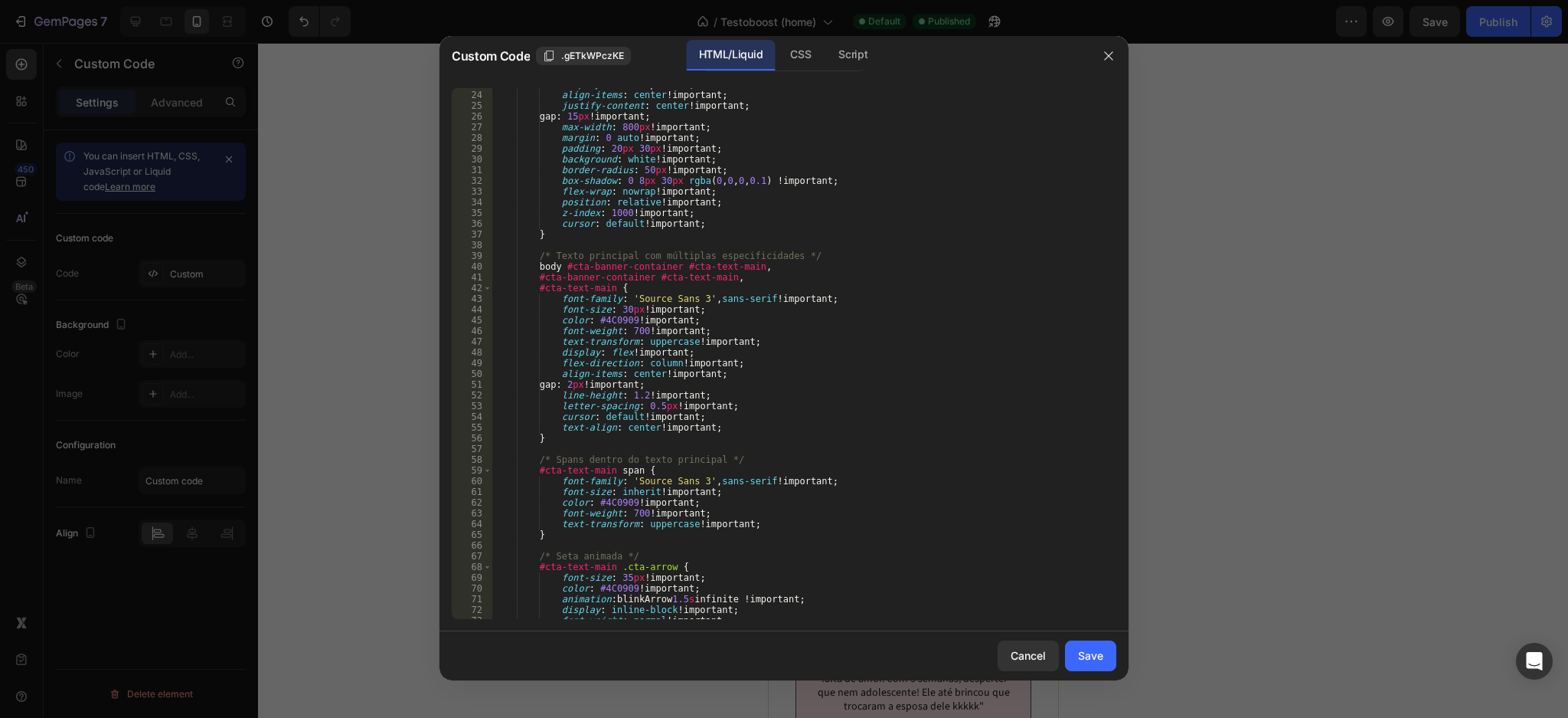
scroll to position [245, 0]
type textarea "#cta-banner-container #cta-text-main,"
click at [919, 274] on div "display : flex !important ; align-items : center !important ; justify-content :…" at bounding box center [796, 355] width 609 height 553
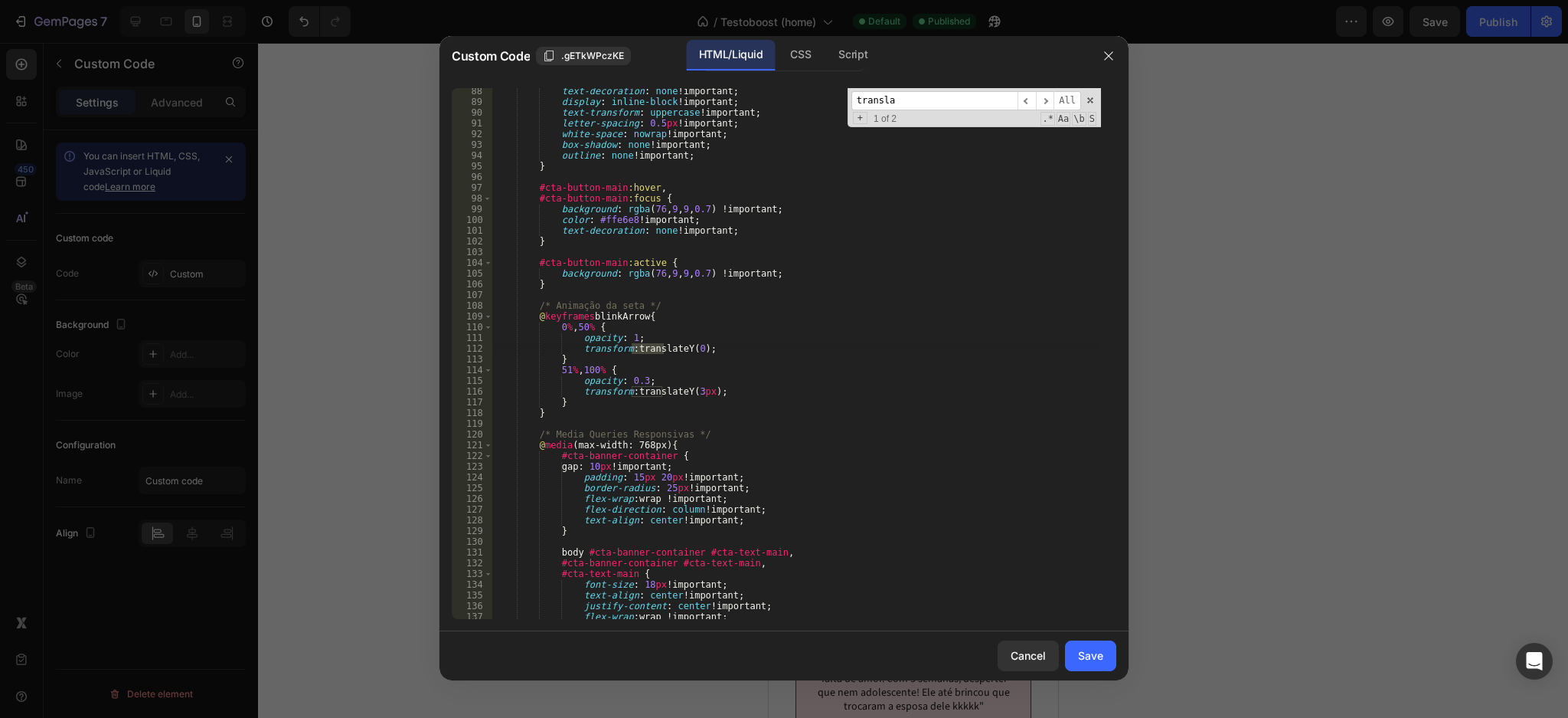
scroll to position [935, 0]
drag, startPoint x: 937, startPoint y: 92, endPoint x: 799, endPoint y: 88, distance: 138.1
click at [799, 88] on div "text-decoration : none !important ; display : inline-block !important ; text-tr…" at bounding box center [796, 352] width 609 height 531
type input "o"
type input "hover"
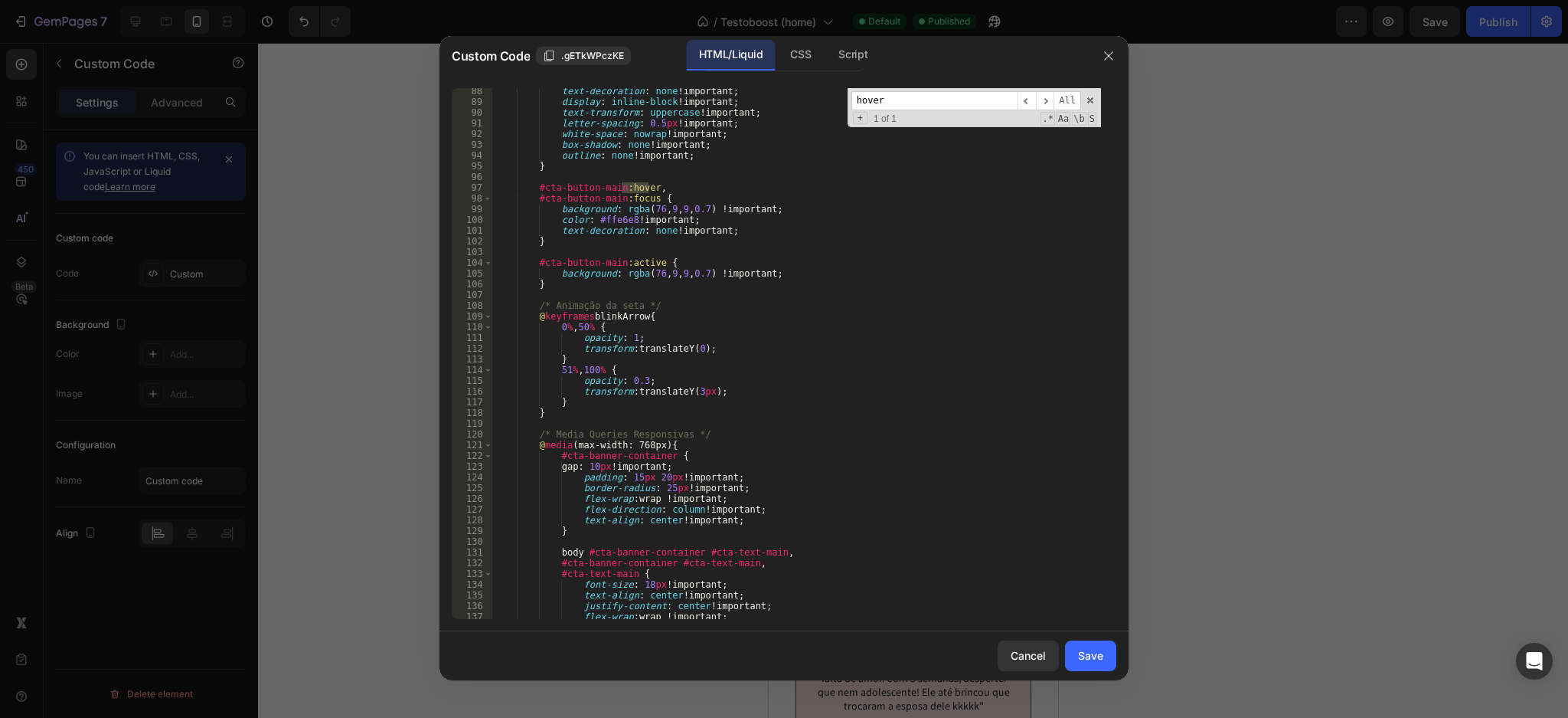
type textarea "#cta-button-main:hover,"
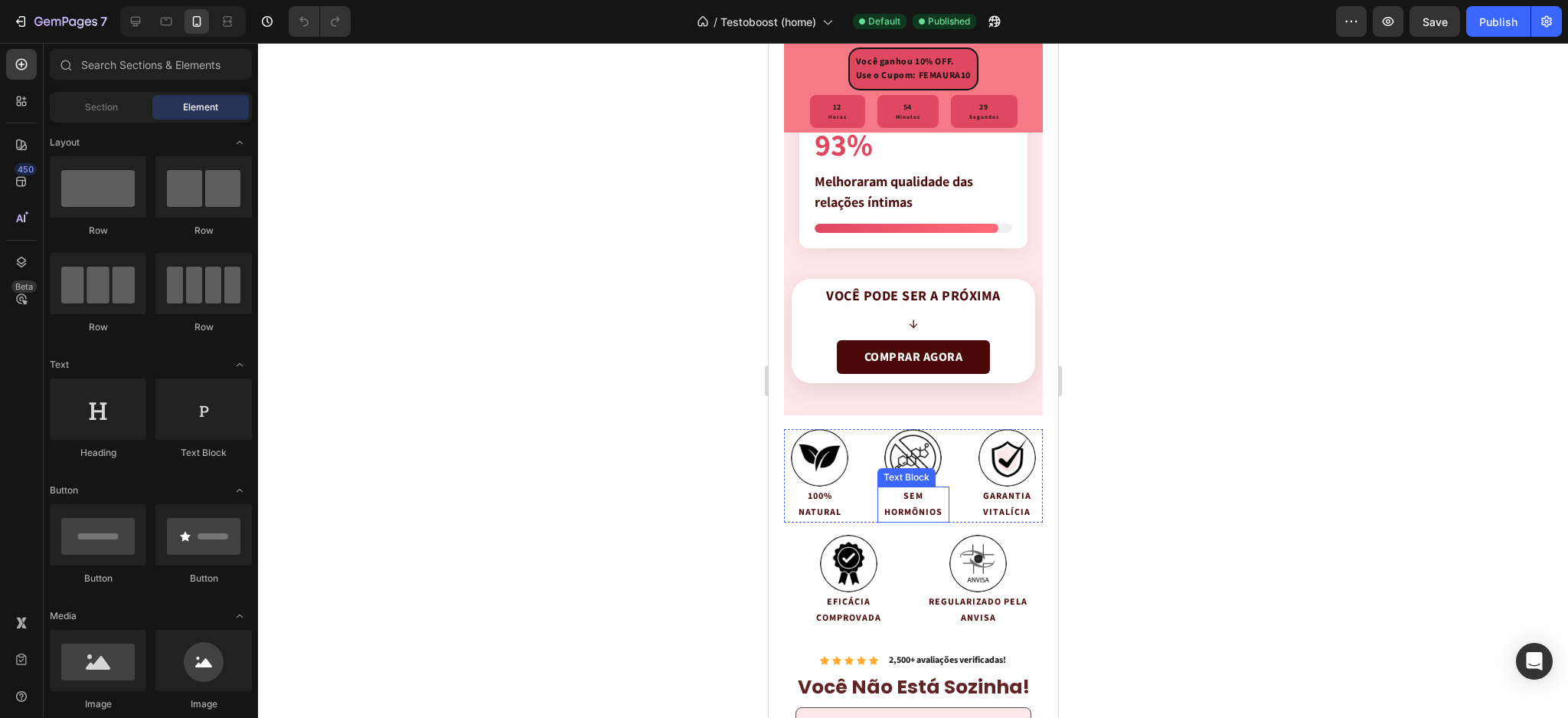
scroll to position [4290, 0]
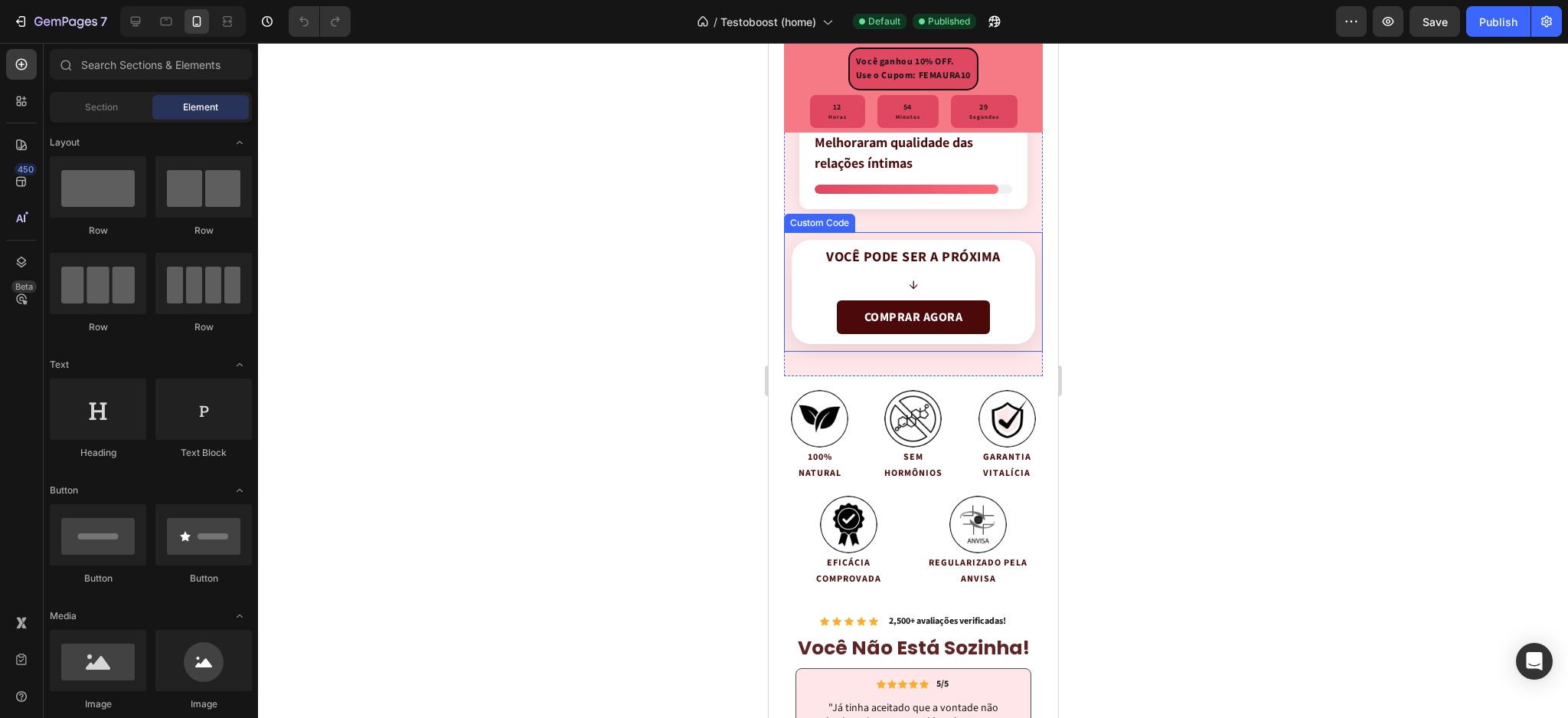
click at [912, 303] on link "COMPRAR AGORA" at bounding box center [913, 317] width 153 height 34
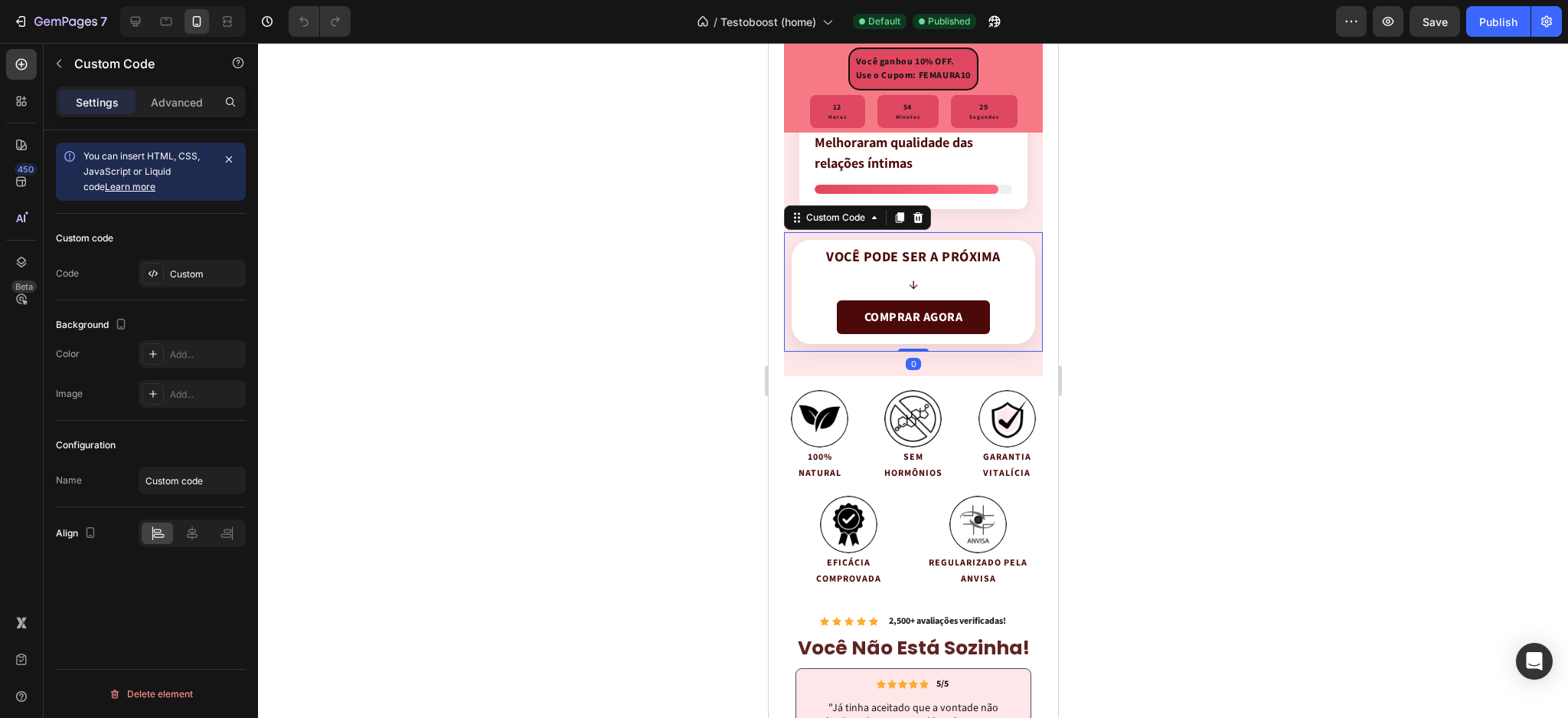
click at [912, 303] on link "COMPRAR AGORA" at bounding box center [913, 317] width 153 height 34
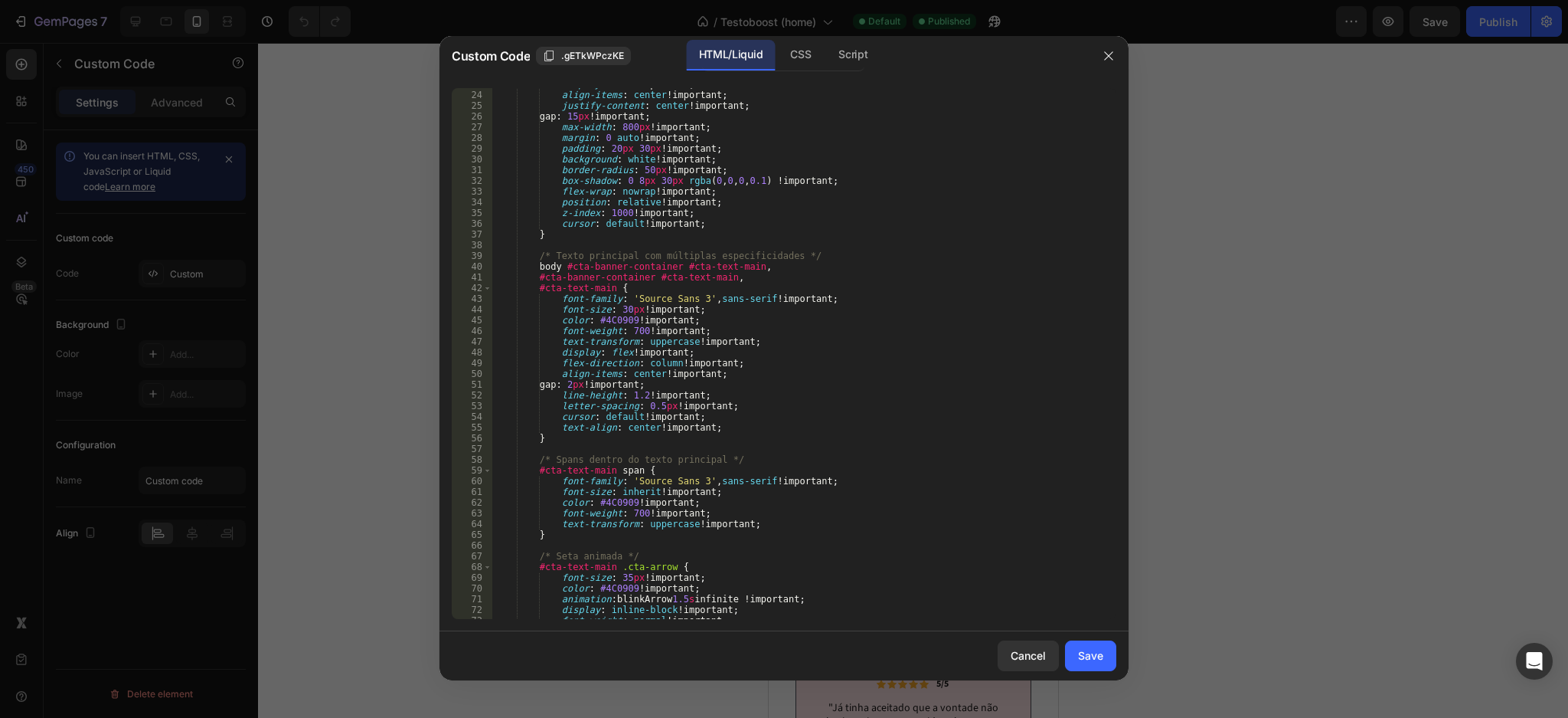
scroll to position [307, 0]
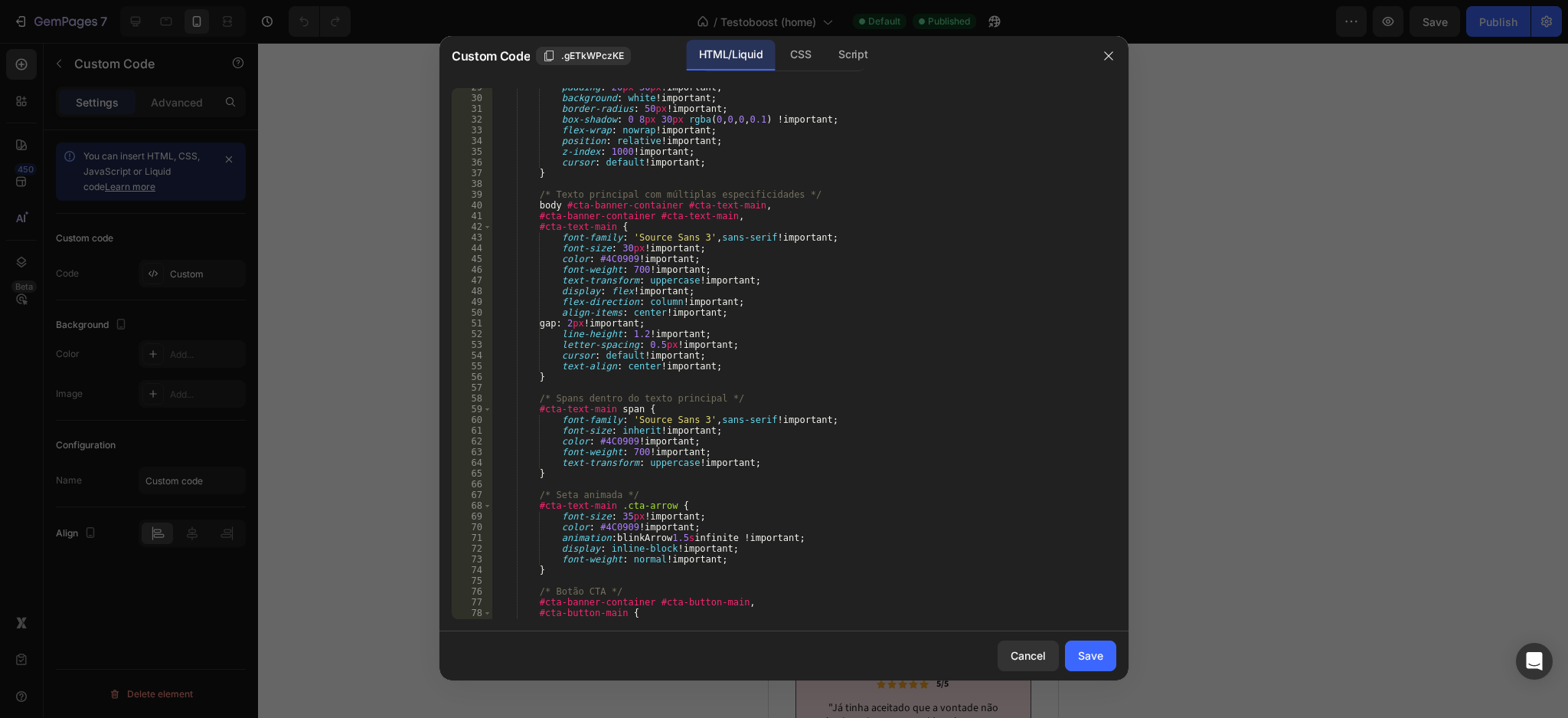
click at [834, 376] on div "padding : 20 px 30 px !important ; background : white !important ; border-radiu…" at bounding box center [796, 358] width 609 height 553
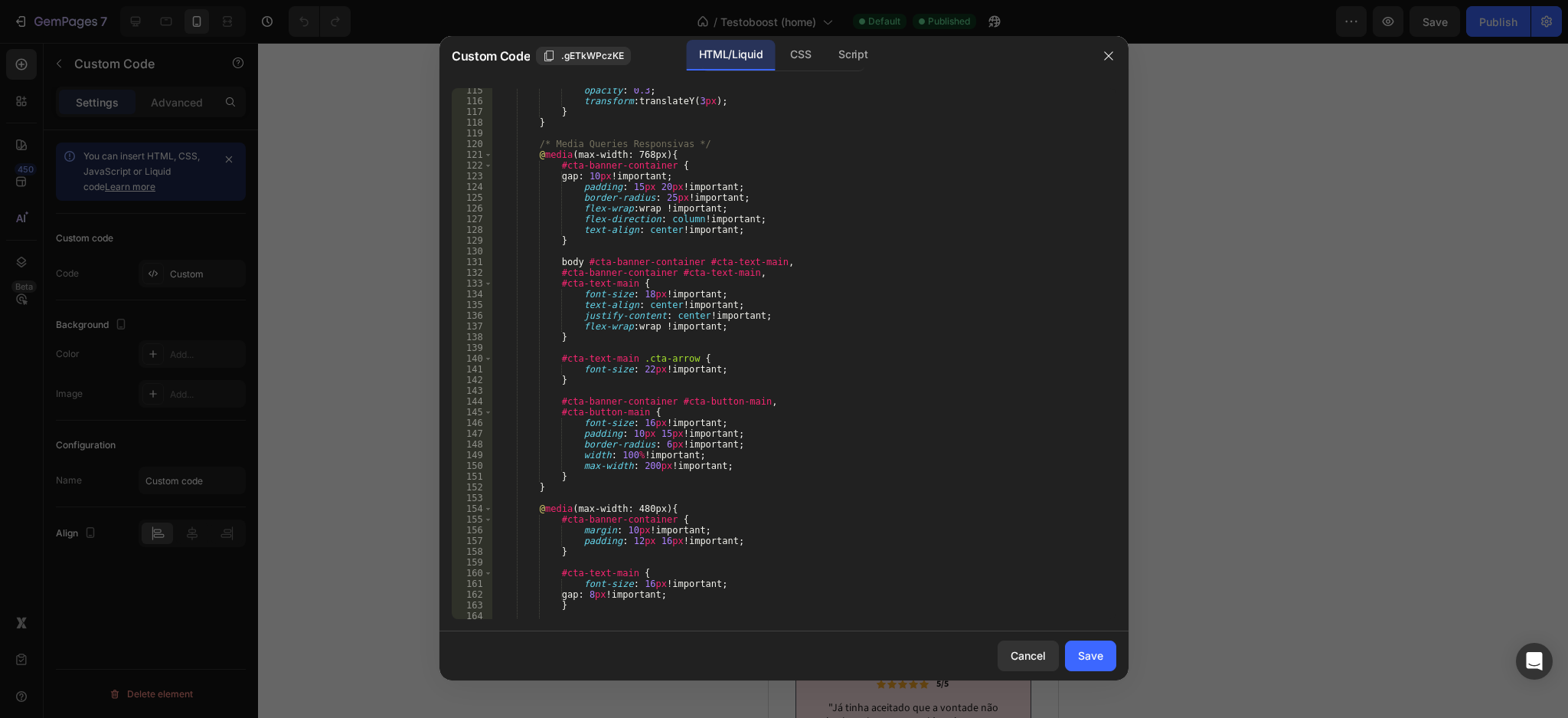
scroll to position [1570, 0]
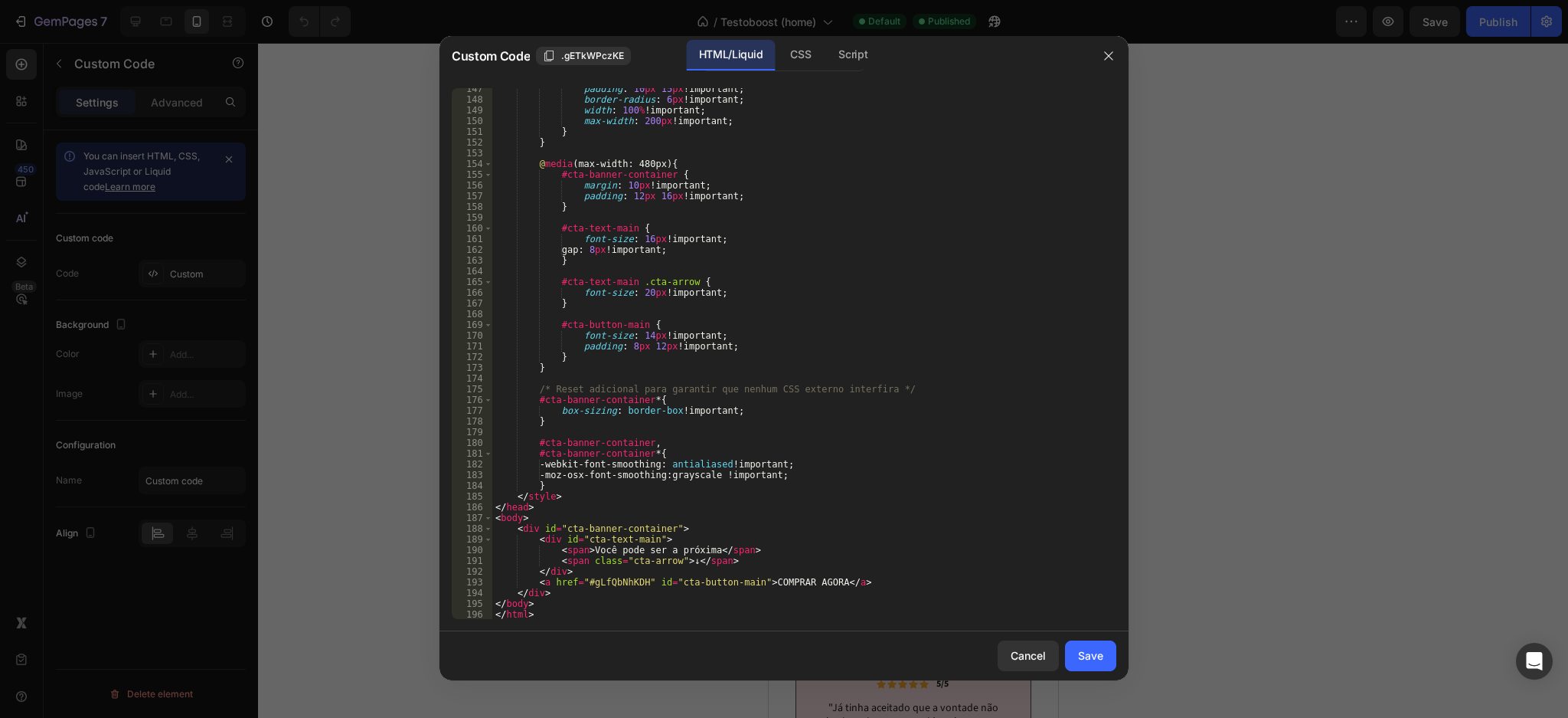
click at [607, 585] on div "padding : 10 px 15 px !important ; border-radius : 6 px !important ; width : 10…" at bounding box center [796, 360] width 609 height 553
type textarea "<a href="#gLfQbNhKDH" id="cta-button-main">COMPRAR AGORA</a>"
click at [607, 585] on div "padding : 10 px 15 px !important ; border-radius : 6 px !important ; width : 10…" at bounding box center [796, 360] width 609 height 553
click at [1007, 647] on button "Cancel" at bounding box center [1028, 656] width 62 height 31
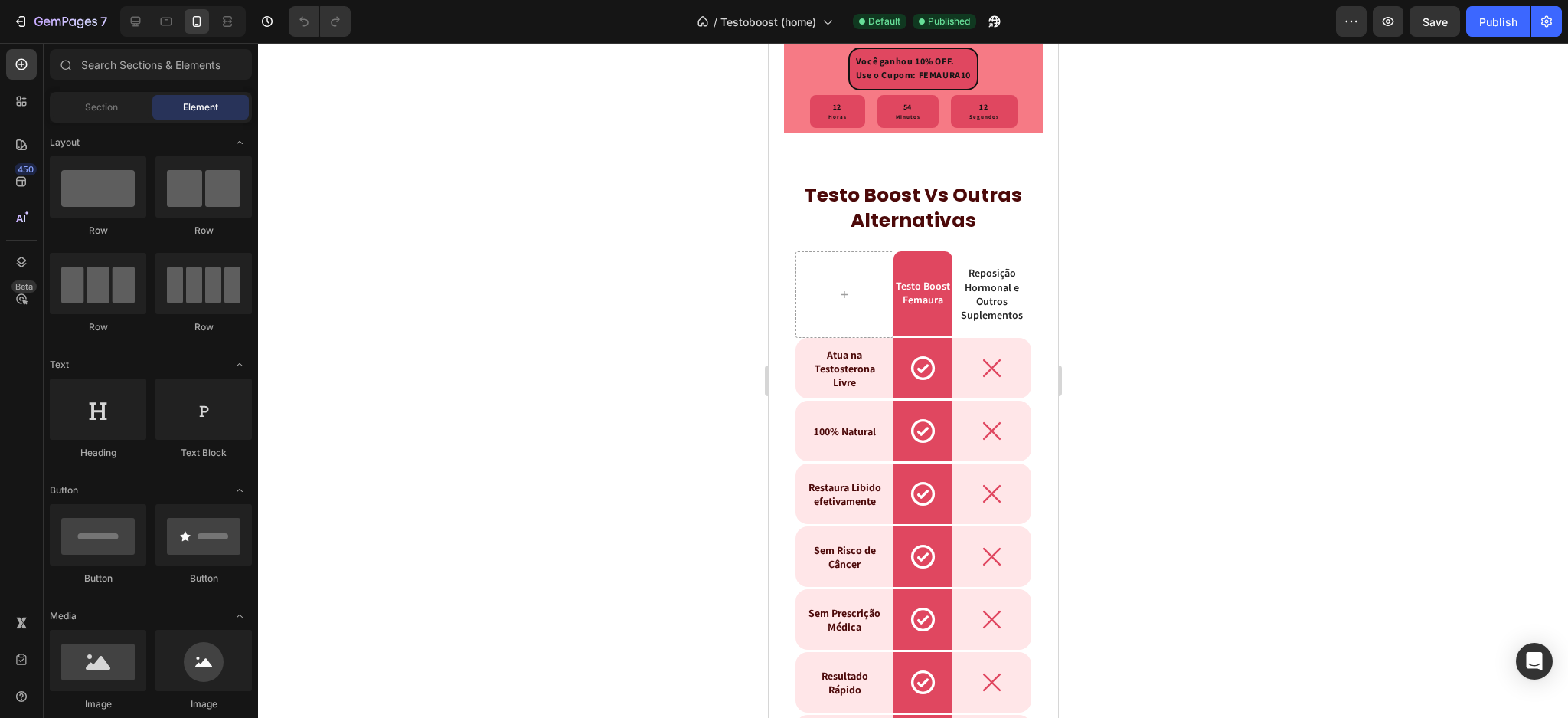
scroll to position [5511, 0]
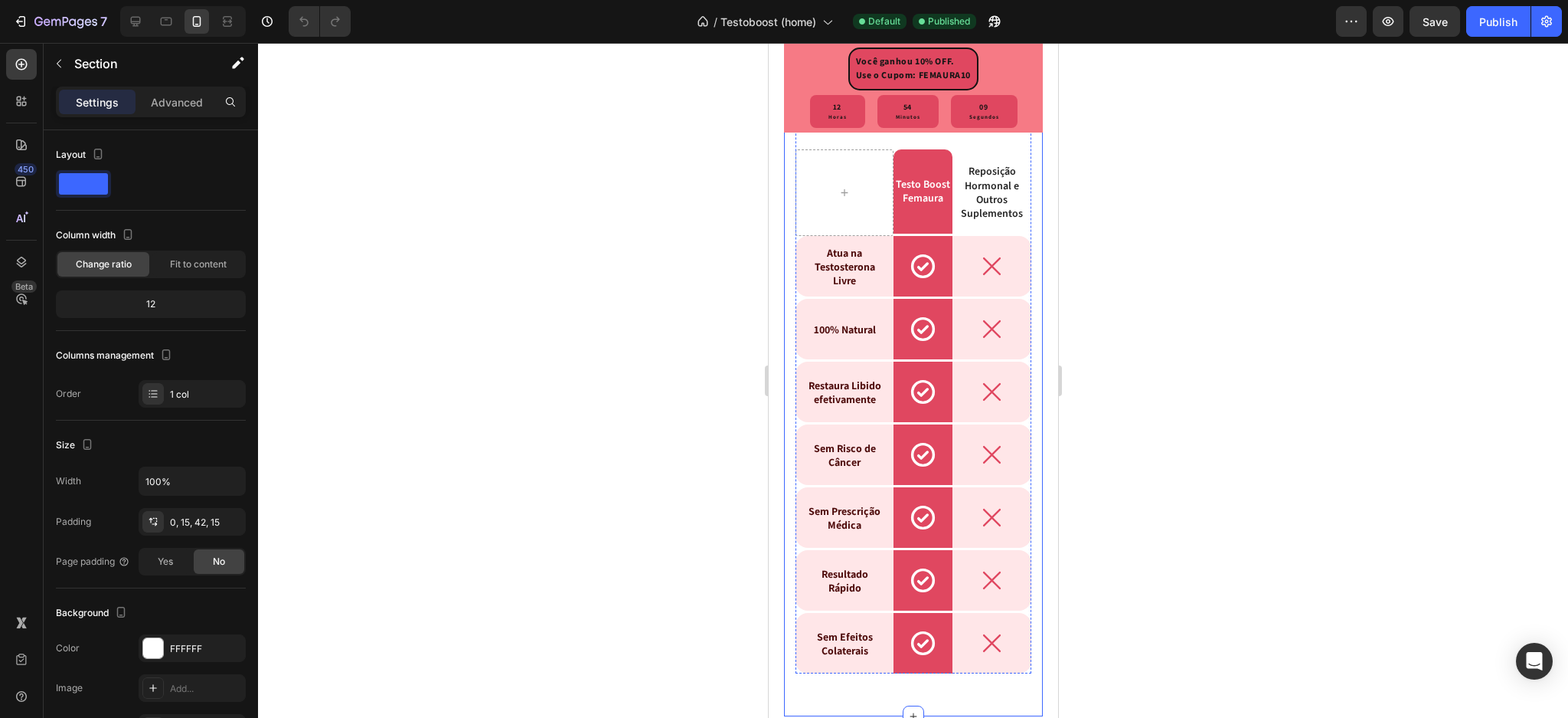
scroll to position [6226, 0]
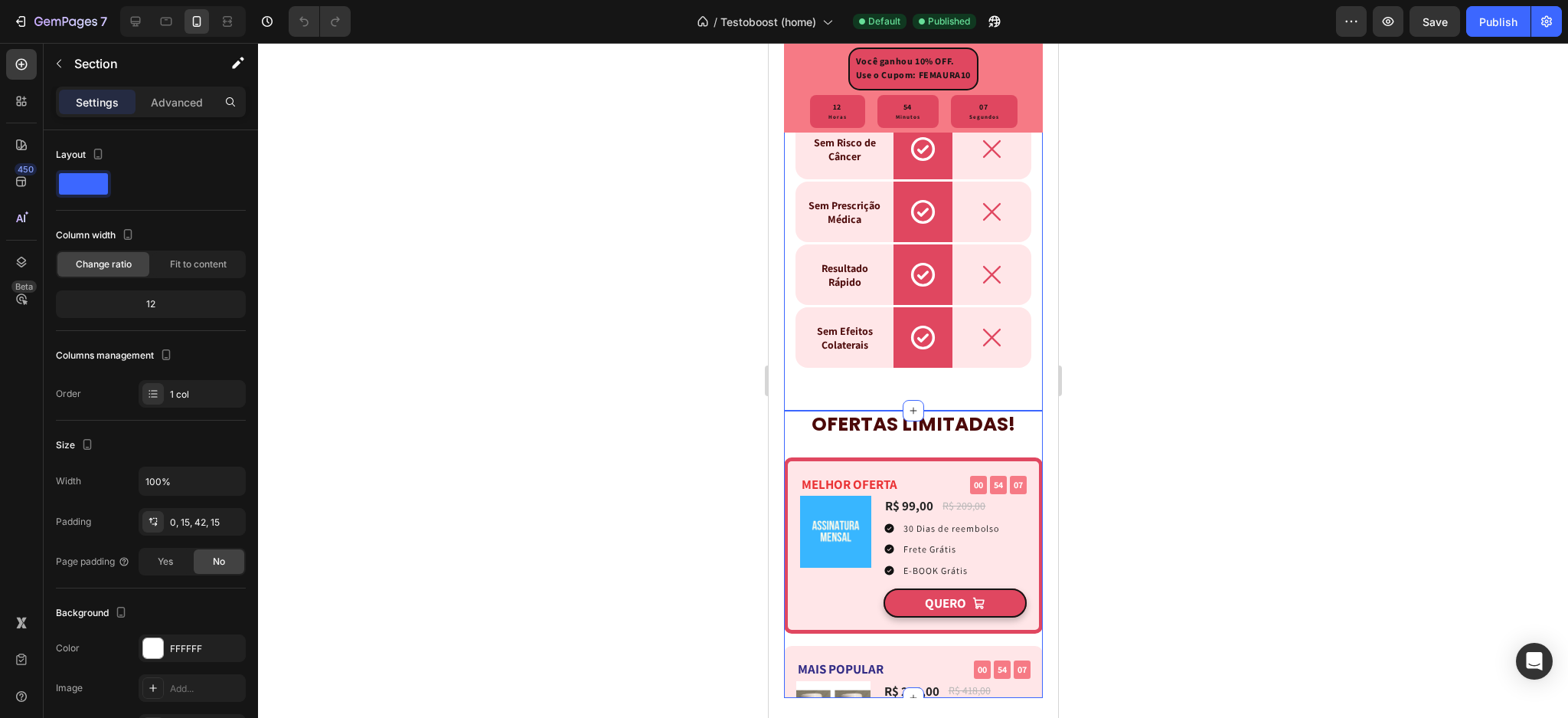
click at [789, 455] on div "OFERTAS LIMITADAS! Heading MELHOR OFERTA Text block 00 54 07 CountDown Timer Ro…" at bounding box center [913, 688] width 259 height 557
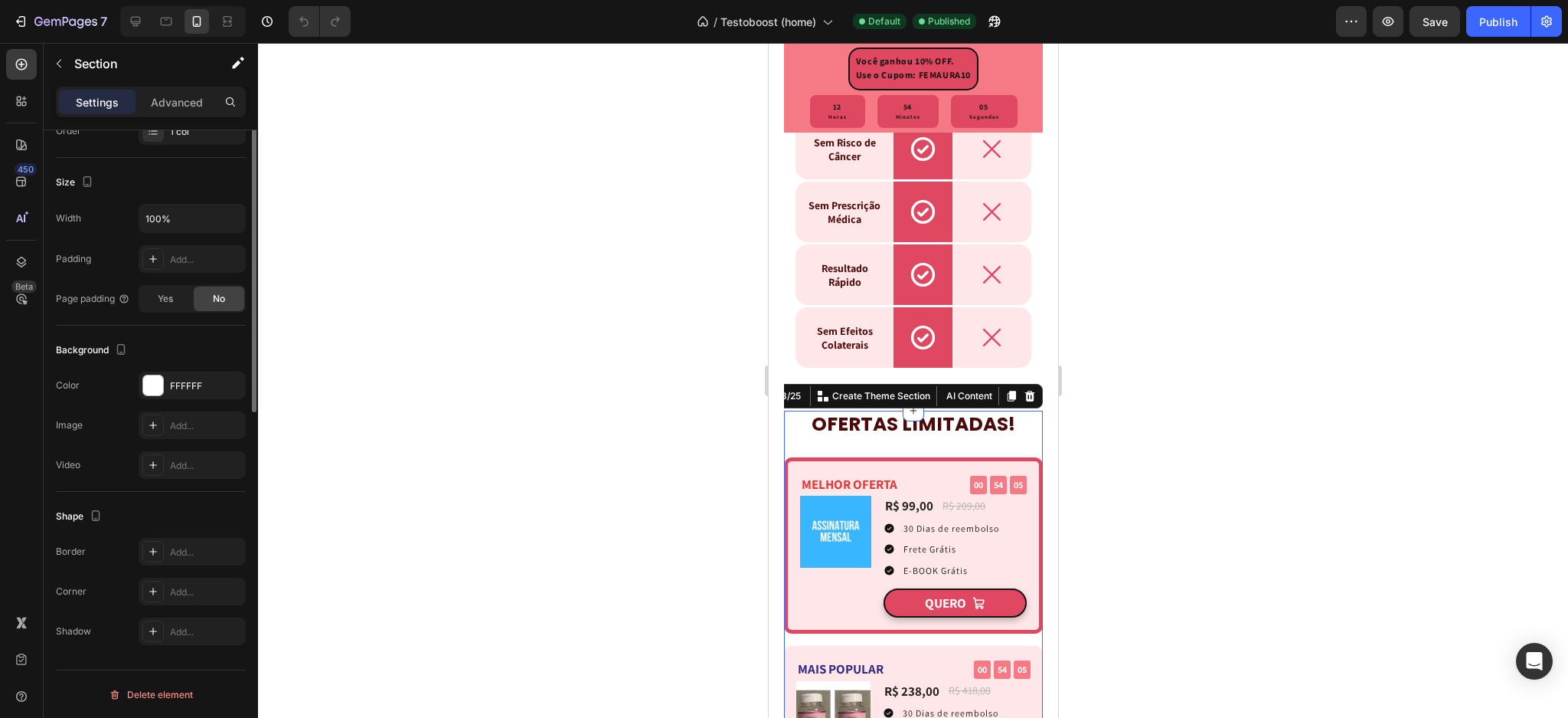
scroll to position [0, 0]
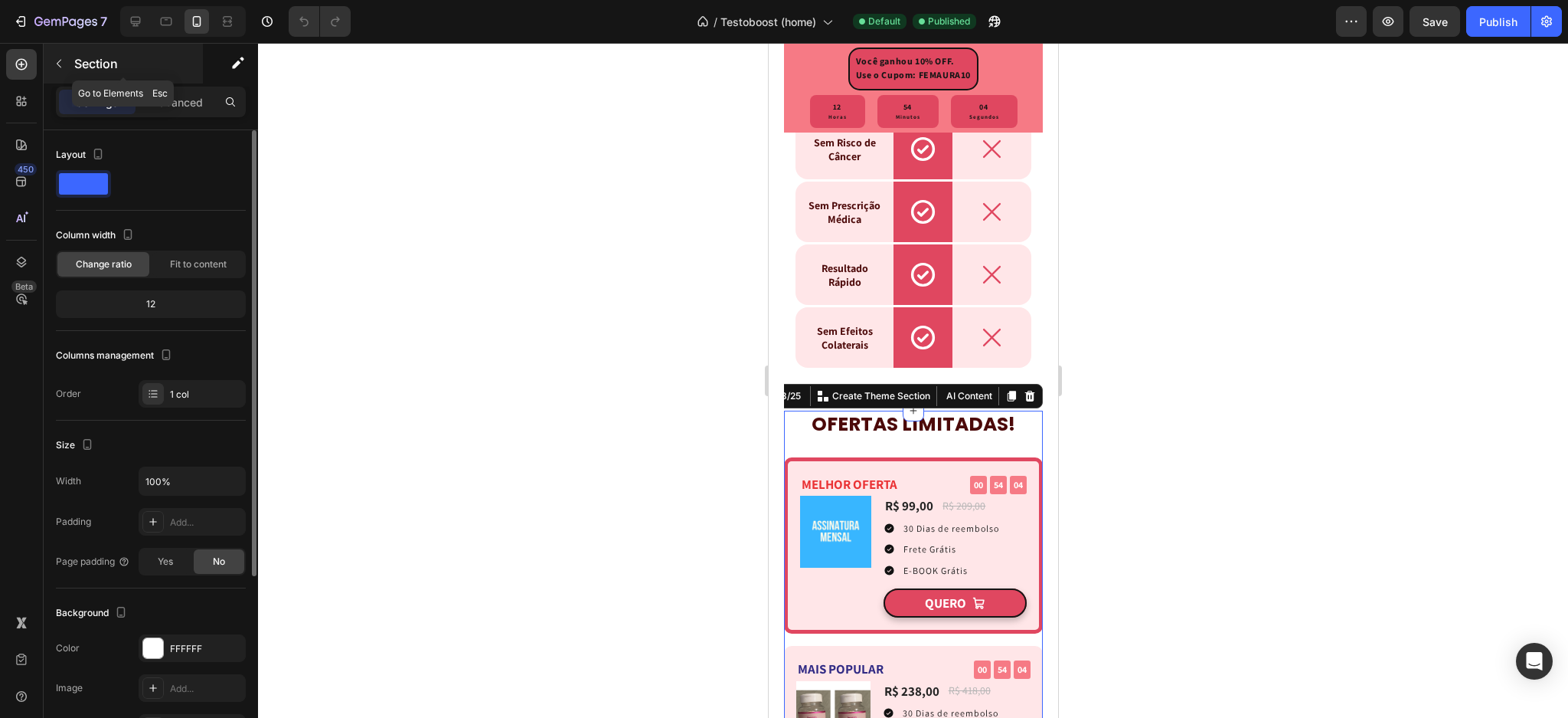
click at [103, 66] on p "Section" at bounding box center [137, 63] width 126 height 19
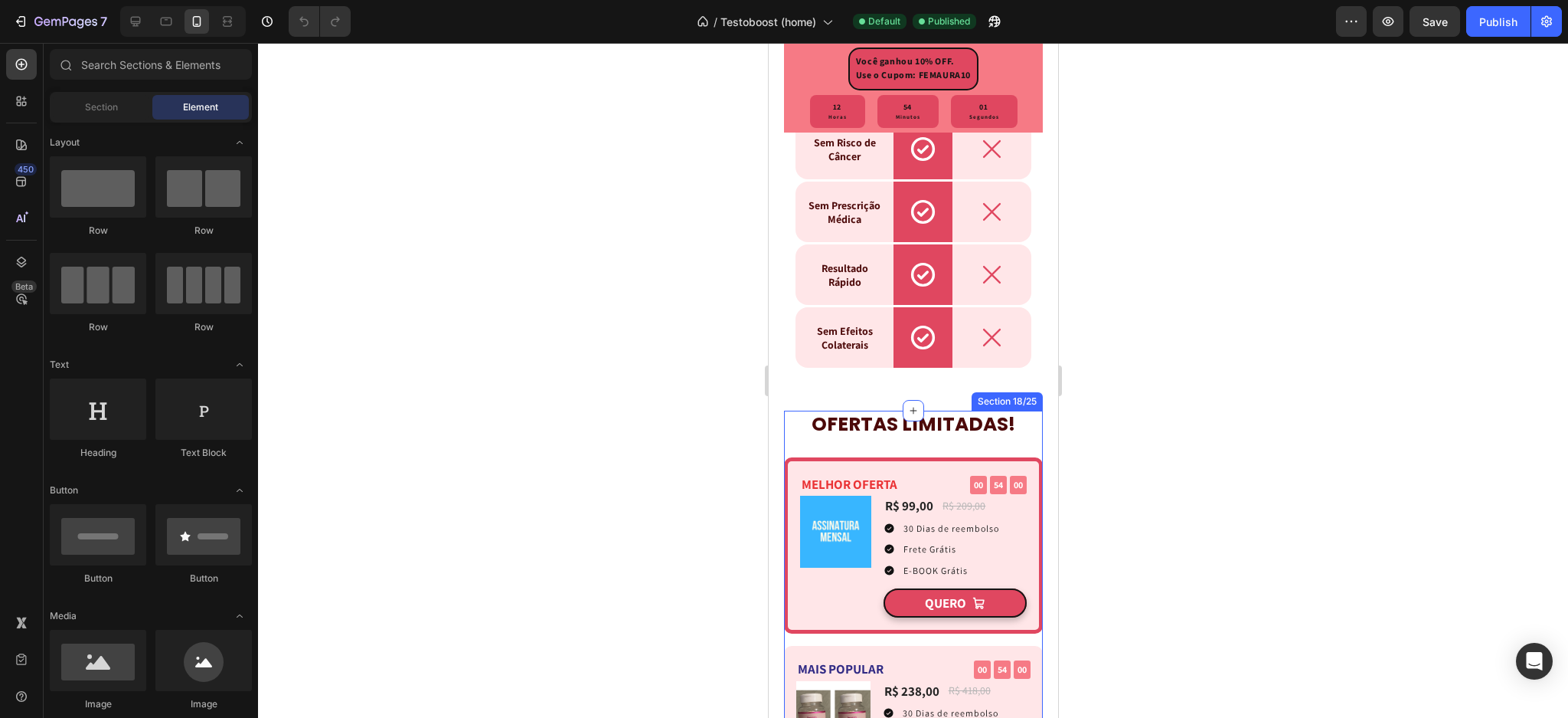
click at [793, 462] on div "OFERTAS LIMITADAS! Heading MELHOR OFERTA Text block 00 54 00 CountDown Timer Ro…" at bounding box center [913, 688] width 259 height 557
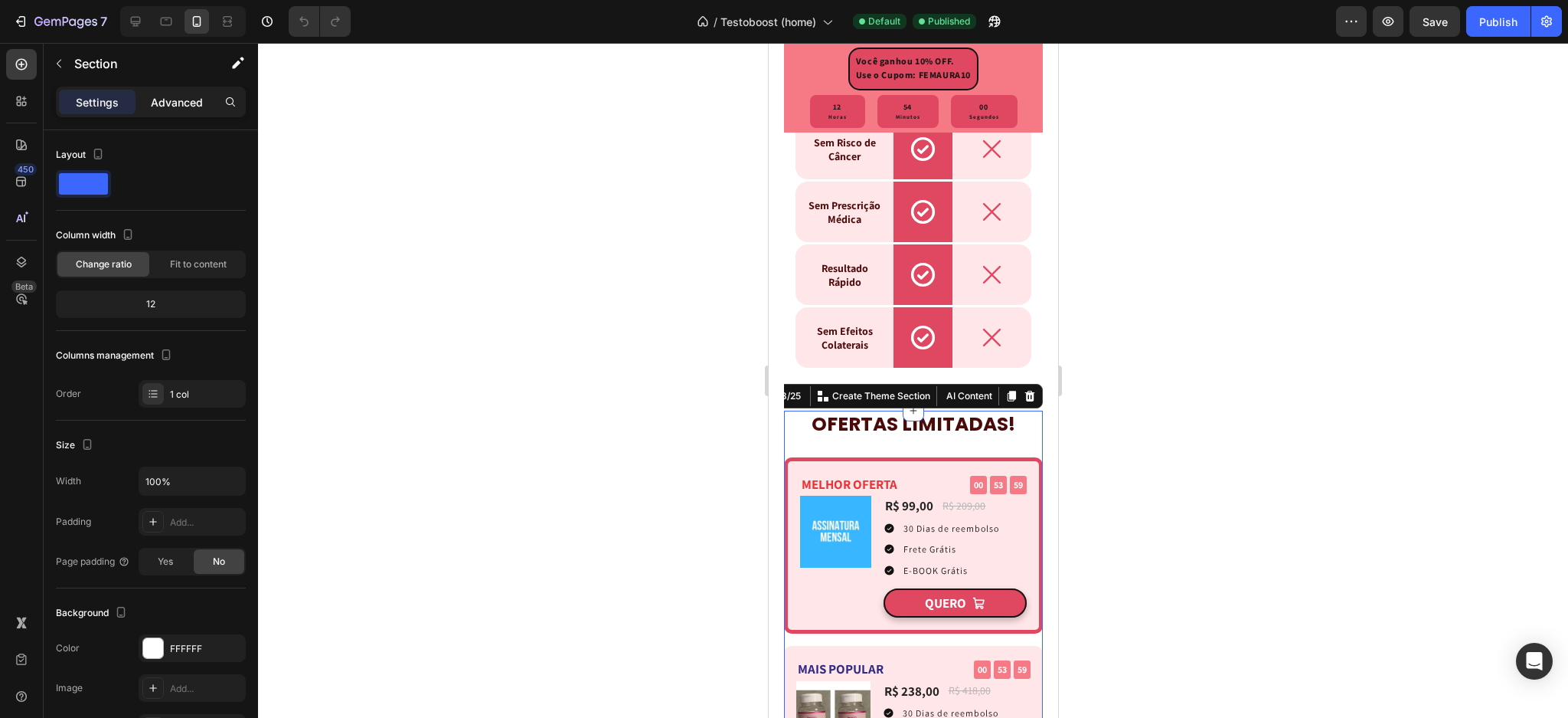
click at [180, 104] on p "Advanced" at bounding box center [177, 102] width 52 height 16
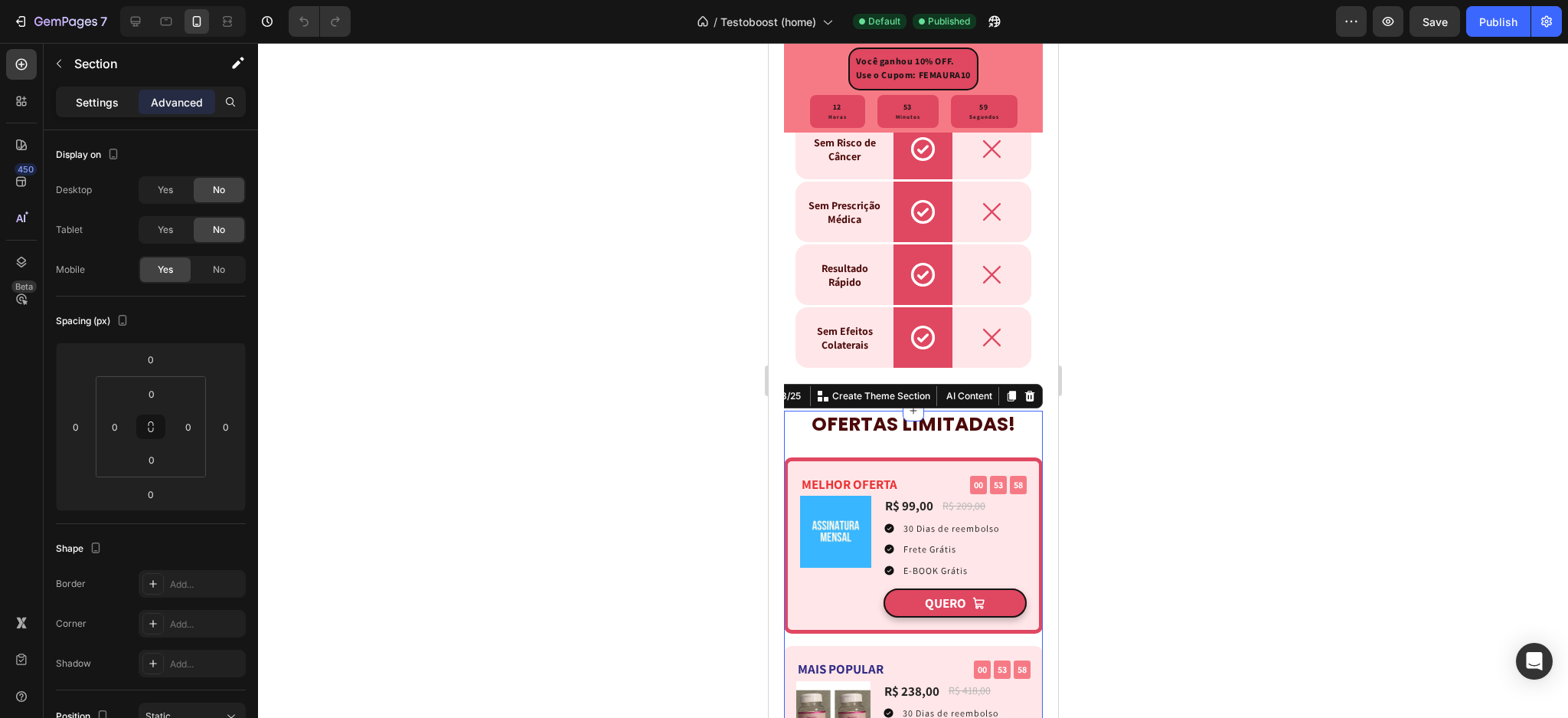
click at [89, 99] on p "Settings" at bounding box center [97, 102] width 43 height 16
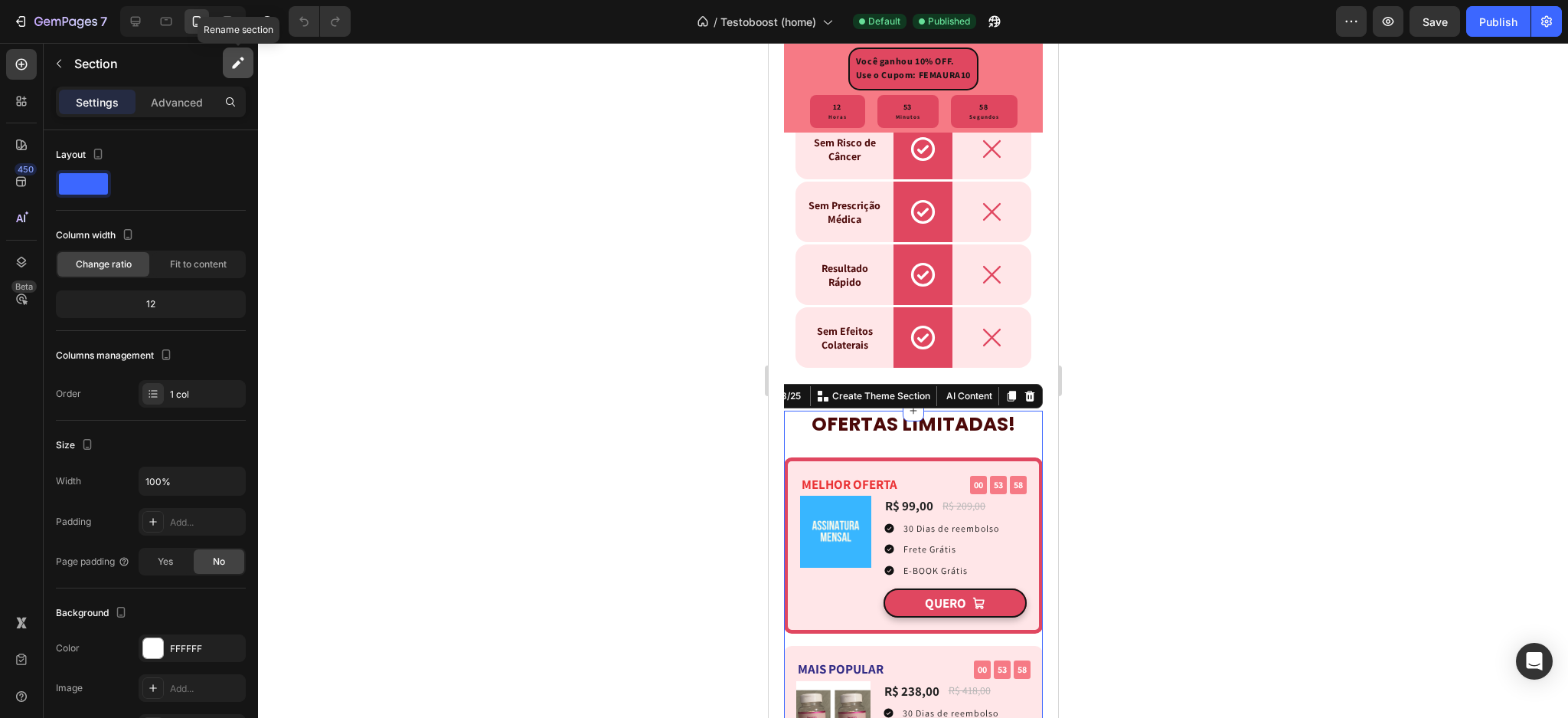
click at [225, 61] on button "button" at bounding box center [238, 62] width 31 height 31
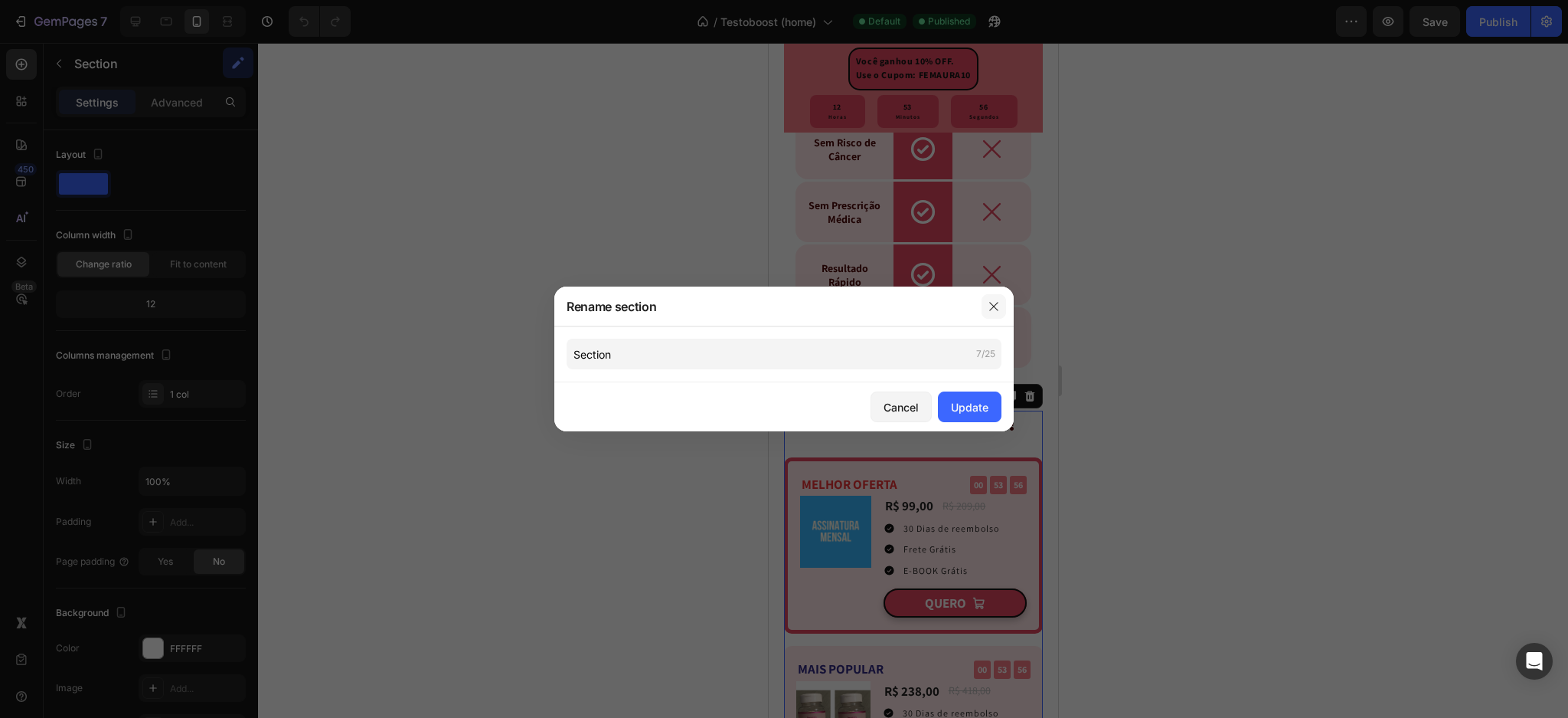
click at [985, 307] on button "button" at bounding box center [994, 306] width 24 height 24
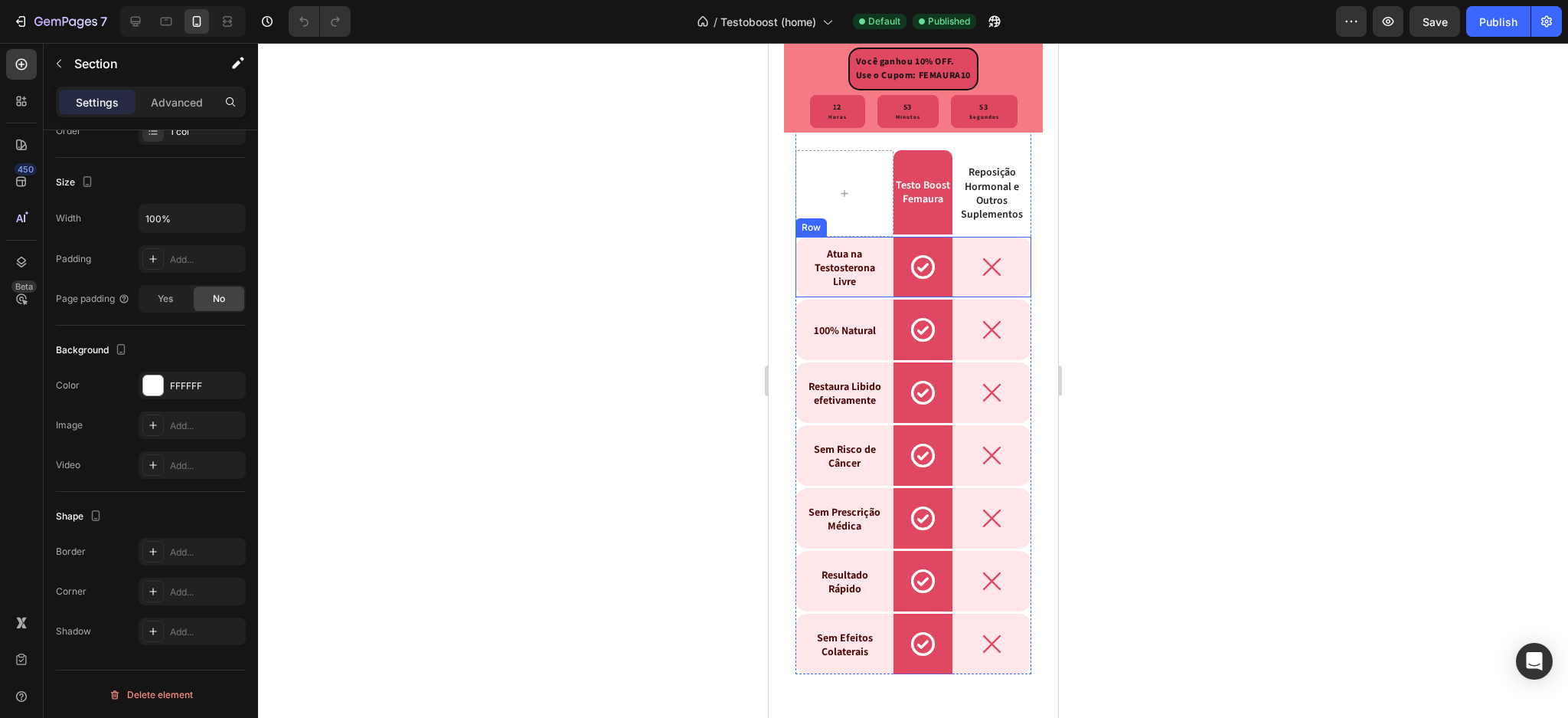
scroll to position [5715, 0]
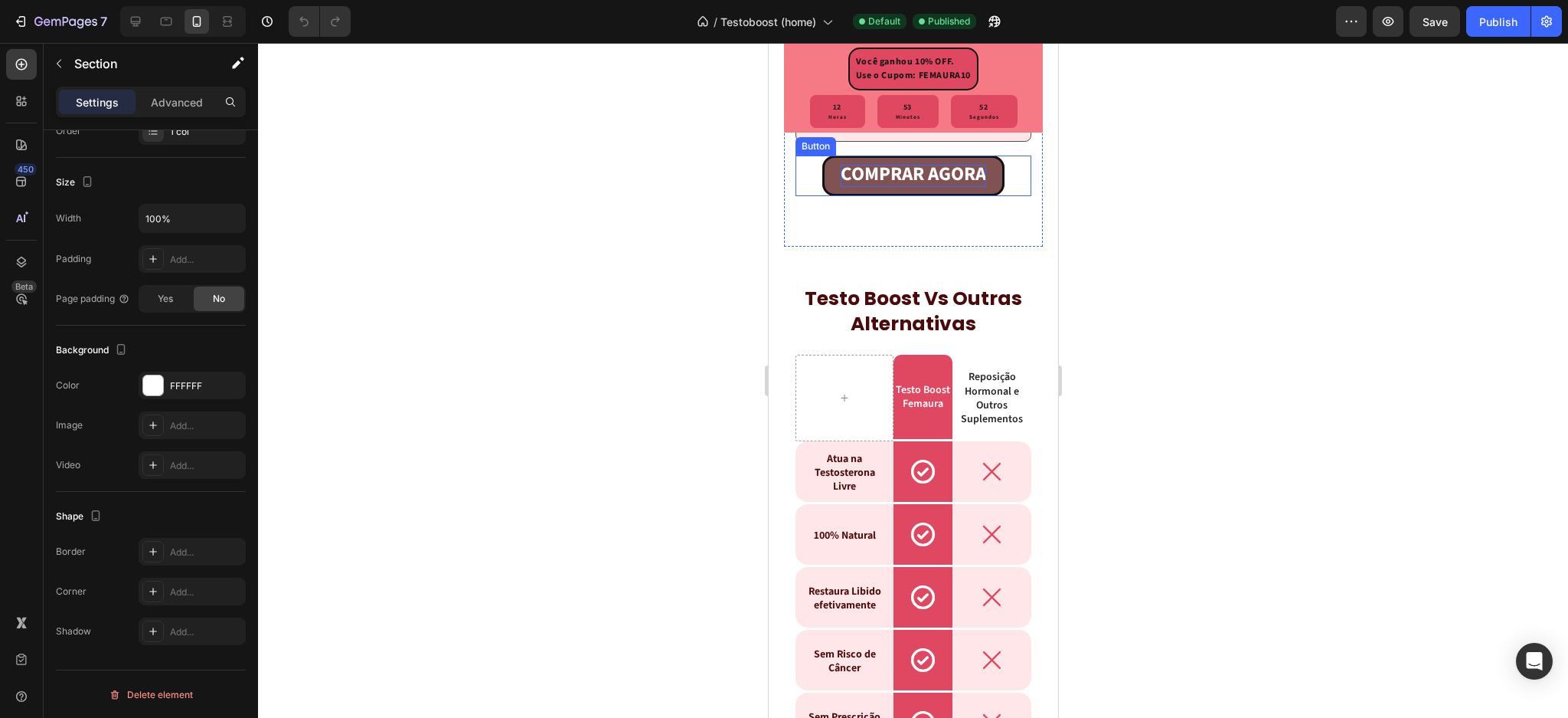
click at [860, 187] on strong "COMPRAR AGORA" at bounding box center [913, 174] width 145 height 28
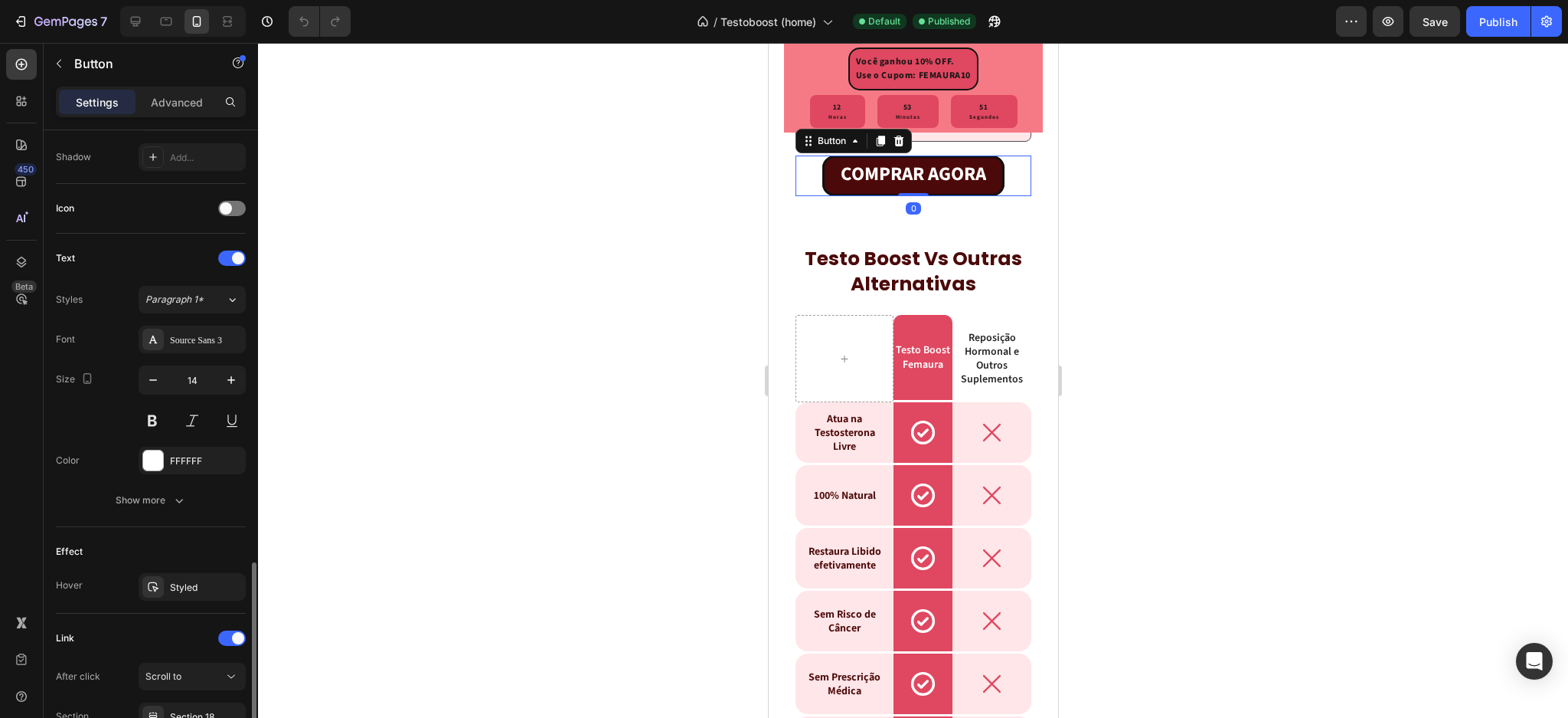
scroll to position [547, 0]
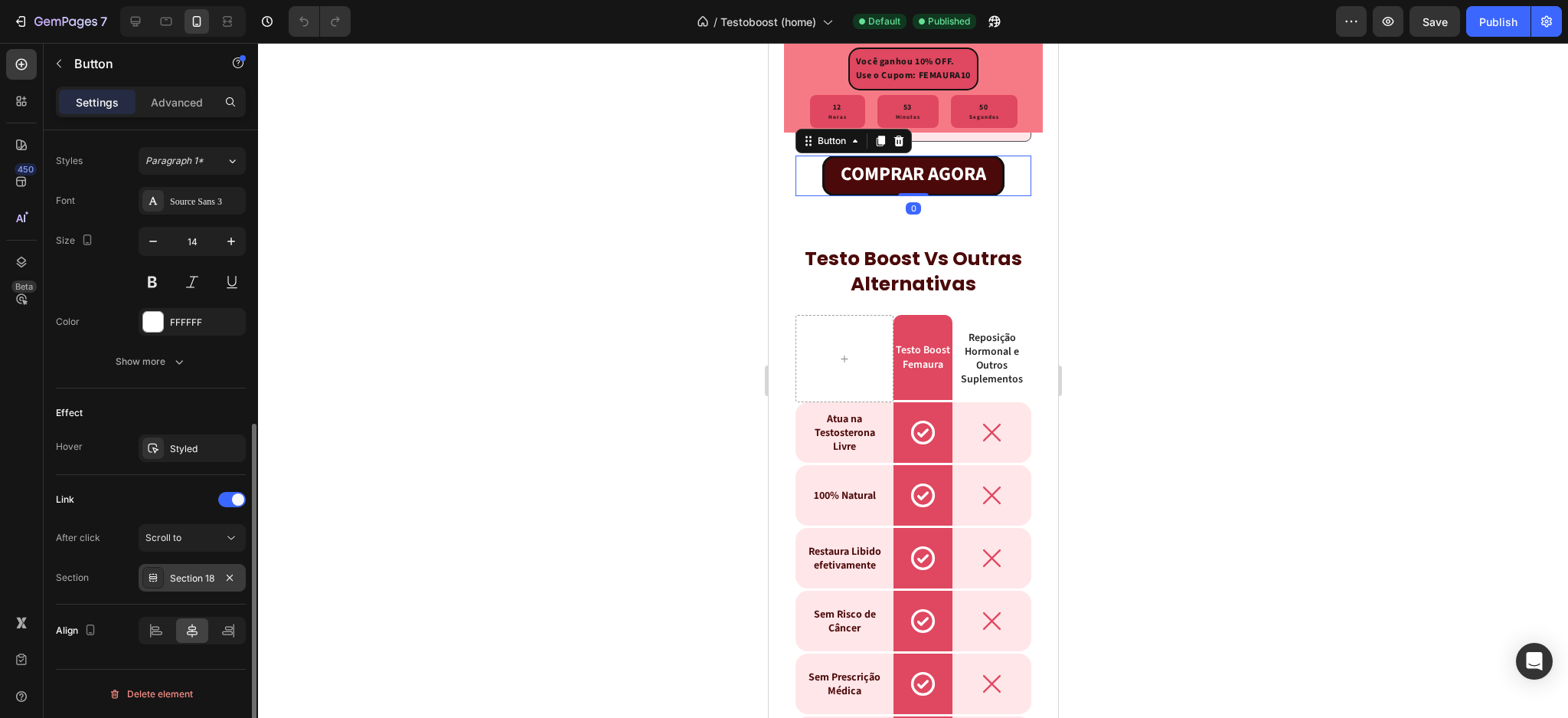
click at [191, 575] on div "Section 18" at bounding box center [192, 578] width 45 height 14
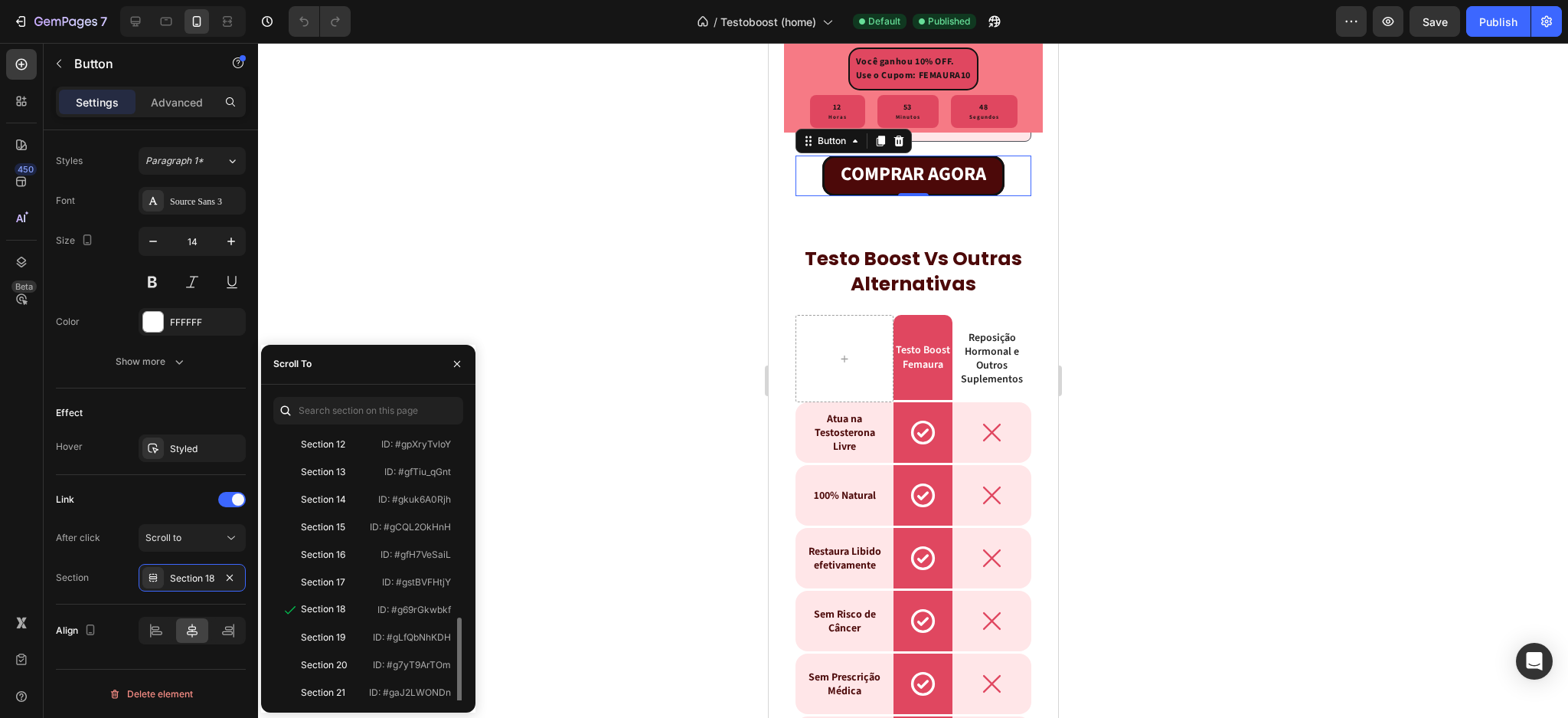
scroll to position [340, 0]
click at [398, 580] on p "ID: #g69rGkwbkf" at bounding box center [414, 575] width 74 height 14
click at [414, 575] on p "ID: #g69rGkwbkf" at bounding box center [414, 575] width 74 height 14
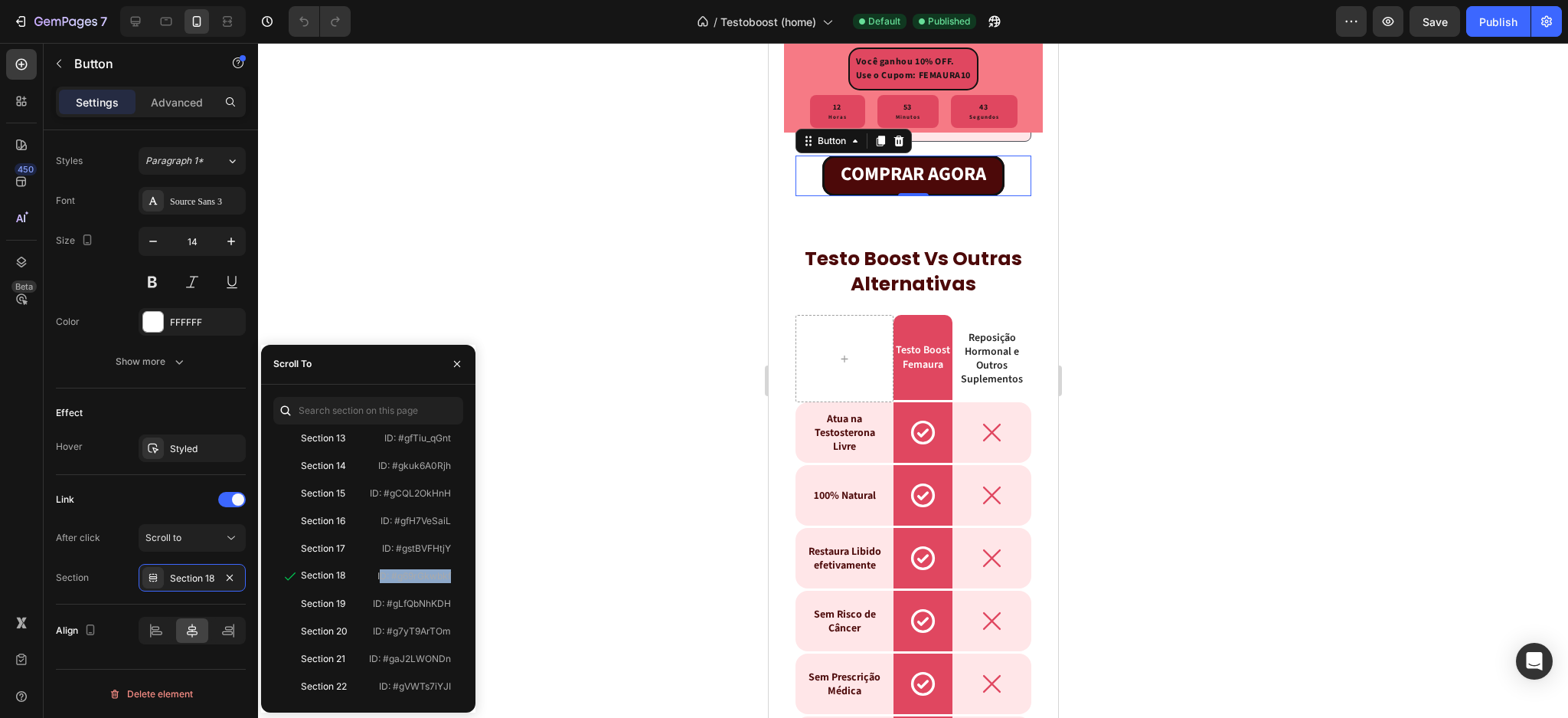
copy p "ID: #g69rGkwbkf"
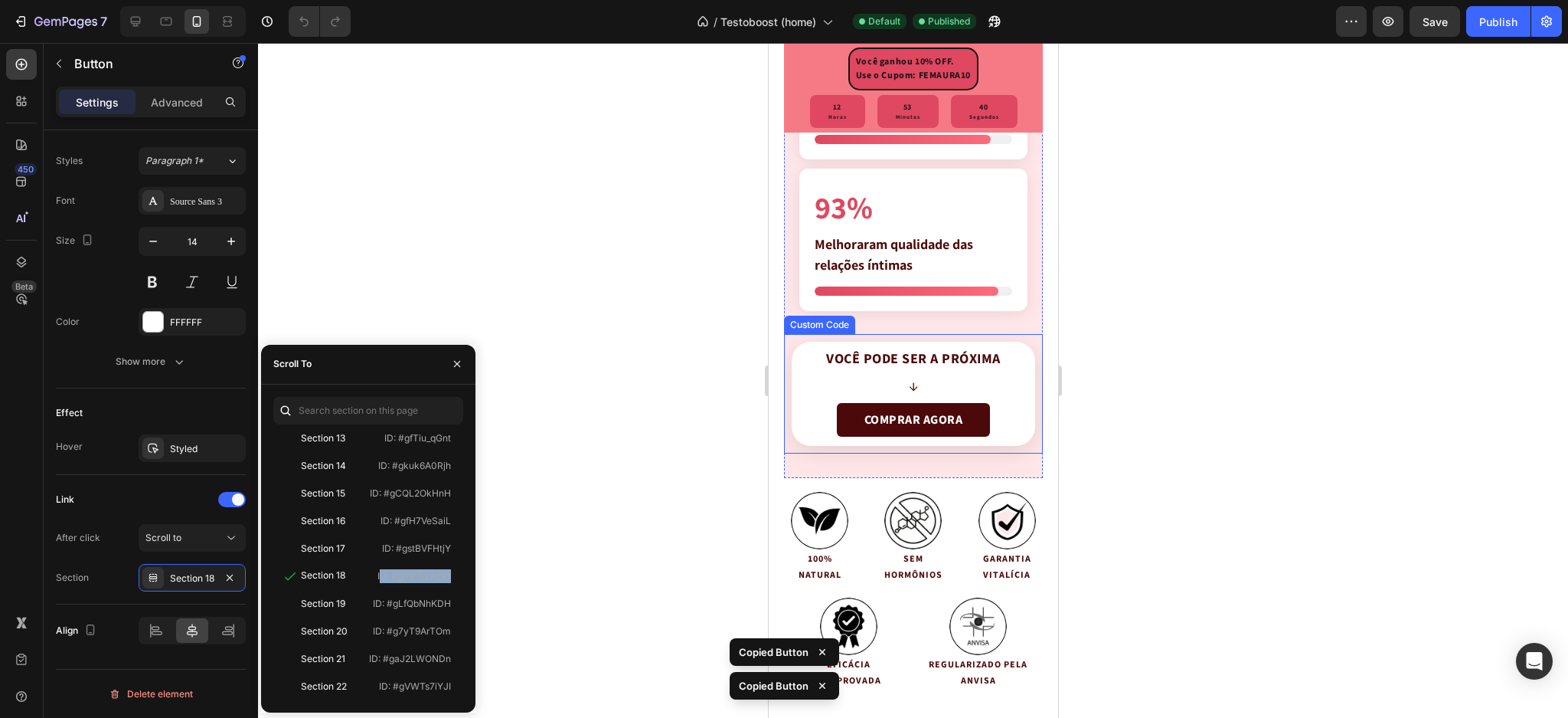
scroll to position [4183, 0]
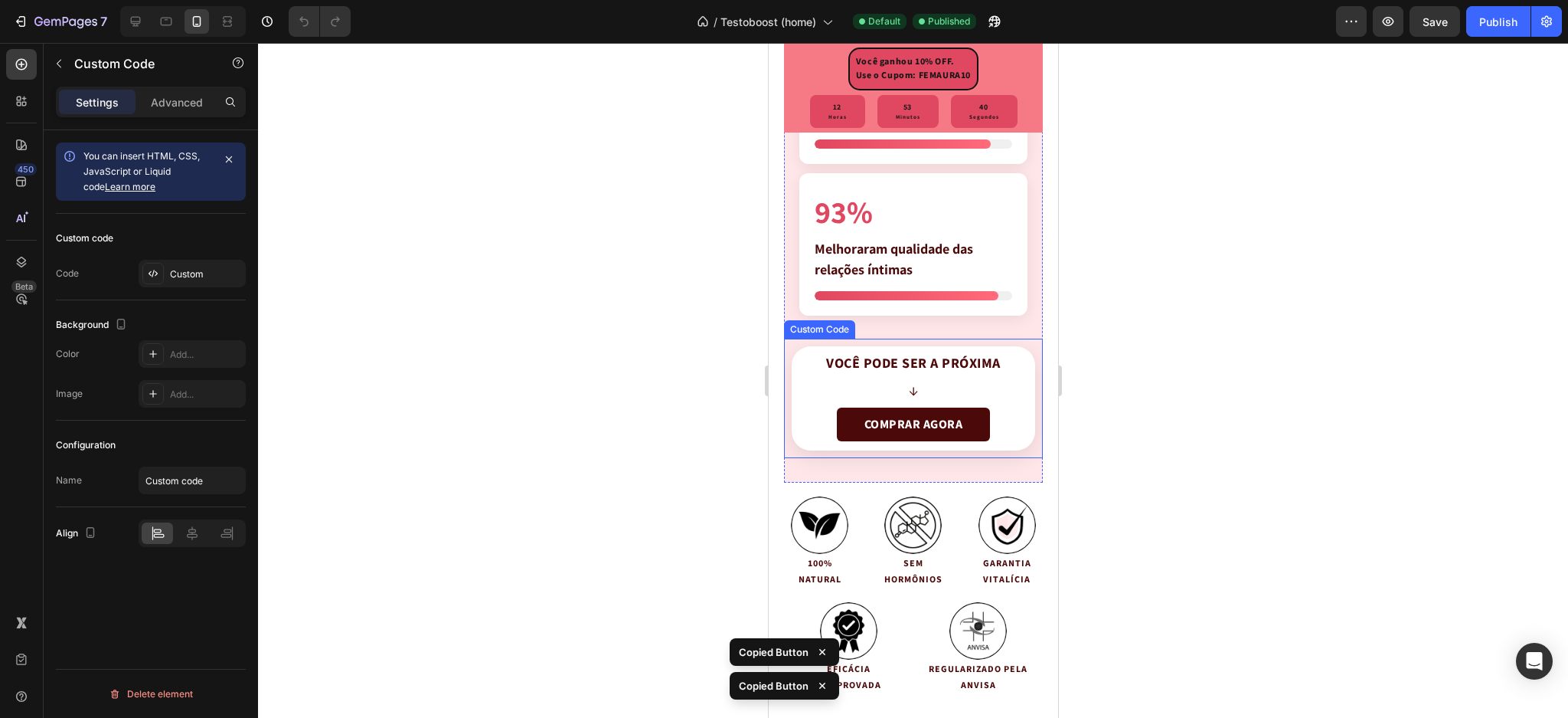
click at [891, 373] on div "Você pode ser a próxima ↓" at bounding box center [913, 378] width 174 height 45
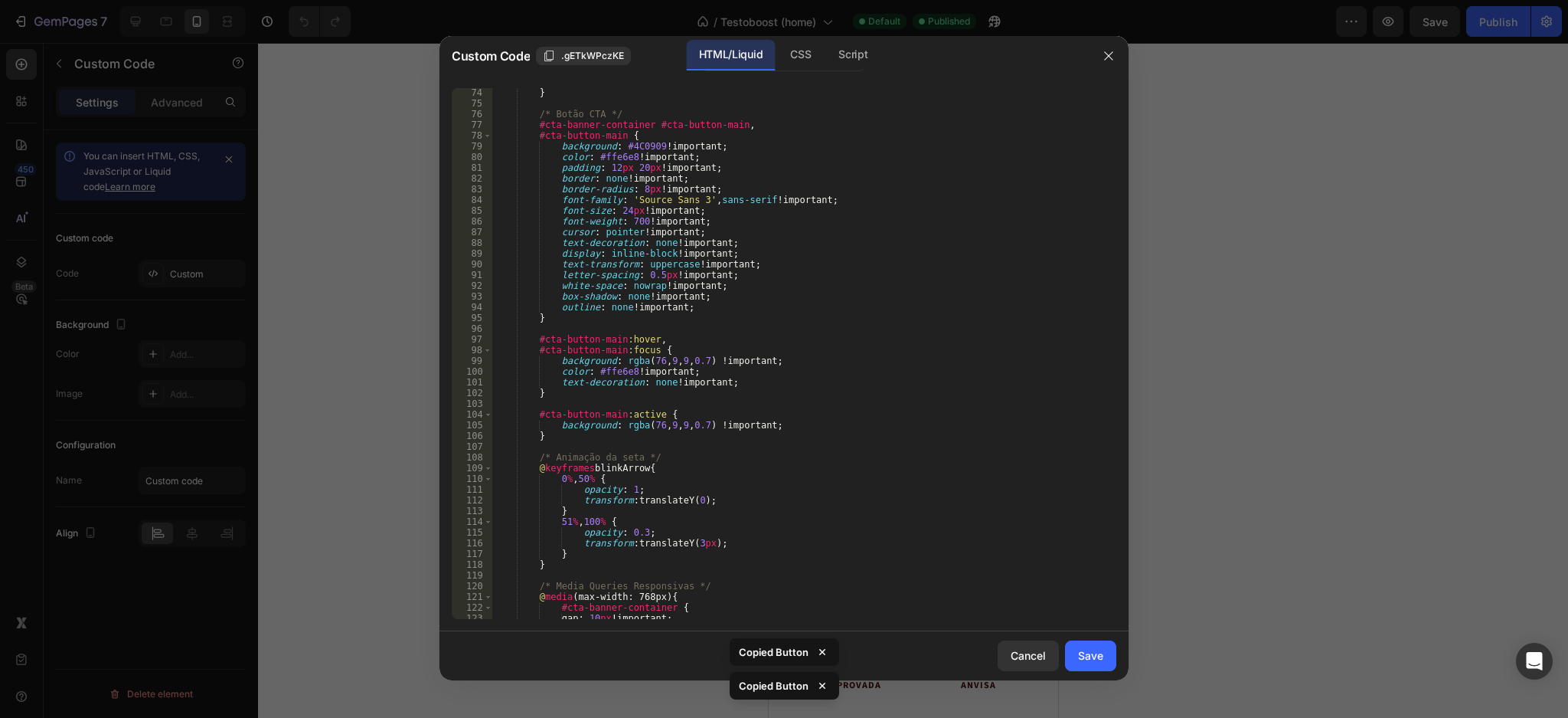
scroll to position [1571, 0]
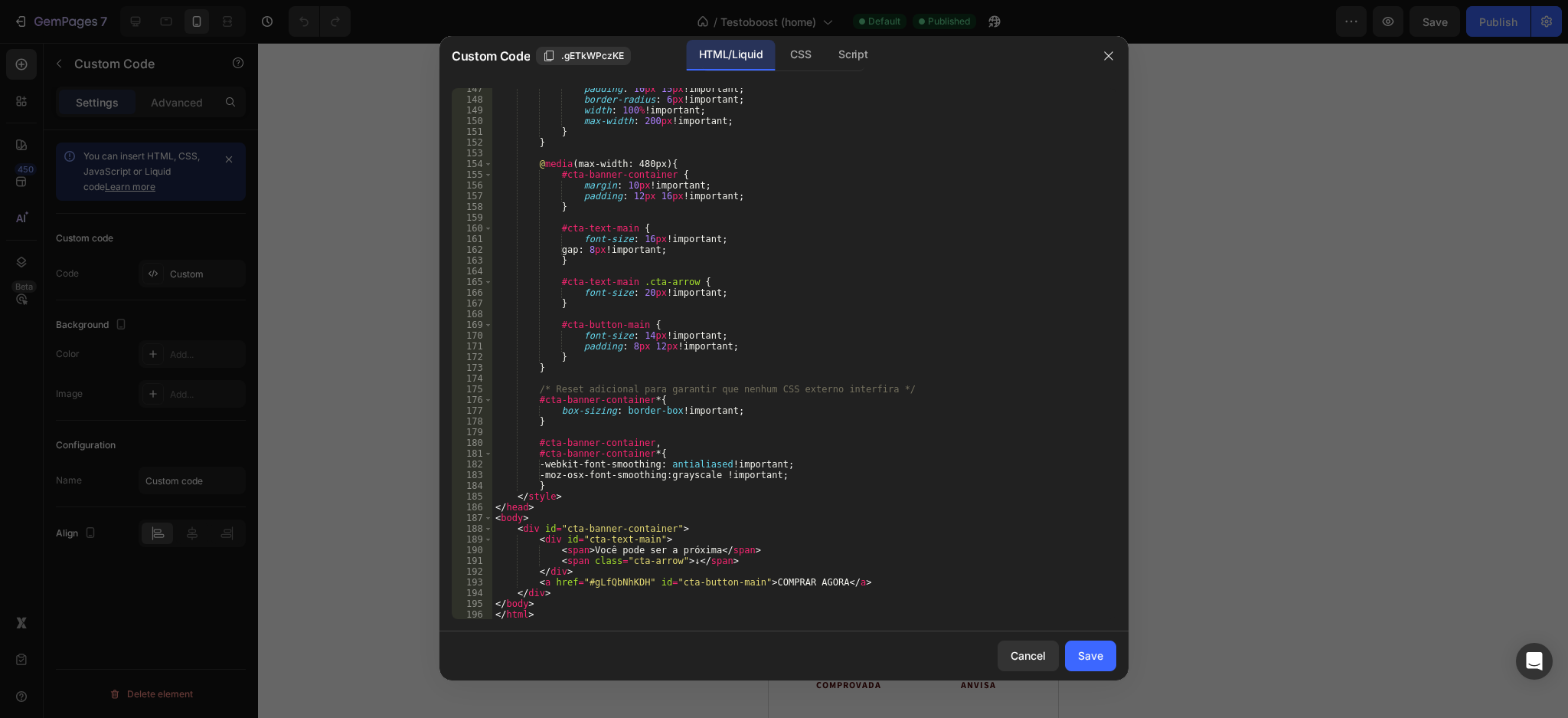
click at [612, 582] on div "padding : 10 px 15 px !important ; border-radius : 6 px !important ; width : 10…" at bounding box center [796, 360] width 609 height 553
click at [611, 582] on div "padding : 10 px 15 px !important ; border-radius : 6 px !important ; width : 10…" at bounding box center [796, 360] width 609 height 553
paste textarea "Copy element from Gempages!"
type textarea "<a href="#gLfQbNhKDH" id="cta-button-main">COMPRAR AGORA</a>"
click at [1024, 649] on div "Cancel" at bounding box center [1028, 655] width 35 height 16
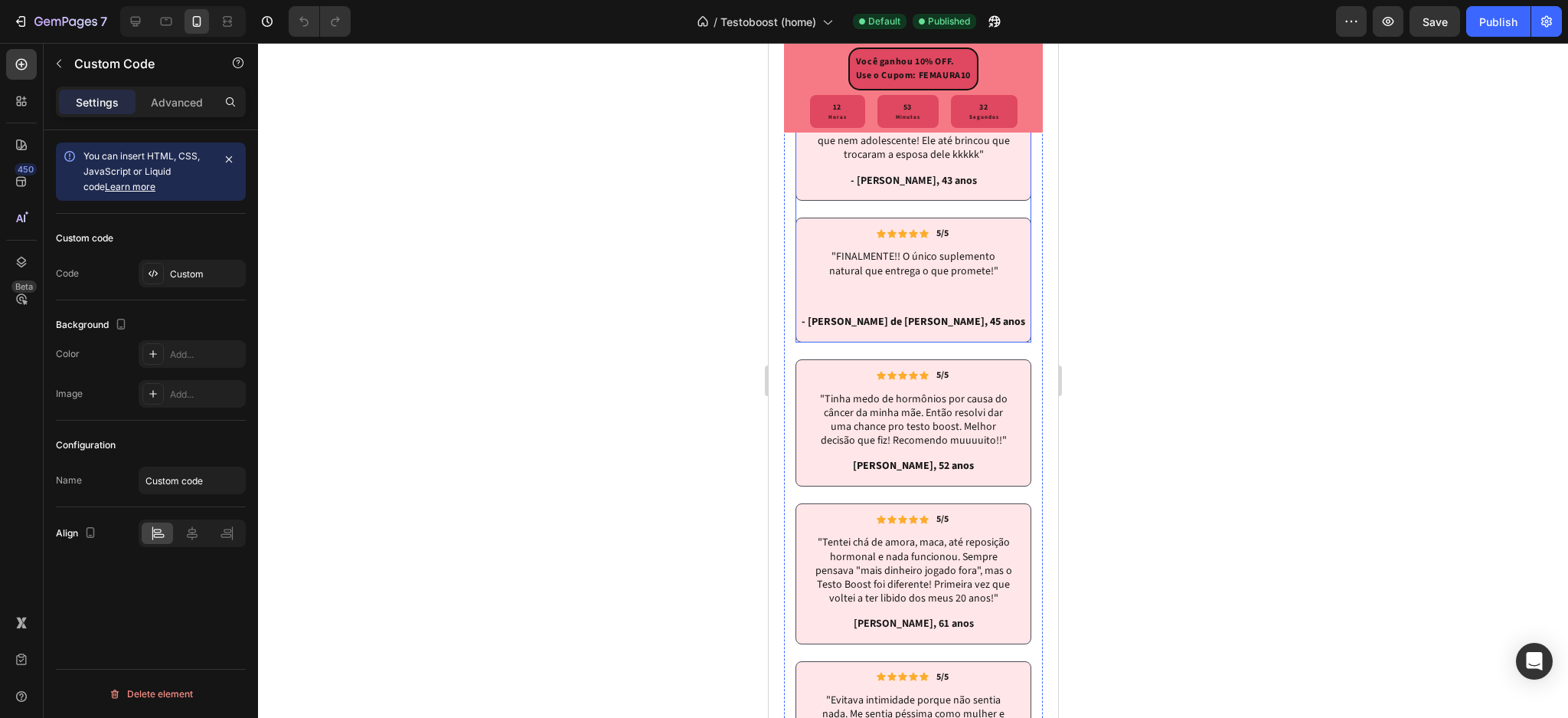
scroll to position [5204, 0]
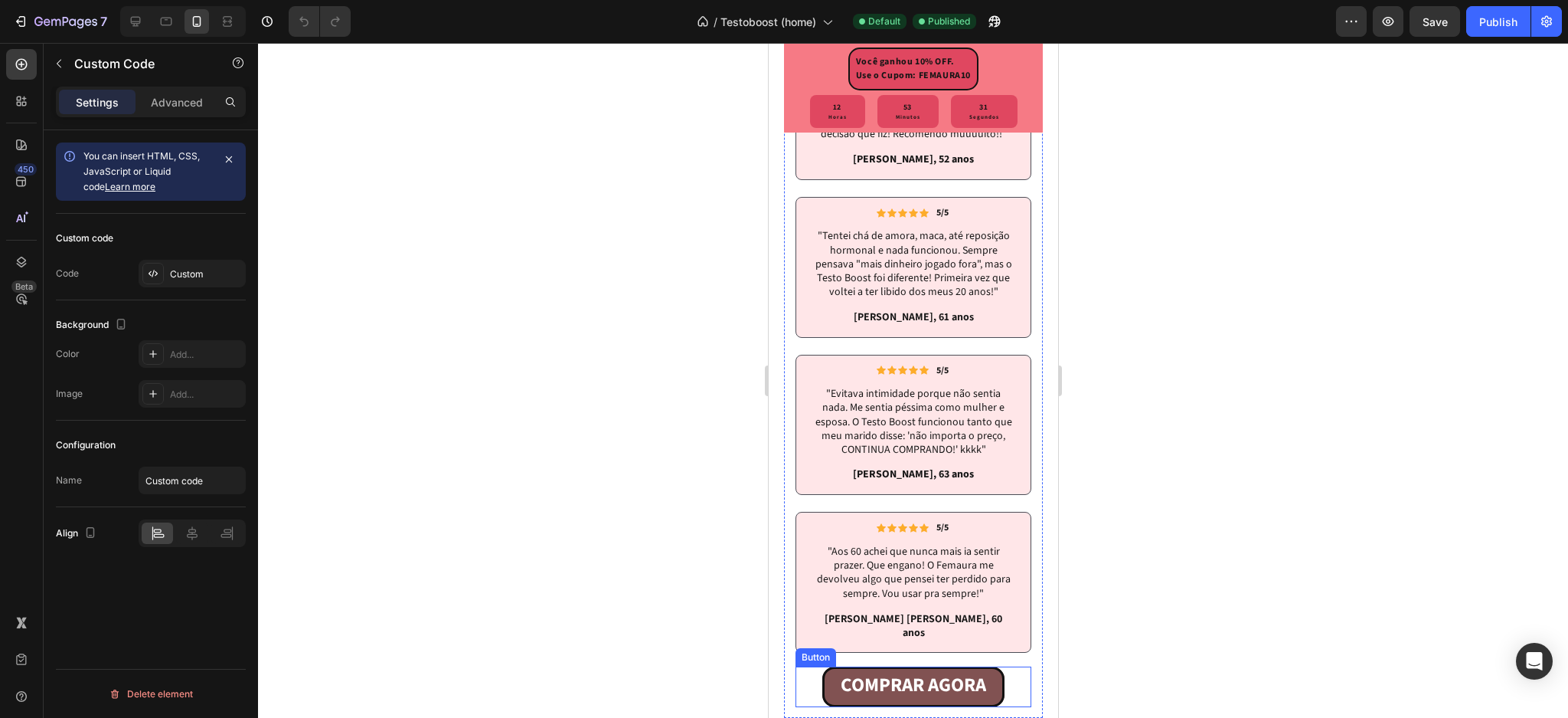
click at [843, 707] on link "COMPRAR AGORA" at bounding box center [914, 687] width 183 height 41
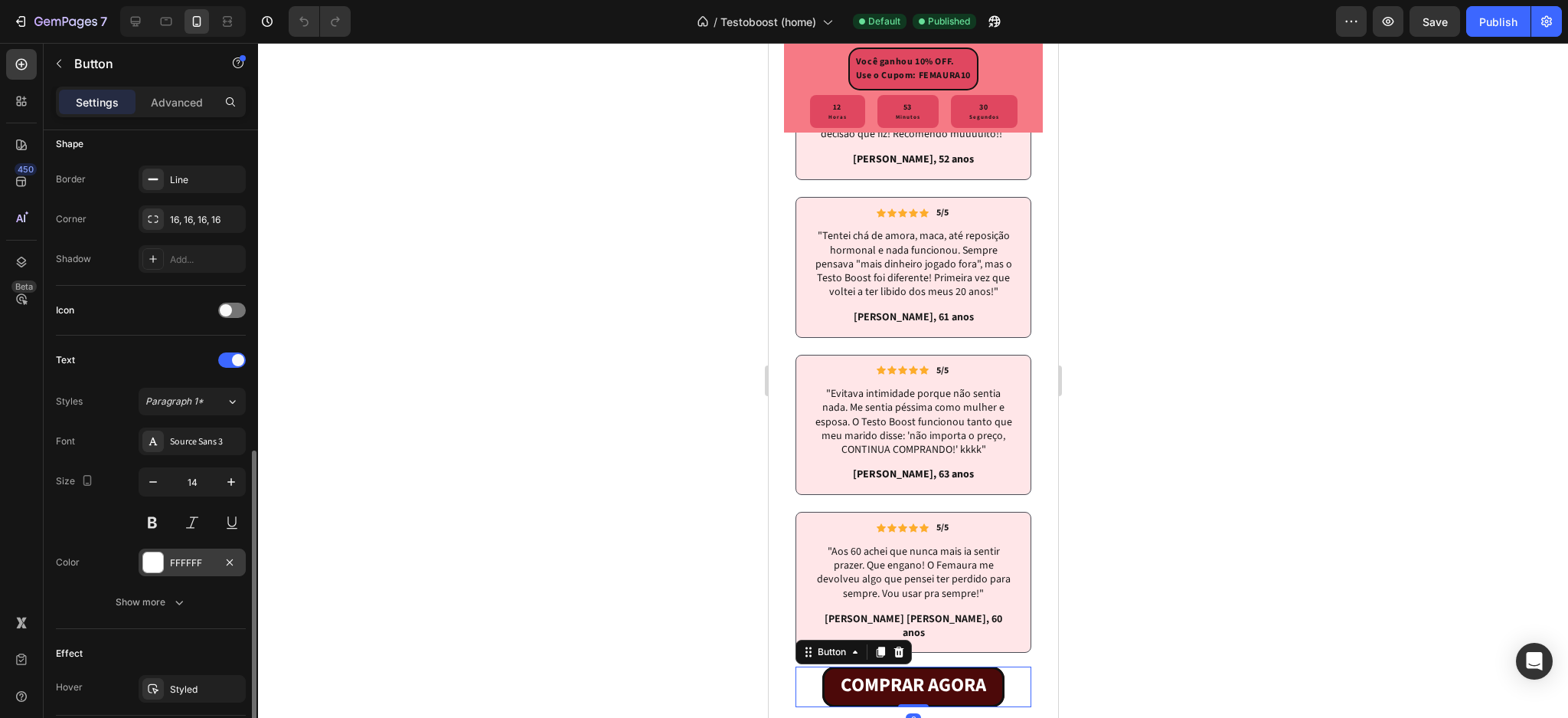
scroll to position [510, 0]
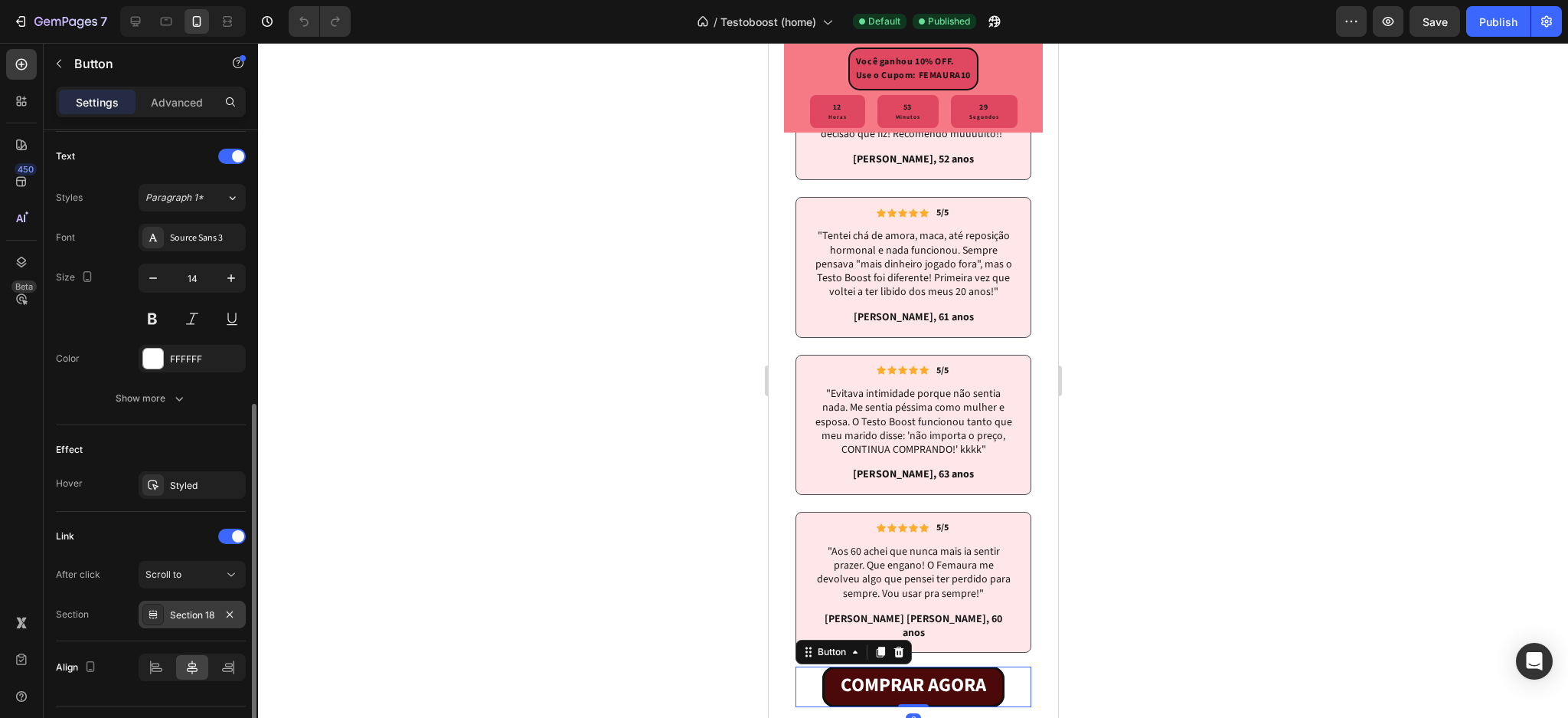
click at [187, 613] on div "Section 18" at bounding box center [192, 614] width 45 height 14
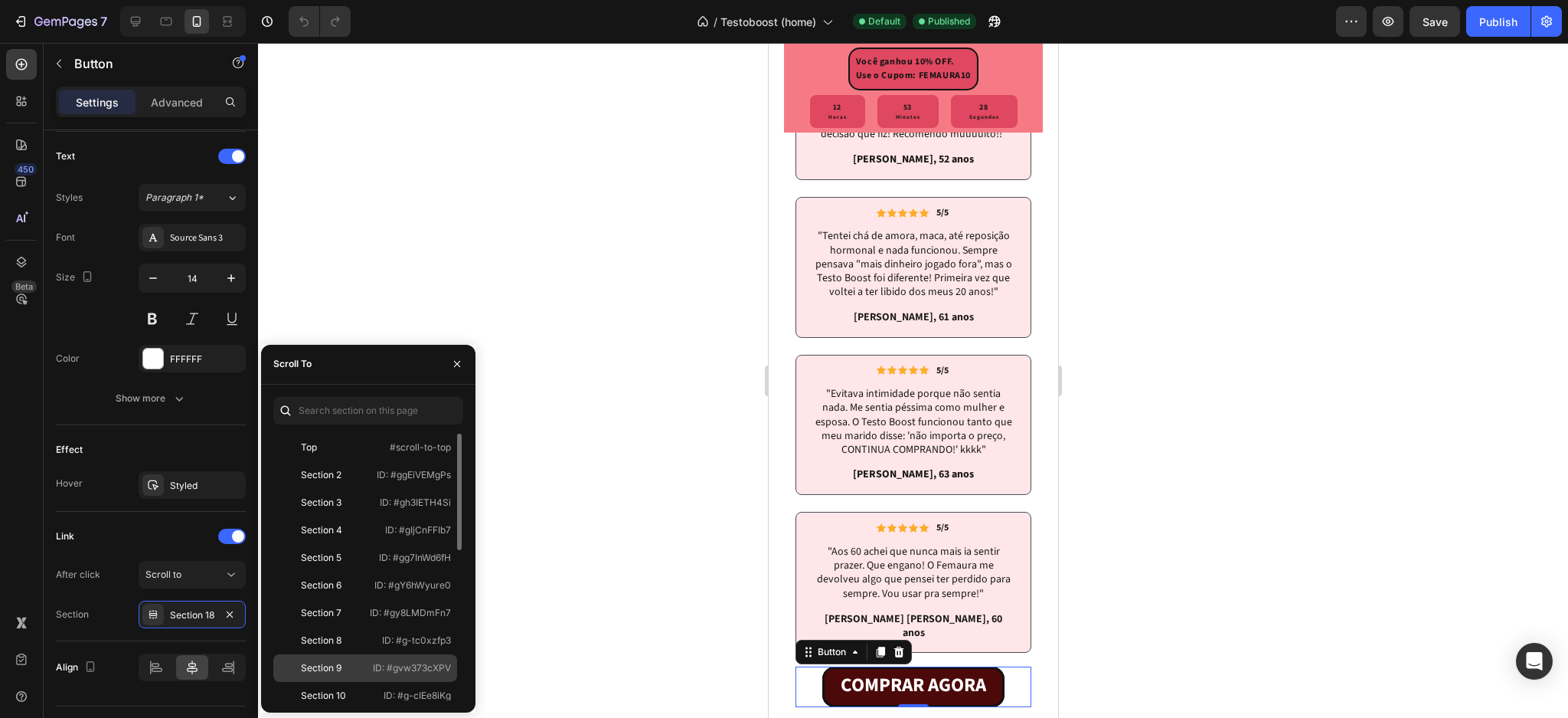
click at [409, 661] on p "ID: #gvw373cXPV" at bounding box center [412, 668] width 78 height 14
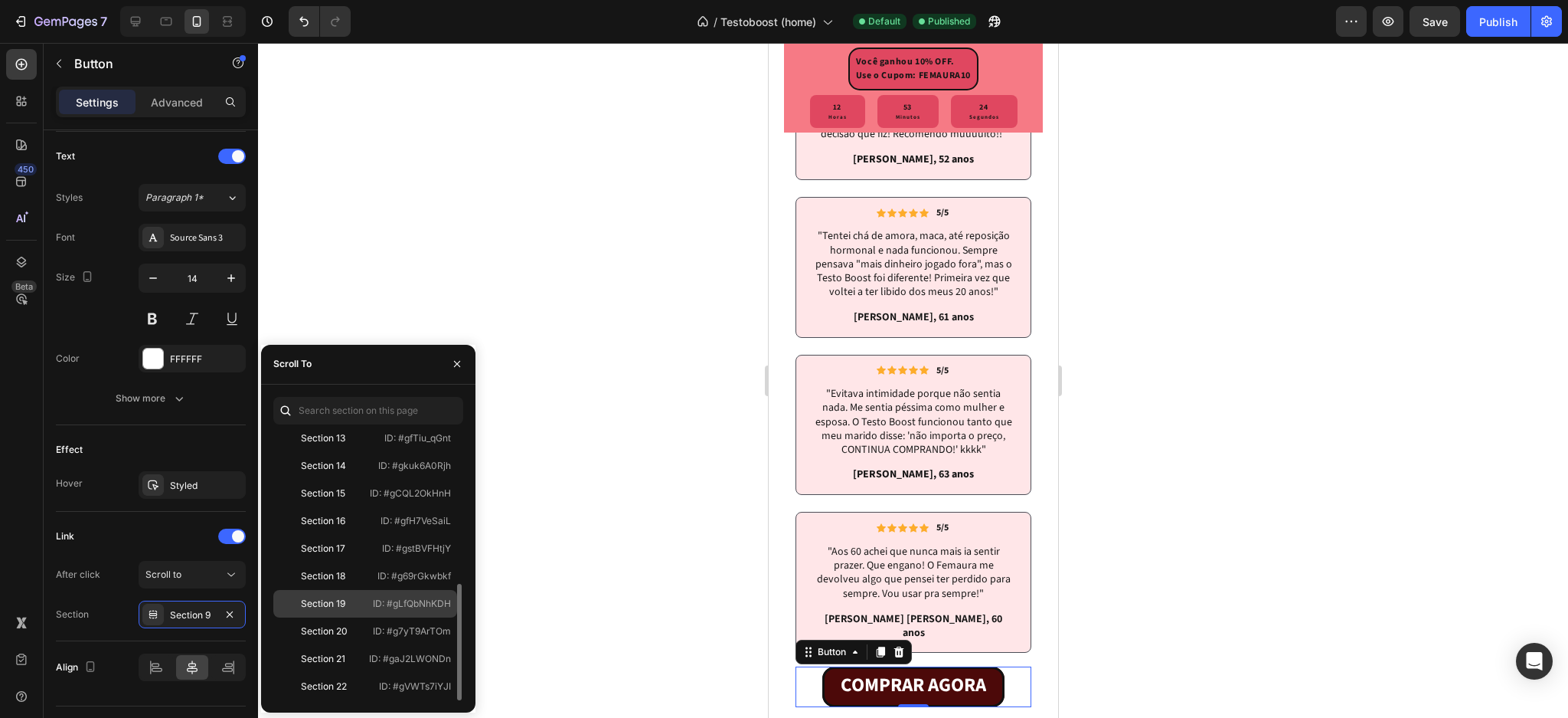
click at [401, 602] on p "ID: #gLfQbNhKDH" at bounding box center [412, 603] width 78 height 14
click at [401, 603] on p "ID: #gLfQbNhKDH" at bounding box center [412, 603] width 78 height 14
copy p "ID: #gLfQbNhKDH"
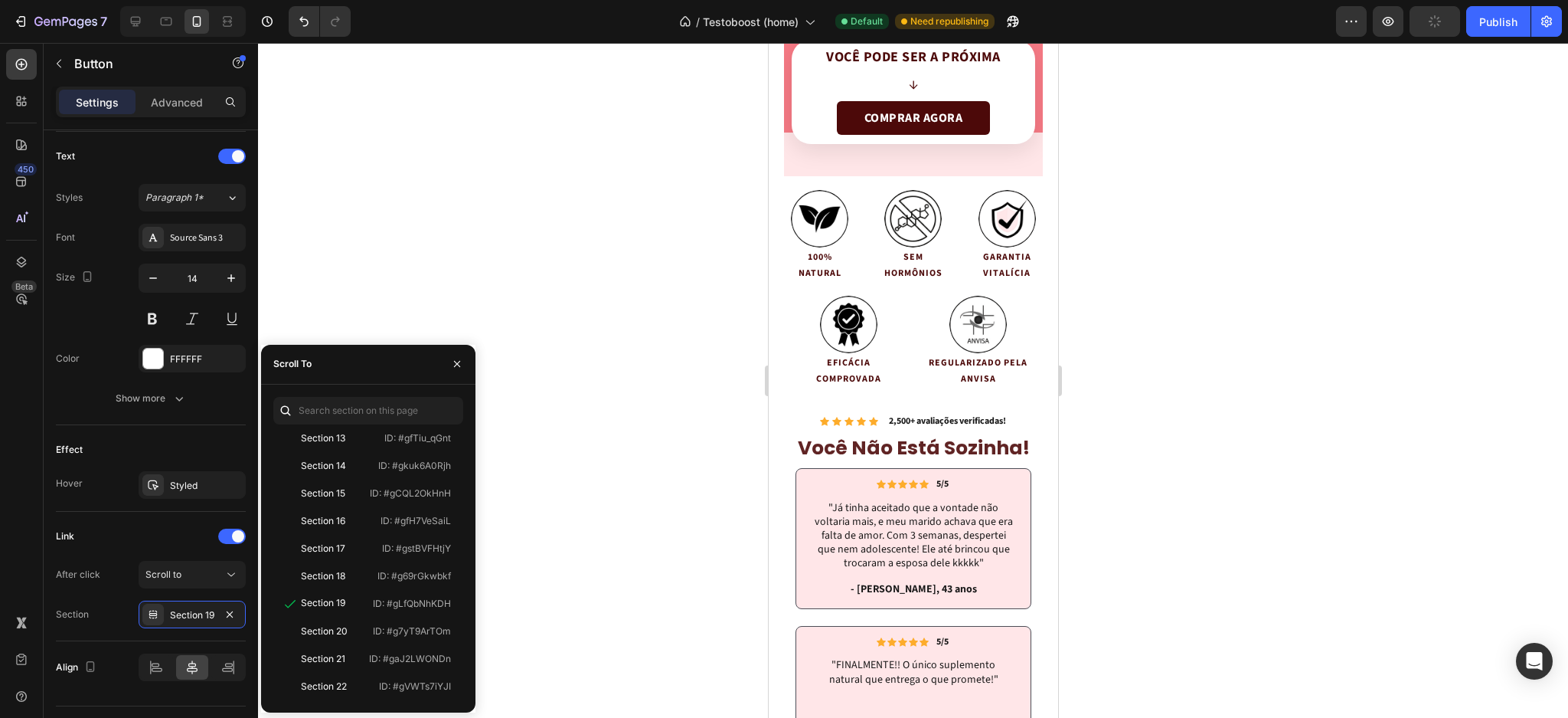
click at [1242, 312] on div at bounding box center [914, 380] width 1311 height 675
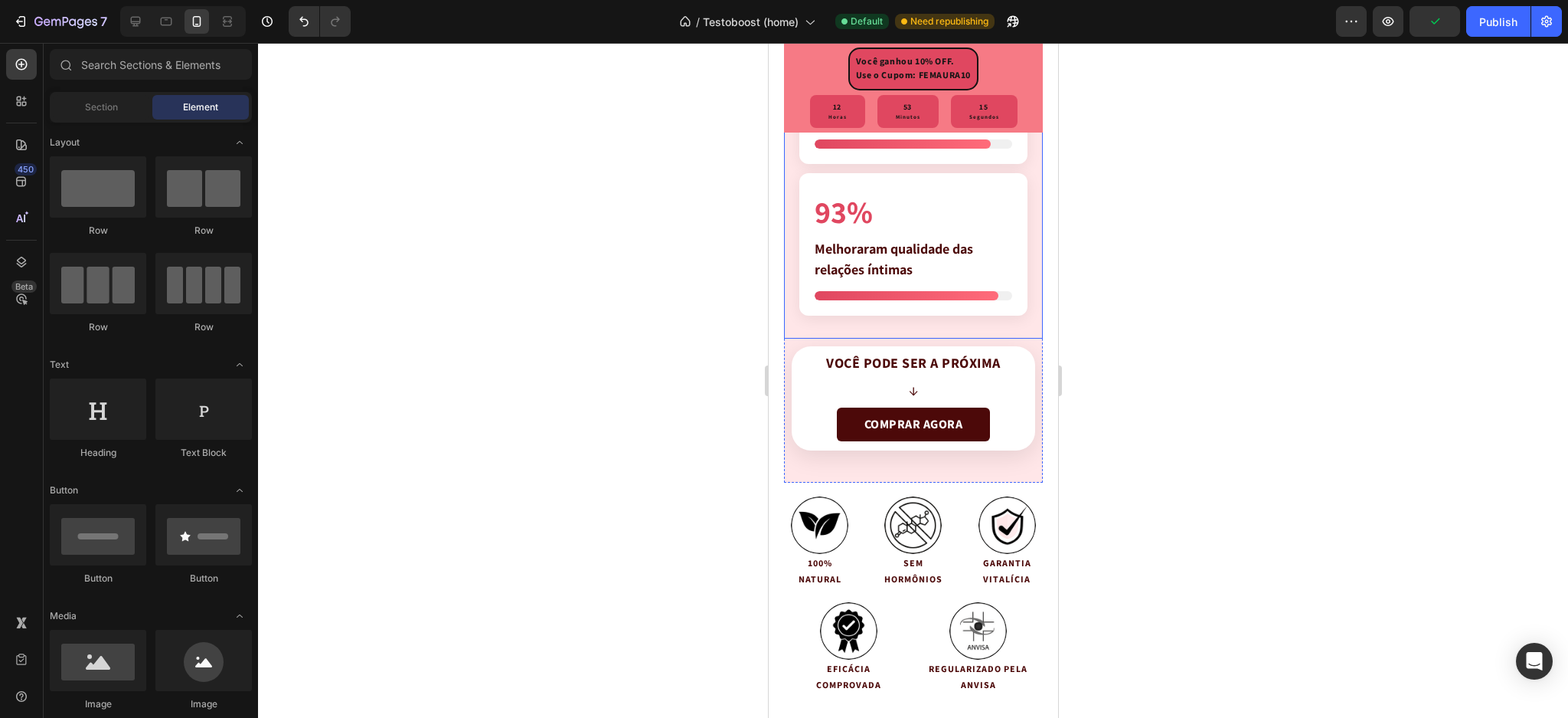
scroll to position [4081, 0]
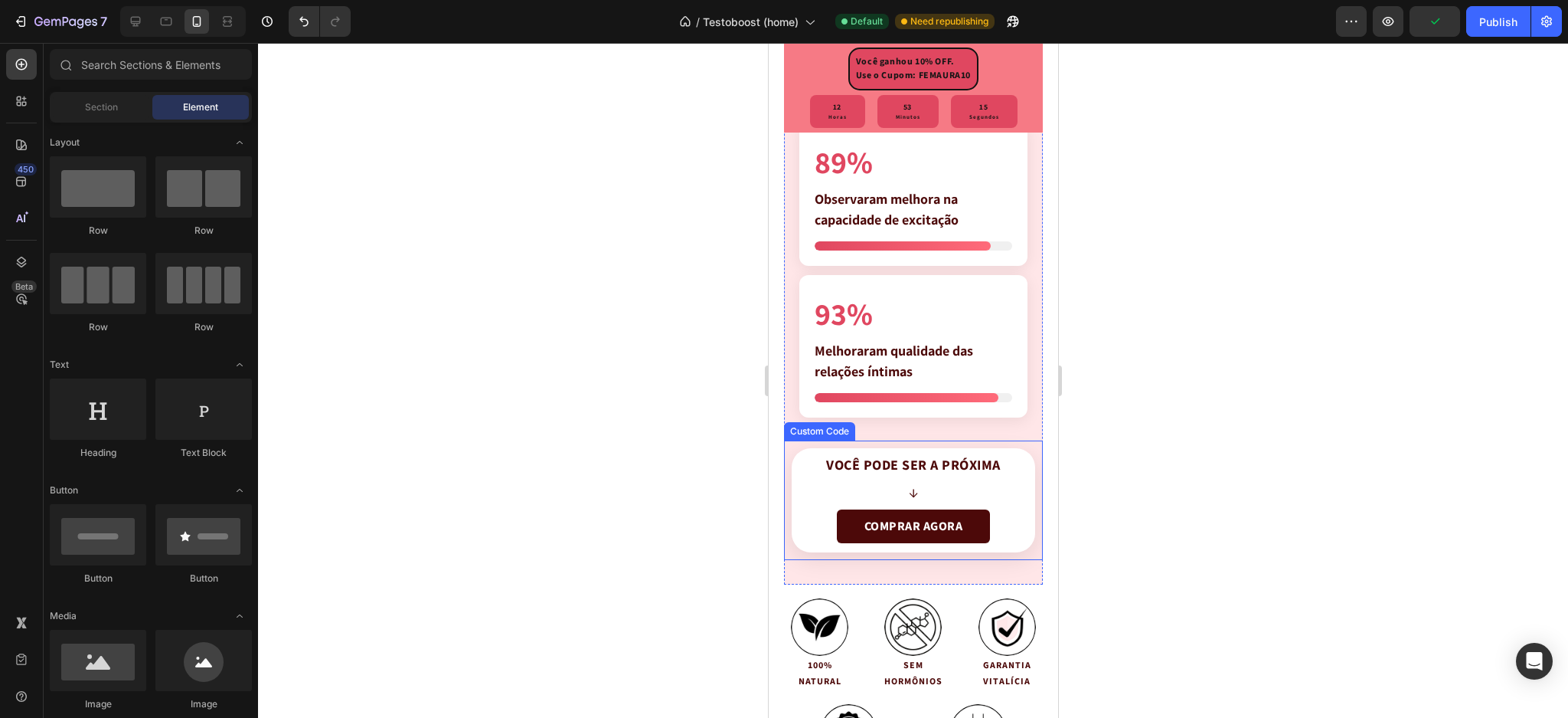
click at [867, 477] on div "Você pode ser a próxima ↓" at bounding box center [913, 479] width 174 height 45
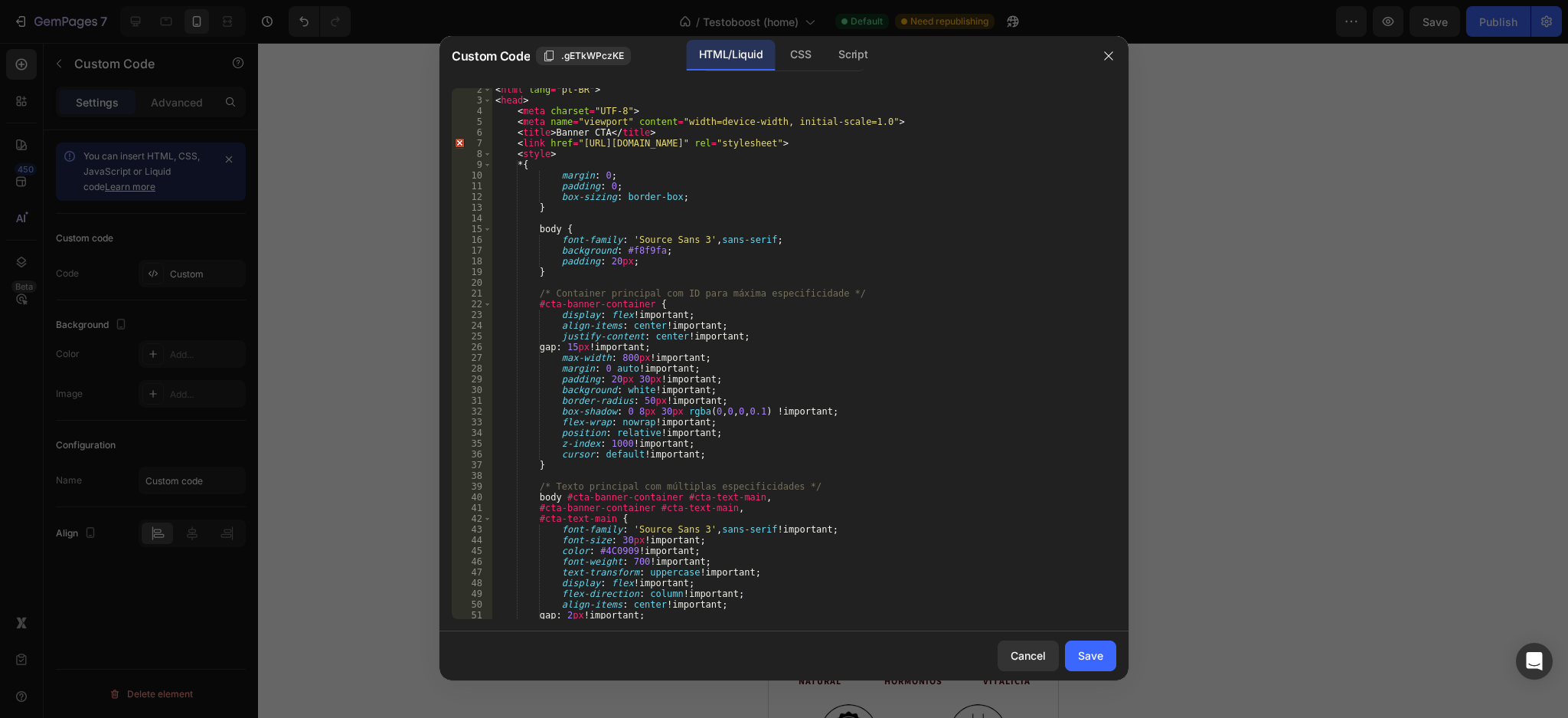
scroll to position [1571, 0]
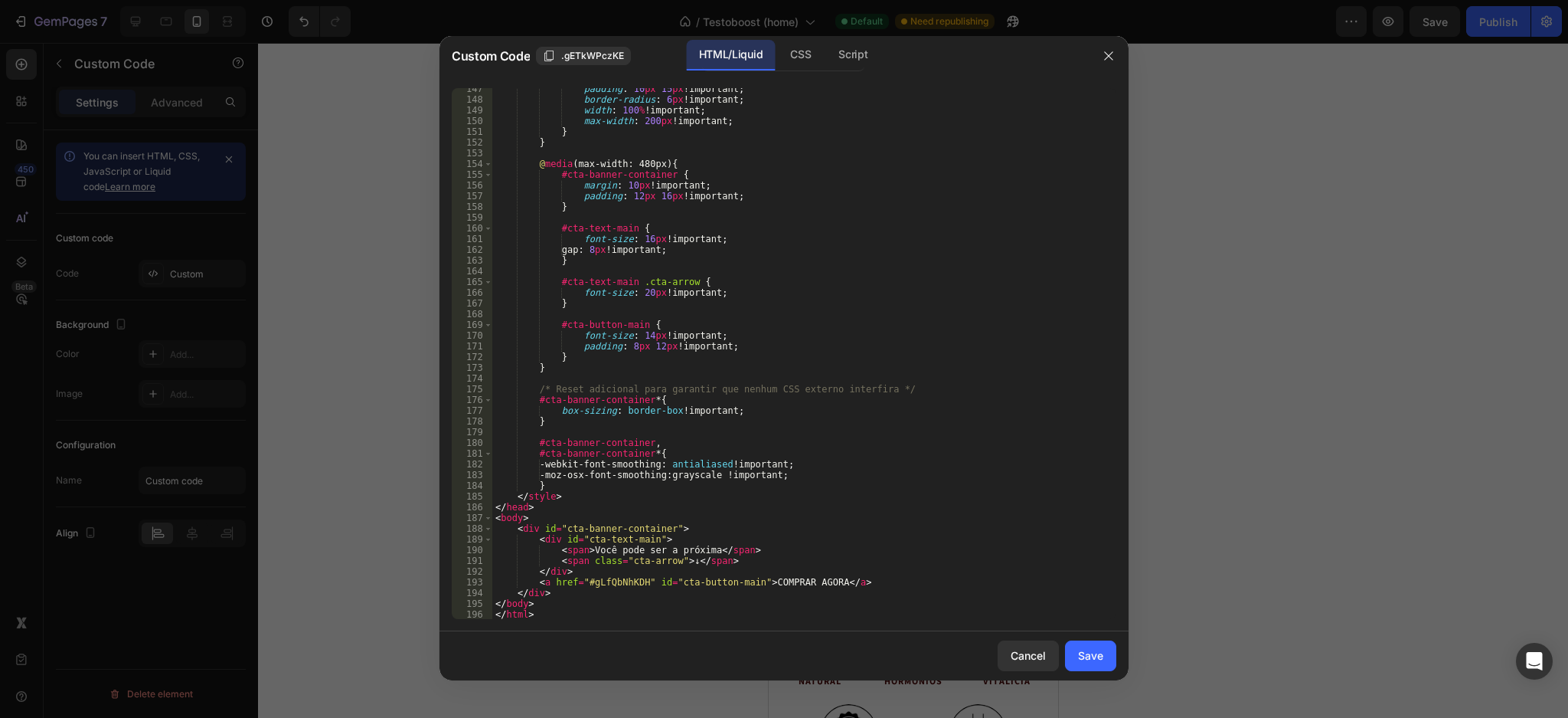
click at [618, 582] on div "padding : 10 px 15 px !important ; border-radius : 6 px !important ; width : 10…" at bounding box center [796, 360] width 609 height 553
paste textarea "#"
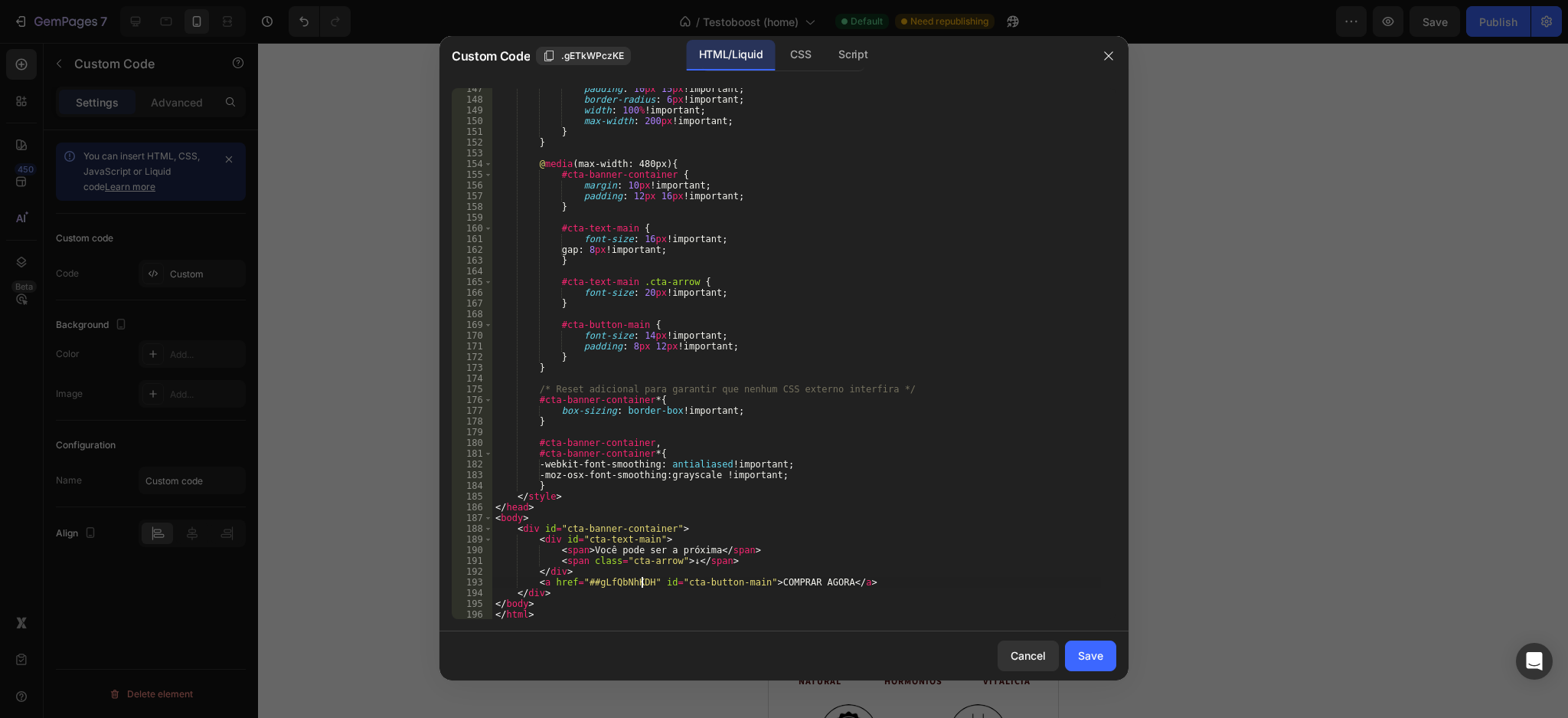
type textarea "<a href="#gLfQbNhKDH" id="cta-button-main">COMPRAR AGORA</a>"
click at [608, 581] on div "padding : 10 px 15 px !important ; border-radius : 6 px !important ; width : 10…" at bounding box center [796, 352] width 609 height 531
click at [1066, 651] on button "Save" at bounding box center [1091, 656] width 51 height 31
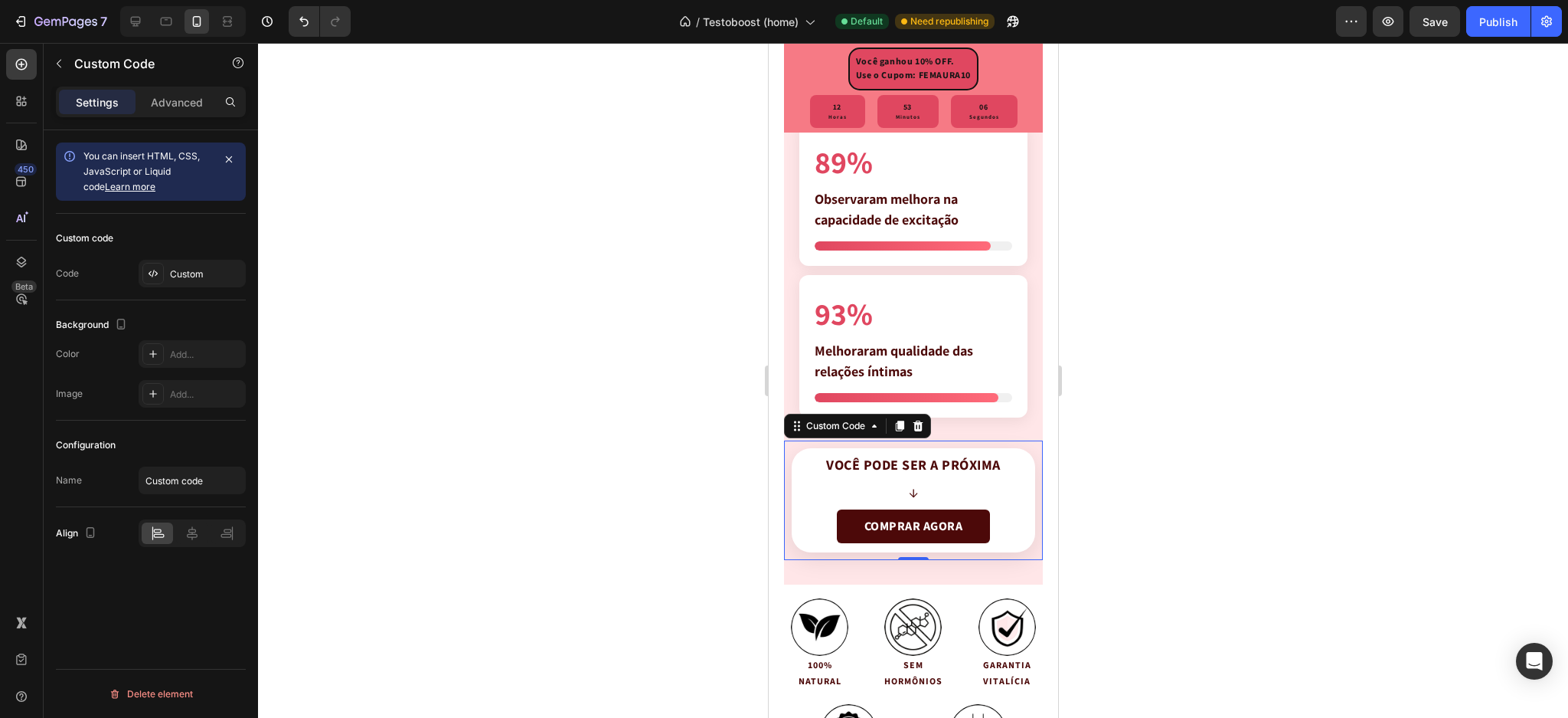
click at [1245, 386] on div at bounding box center [914, 380] width 1311 height 675
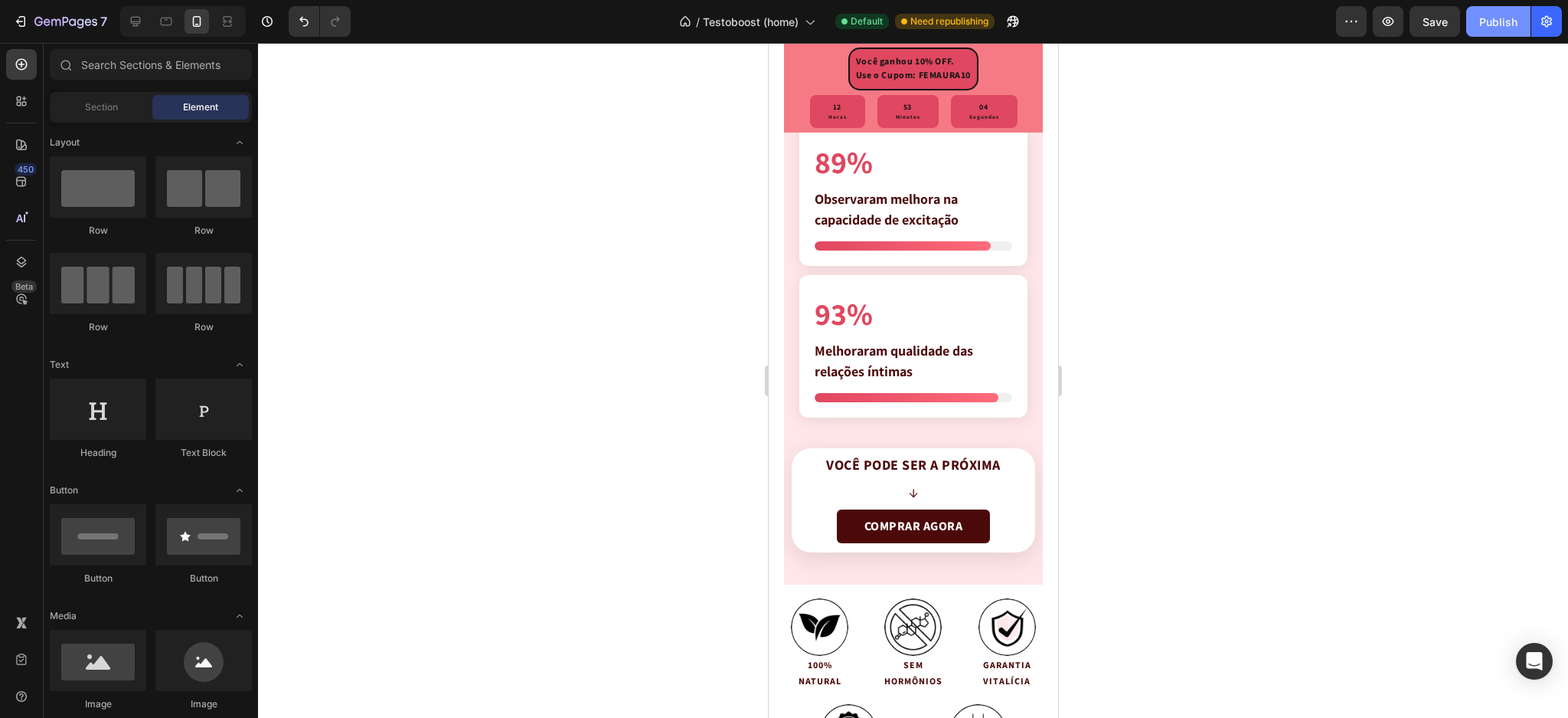
click at [1489, 14] on div "Publish" at bounding box center [1498, 21] width 38 height 16
click at [1489, 13] on button "Publish" at bounding box center [1498, 21] width 64 height 31
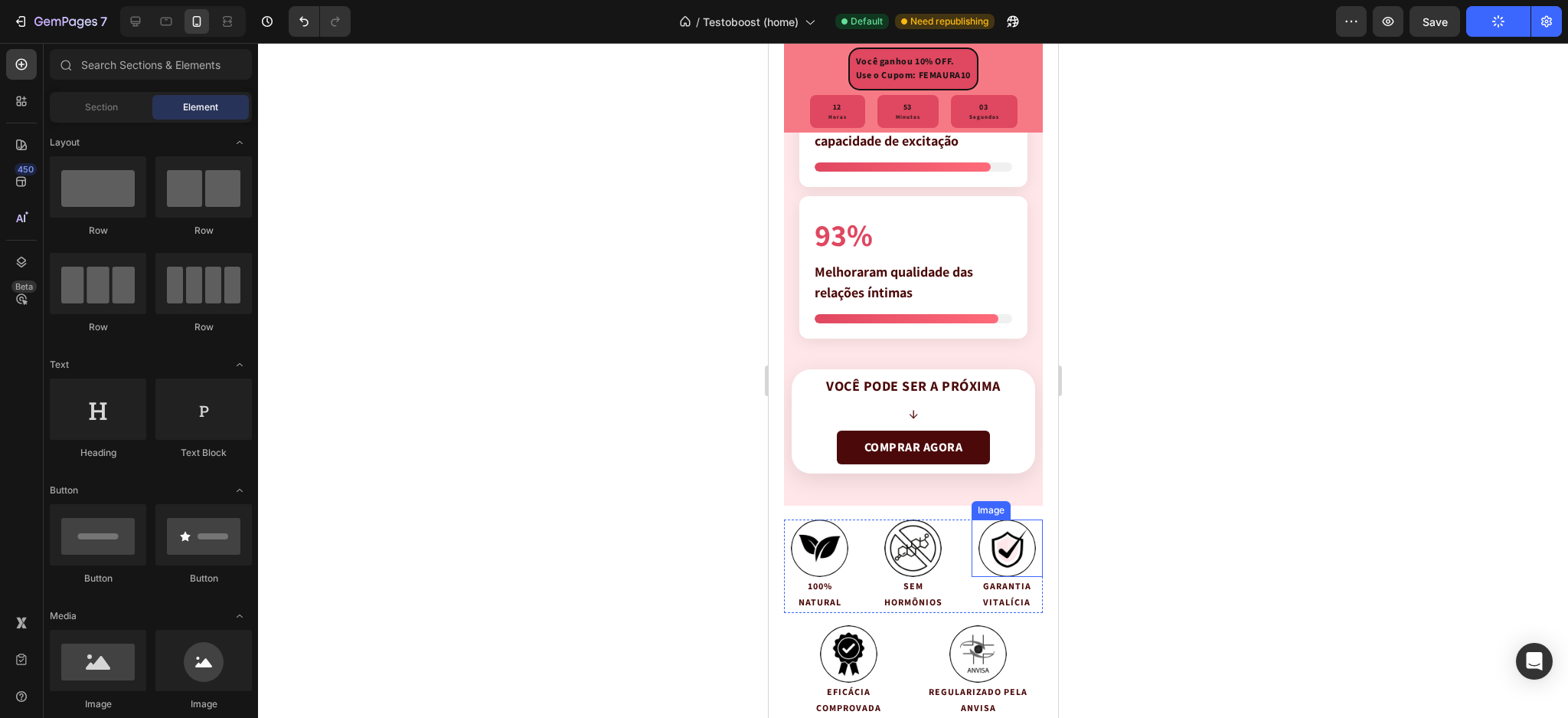
scroll to position [4183, 0]
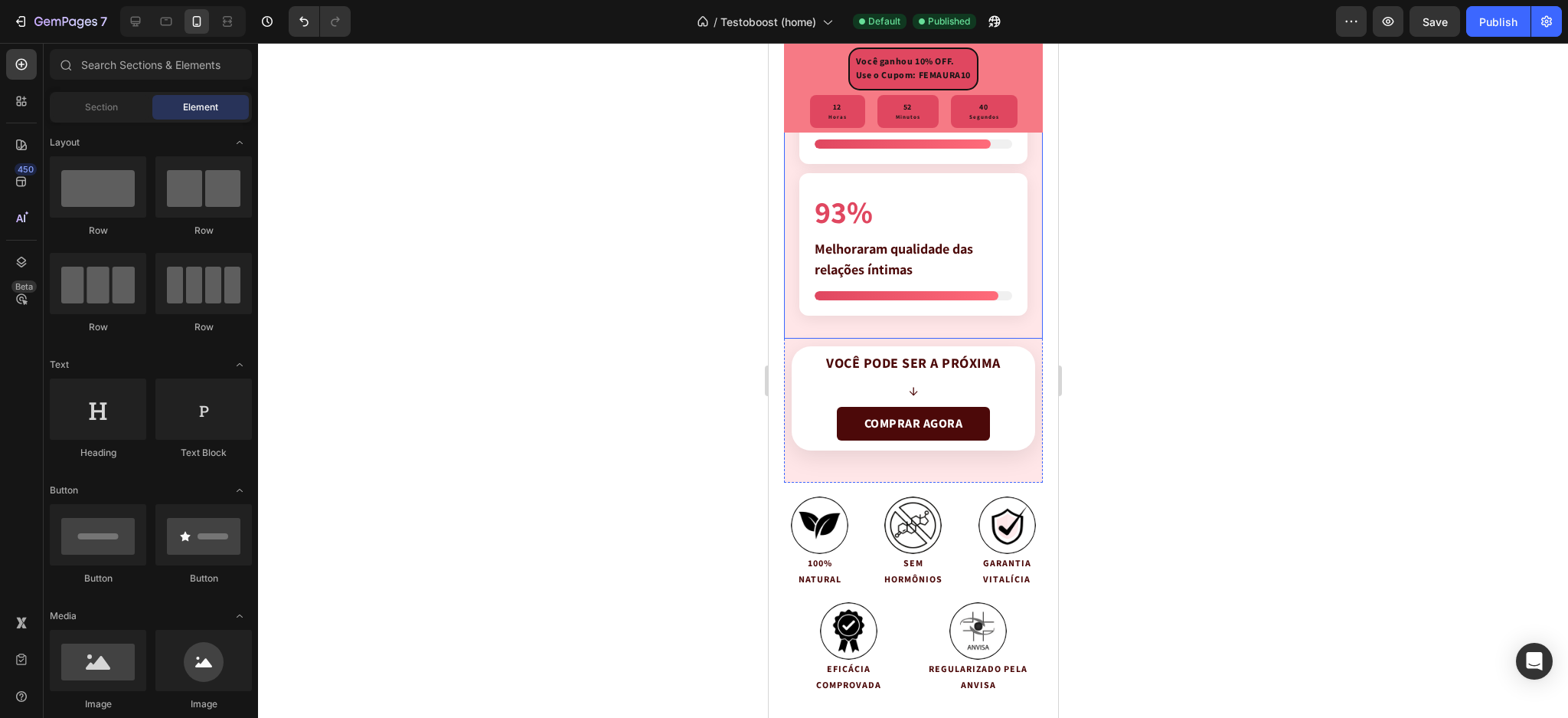
click at [884, 424] on link "COMPRAR AGORA" at bounding box center [913, 423] width 153 height 34
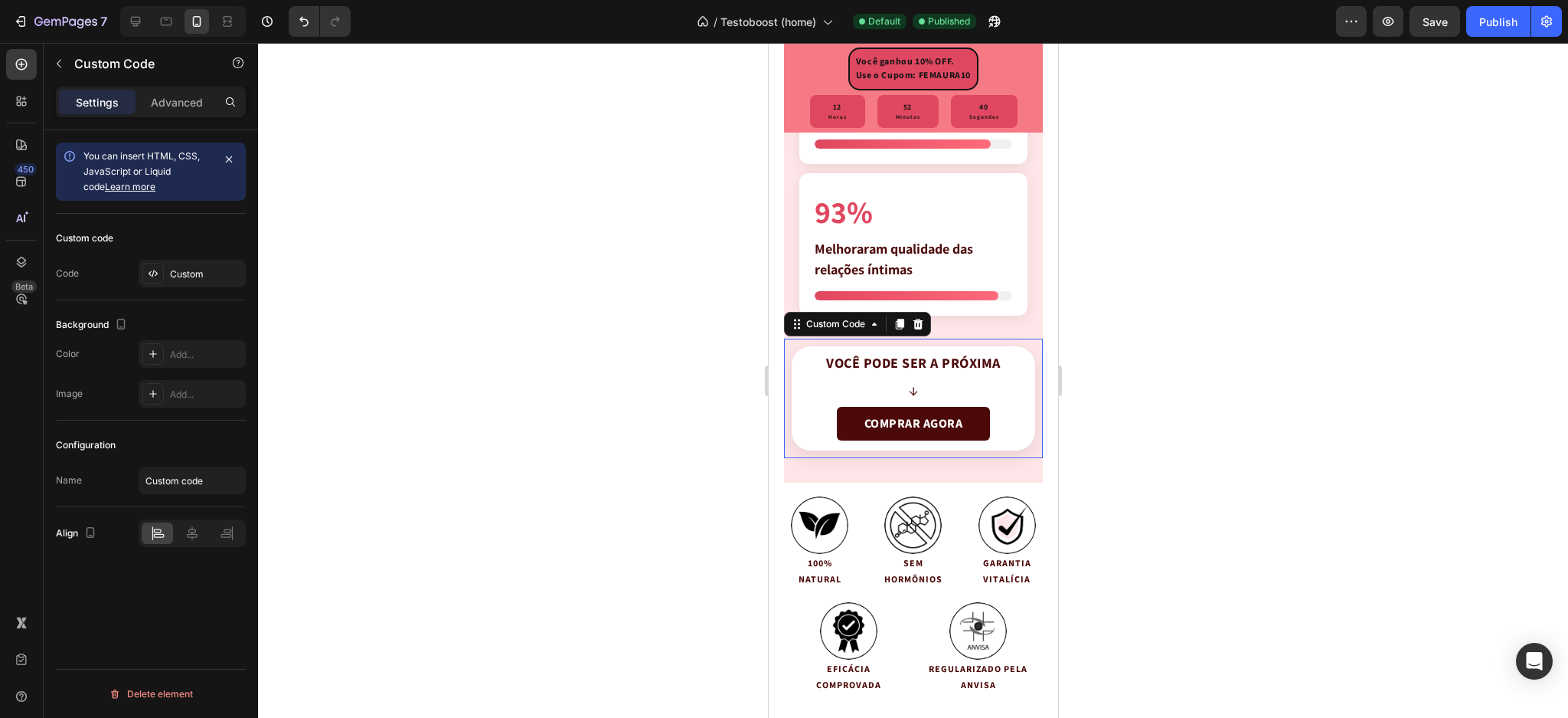
click at [884, 424] on link "COMPRAR AGORA" at bounding box center [913, 423] width 153 height 34
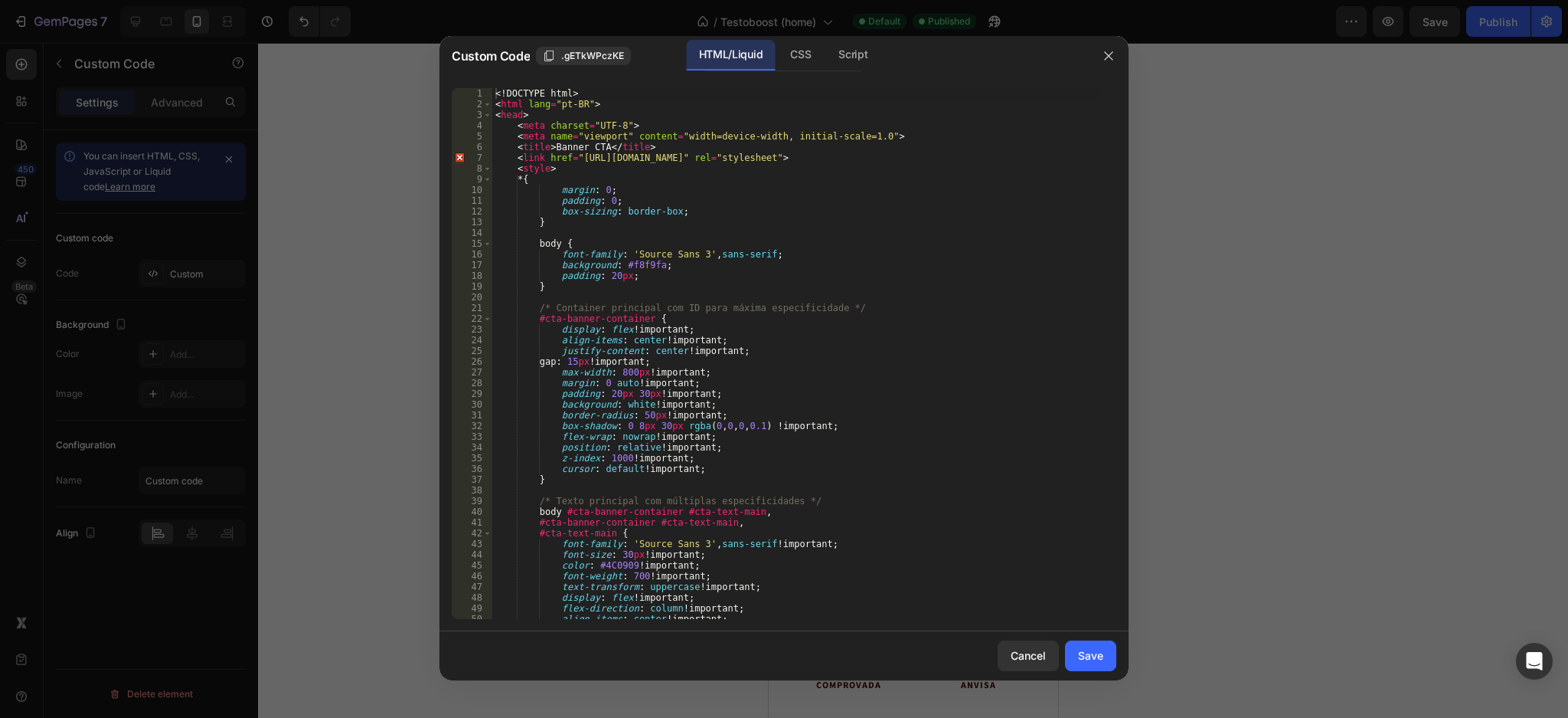
scroll to position [122, 0]
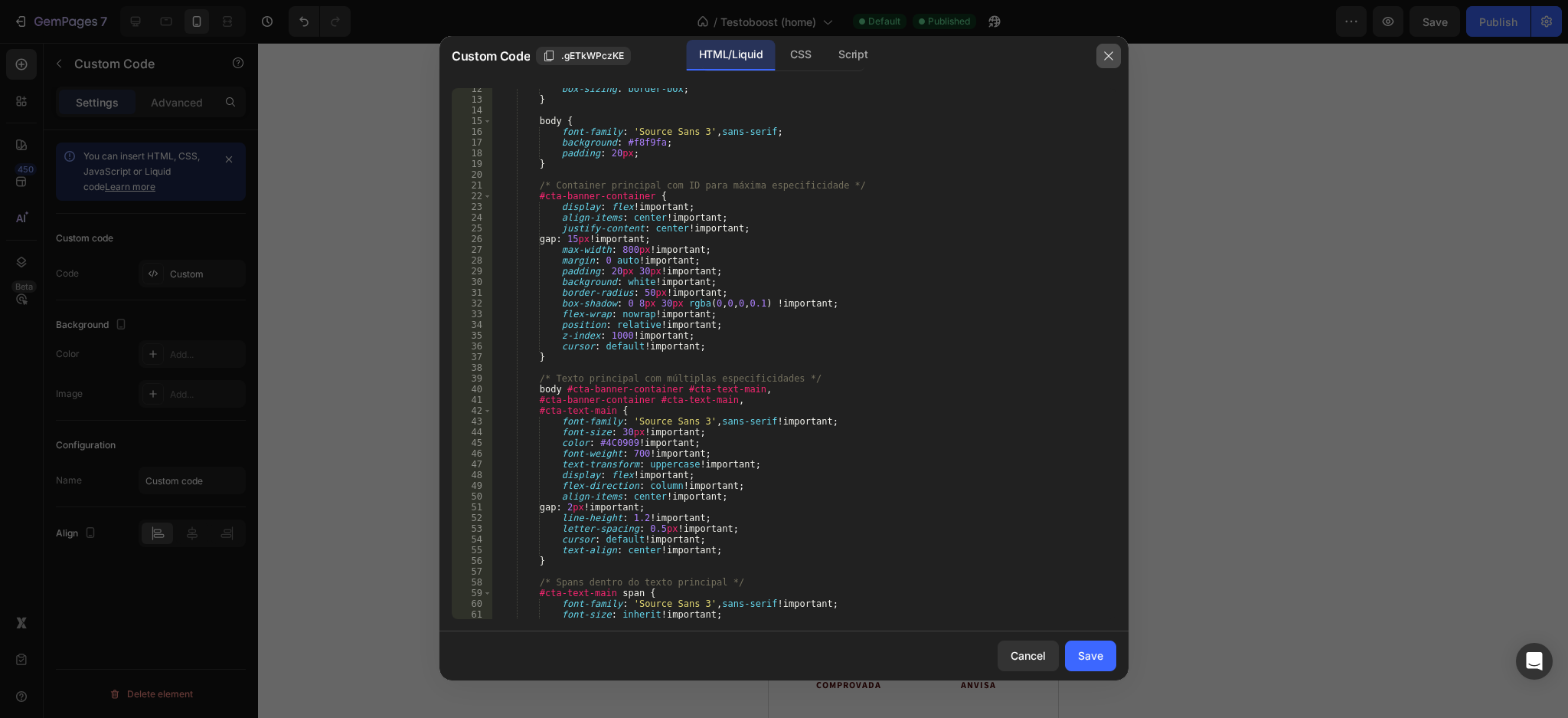
click at [1112, 48] on button "button" at bounding box center [1108, 56] width 24 height 24
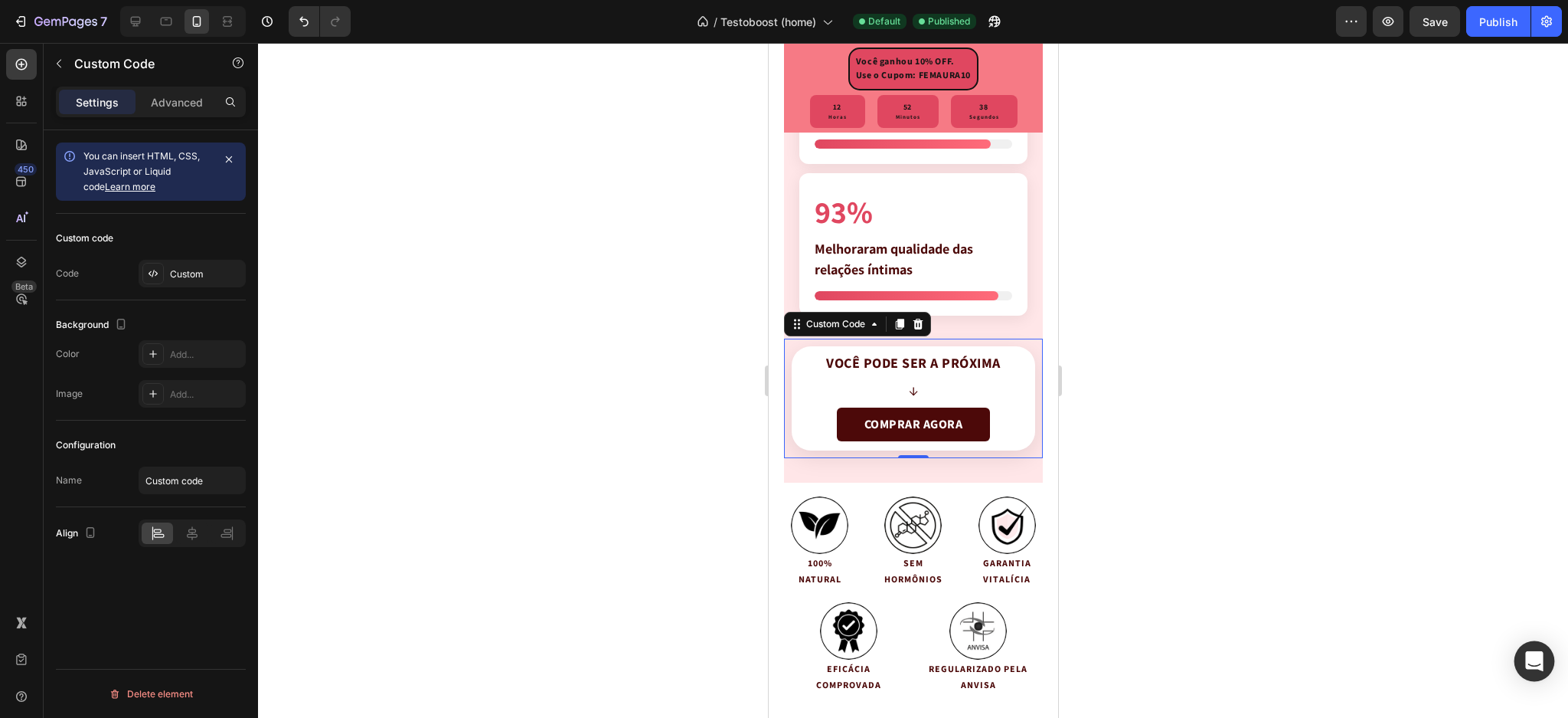
click at [1543, 656] on div "Open Intercom Messenger" at bounding box center [1535, 662] width 41 height 41
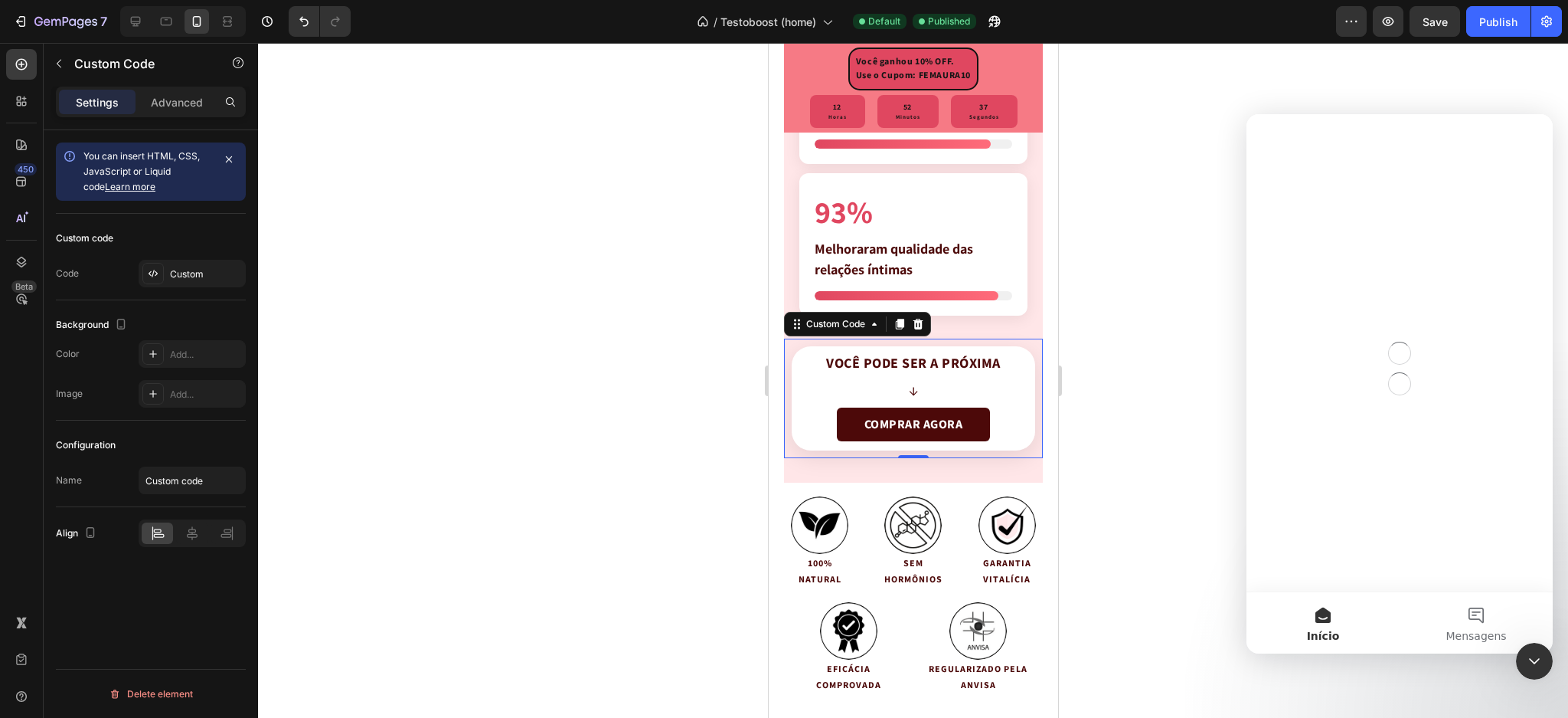
scroll to position [0, 0]
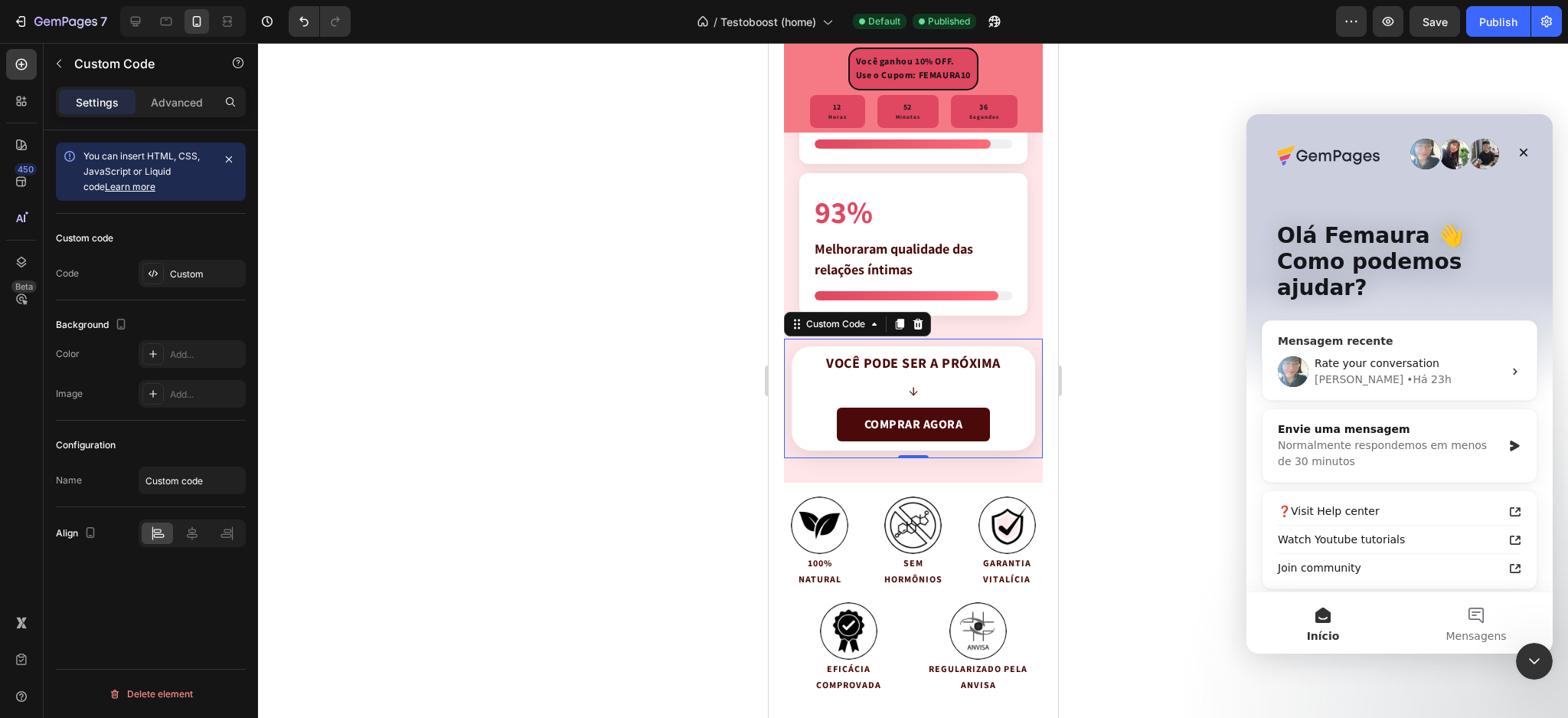
click at [1391, 371] on div "Annie • Há 23h" at bounding box center [1410, 379] width 188 height 16
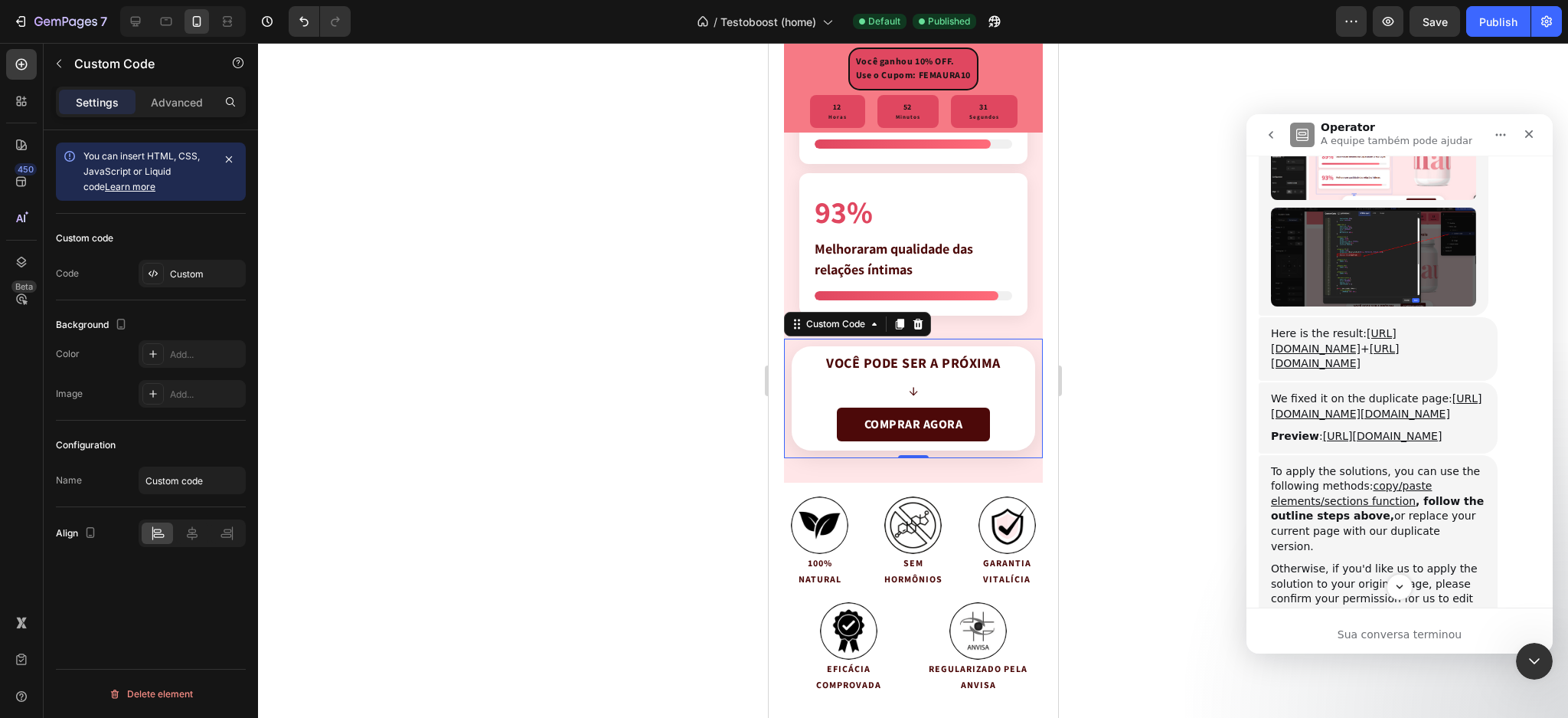
scroll to position [1756, 0]
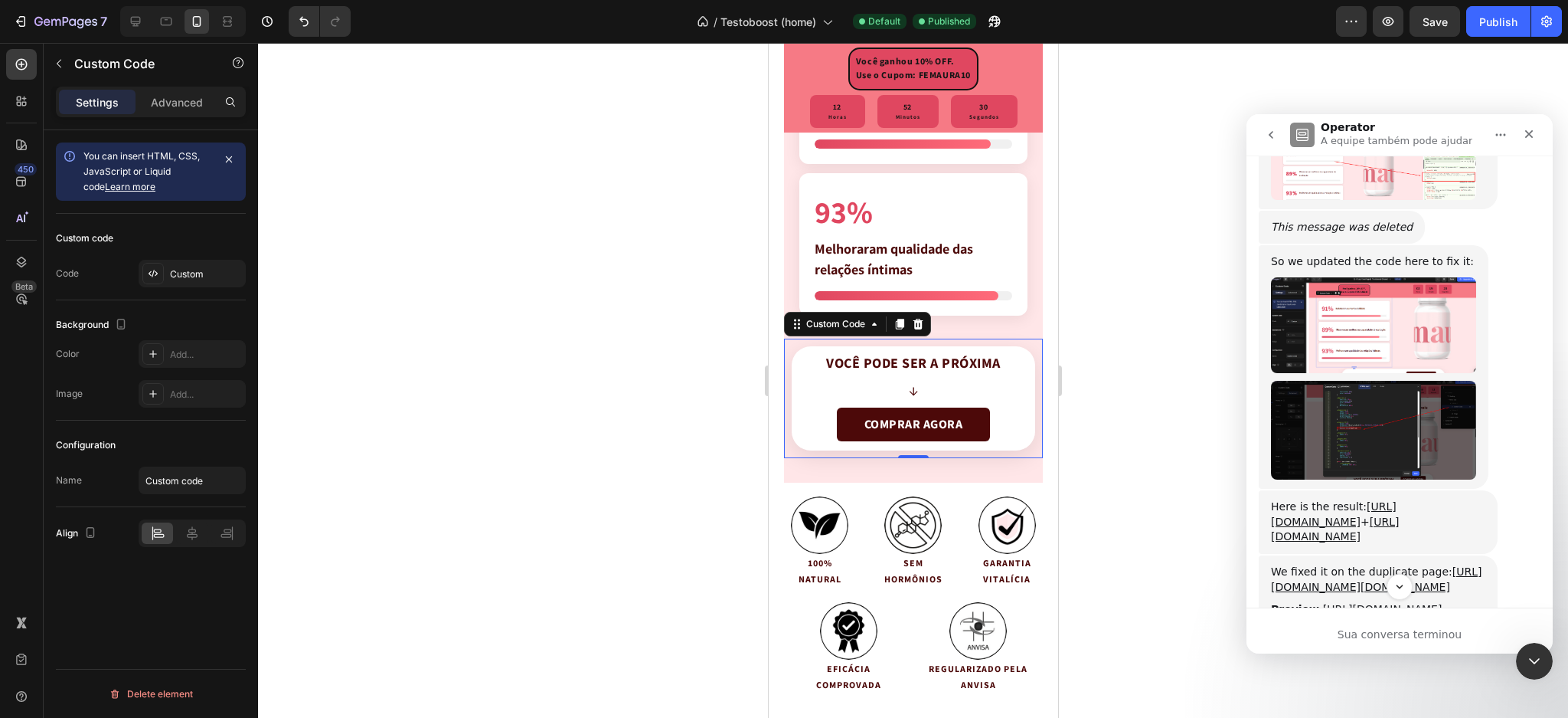
click at [1390, 380] on img "Annie diz…" at bounding box center [1374, 430] width 205 height 99
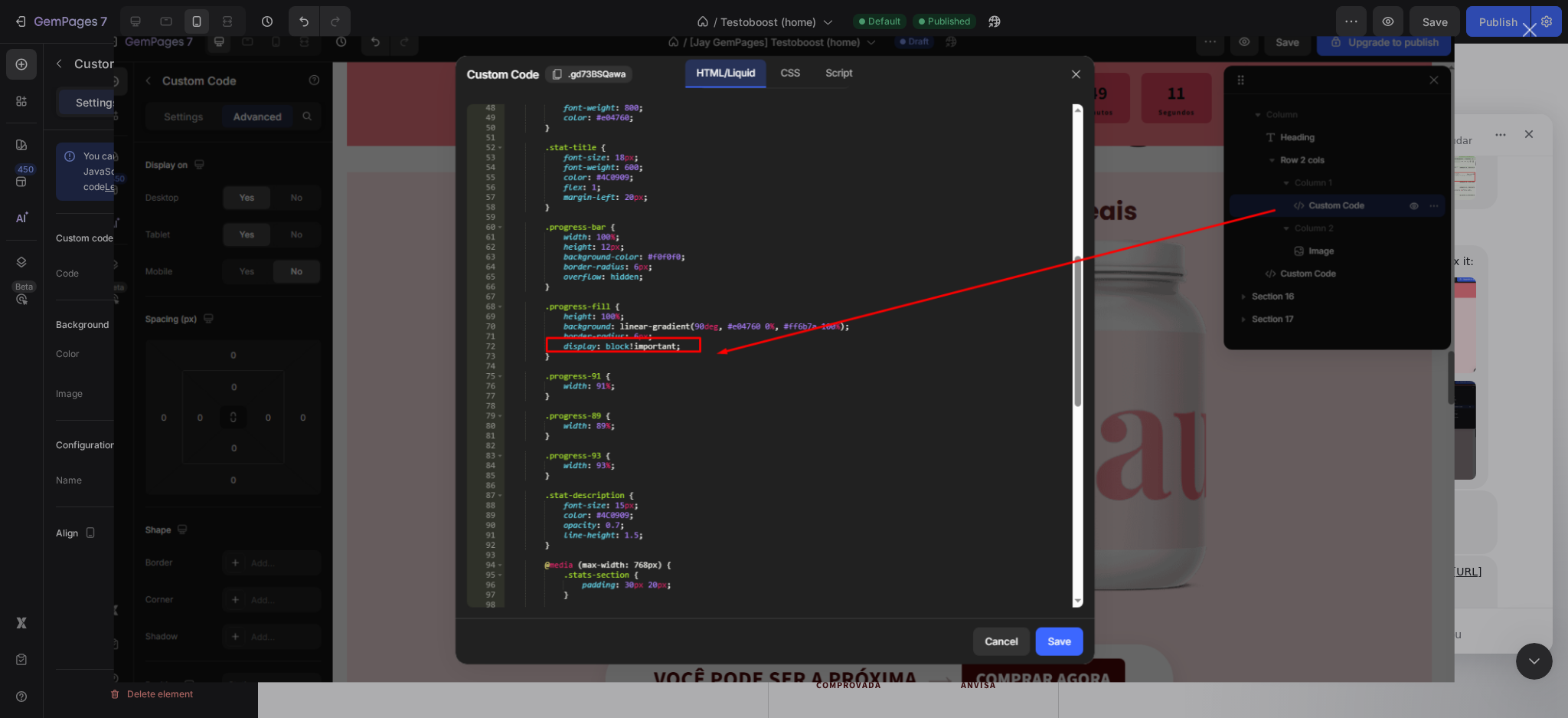
click at [1217, 408] on img "Fechar" at bounding box center [784, 359] width 1341 height 646
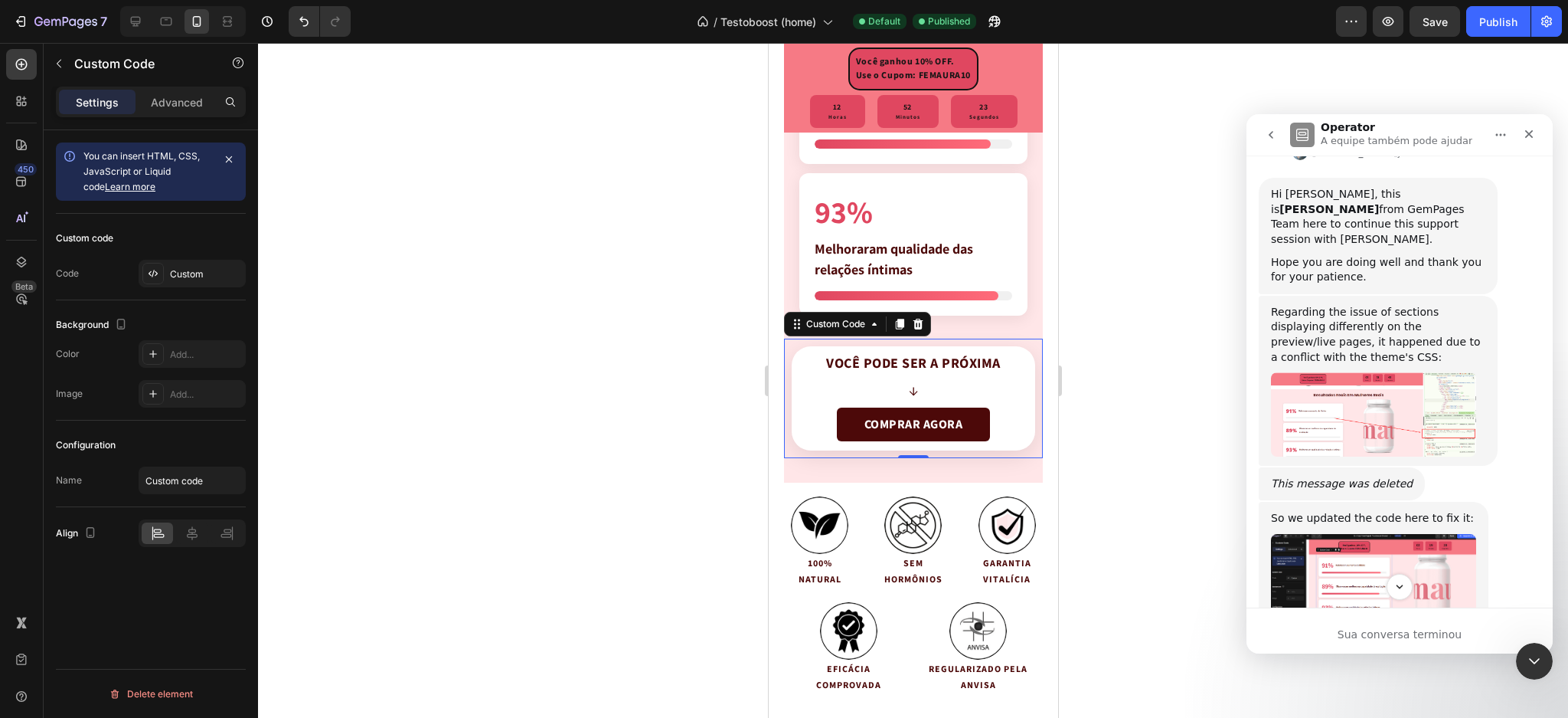
scroll to position [1449, 0]
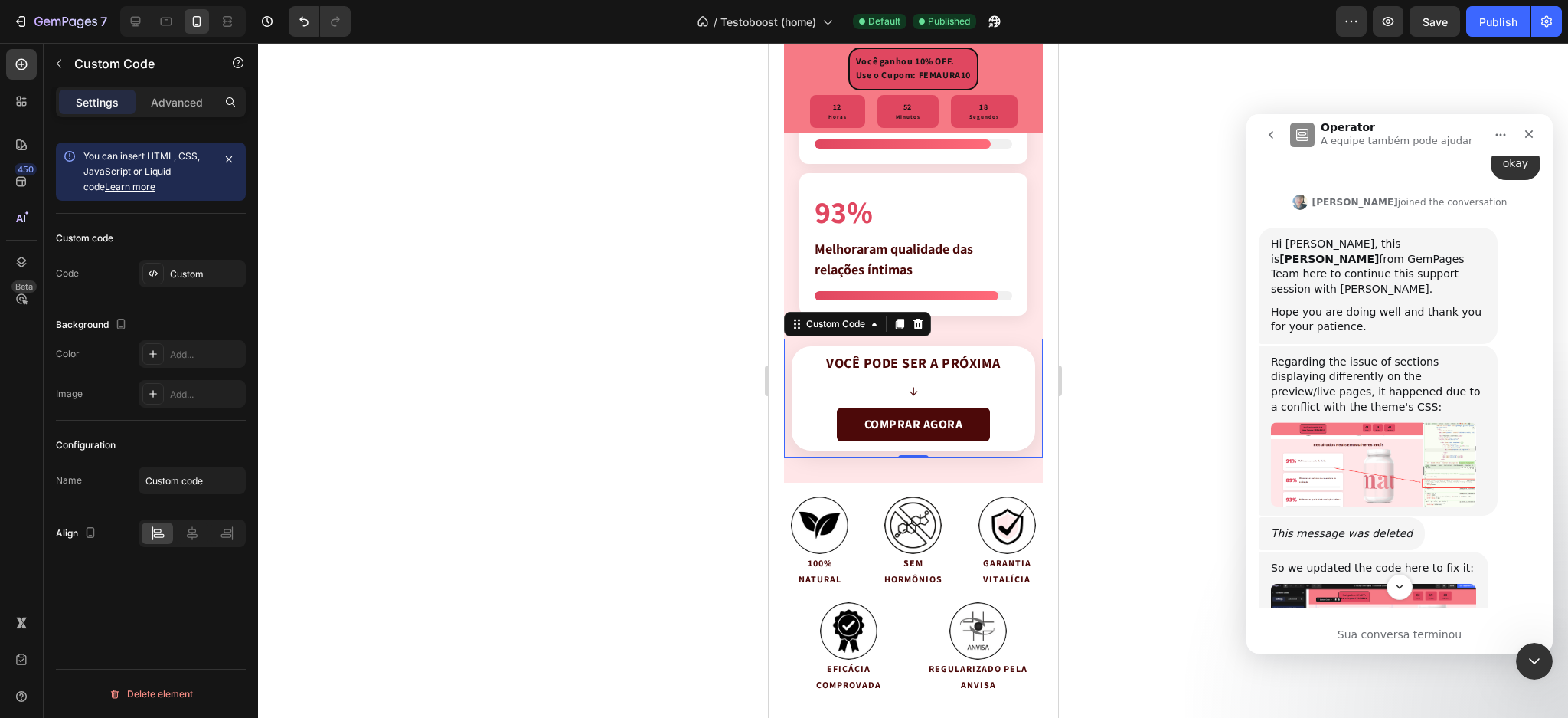
click at [1410, 422] on img "Annie diz…" at bounding box center [1374, 464] width 205 height 84
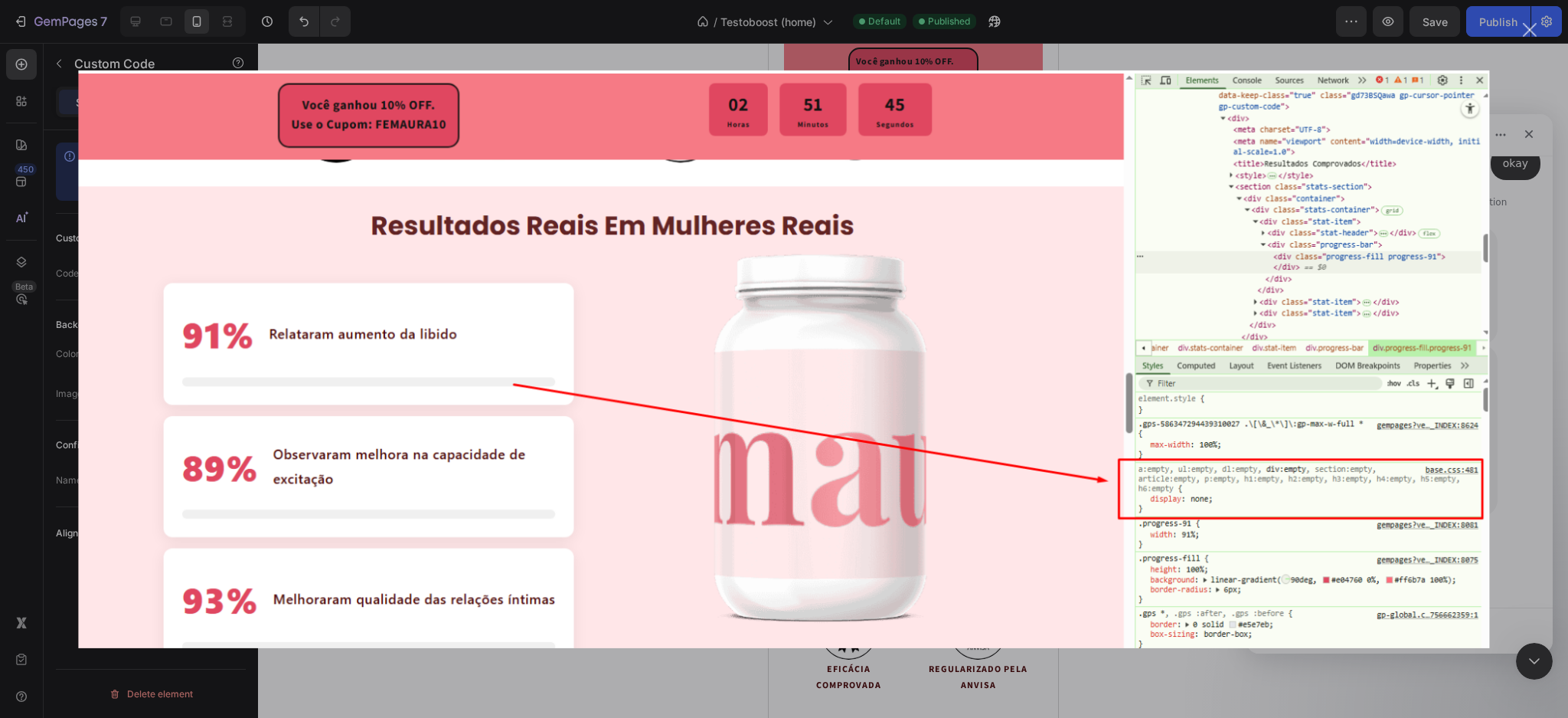
click at [1536, 344] on div "Messenger da Intercom" at bounding box center [784, 359] width 1568 height 718
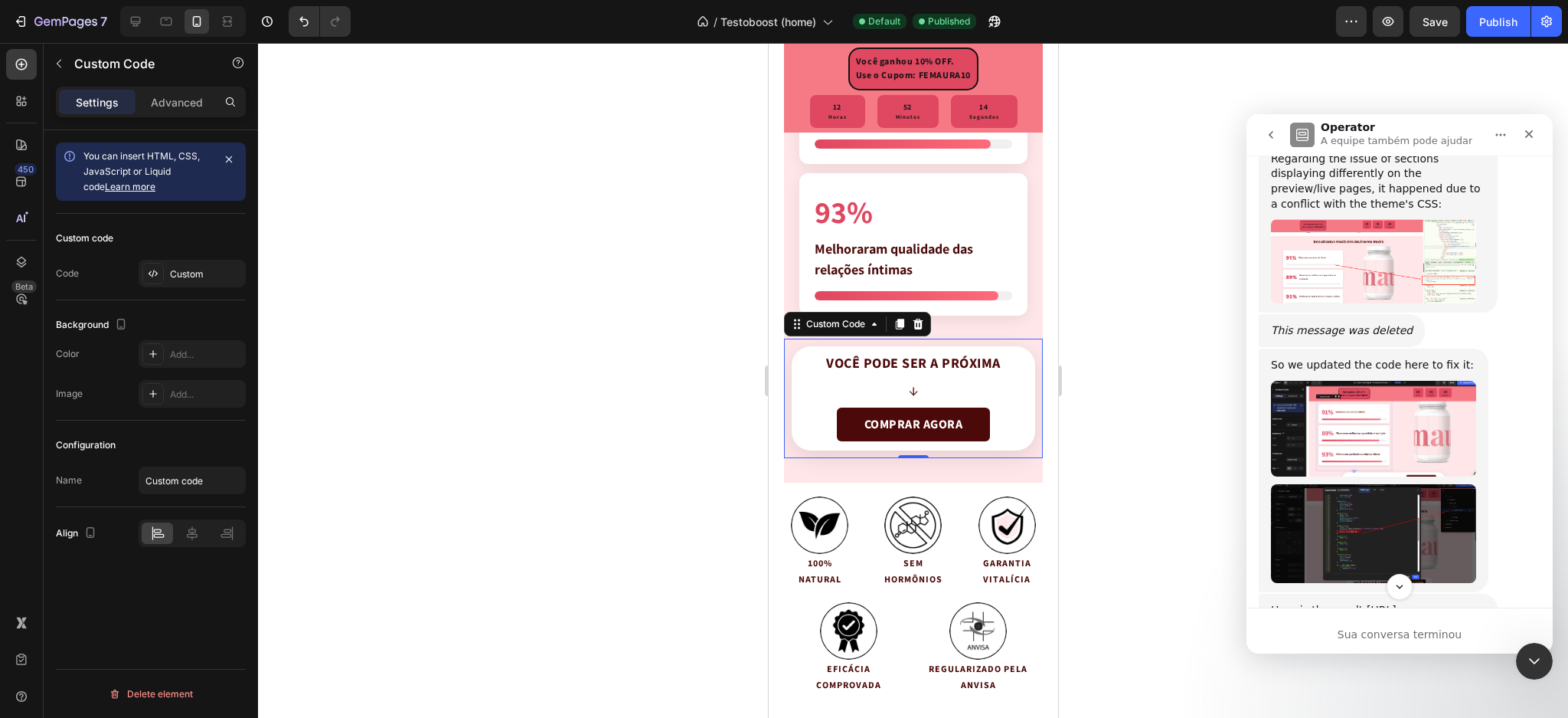
scroll to position [1653, 0]
click at [1354, 380] on img "Annie diz…" at bounding box center [1374, 427] width 205 height 96
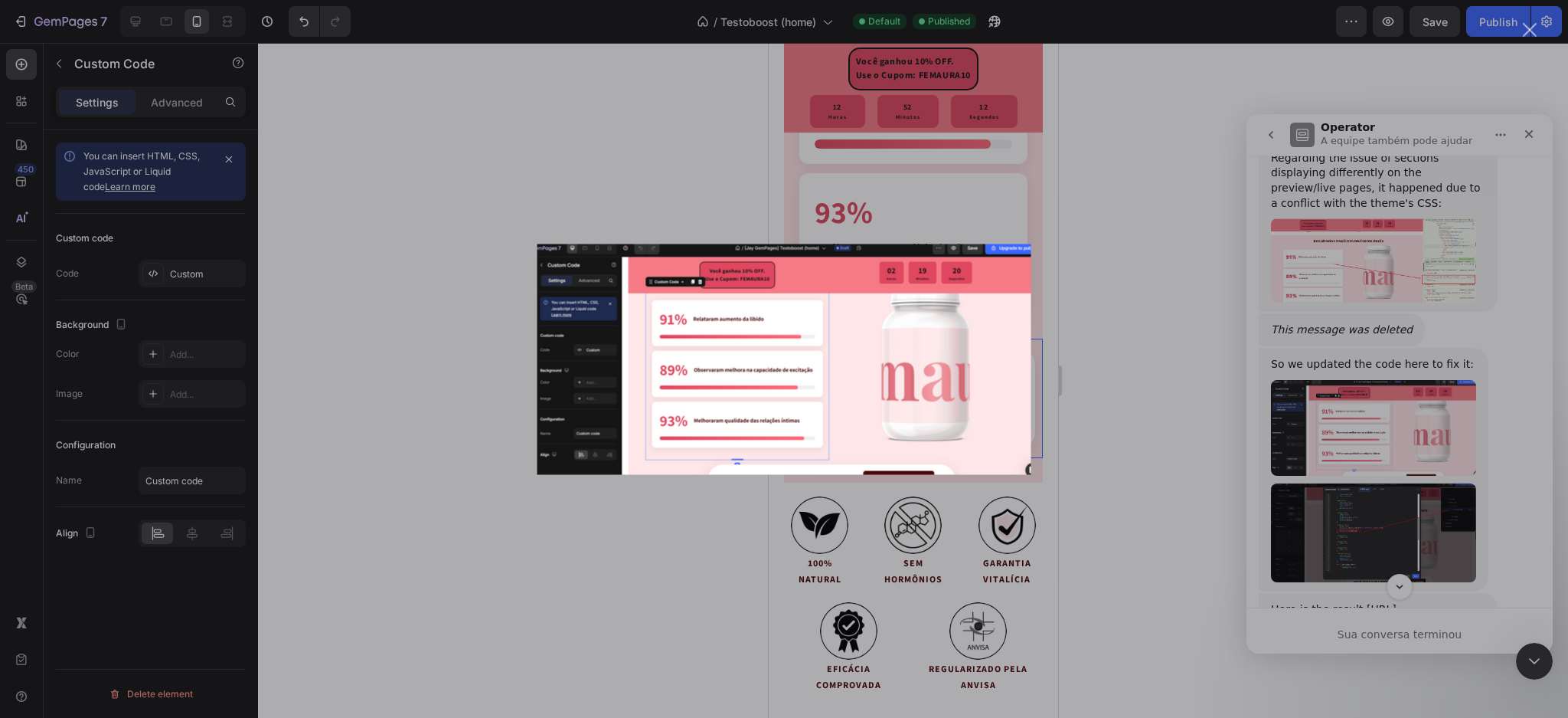
click at [1354, 353] on div "Messenger da Intercom" at bounding box center [784, 359] width 1568 height 718
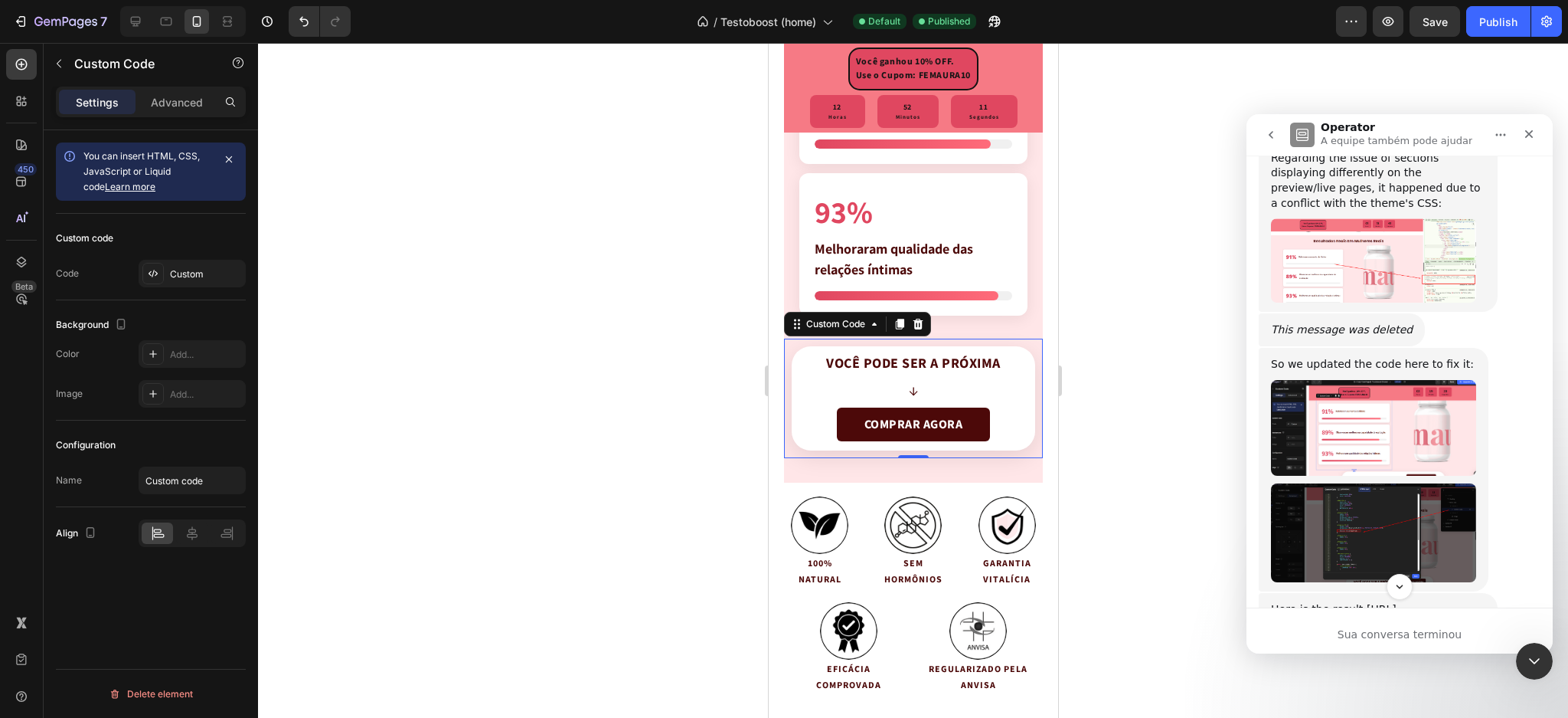
click at [1315, 483] on img "Annie diz…" at bounding box center [1374, 532] width 205 height 99
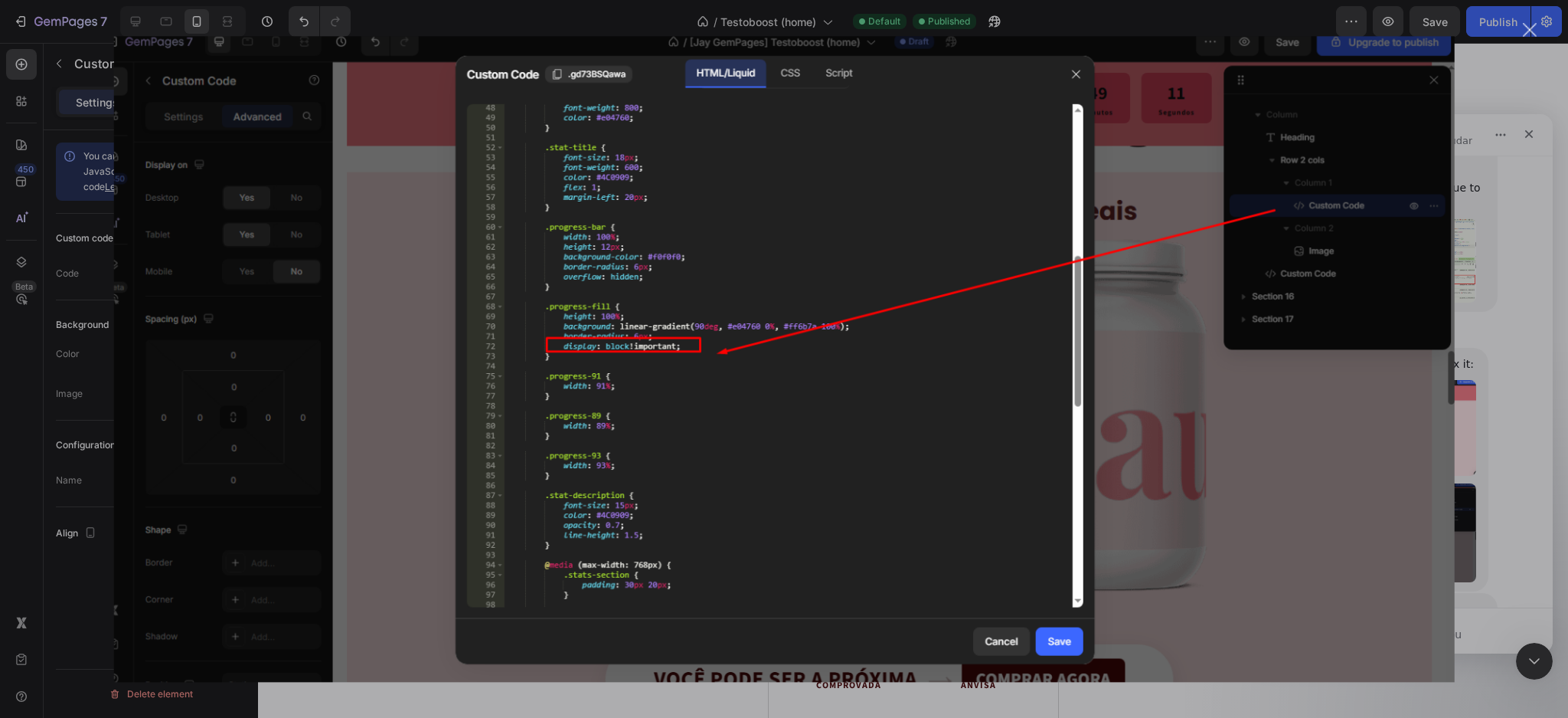
click at [1397, 282] on img "Fechar" at bounding box center [784, 359] width 1341 height 646
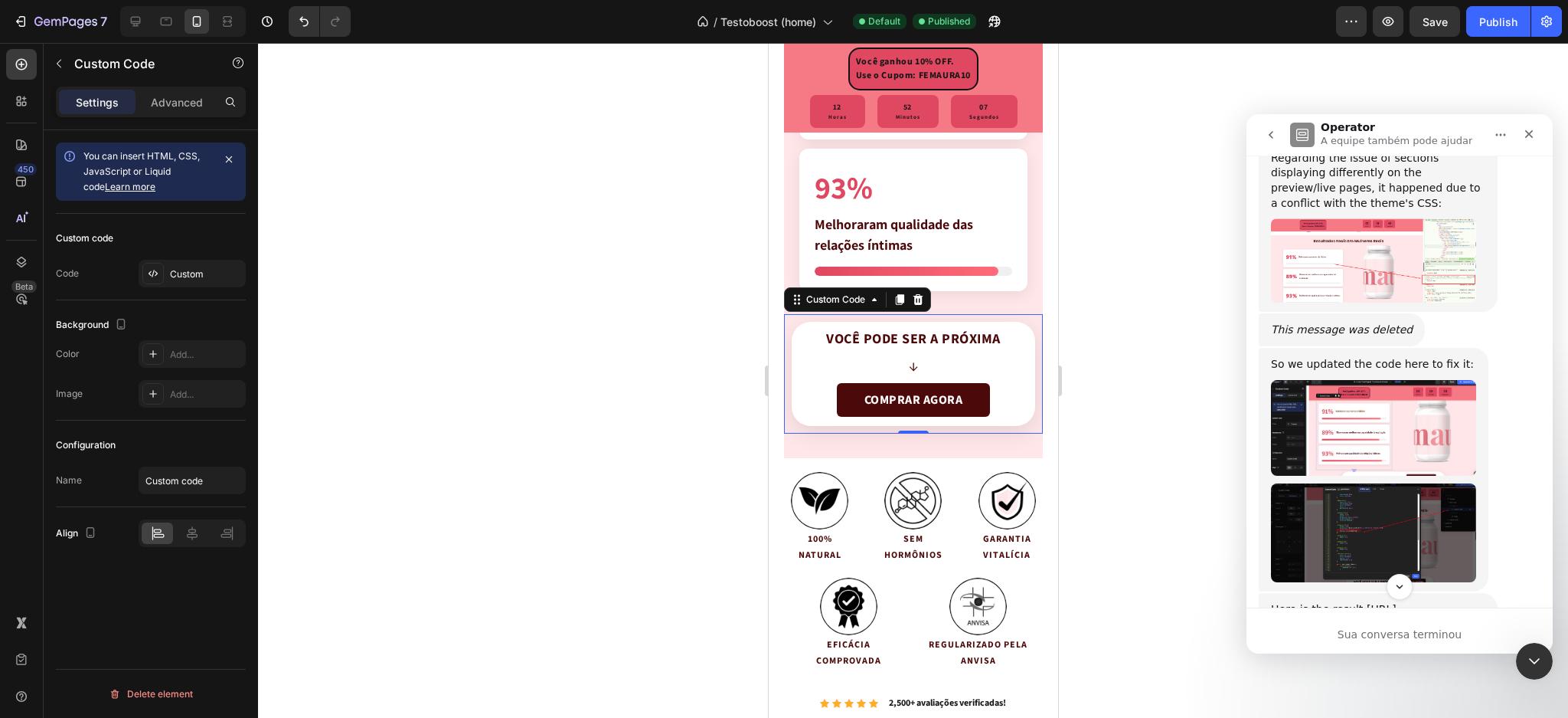
scroll to position [4286, 0]
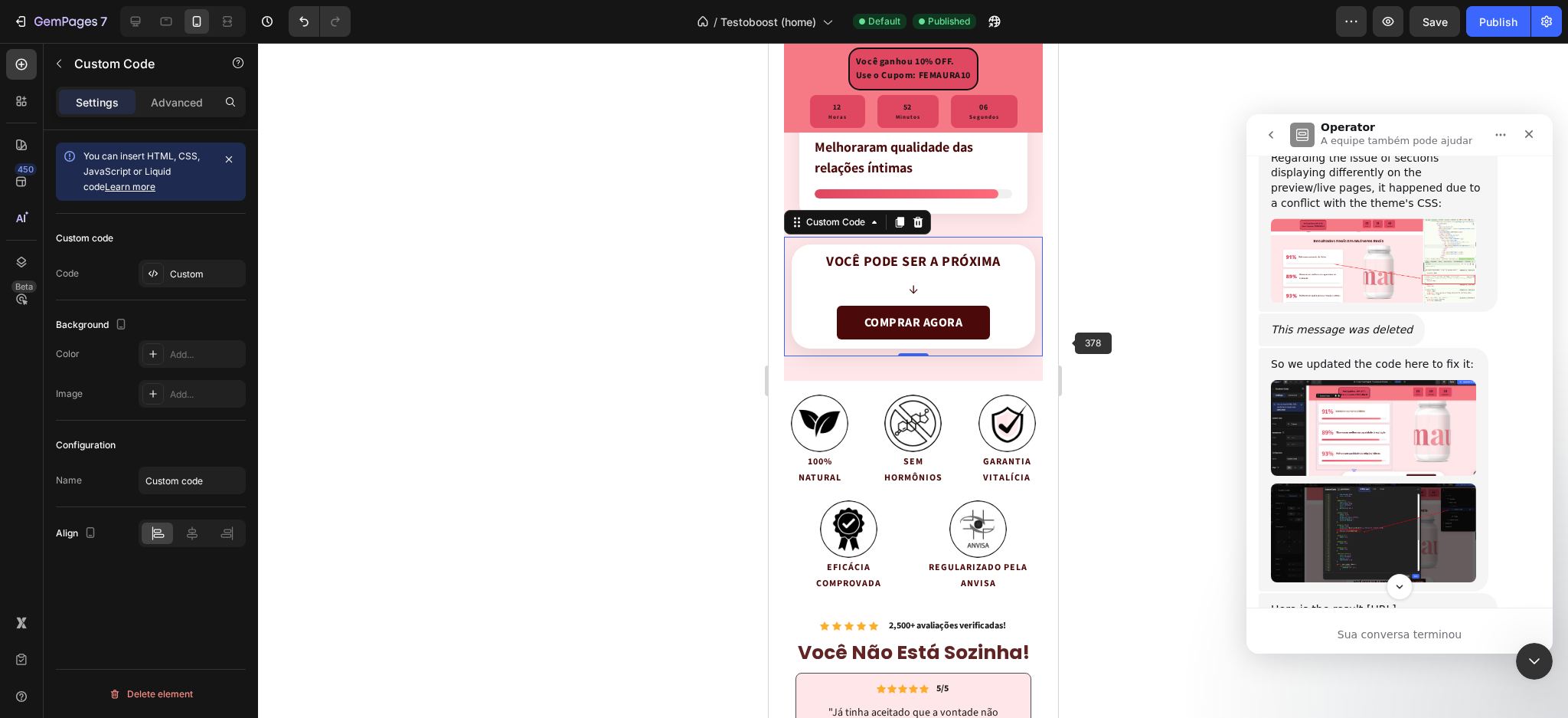
click at [1096, 315] on div at bounding box center [914, 380] width 1311 height 675
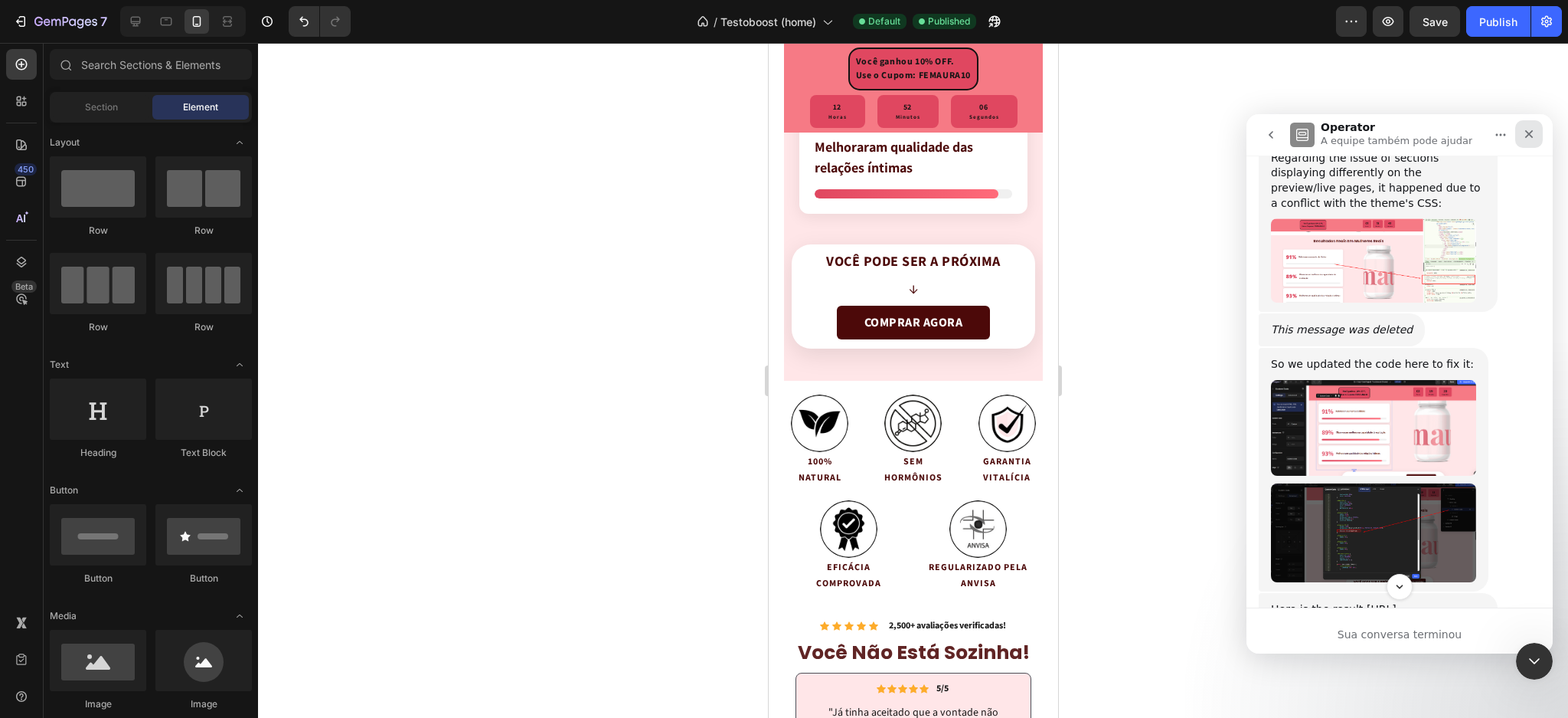
click at [1524, 140] on div "Fechar" at bounding box center [1530, 134] width 28 height 28
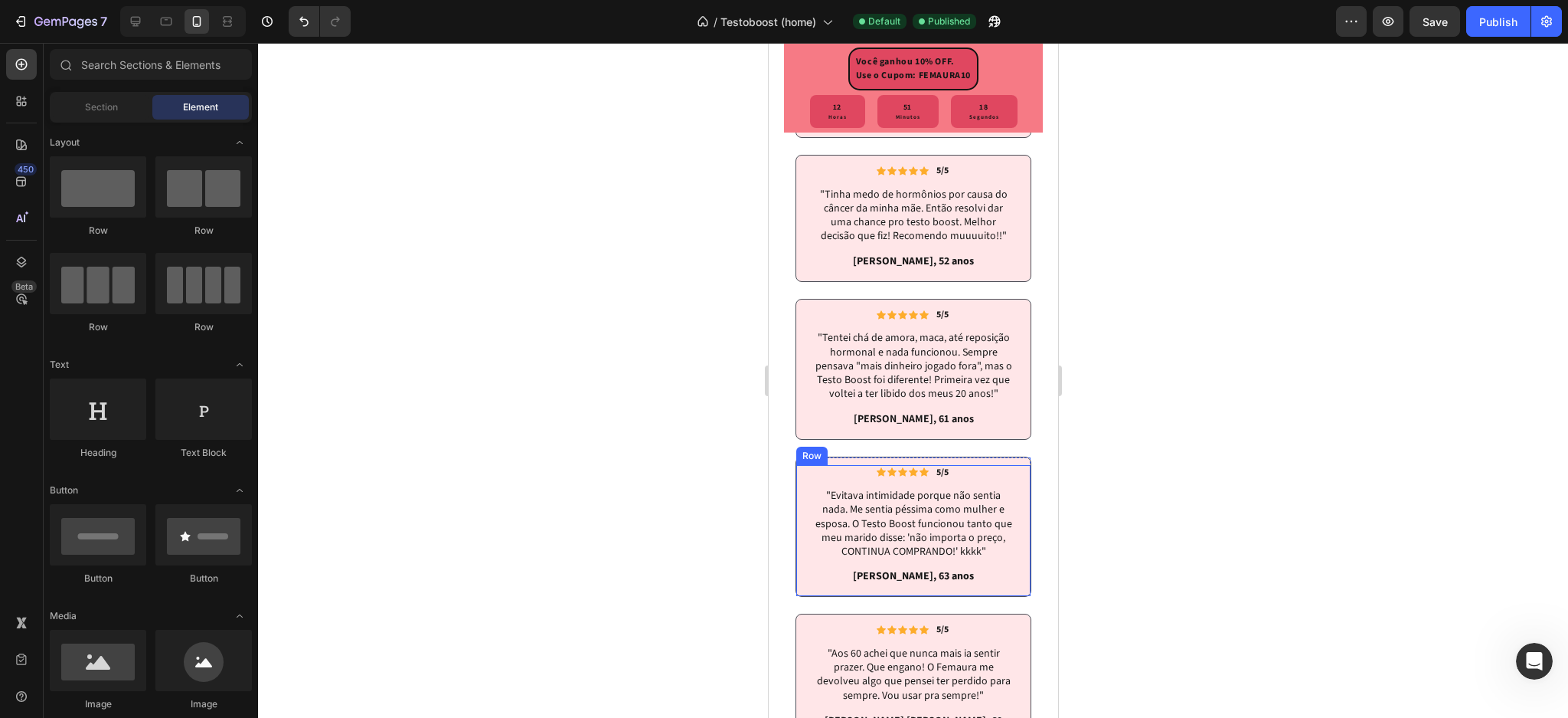
scroll to position [5409, 0]
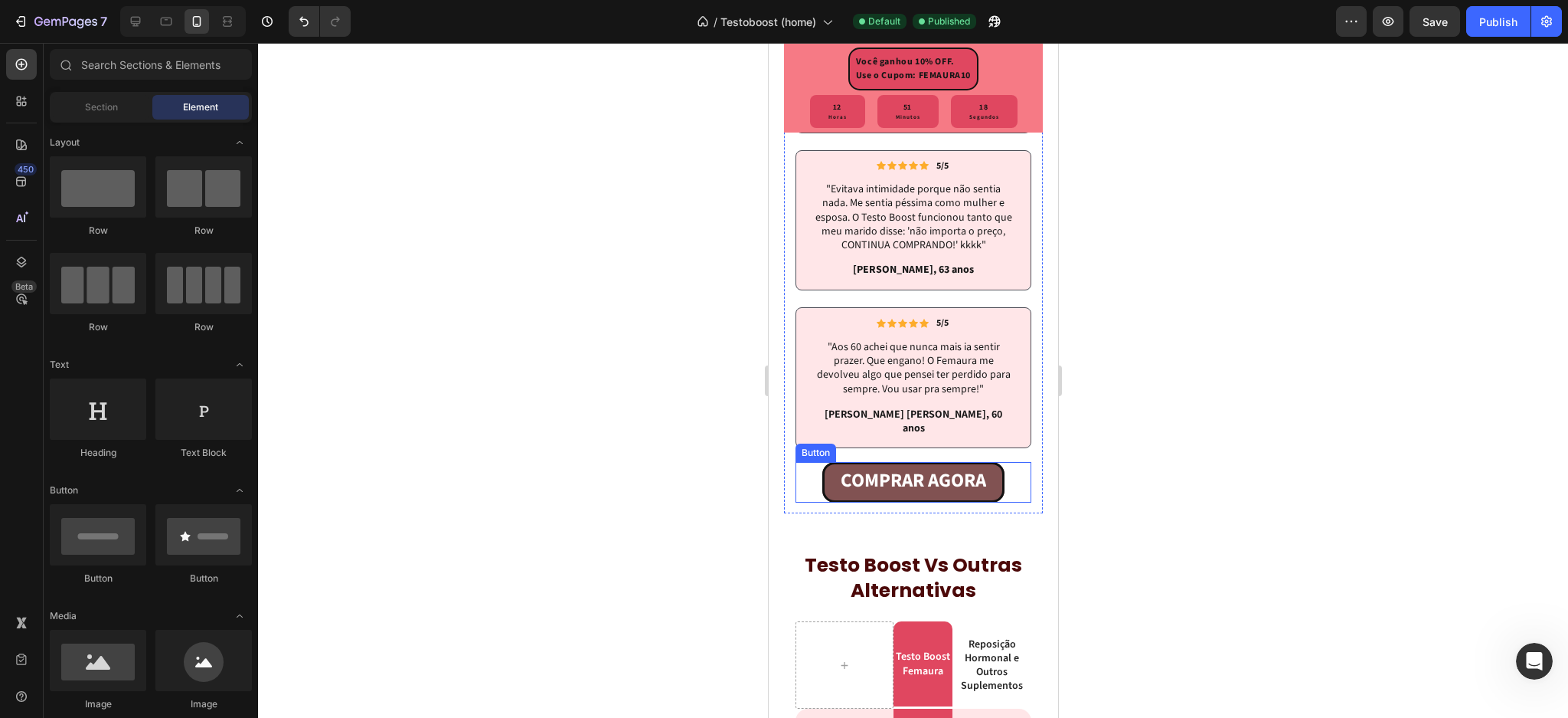
click at [846, 503] on link "COMPRAR AGORA" at bounding box center [914, 482] width 183 height 41
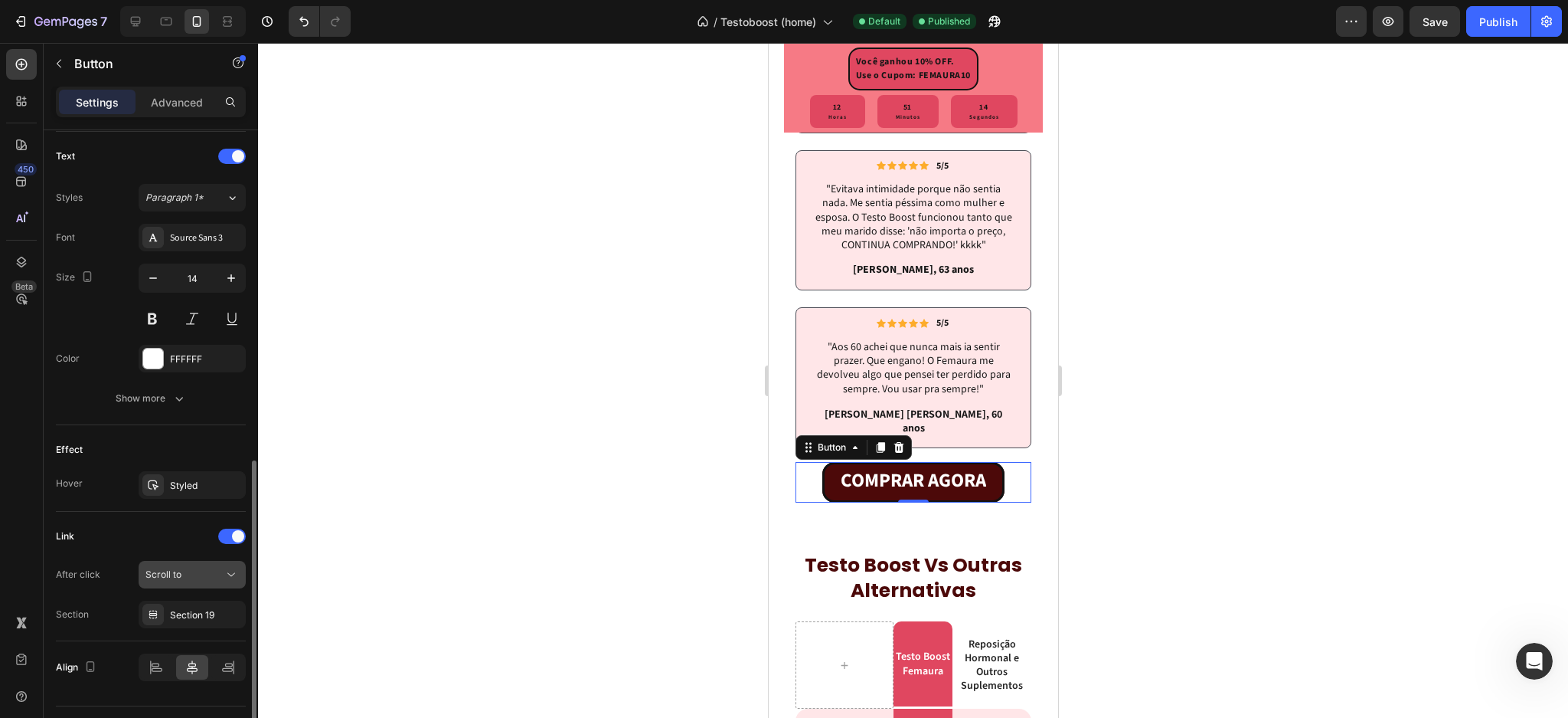
scroll to position [547, 0]
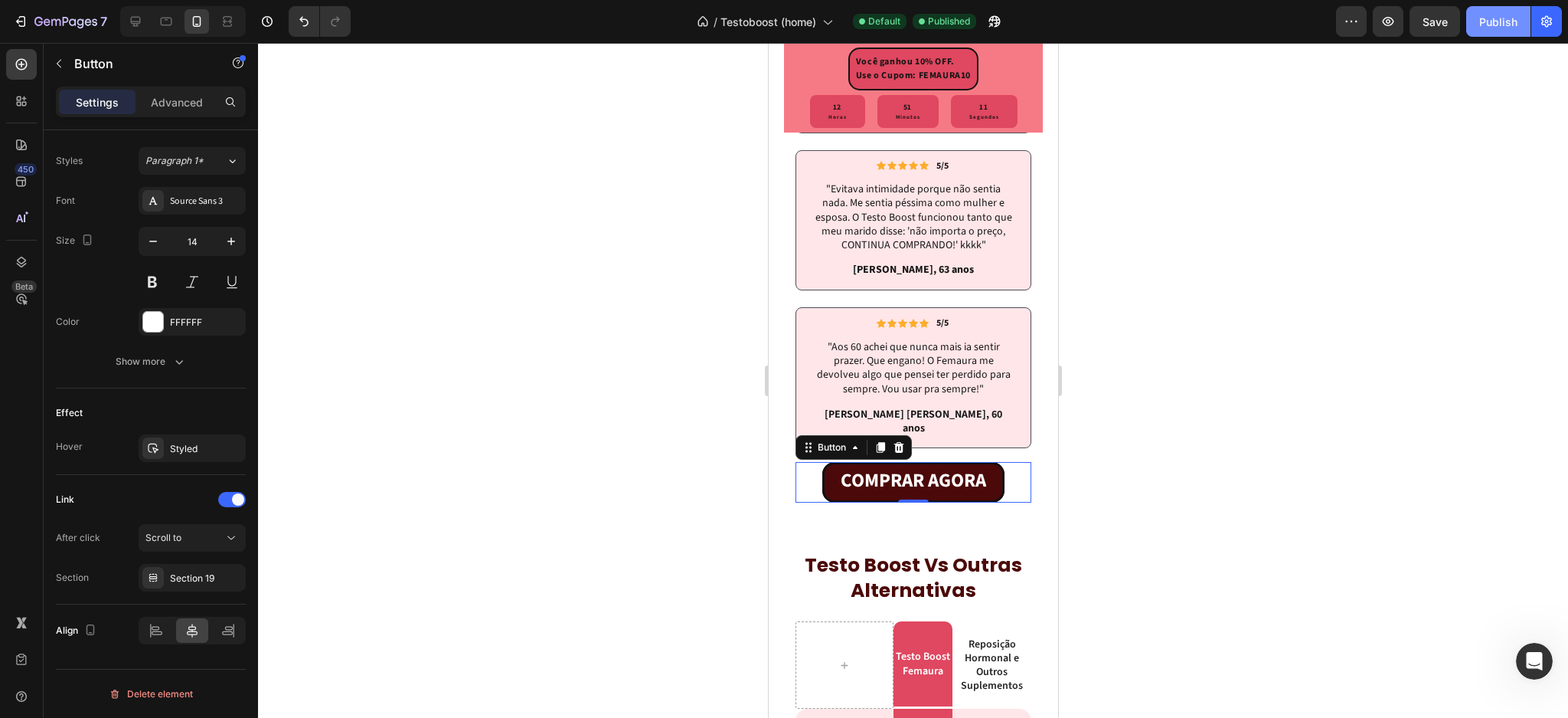
click at [1503, 23] on div "Publish" at bounding box center [1498, 21] width 38 height 16
click at [1503, 23] on icon "button" at bounding box center [1498, 21] width 14 height 14
click at [405, 527] on div at bounding box center [914, 380] width 1311 height 675
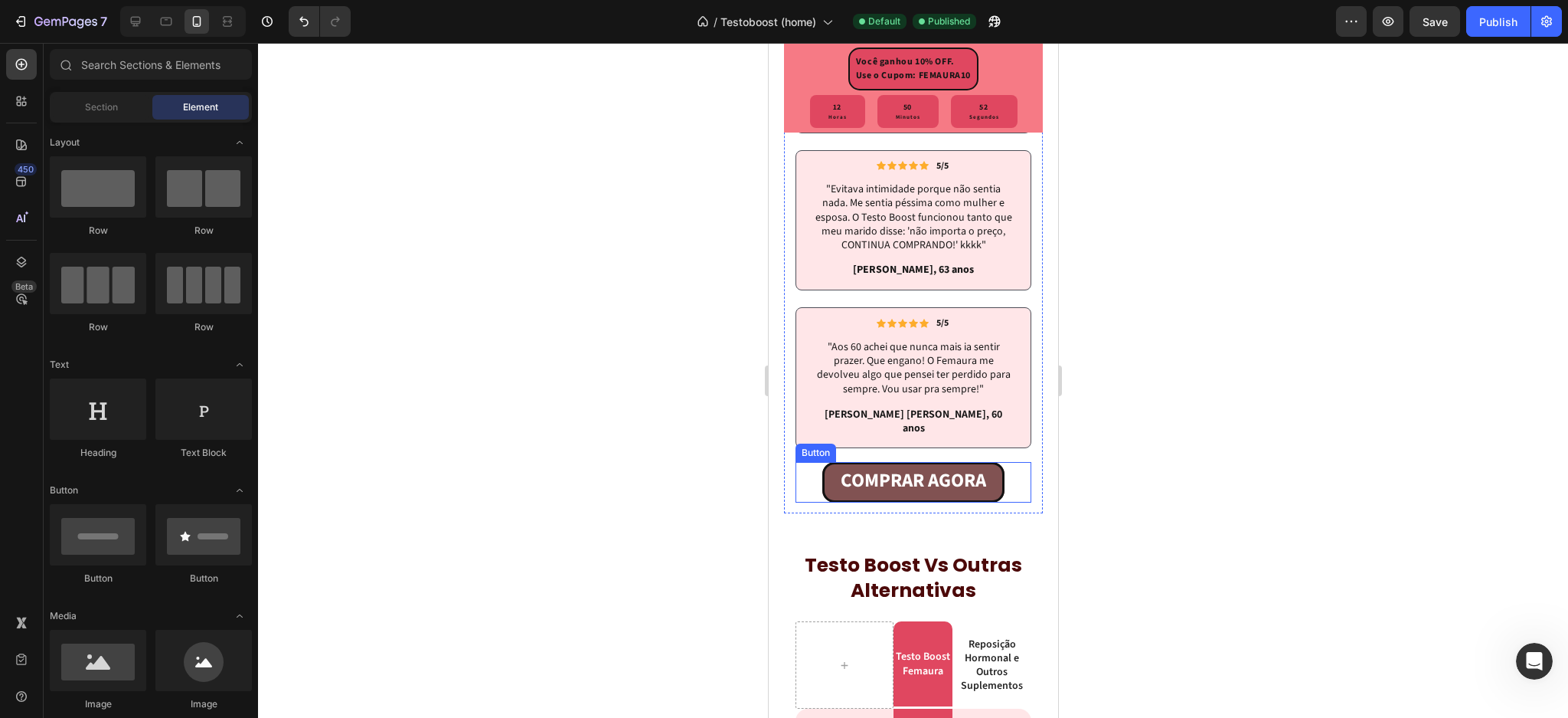
click at [828, 503] on link "COMPRAR AGORA" at bounding box center [914, 482] width 183 height 41
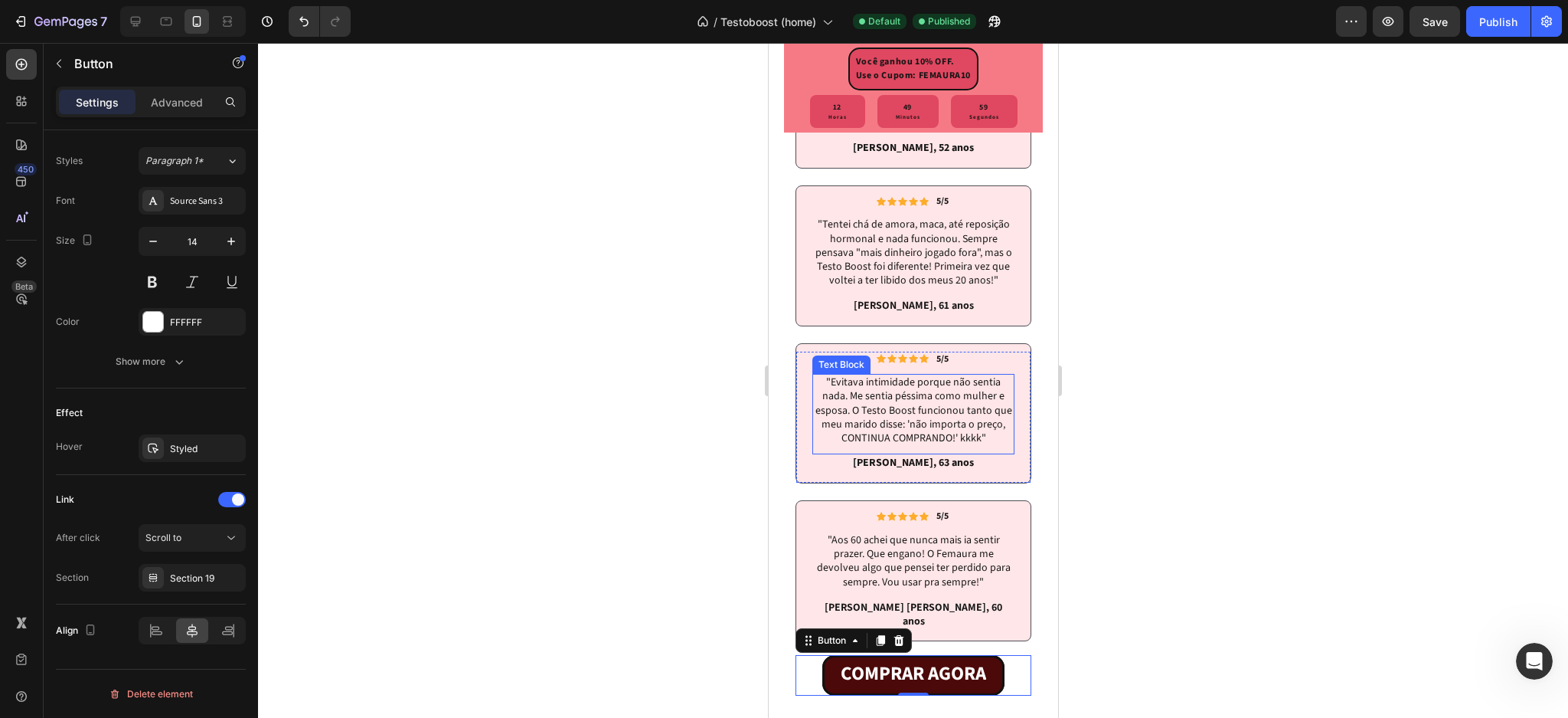
scroll to position [5204, 0]
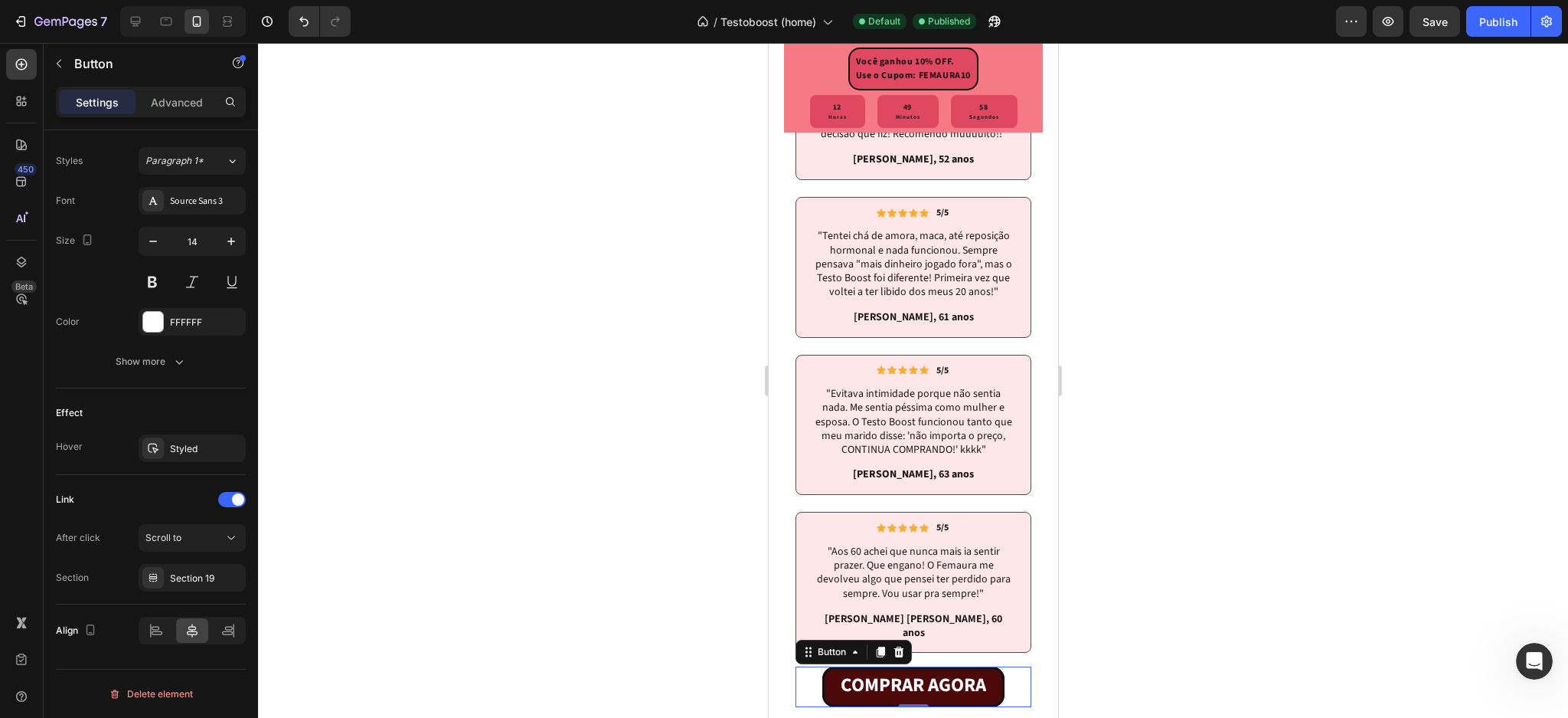
drag, startPoint x: 1105, startPoint y: 399, endPoint x: 272, endPoint y: 377, distance: 833.3
click at [1105, 399] on div at bounding box center [914, 380] width 1311 height 675
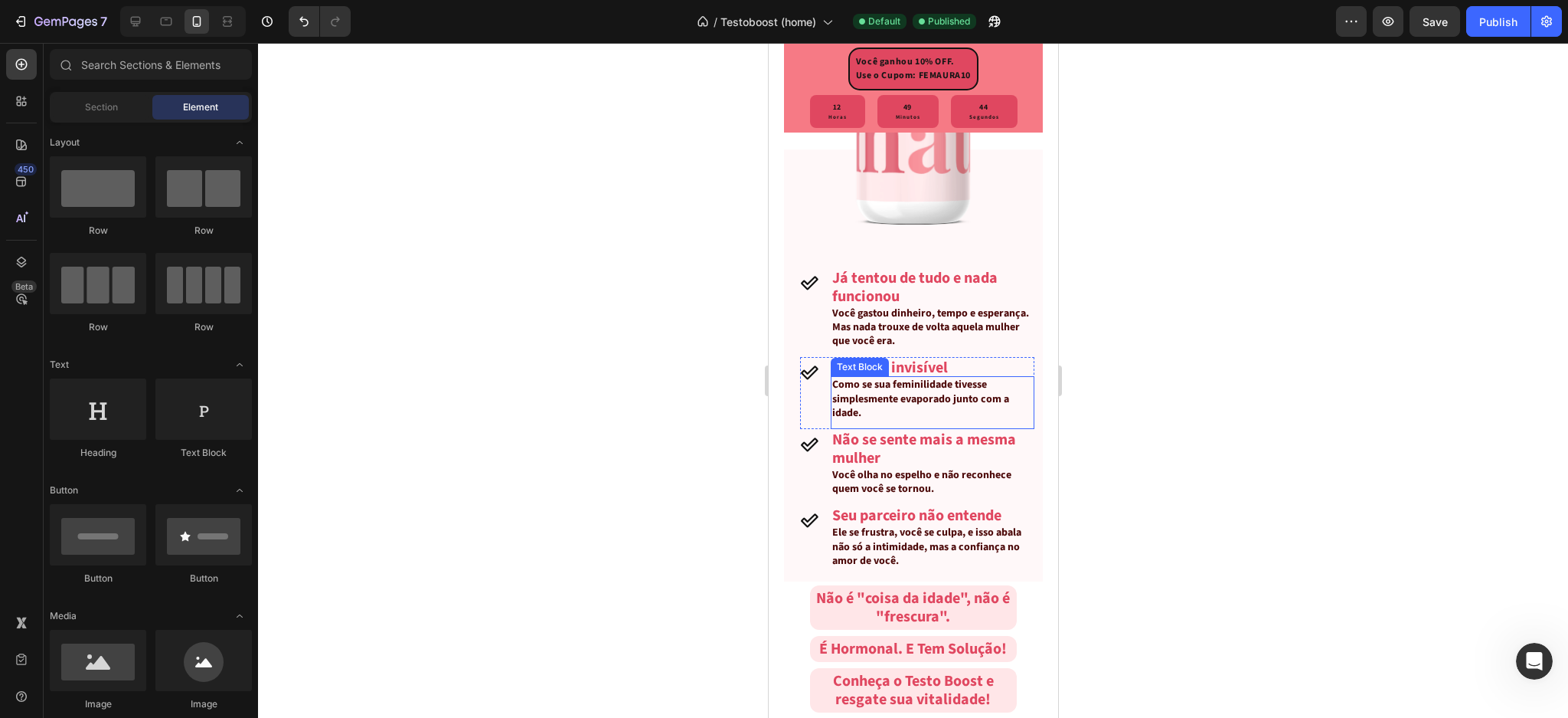
scroll to position [1123, 0]
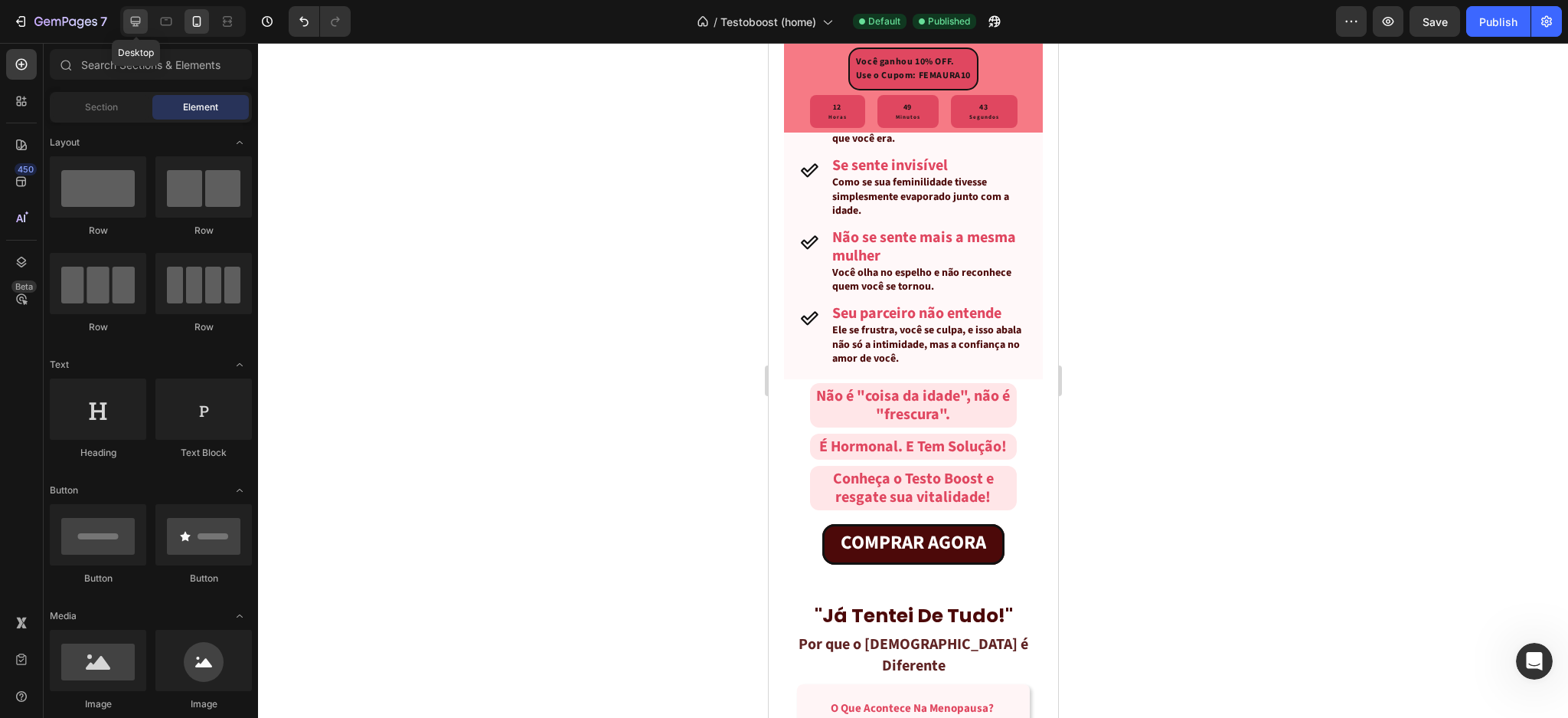
click at [132, 20] on icon at bounding box center [135, 21] width 15 height 15
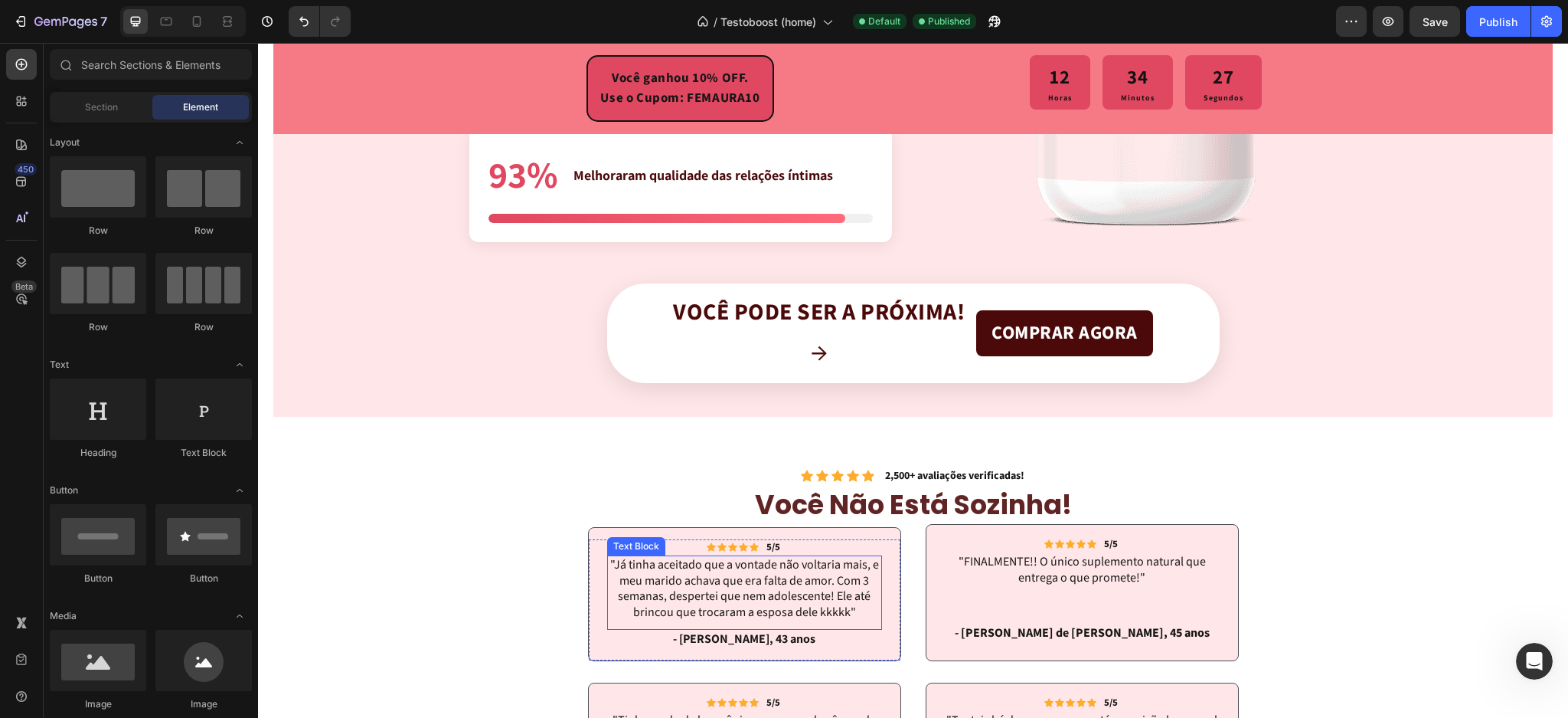
scroll to position [2675, 0]
